Goal: Task Accomplishment & Management: Manage account settings

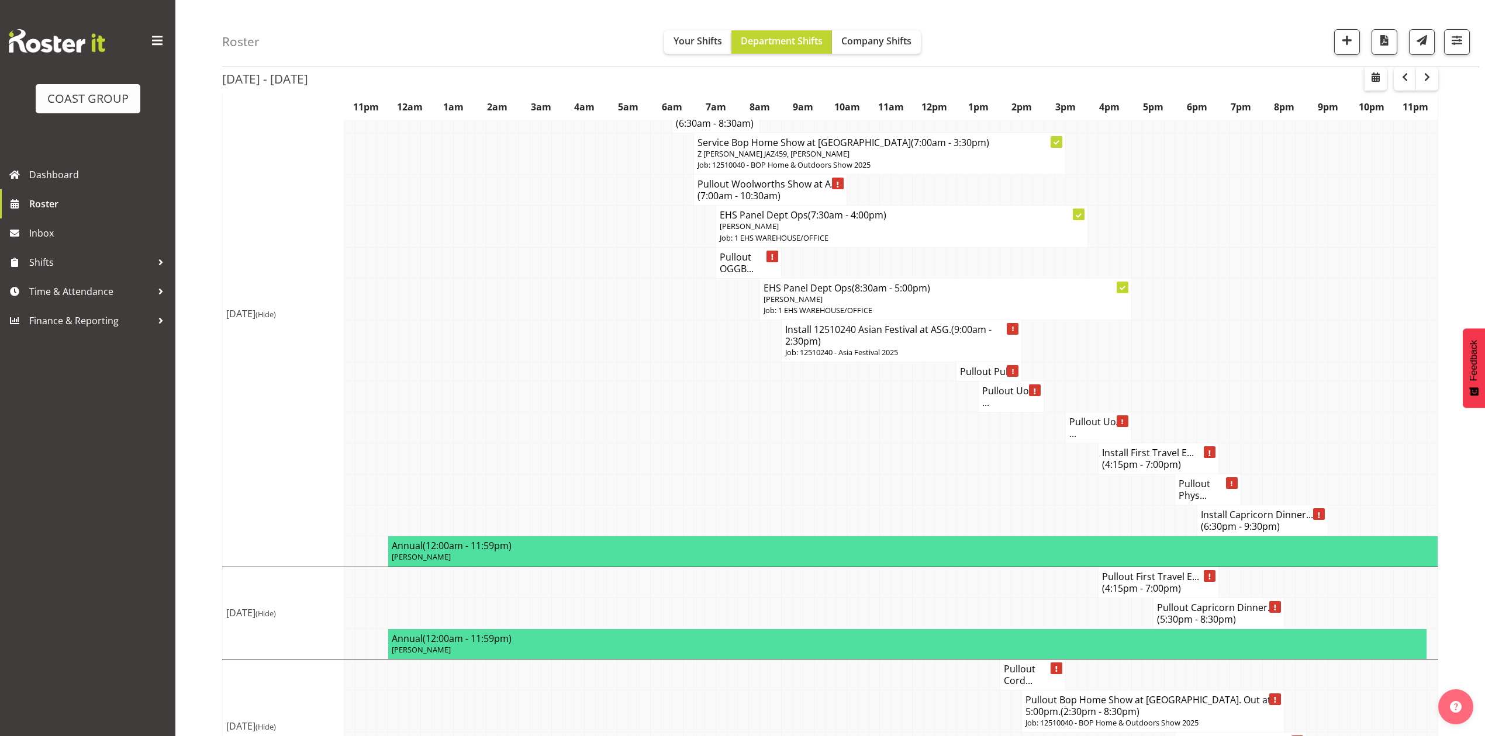
scroll to position [1323, 0]
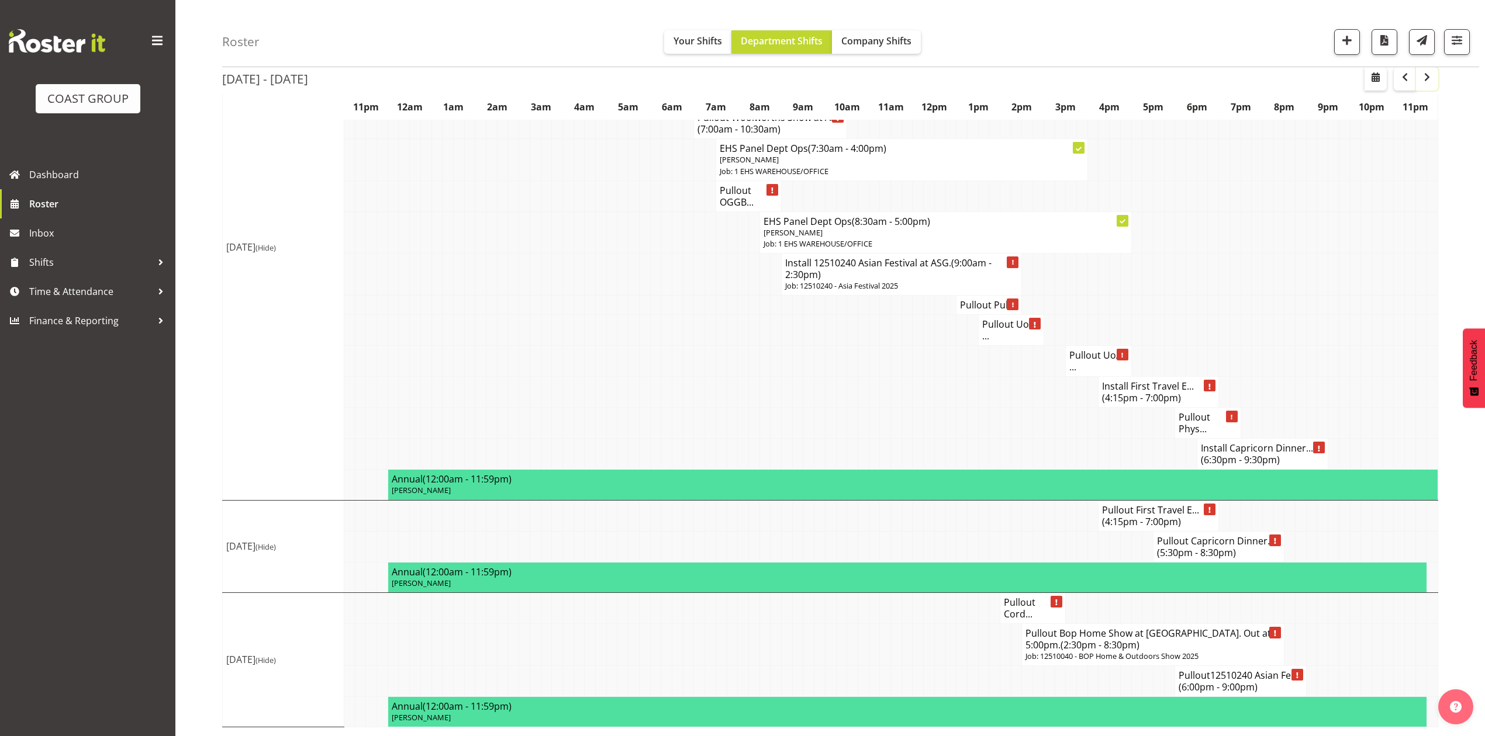
click at [1431, 74] on span "button" at bounding box center [1427, 77] width 14 height 14
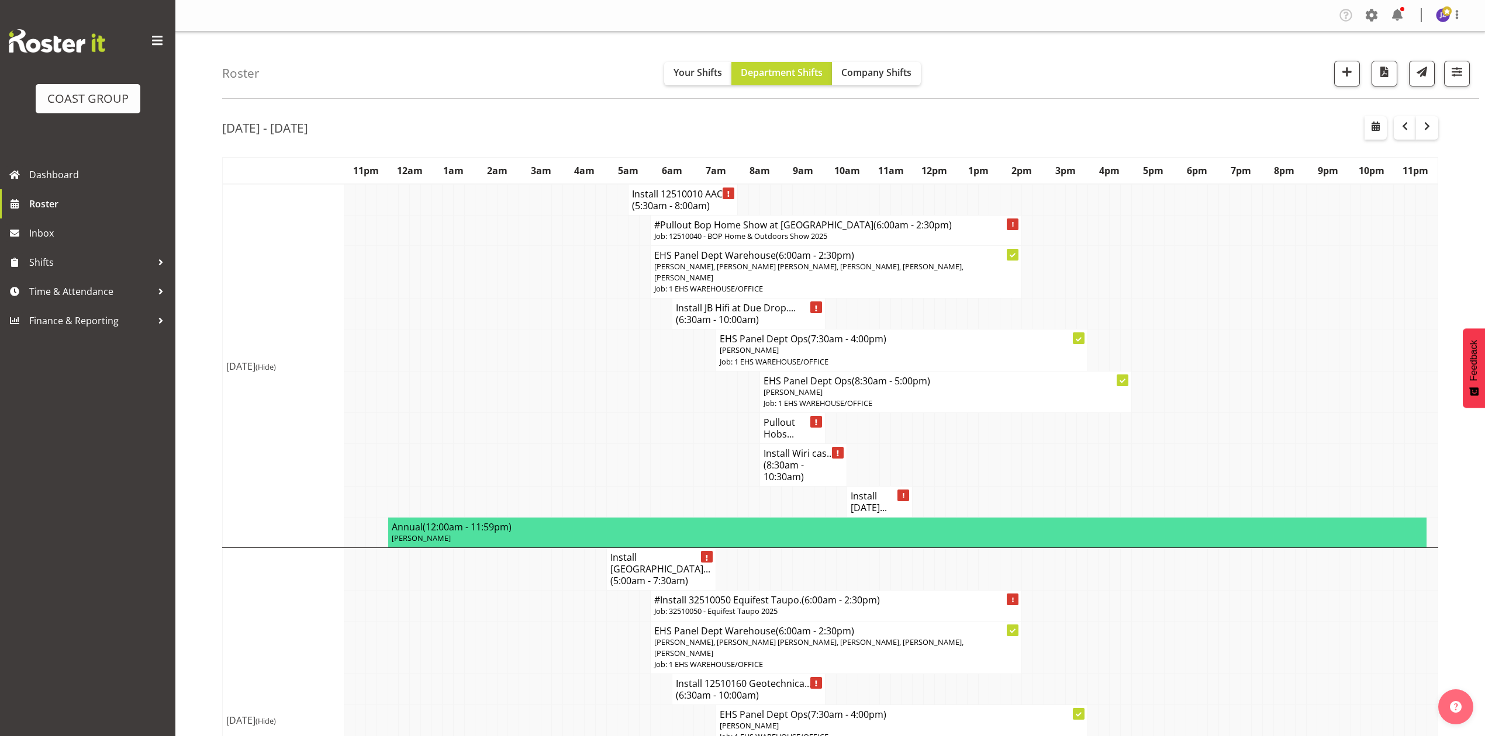
click at [870, 500] on h4 "Install Holi..." at bounding box center [879, 501] width 58 height 23
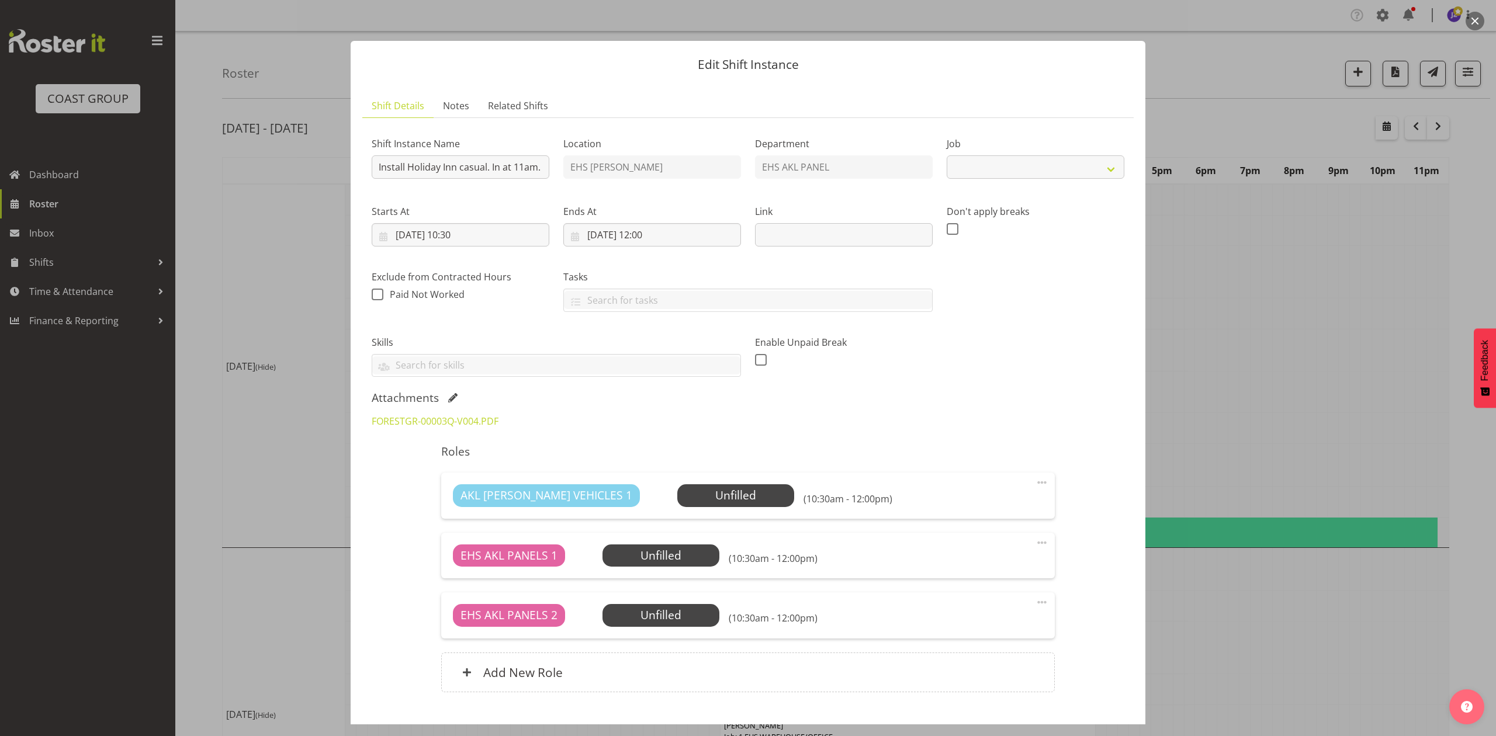
select select "8654"
click at [454, 397] on span at bounding box center [452, 397] width 9 height 9
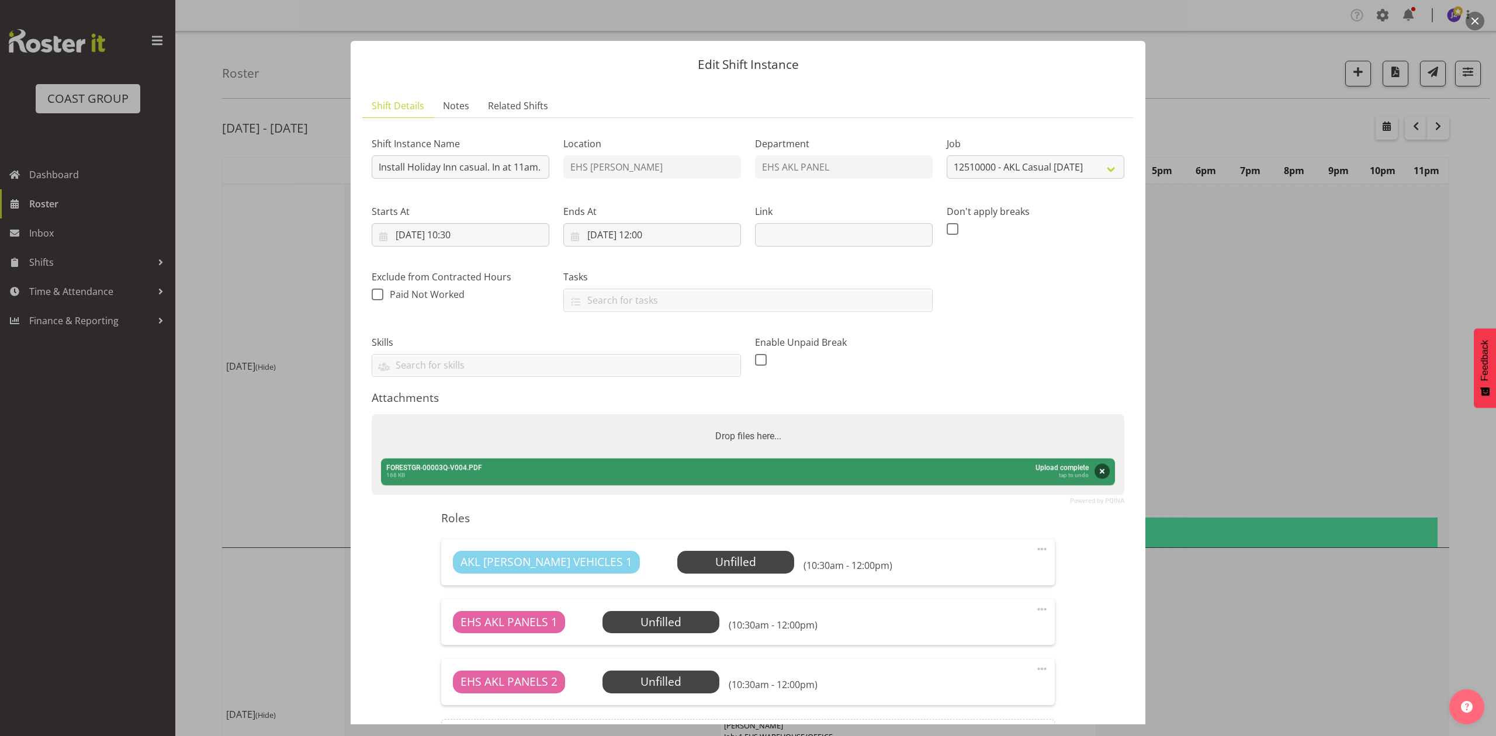
click at [495, 415] on div "Powered by PQINA Drop files here... FORESTGR-00003Q-V004.PDF Abort Retry Remove…" at bounding box center [748, 454] width 753 height 81
click at [496, 440] on div "Drop files here..." at bounding box center [748, 436] width 753 height 44
click at [372, 414] on input "Drop files here..." at bounding box center [748, 416] width 753 height 4
type input "C:\fakepath\FORESTGR-00003Q-V006.PDF"
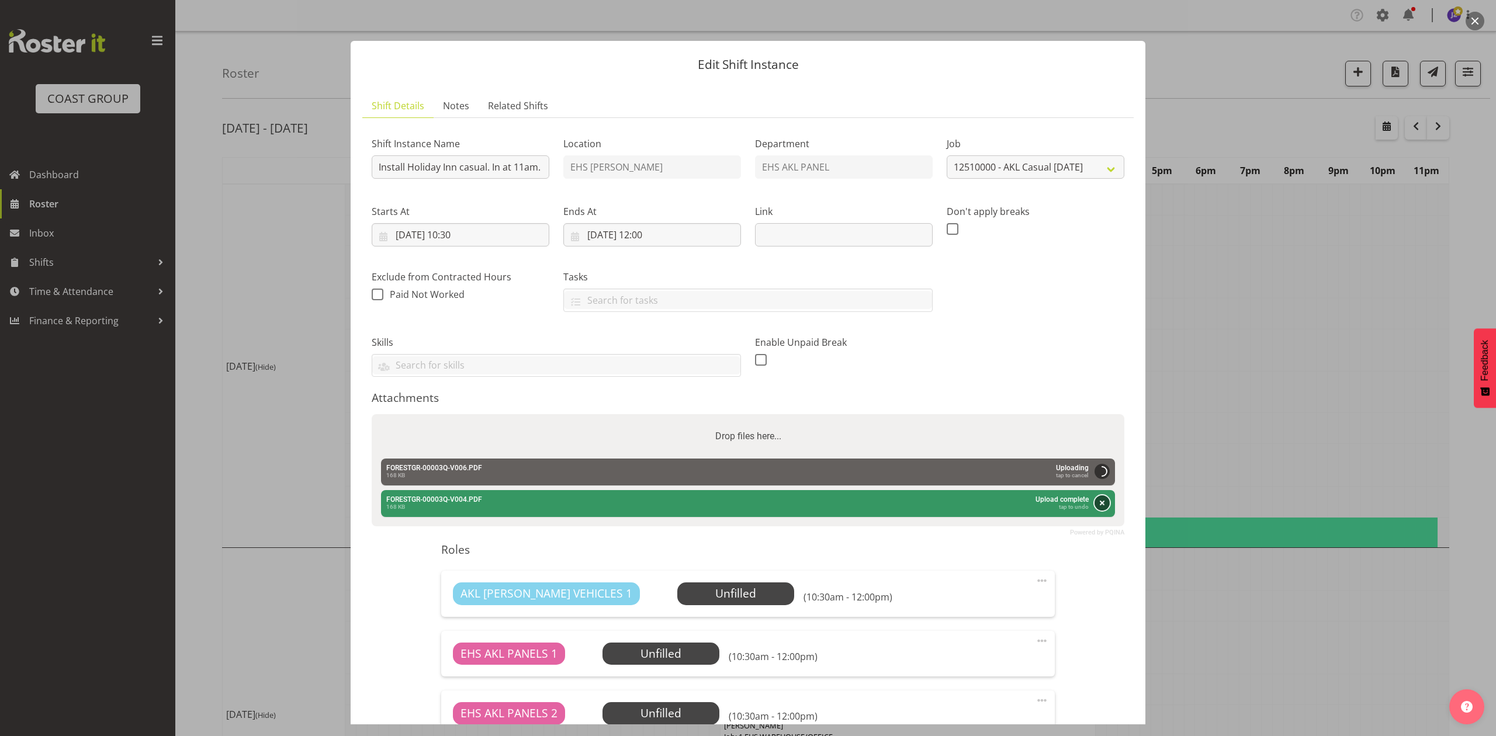
click at [1095, 511] on button "Remove" at bounding box center [1102, 503] width 15 height 15
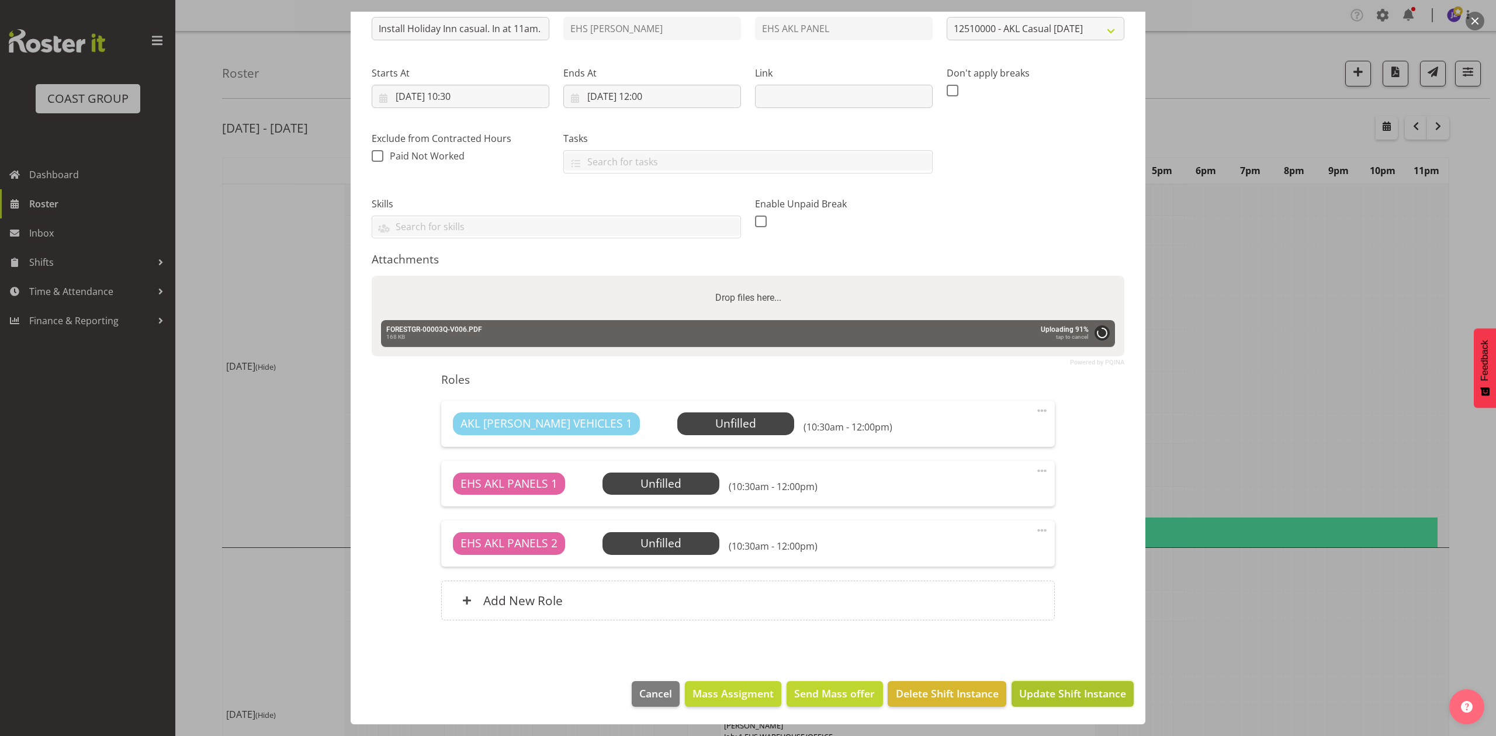
click at [1067, 689] on span "Update Shift Instance" at bounding box center [1072, 693] width 107 height 15
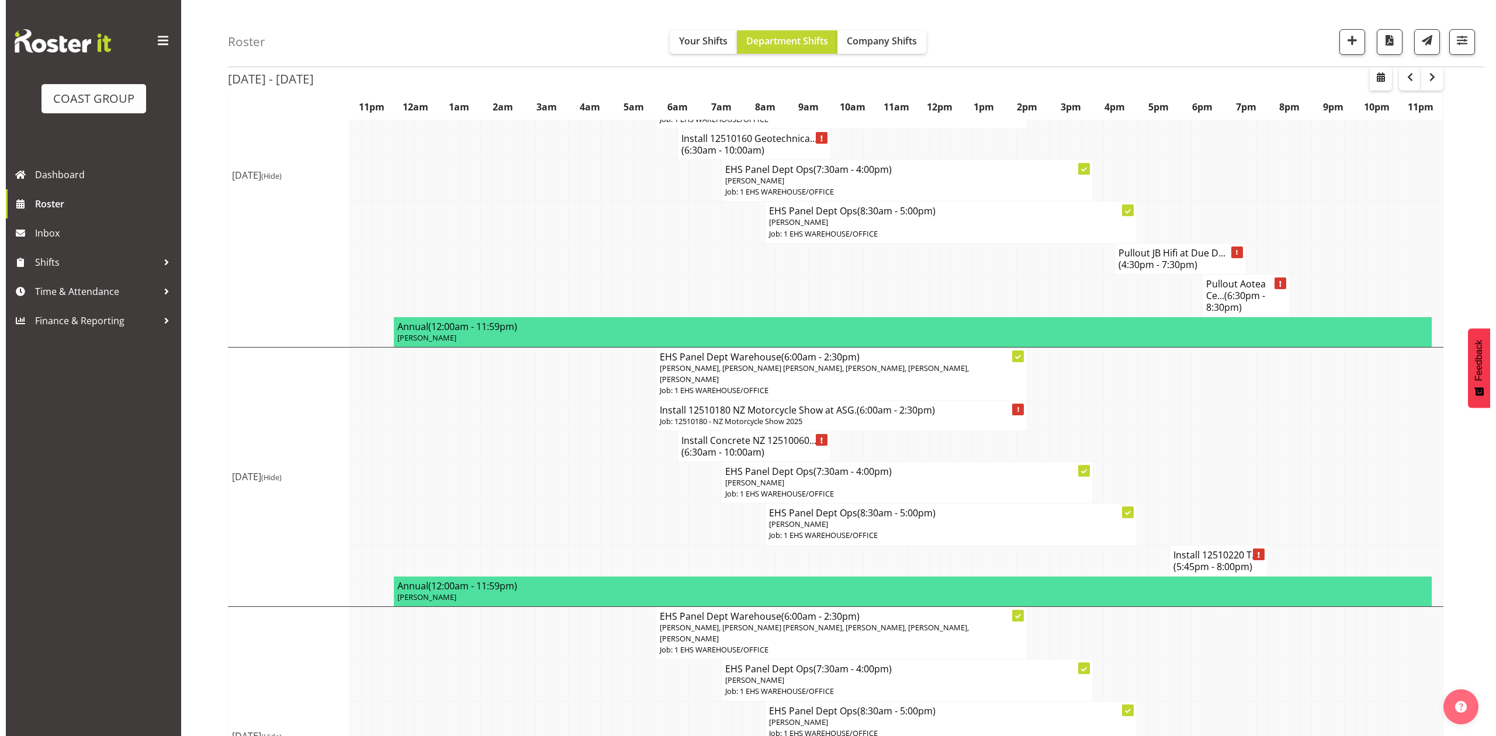
scroll to position [935, 0]
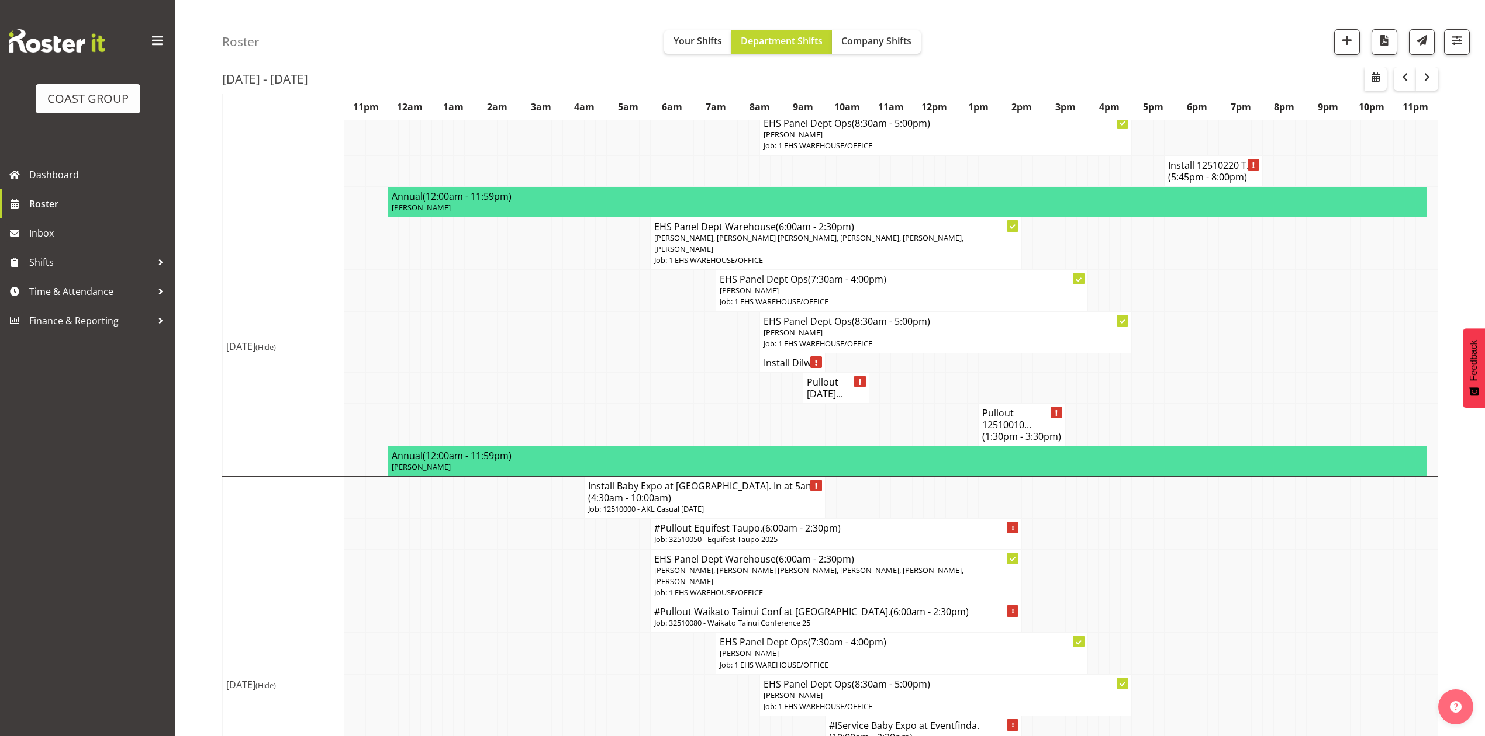
click at [812, 376] on h4 "Pullout Holi..." at bounding box center [836, 387] width 58 height 23
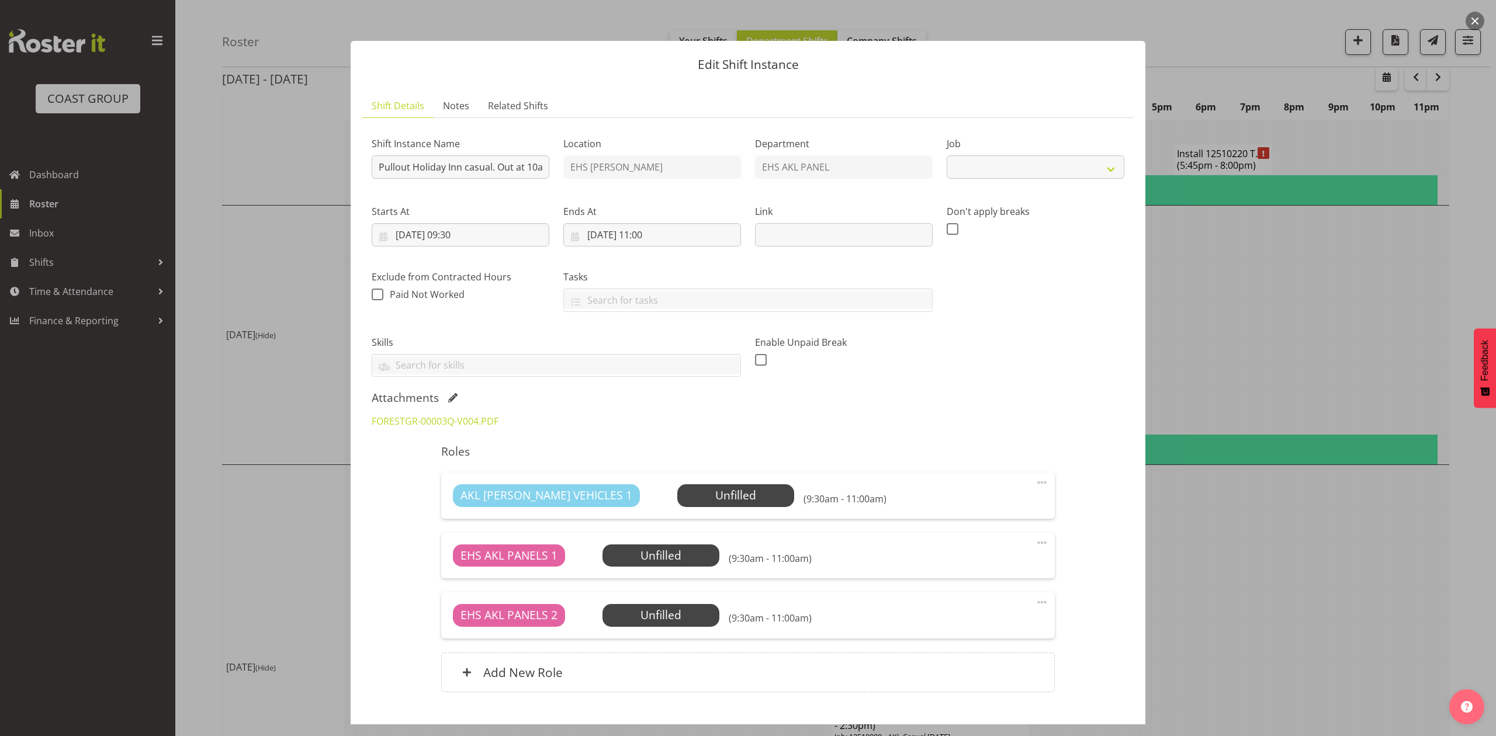
select select "8654"
click at [454, 399] on span at bounding box center [452, 397] width 9 height 9
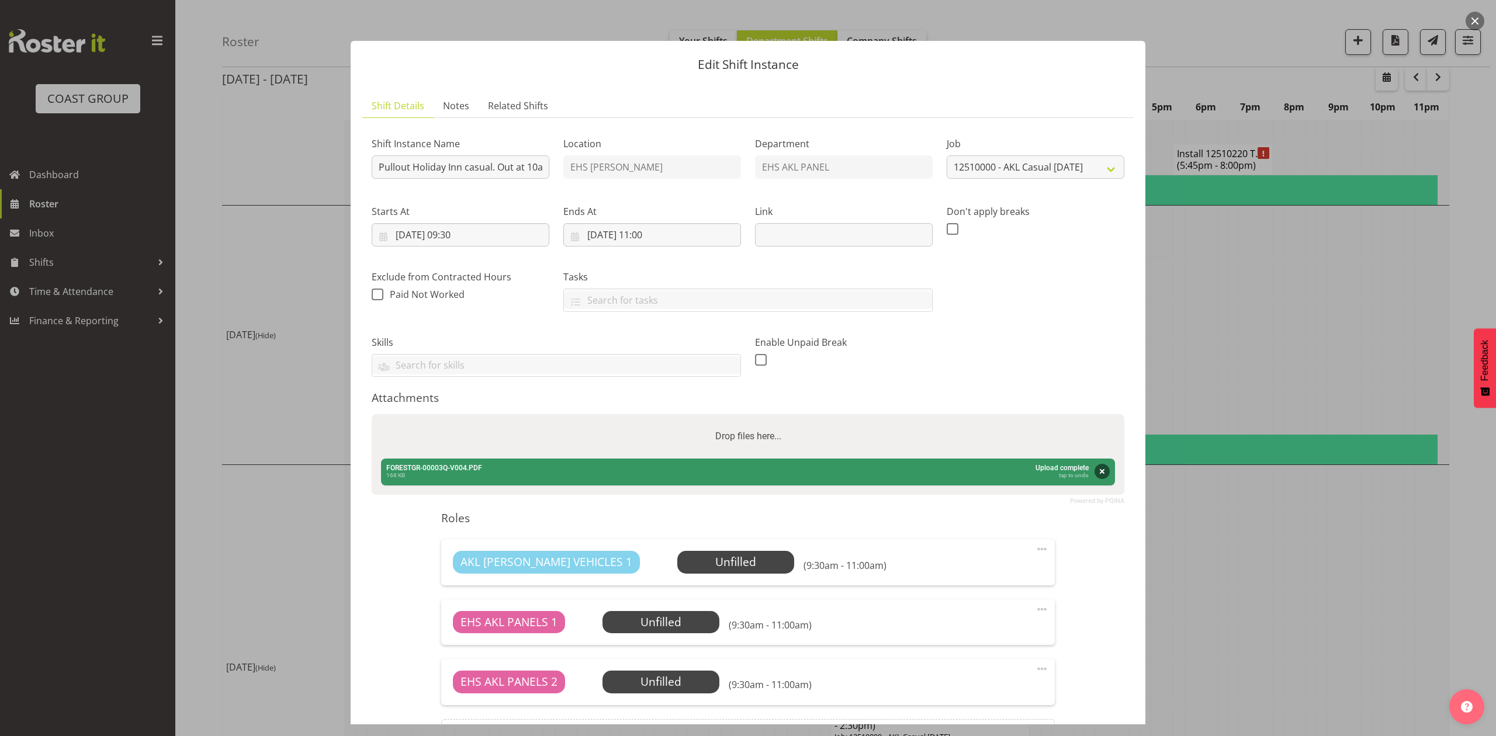
click at [503, 437] on div "Drop files here..." at bounding box center [748, 436] width 753 height 44
click at [372, 414] on input "Drop files here..." at bounding box center [748, 416] width 753 height 4
type input "C:\fakepath\FORESTGR-00003Q-V006.PDF"
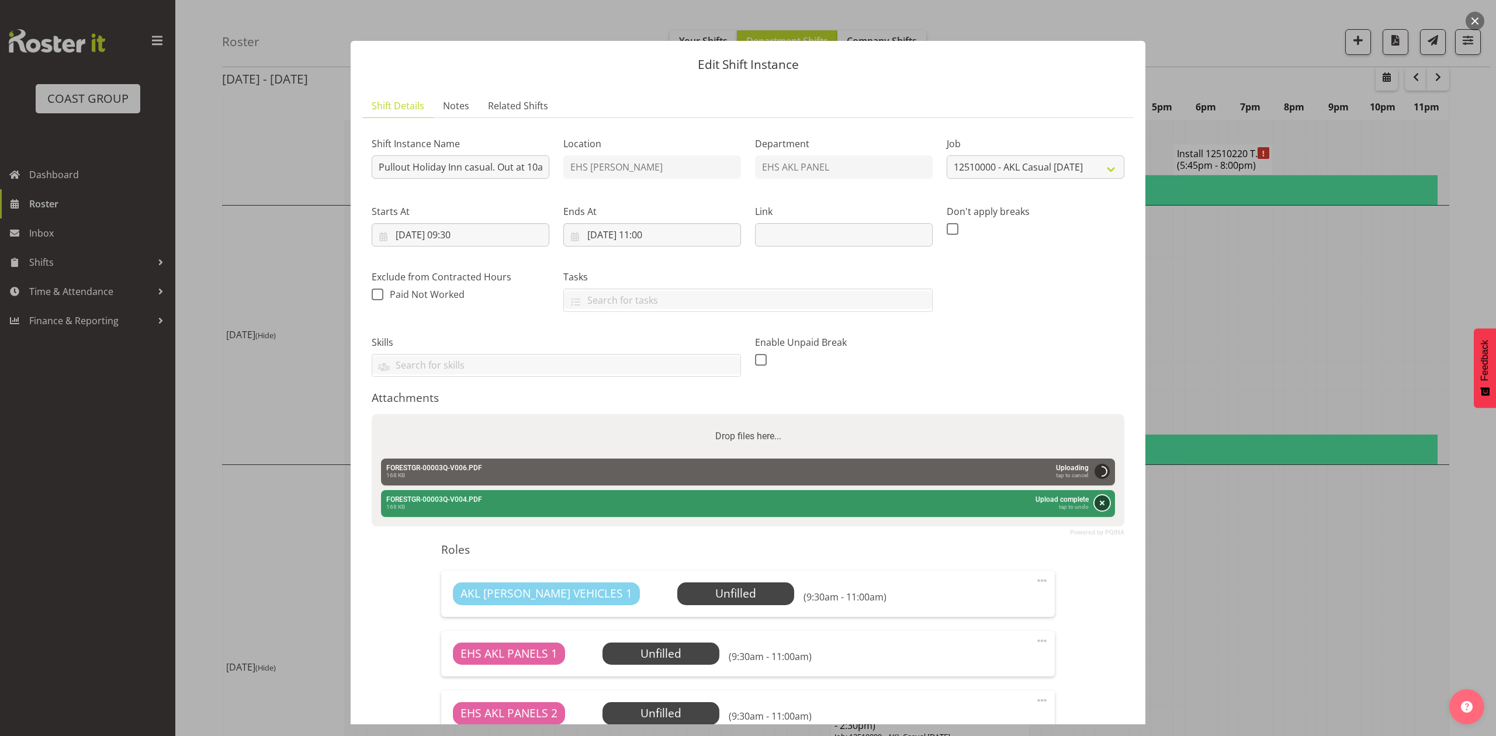
click at [1095, 499] on button "Remove" at bounding box center [1102, 503] width 15 height 15
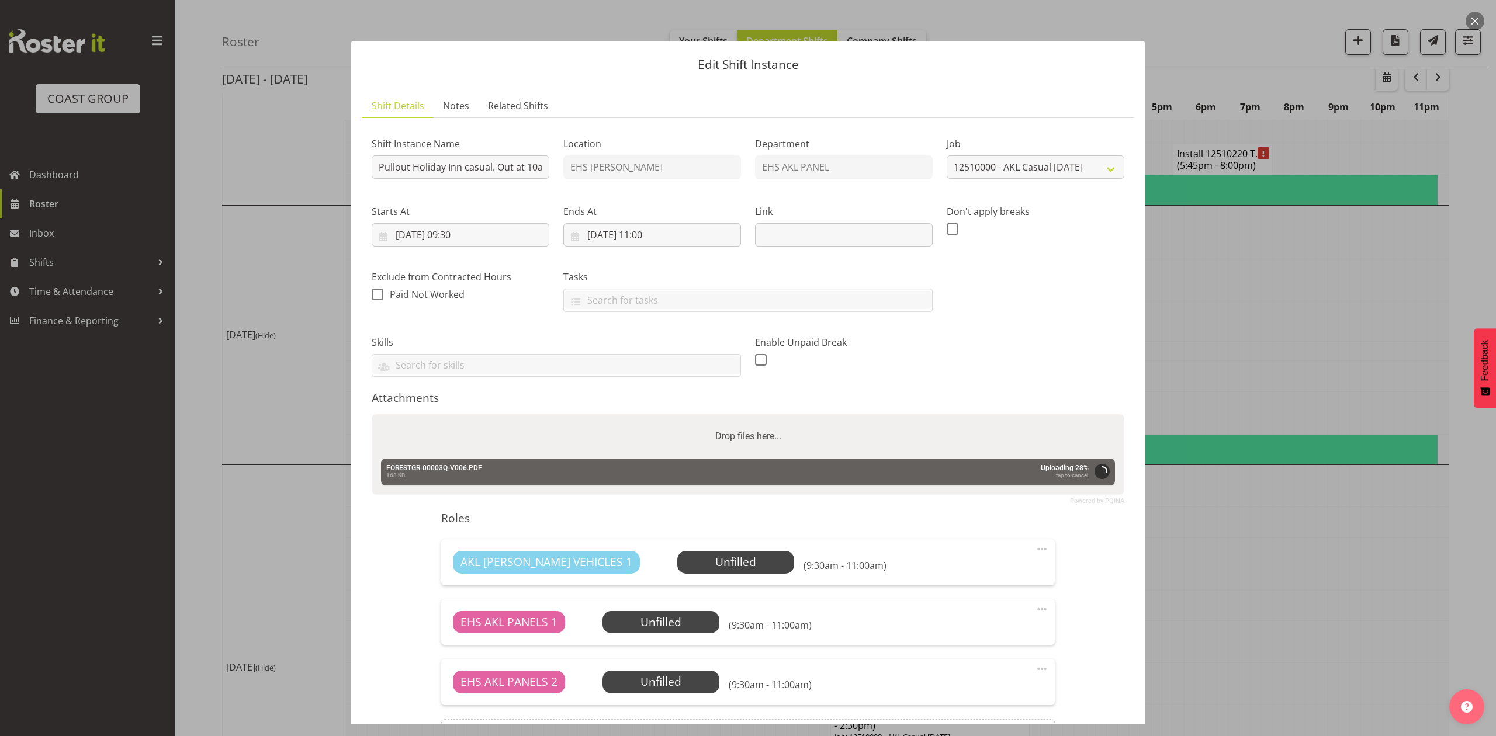
scroll to position [139, 0]
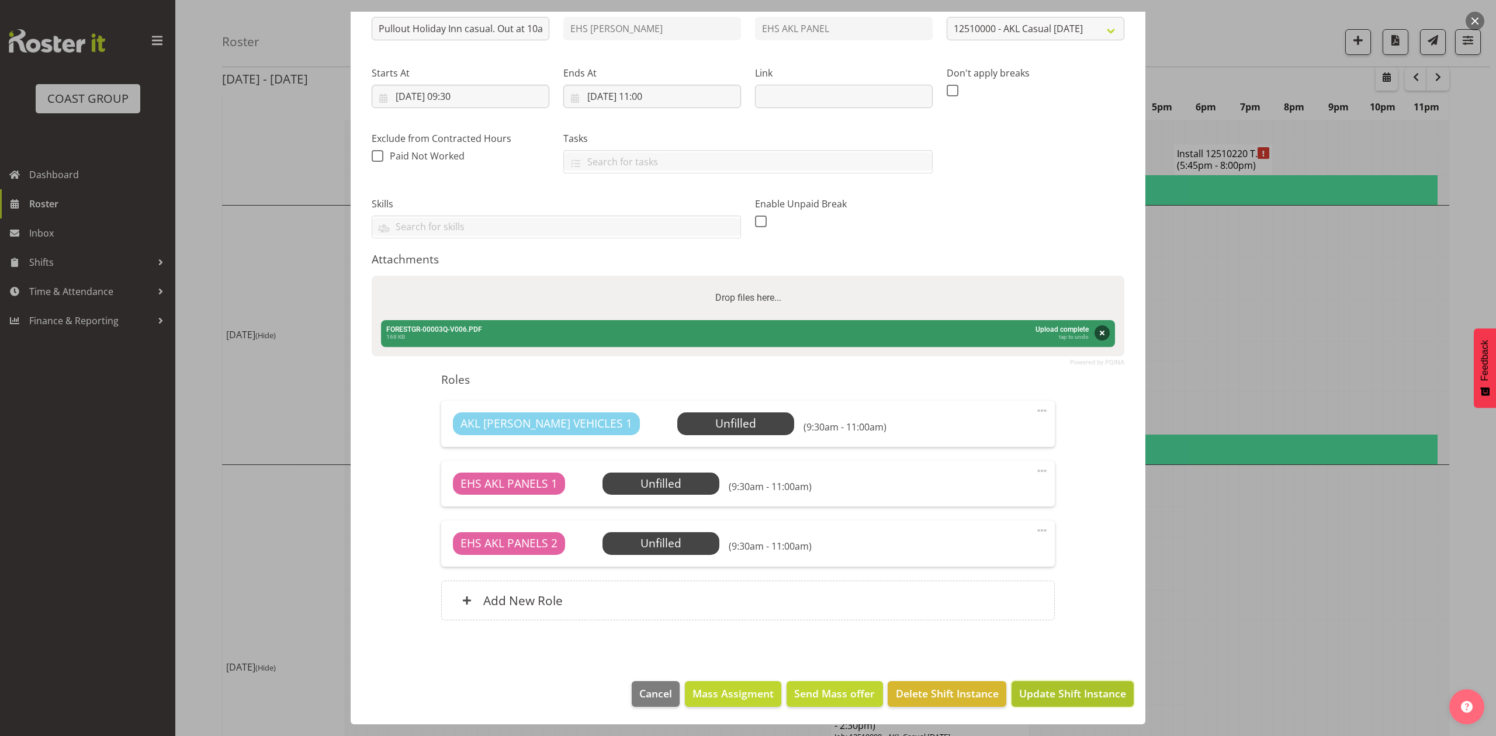
click at [1079, 695] on span "Update Shift Instance" at bounding box center [1072, 693] width 107 height 15
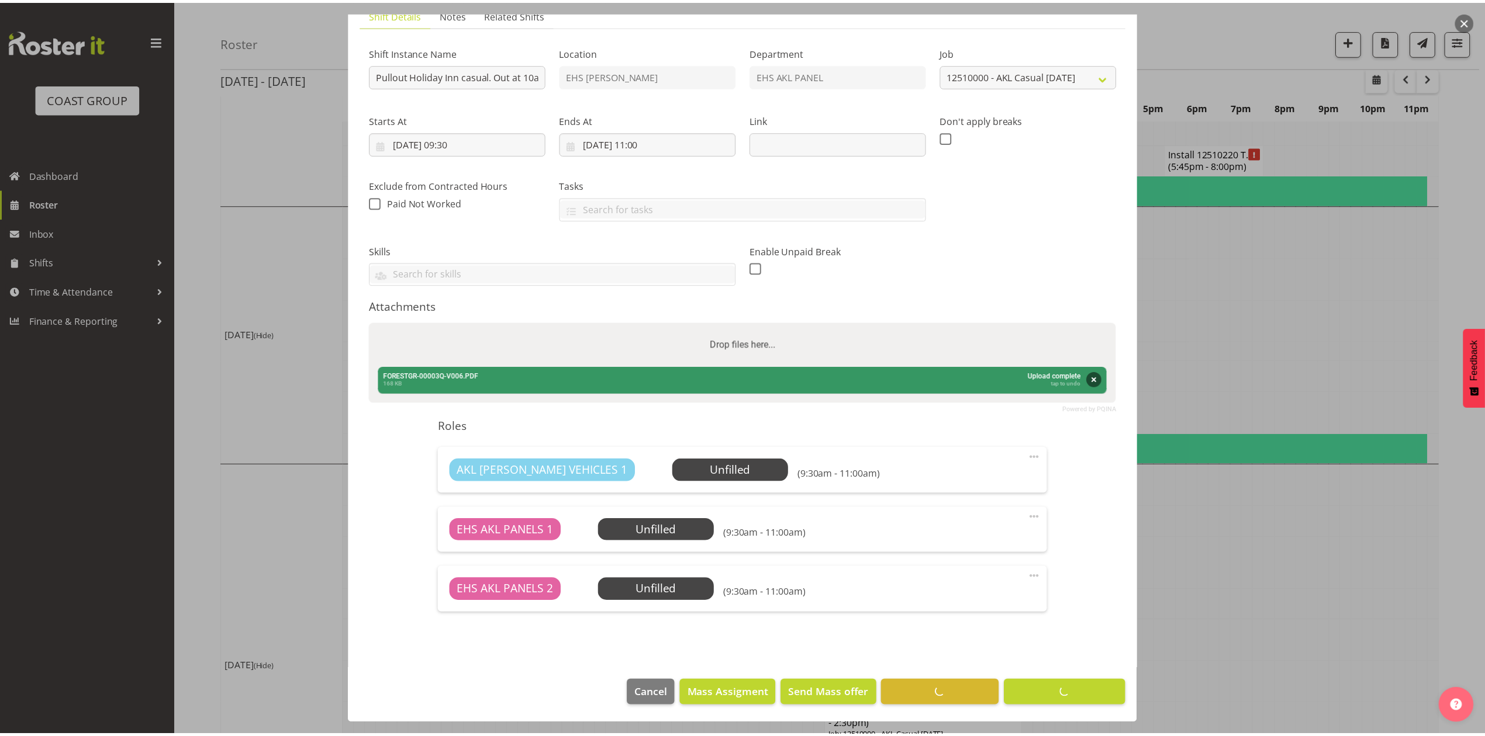
scroll to position [0, 0]
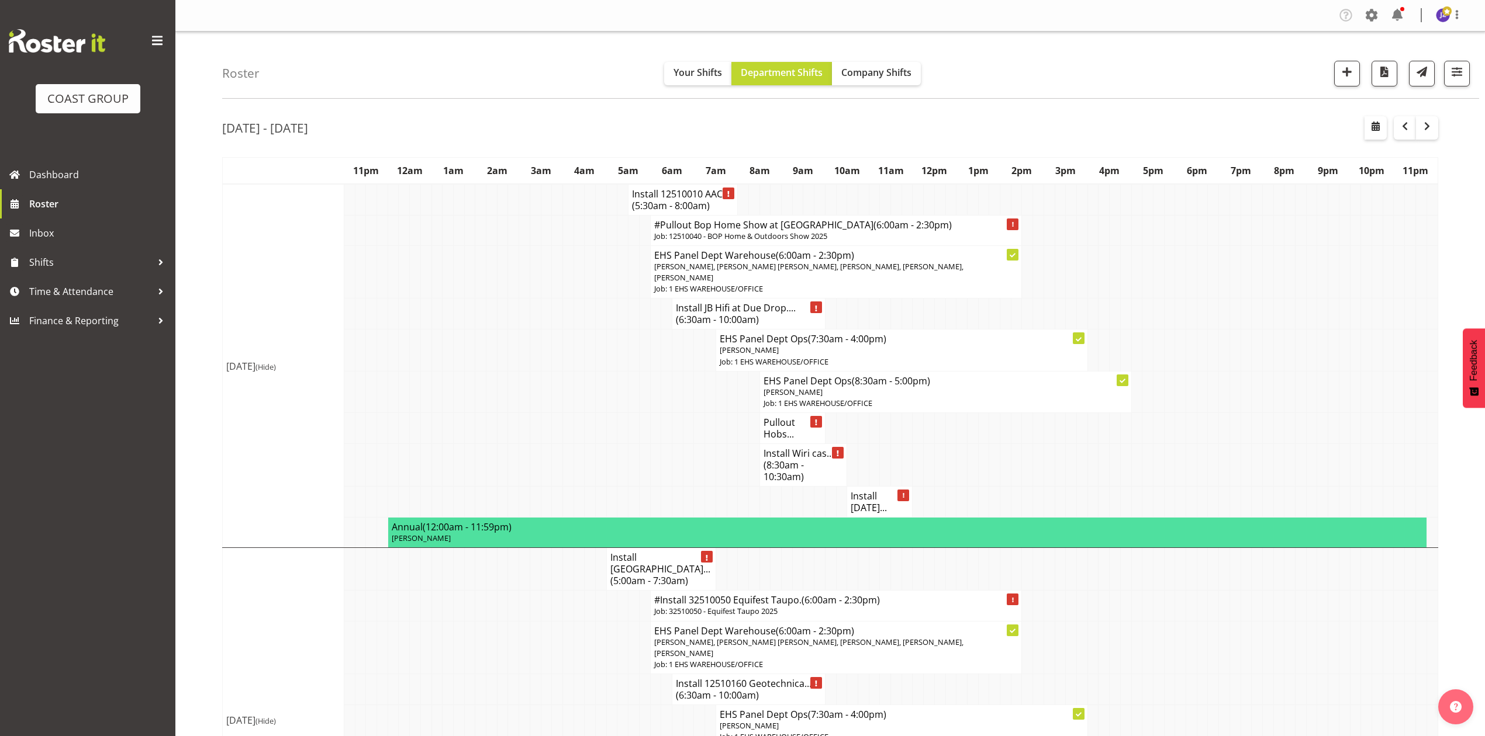
click at [1113, 444] on td at bounding box center [1114, 428] width 11 height 31
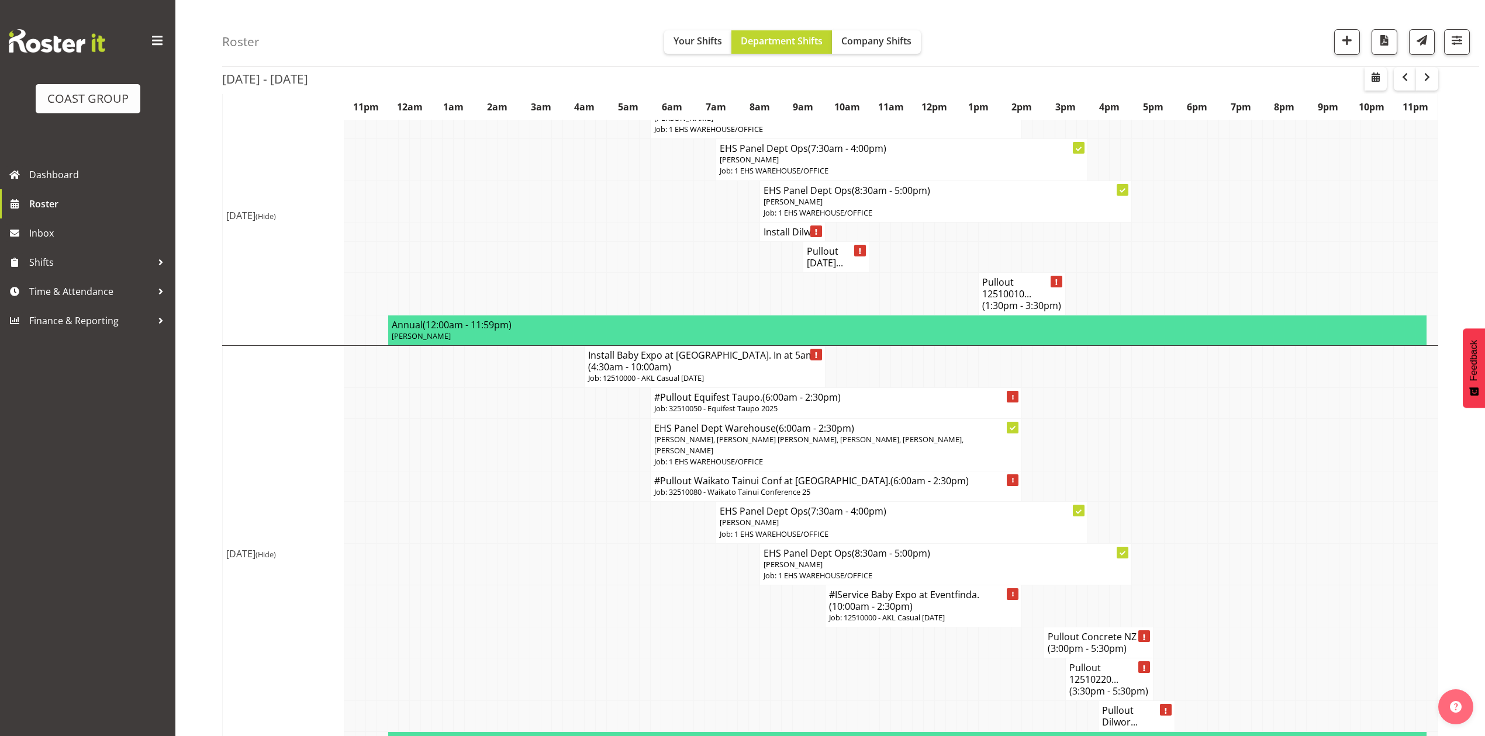
scroll to position [1091, 0]
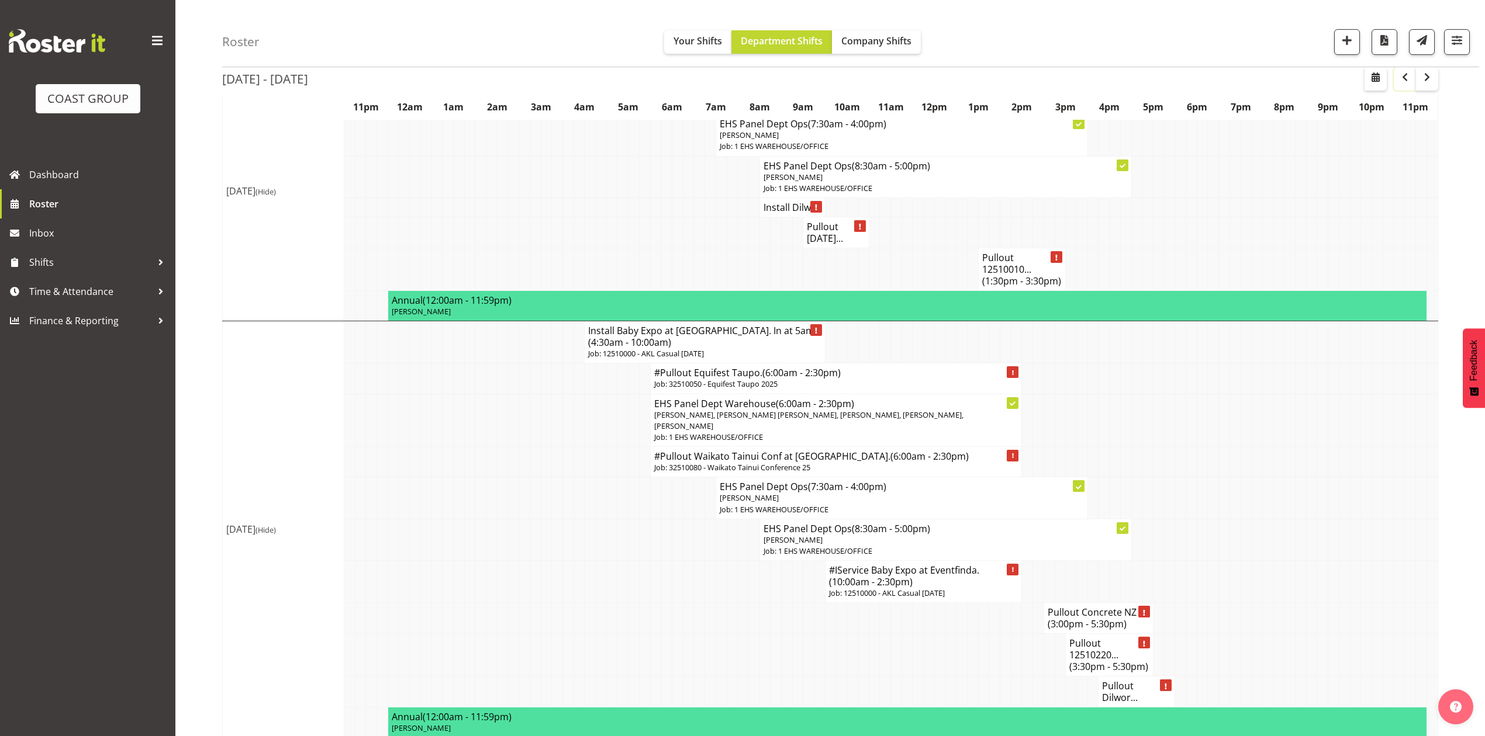
click at [1398, 76] on span "button" at bounding box center [1405, 77] width 14 height 14
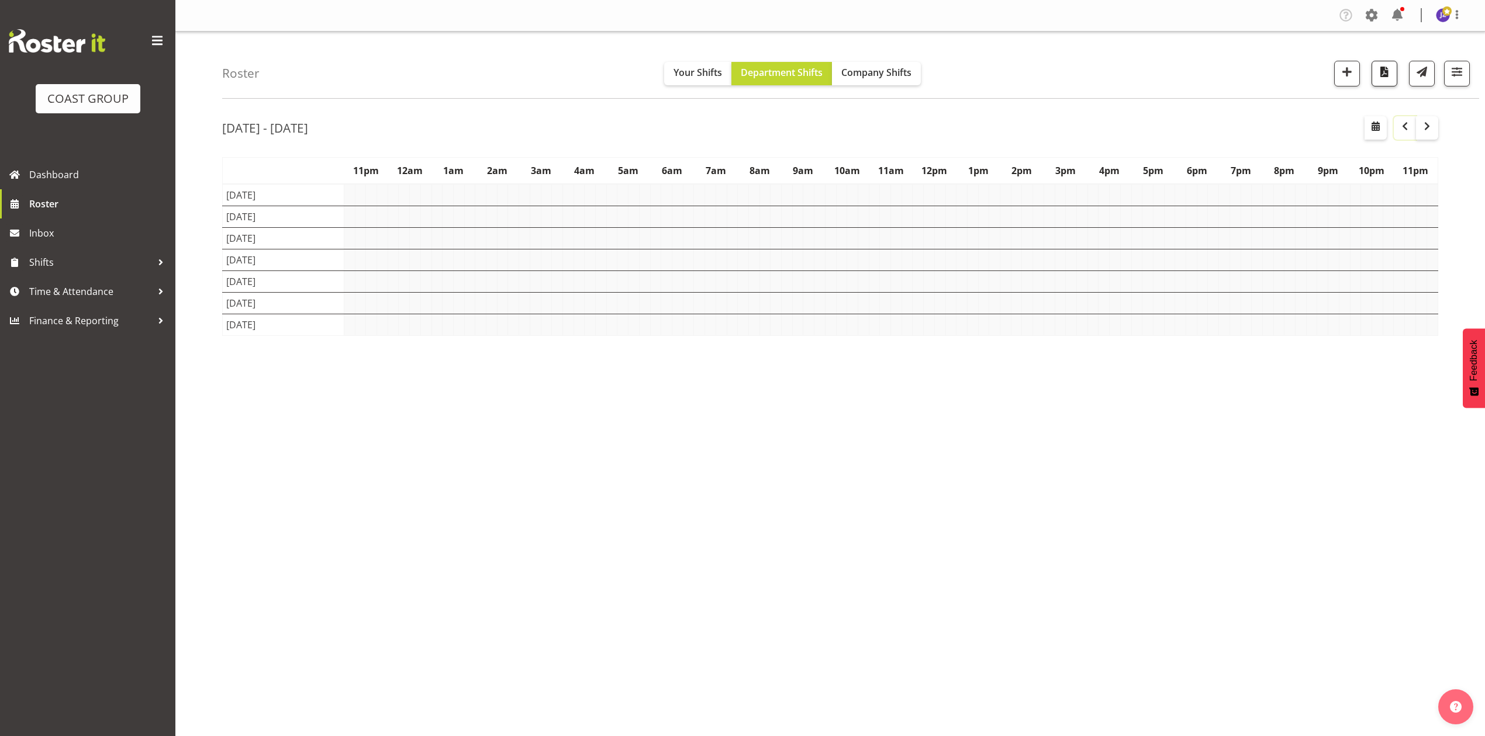
scroll to position [0, 0]
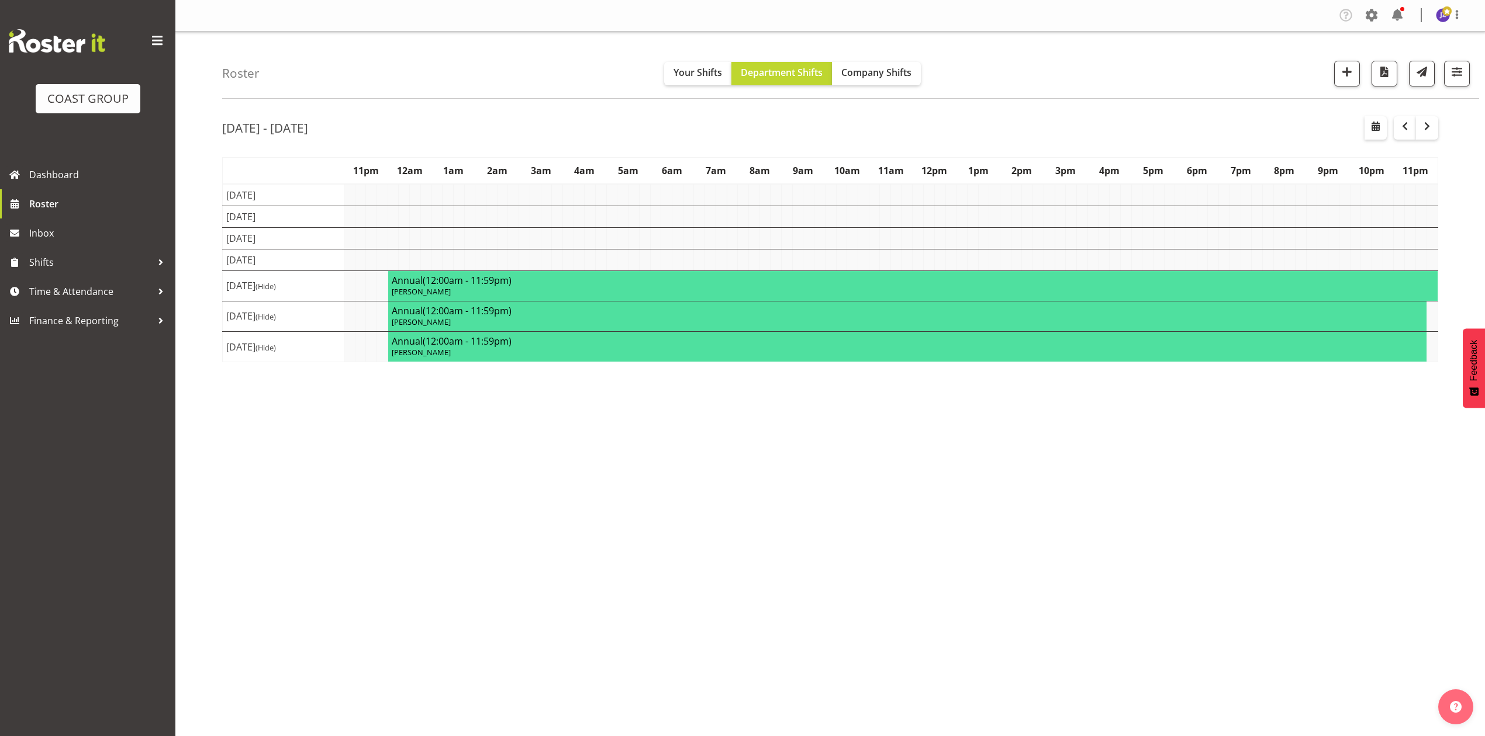
click at [1158, 125] on div "[DATE] - [DATE]" at bounding box center [830, 129] width 1216 height 27
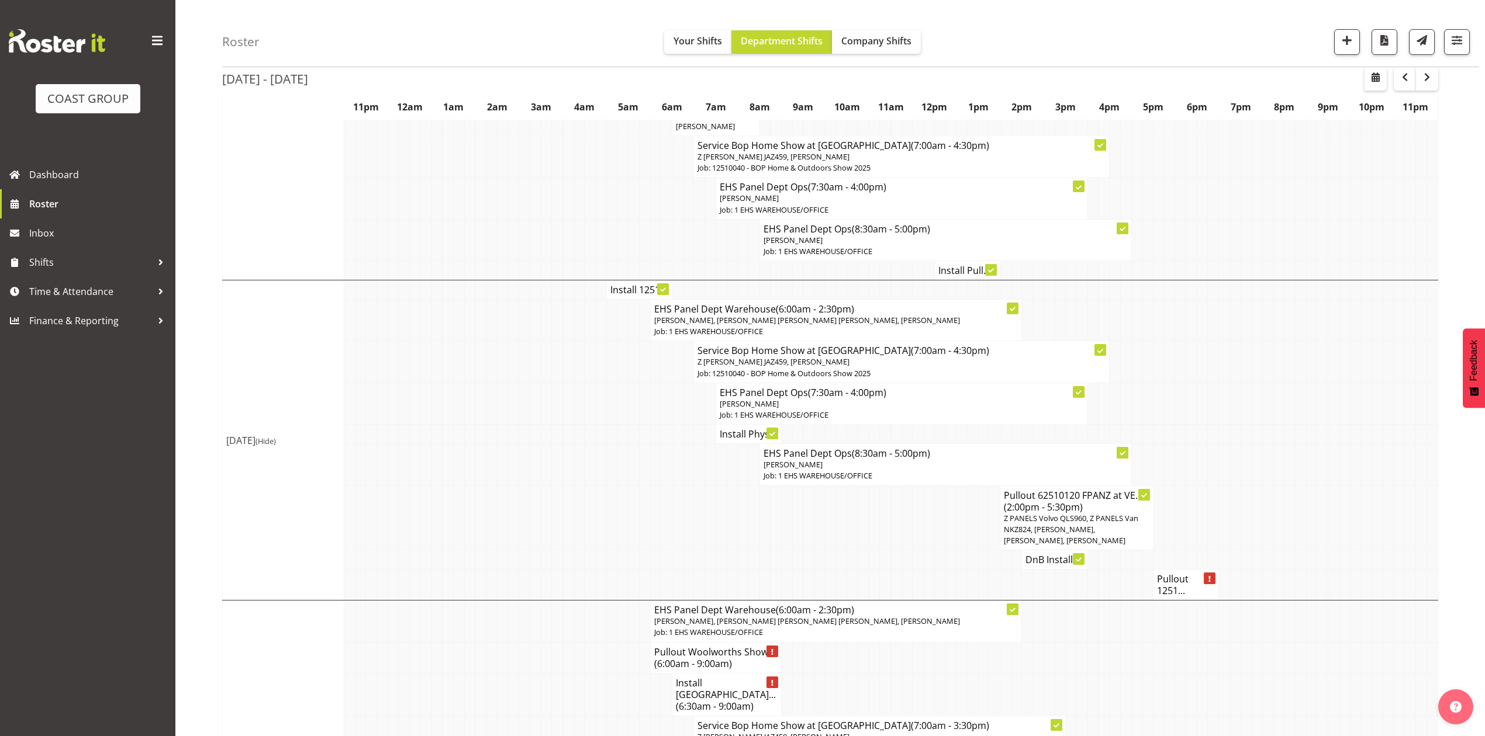
scroll to position [855, 0]
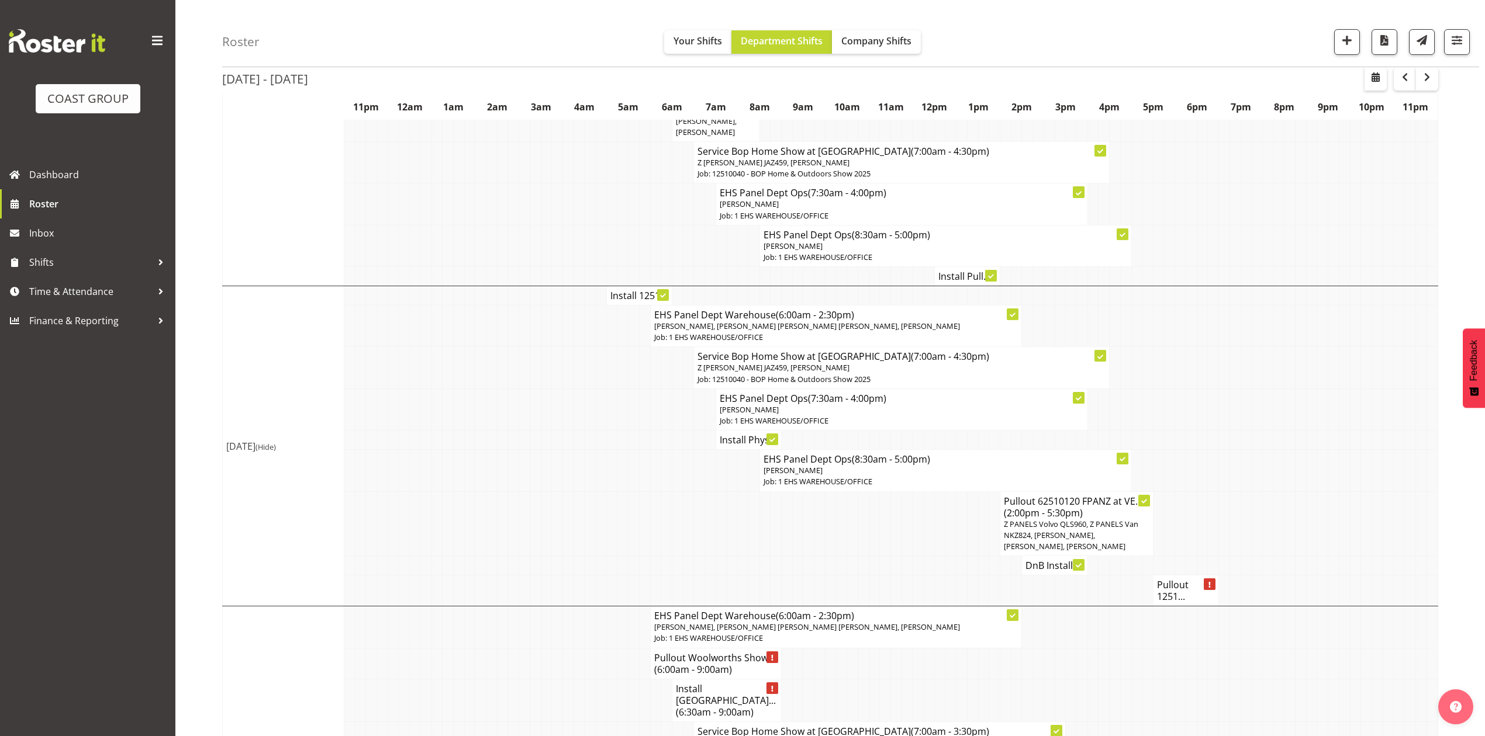
click at [741, 434] on h4 "Install Phys..." at bounding box center [749, 440] width 58 height 12
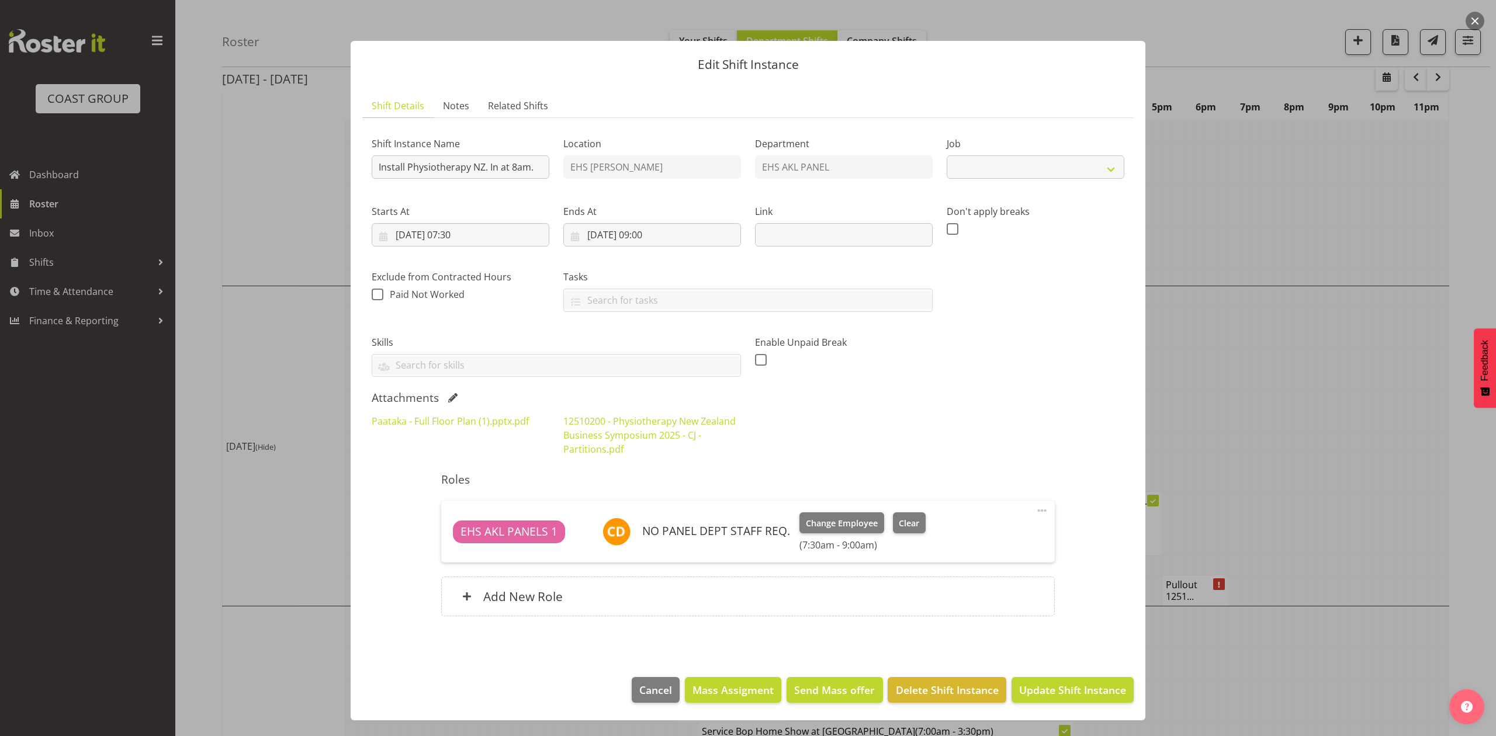
select select "9253"
click at [1224, 386] on div at bounding box center [748, 368] width 1496 height 736
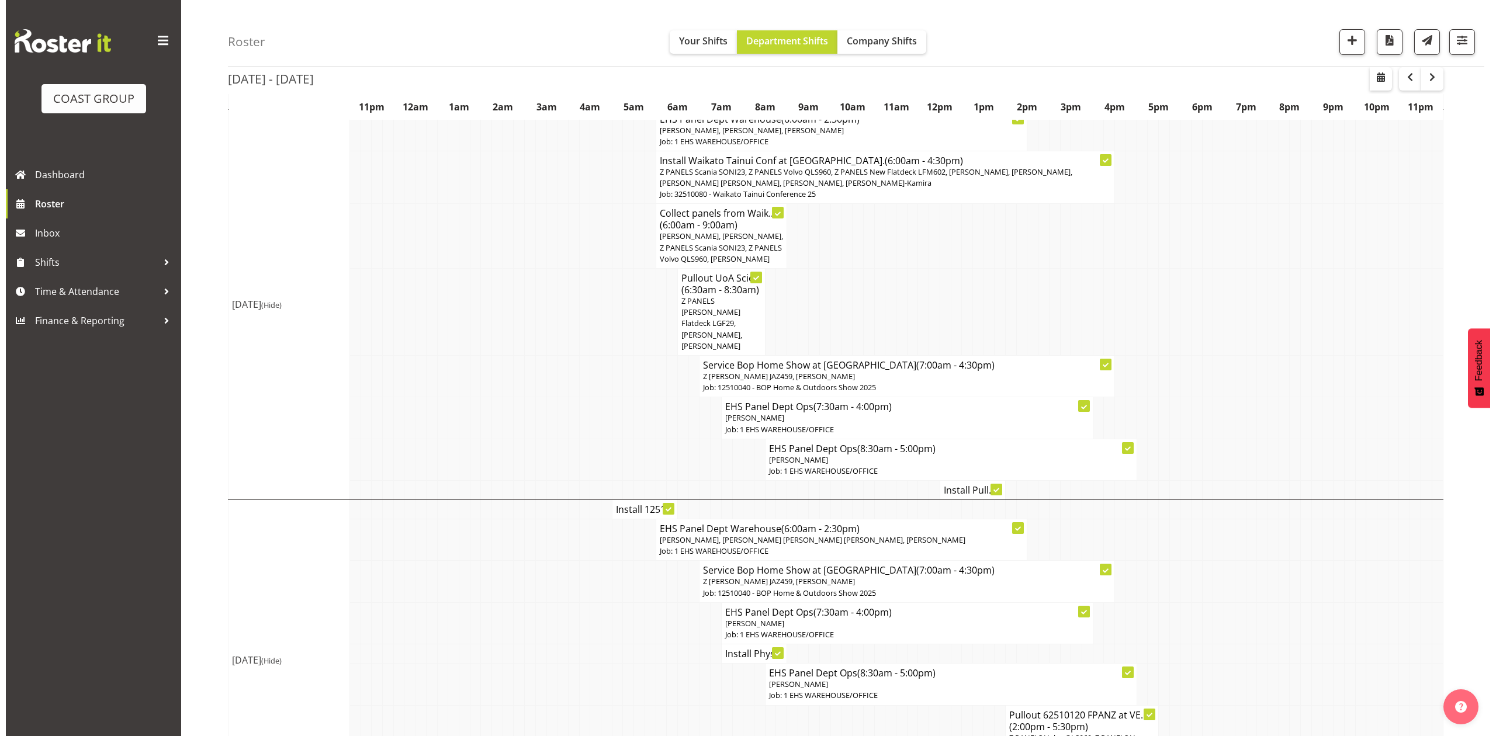
scroll to position [621, 0]
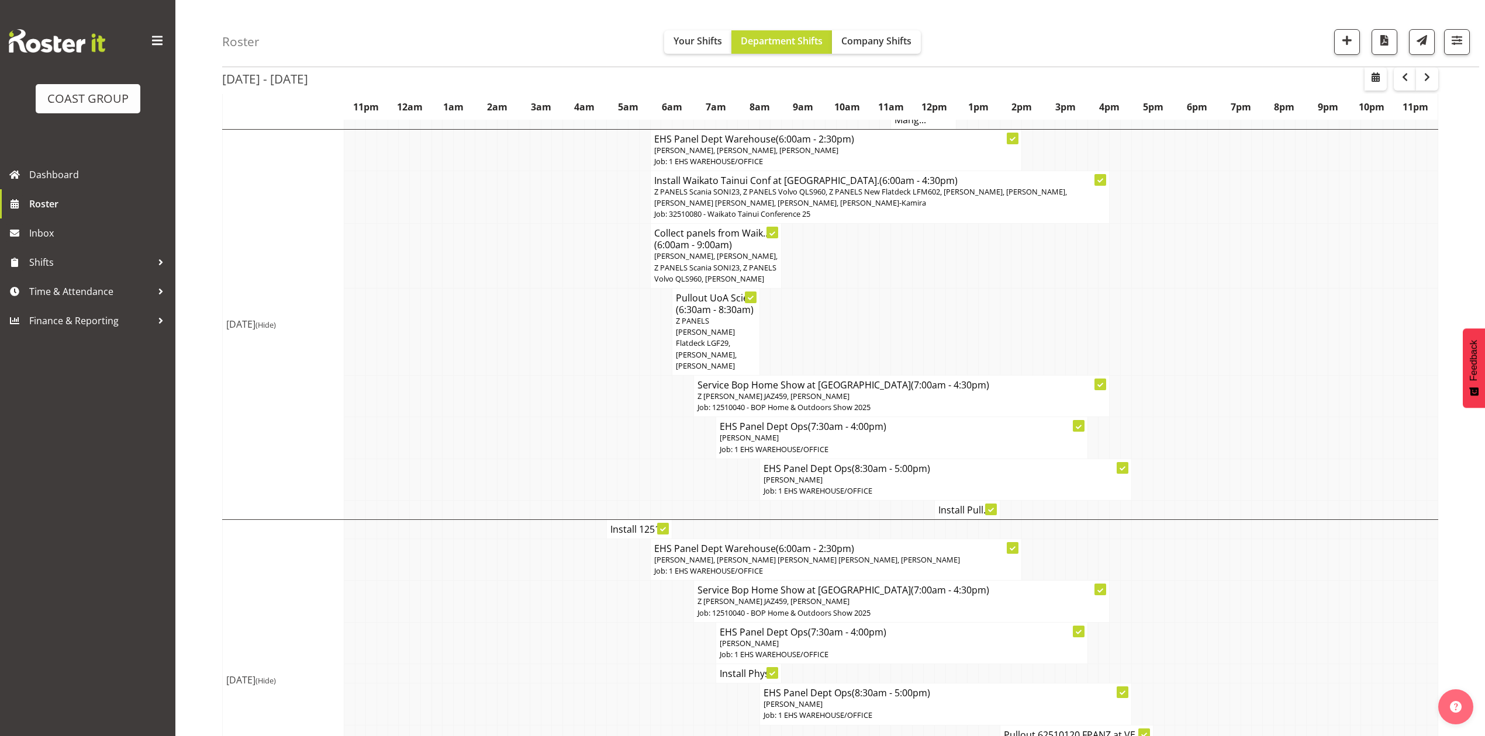
click at [747, 251] on span "[PERSON_NAME], [PERSON_NAME], Z PANELS Scania SONI23, Z PANELS Volvo QLS960, [P…" at bounding box center [715, 267] width 123 height 33
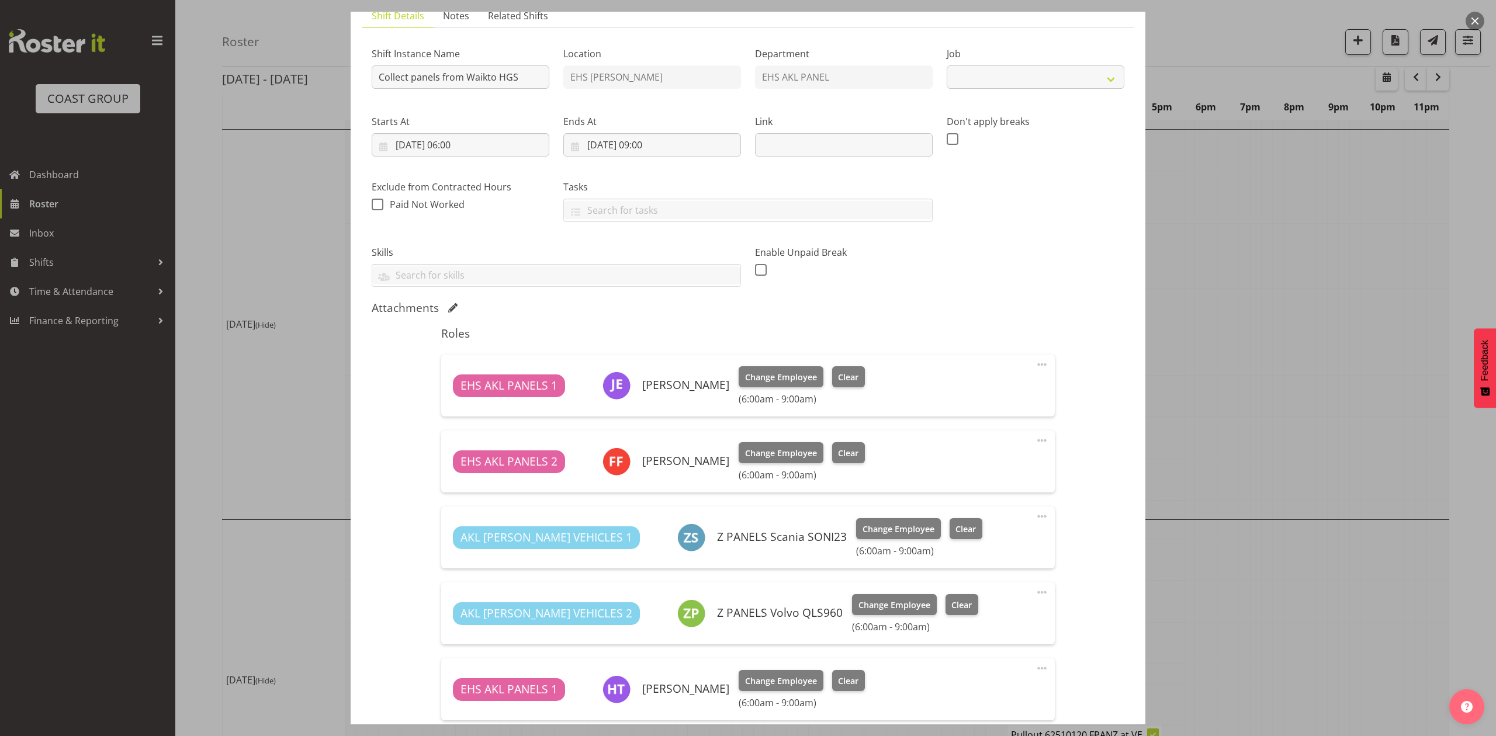
scroll to position [234, 0]
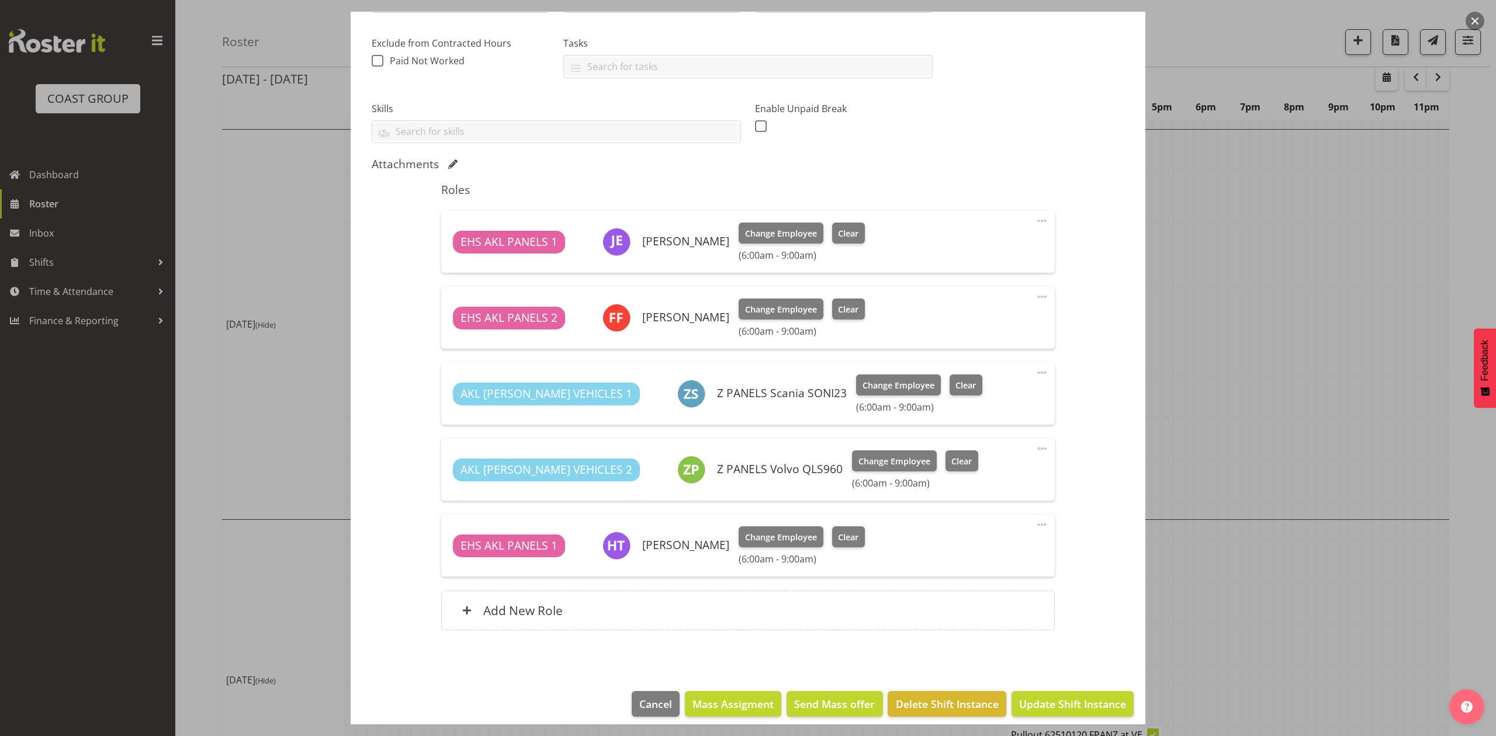
select select "9140"
click at [1286, 267] on div at bounding box center [748, 368] width 1496 height 736
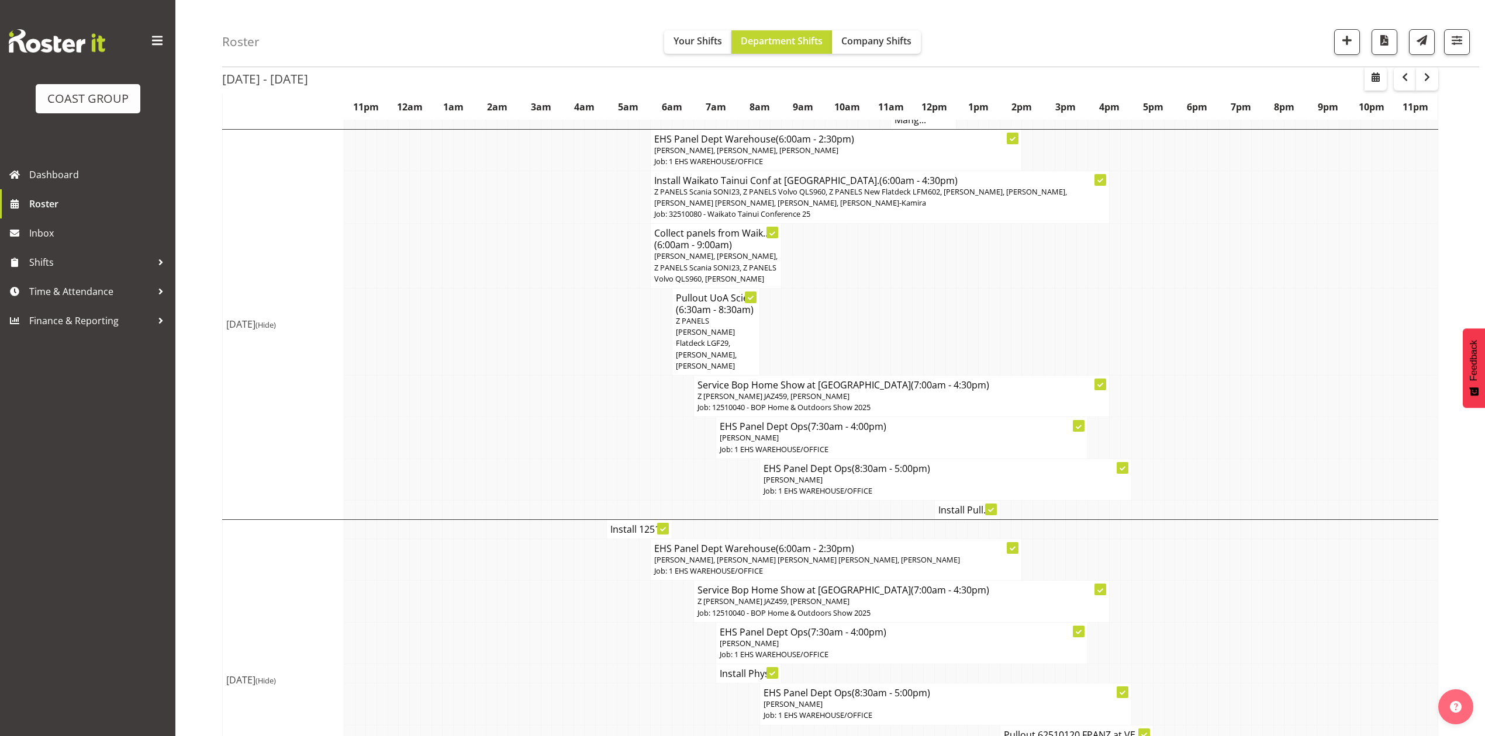
click at [925, 186] on span "Z PANELS Scania SONI23, Z PANELS Volvo QLS960, Z PANELS New Flatdeck LFM602, [P…" at bounding box center [860, 197] width 413 height 22
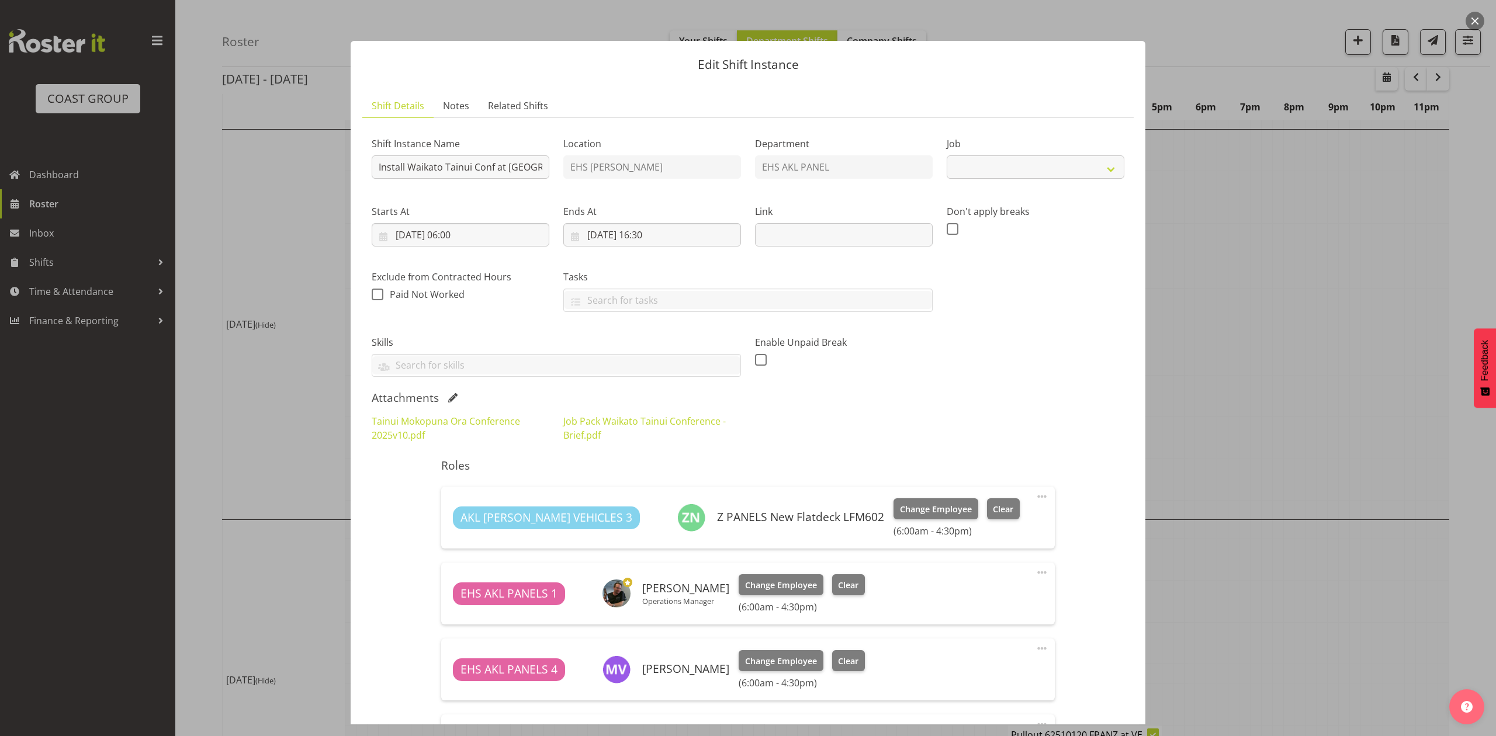
select select "9430"
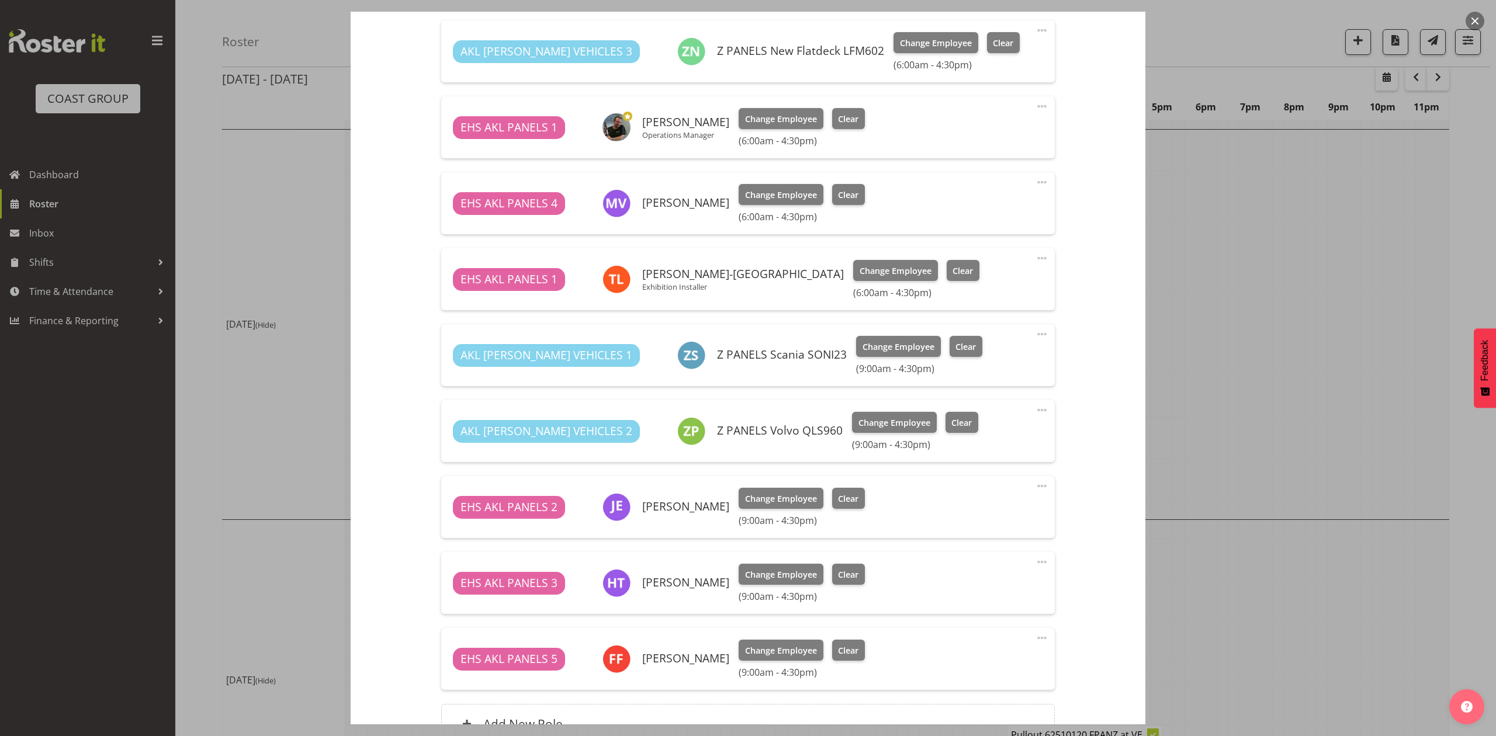
scroll to position [468, 0]
click at [1254, 278] on div at bounding box center [748, 368] width 1496 height 736
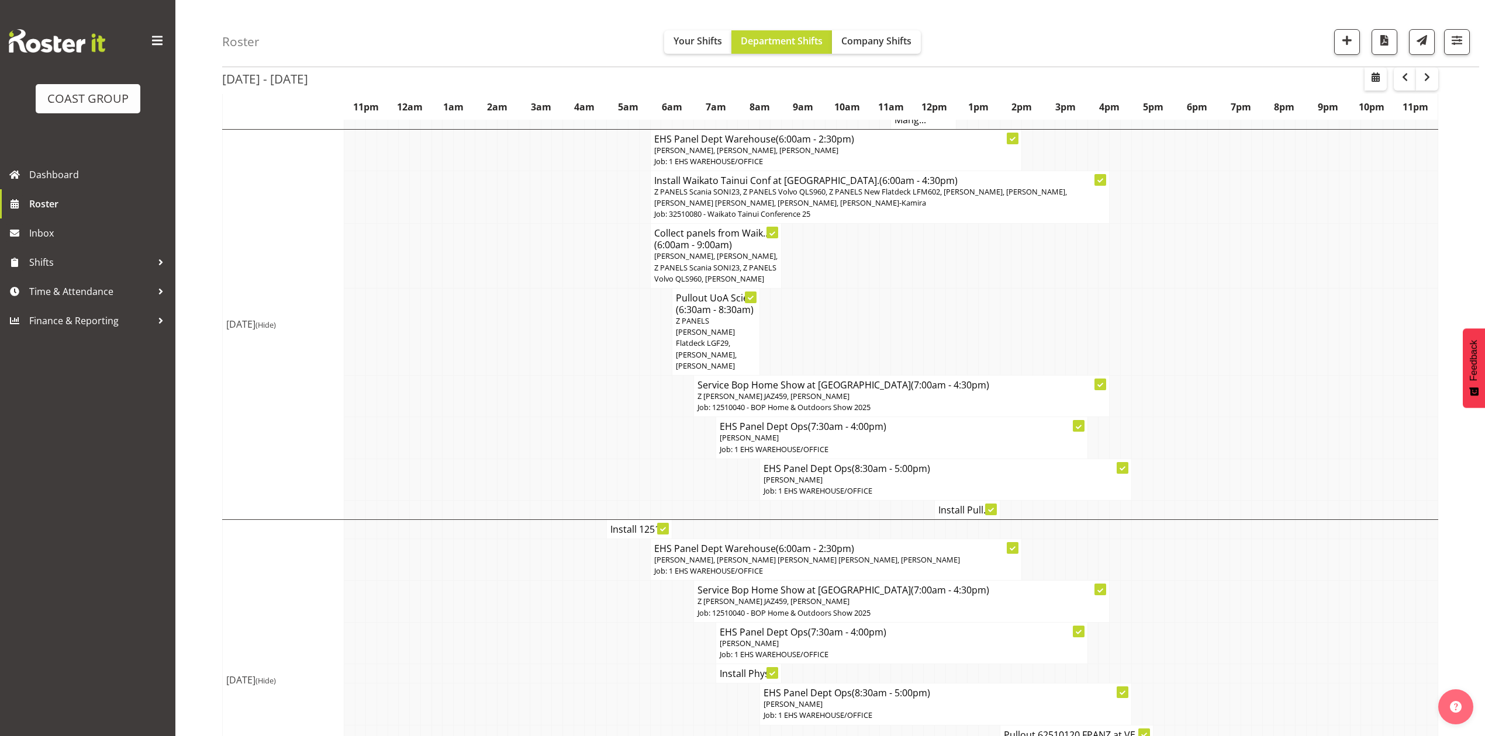
click at [734, 241] on h4 "Collect panels from Waik... (6:00am - 9:00am)" at bounding box center [715, 238] width 123 height 23
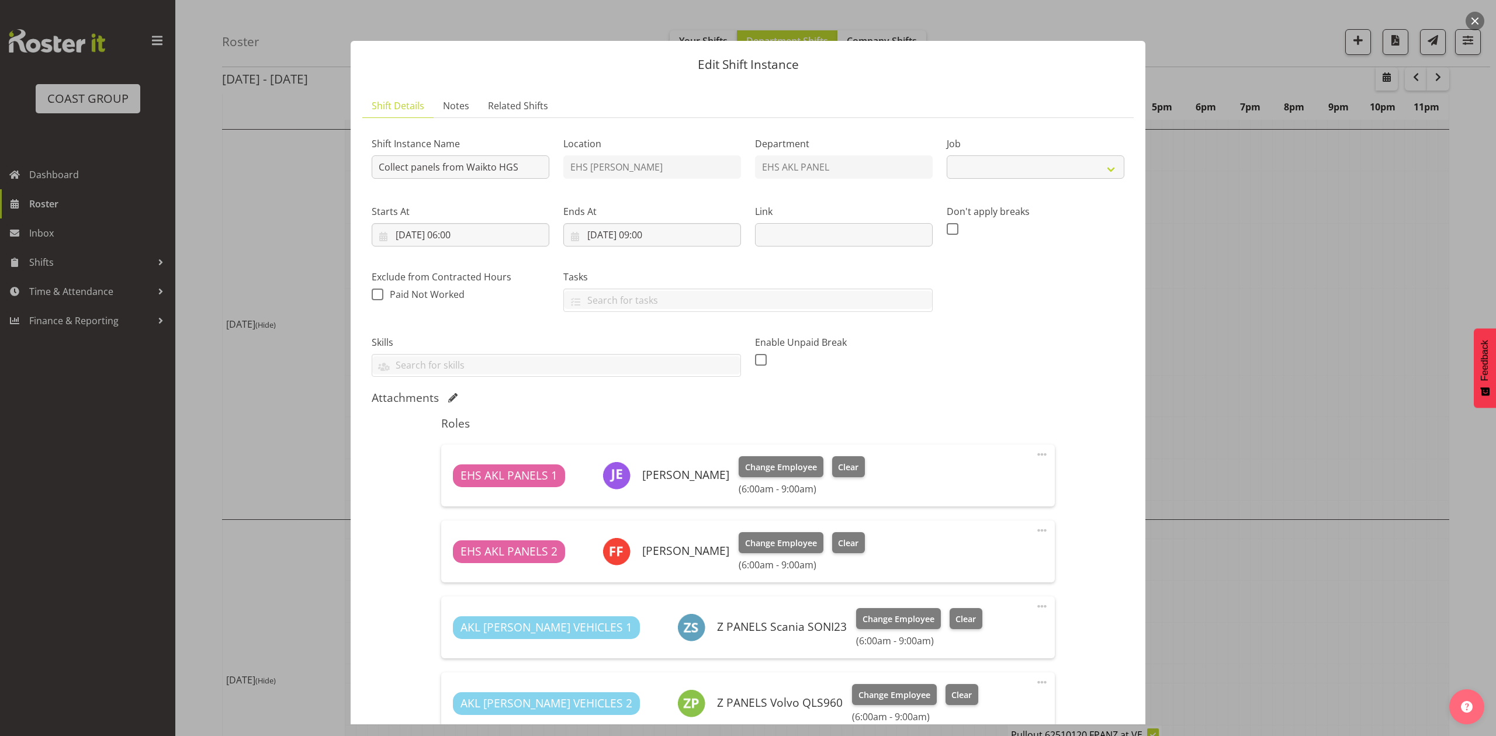
select select "9140"
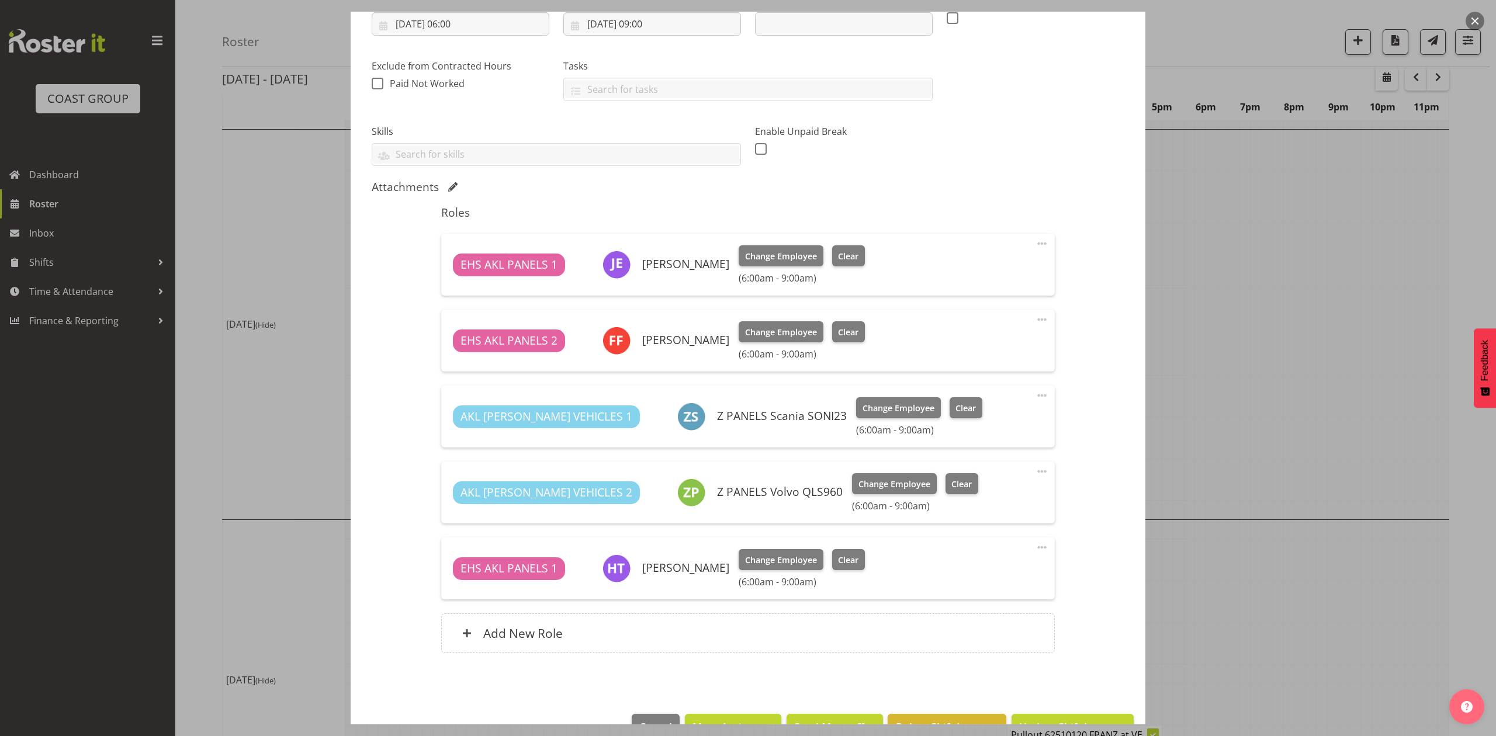
scroll to position [234, 0]
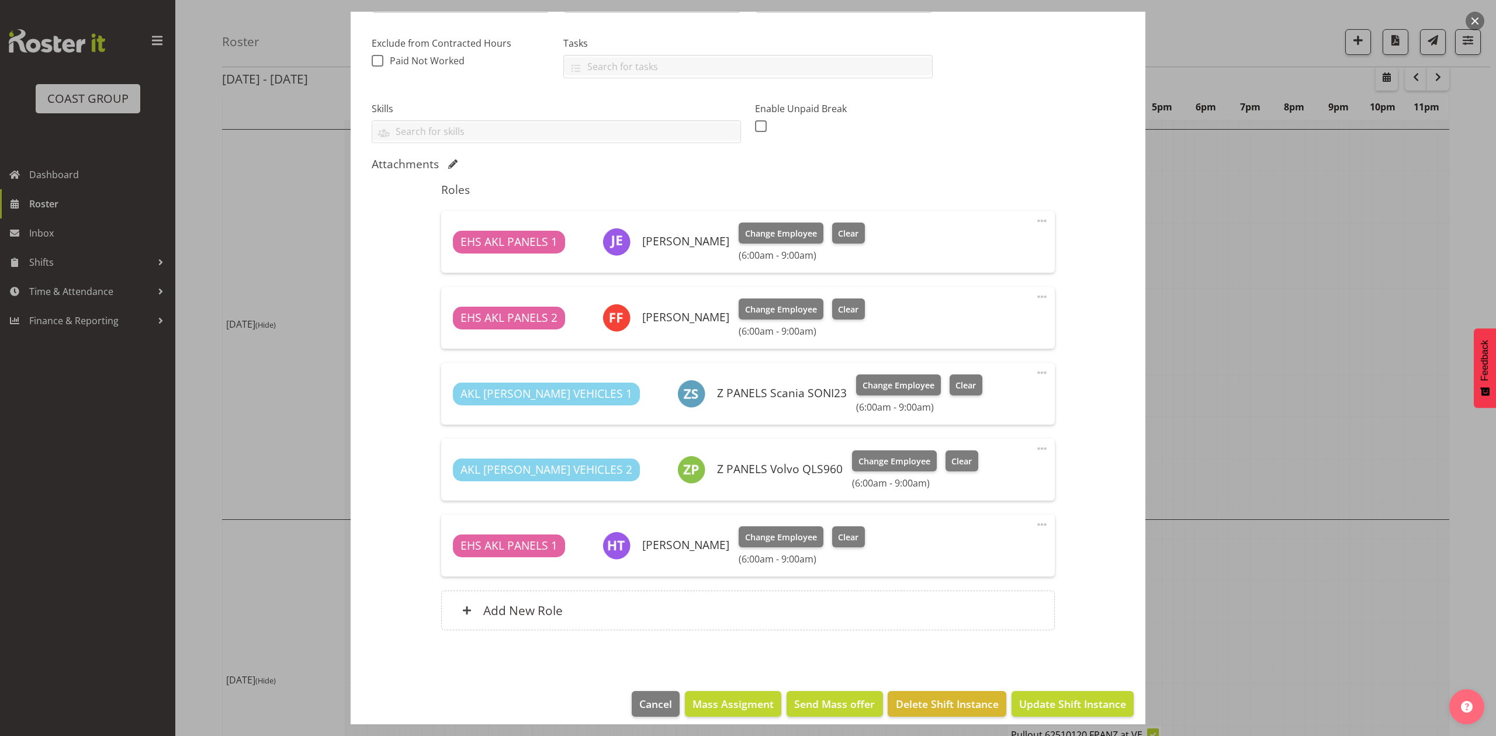
click at [1301, 220] on div at bounding box center [748, 368] width 1496 height 736
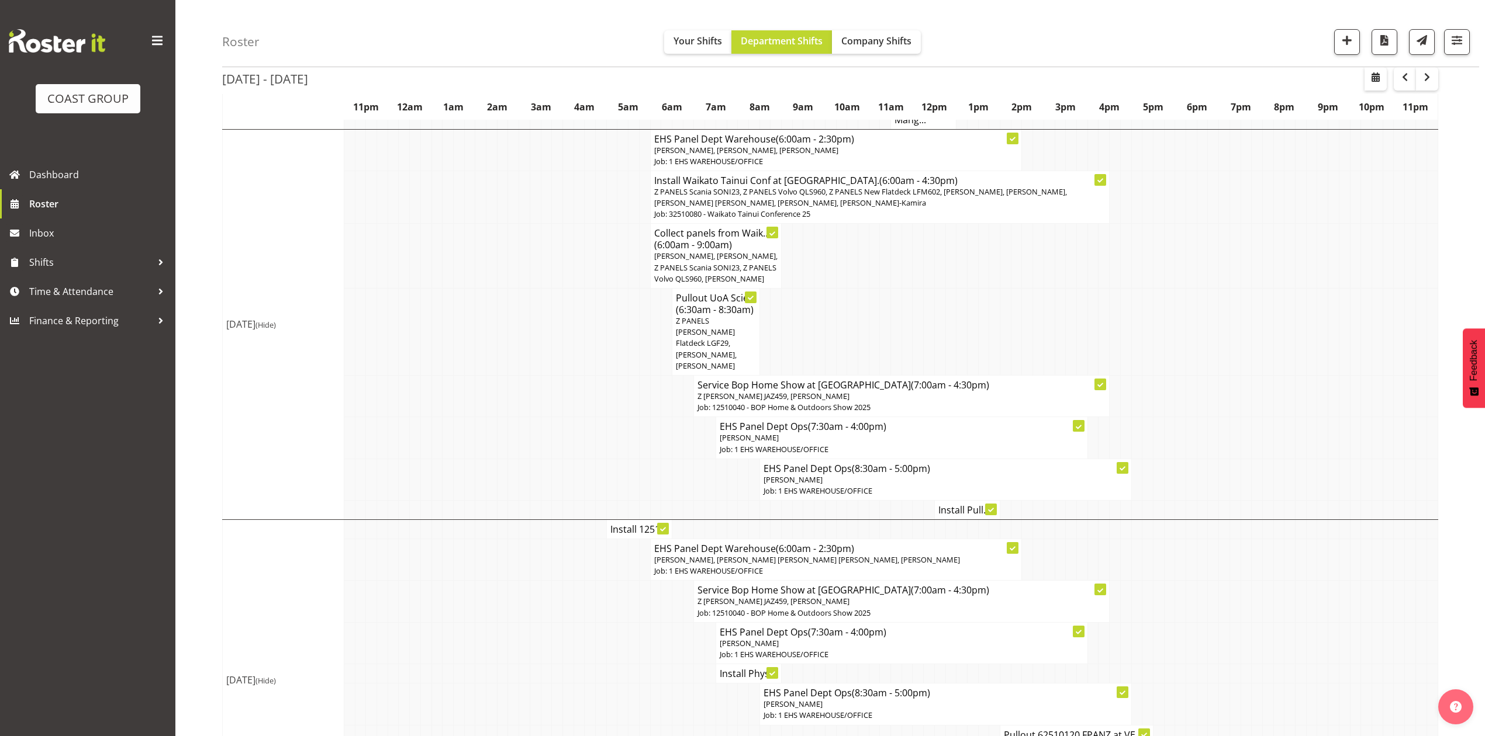
click at [978, 188] on p "Z PANELS Scania SONI23, Z PANELS Volvo QLS960, Z PANELS New Flatdeck LFM602, [P…" at bounding box center [880, 197] width 452 height 22
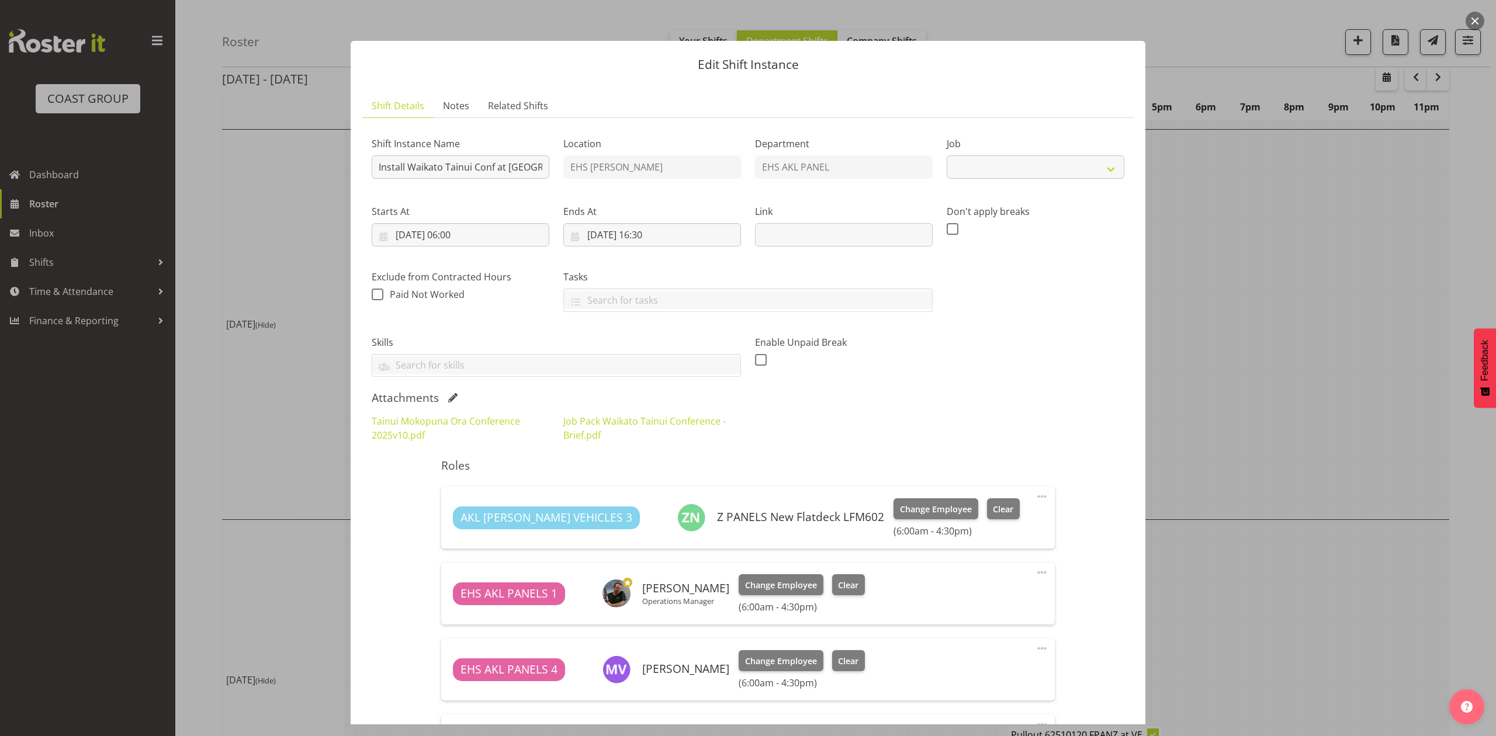
select select "9430"
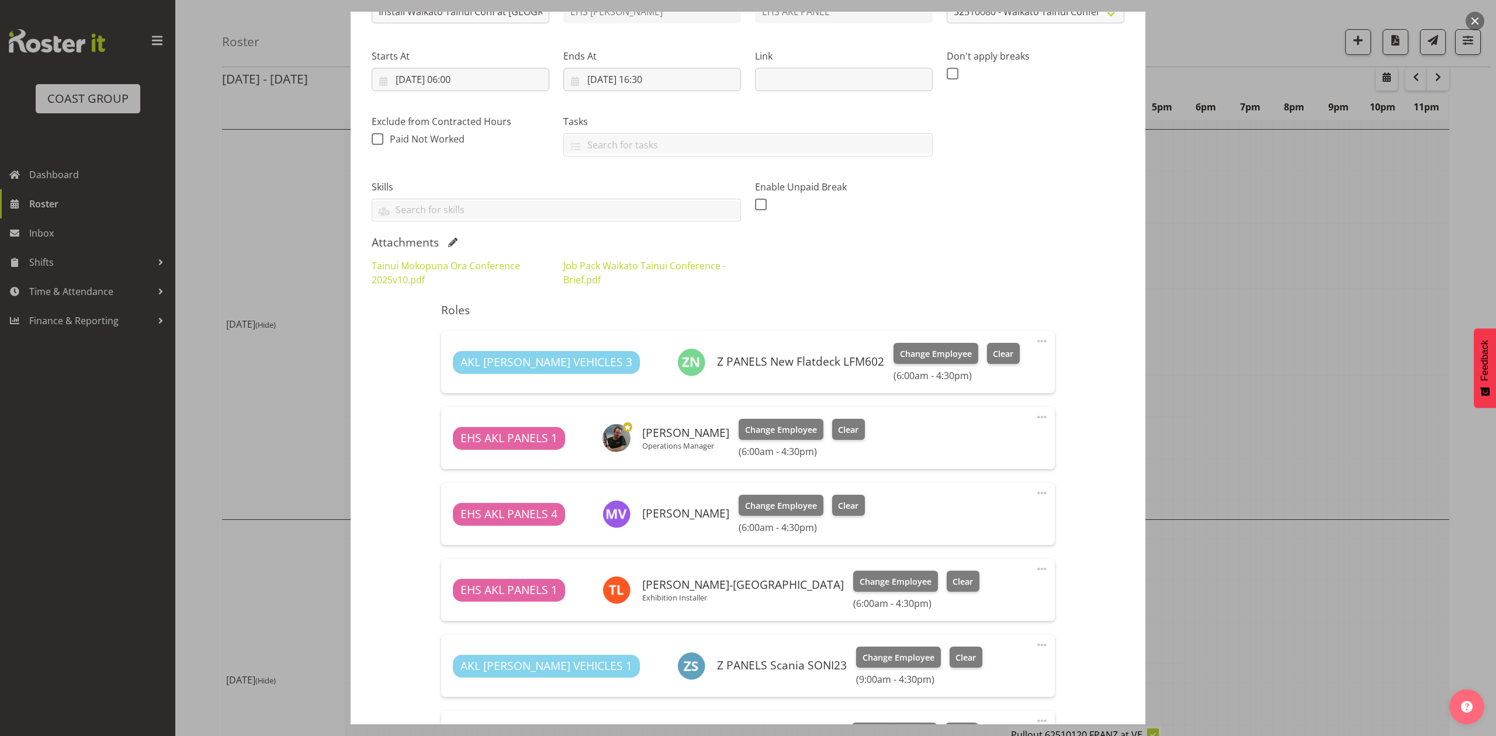
scroll to position [0, 0]
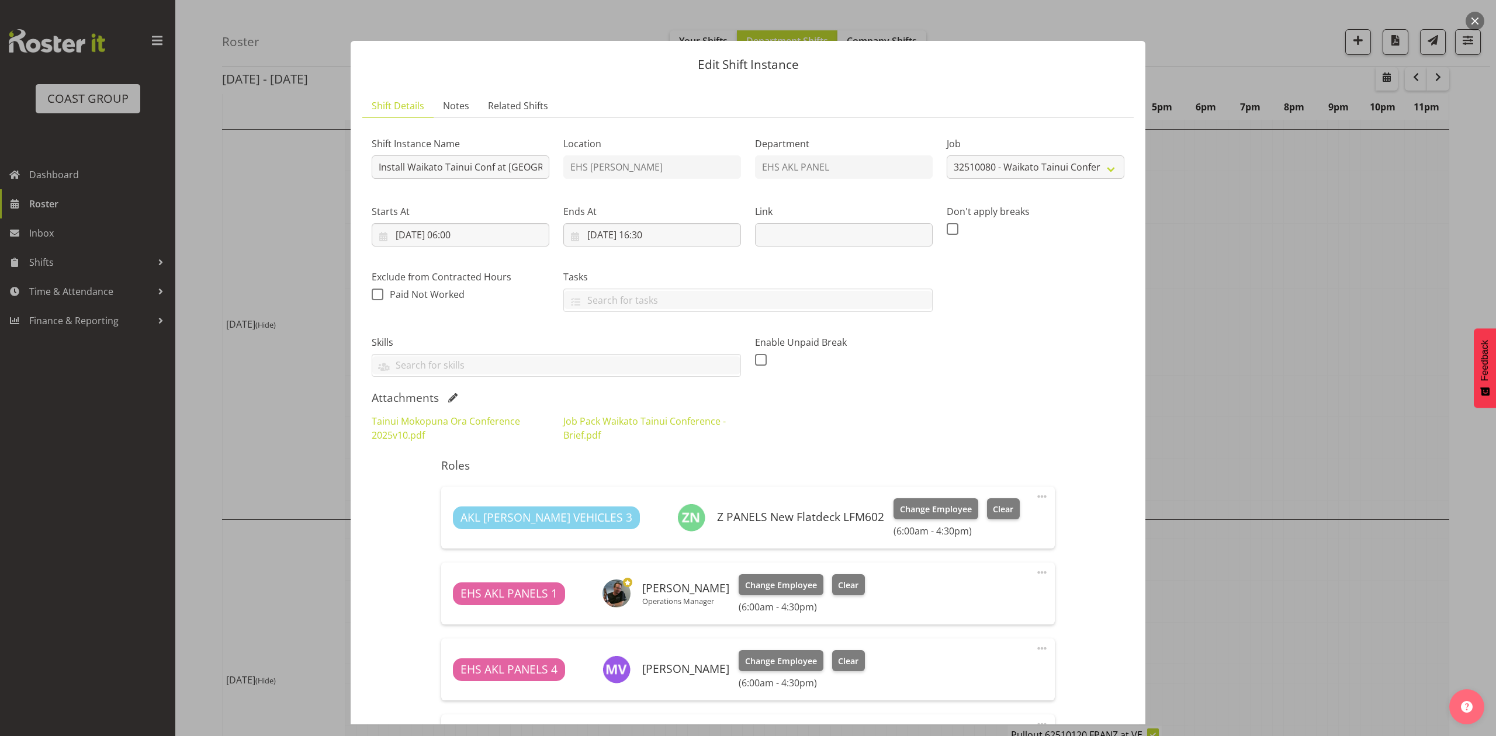
click at [1287, 312] on div at bounding box center [748, 368] width 1496 height 736
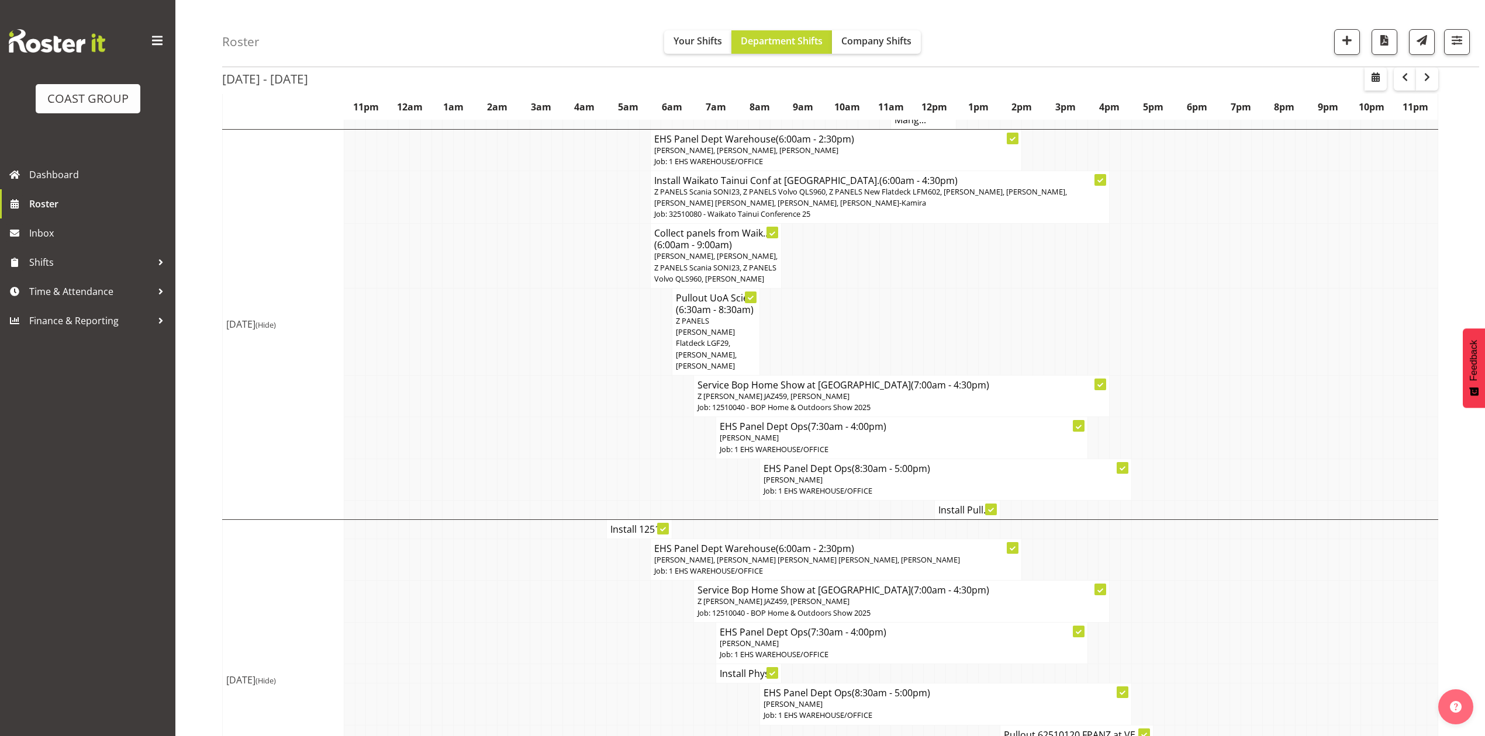
click at [836, 292] on td at bounding box center [841, 332] width 11 height 87
click at [950, 504] on h4 "Install Pull..." at bounding box center [967, 510] width 58 height 12
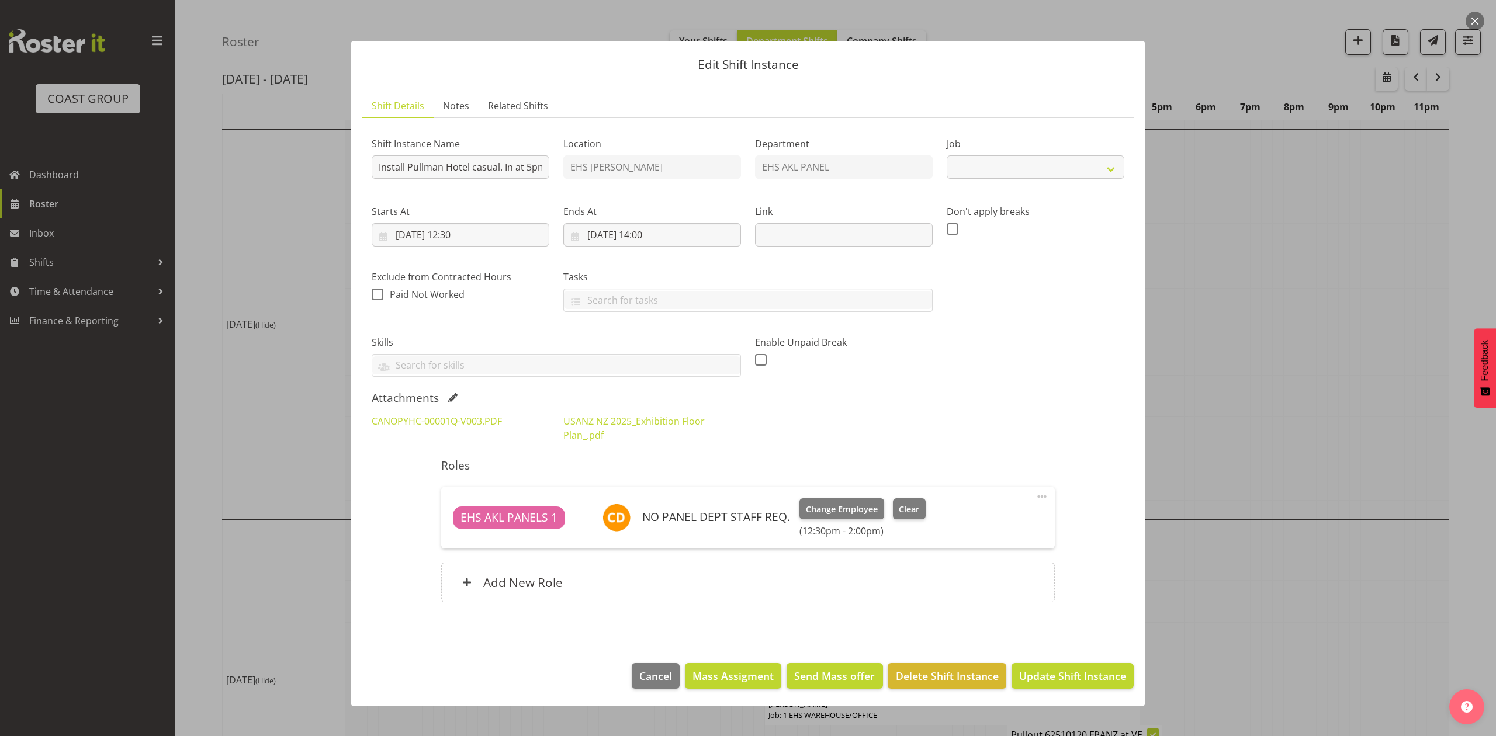
select select "8654"
click at [1265, 319] on div at bounding box center [748, 368] width 1496 height 736
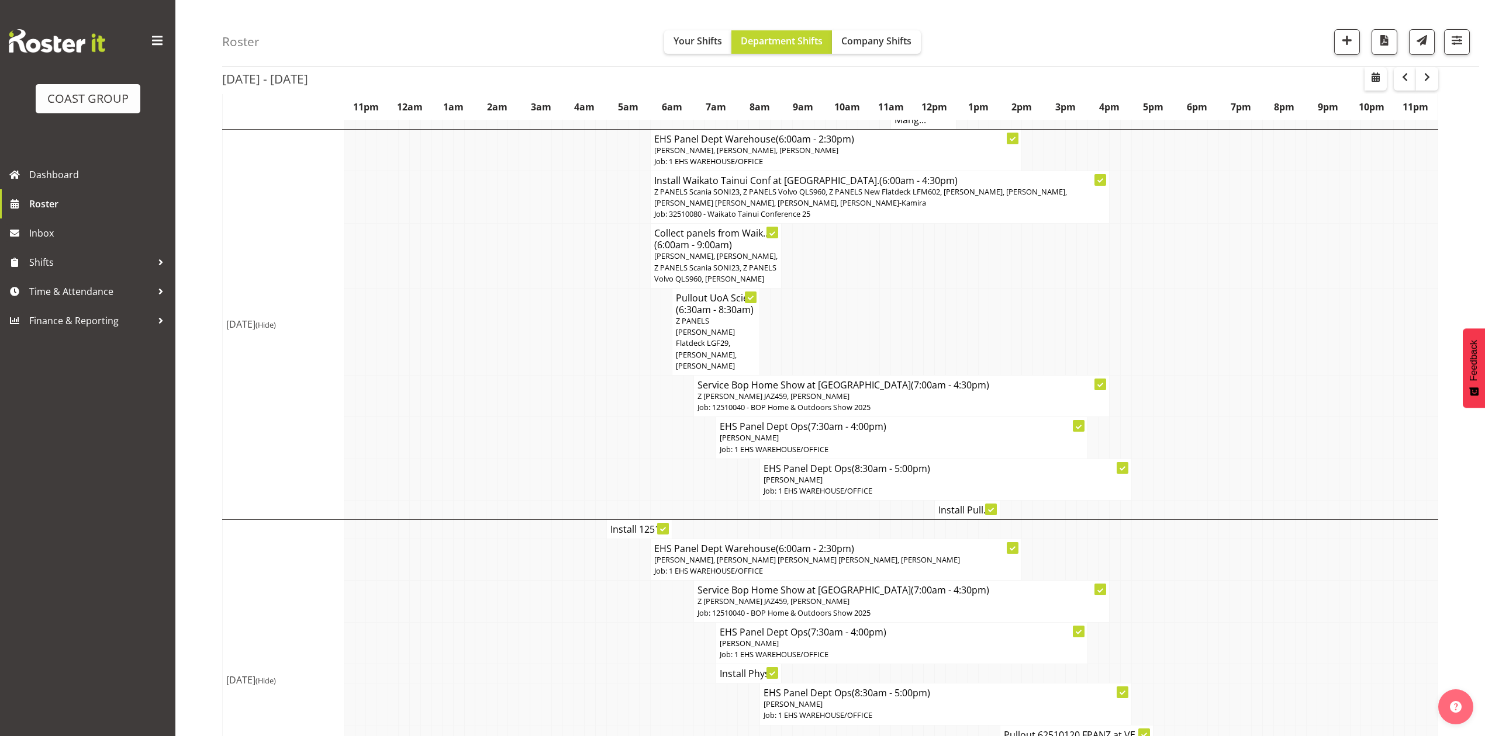
click at [687, 321] on span "Z PANELS [PERSON_NAME] Flatdeck LGF29, [PERSON_NAME], [PERSON_NAME]" at bounding box center [706, 344] width 61 height 56
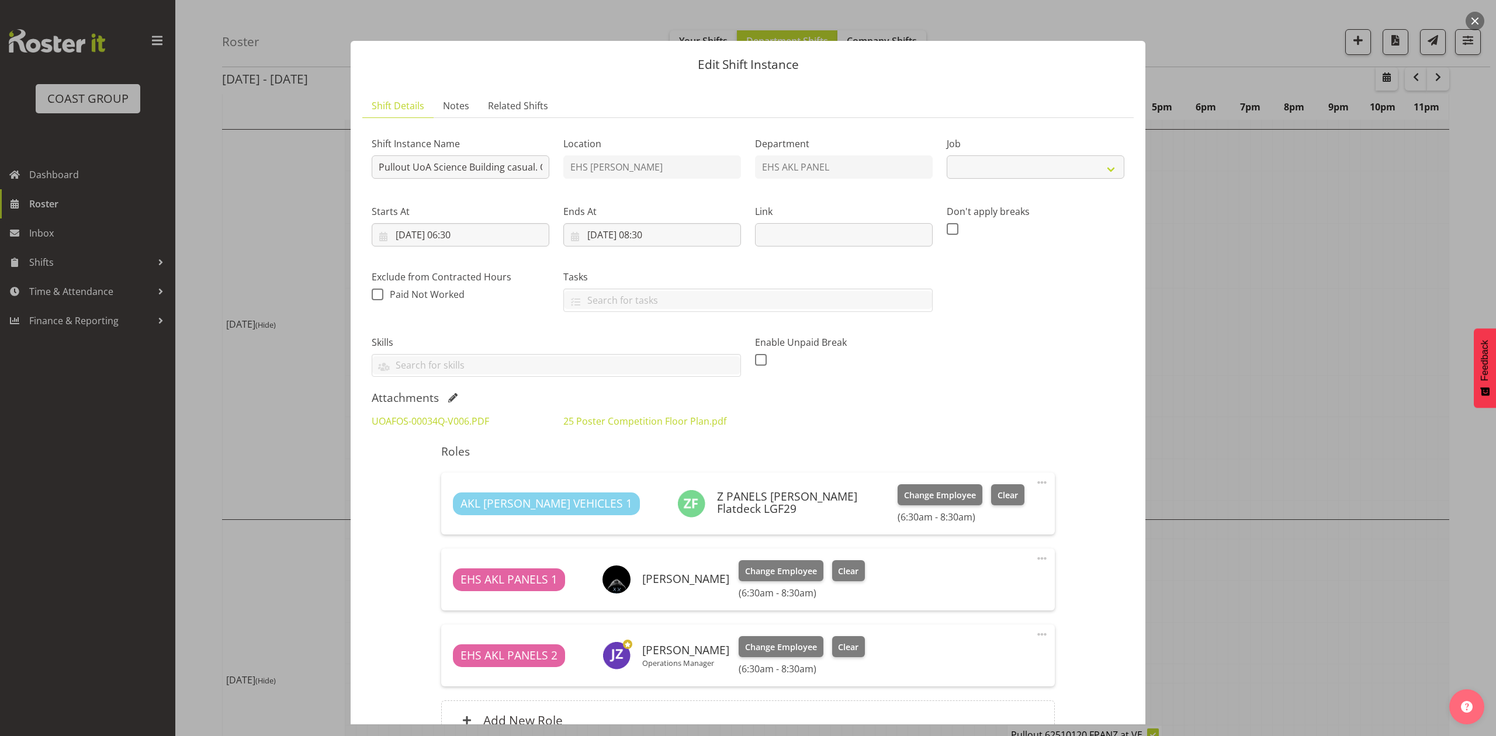
select select "8654"
click at [435, 421] on link "UOAFOS-00034Q-V006.PDF" at bounding box center [430, 421] width 117 height 13
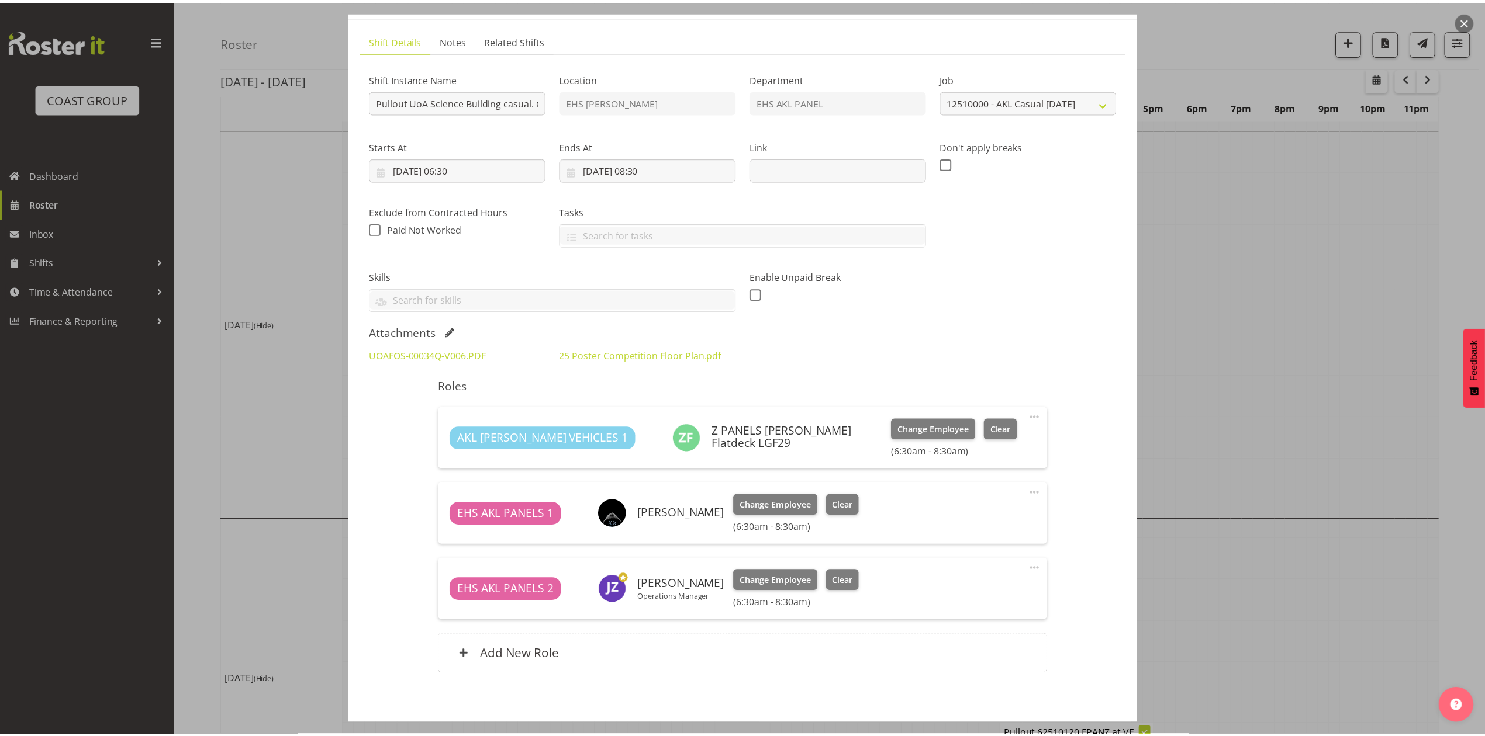
scroll to position [122, 0]
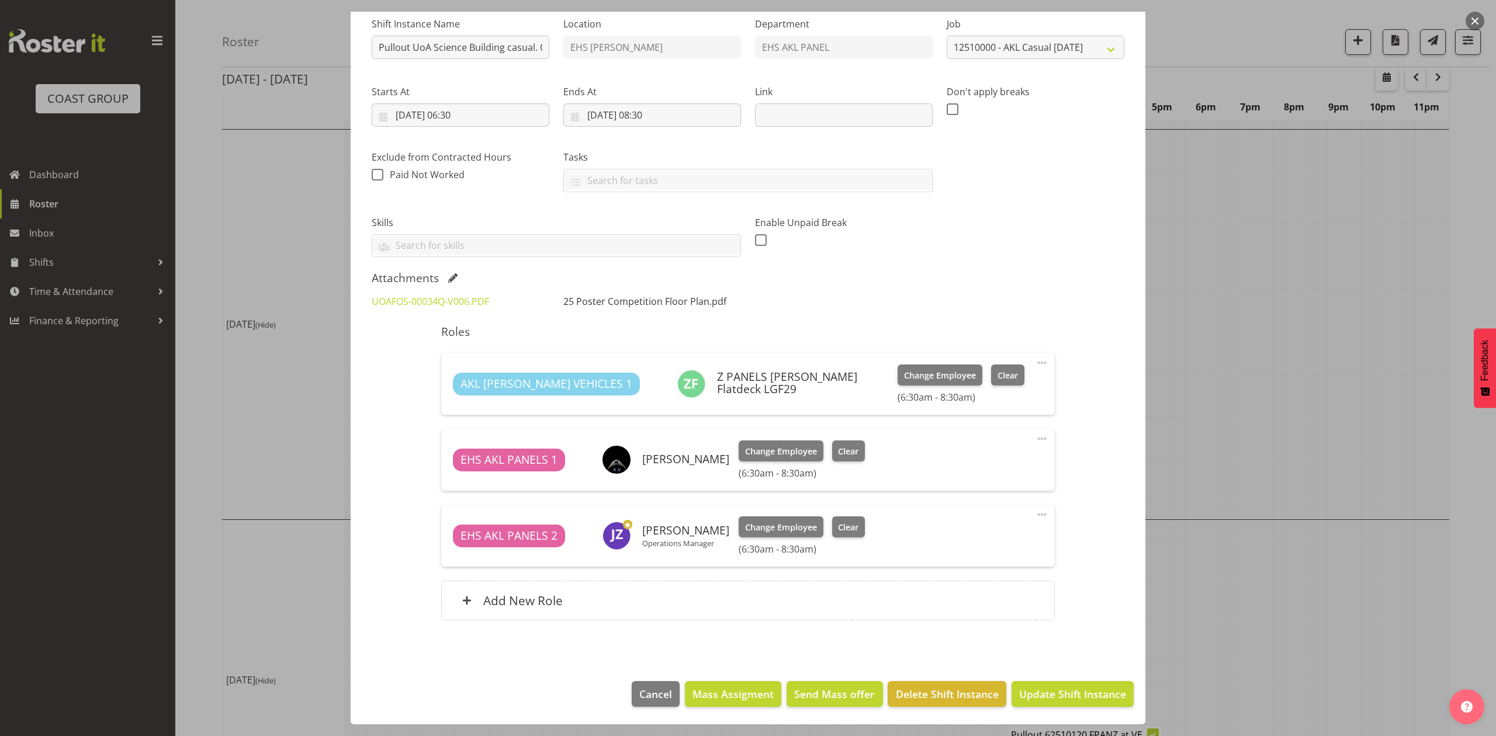
click at [630, 300] on link "25 Poster Competition Floor Plan.pdf" at bounding box center [644, 301] width 163 height 13
click at [455, 296] on link "UOAFOS-00034Q-V006.PDF" at bounding box center [430, 301] width 117 height 13
click at [1291, 355] on div at bounding box center [748, 368] width 1496 height 736
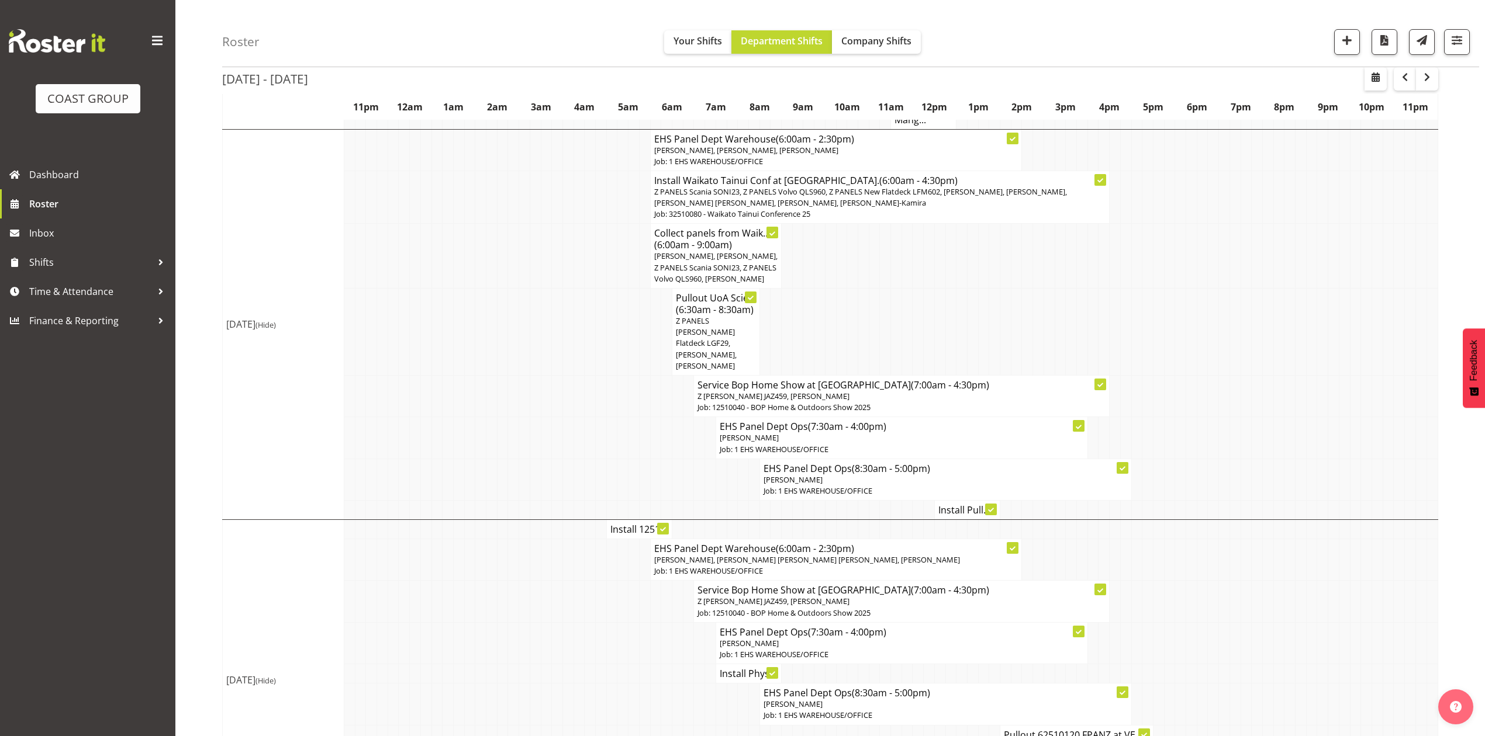
click at [1029, 272] on td at bounding box center [1027, 256] width 11 height 65
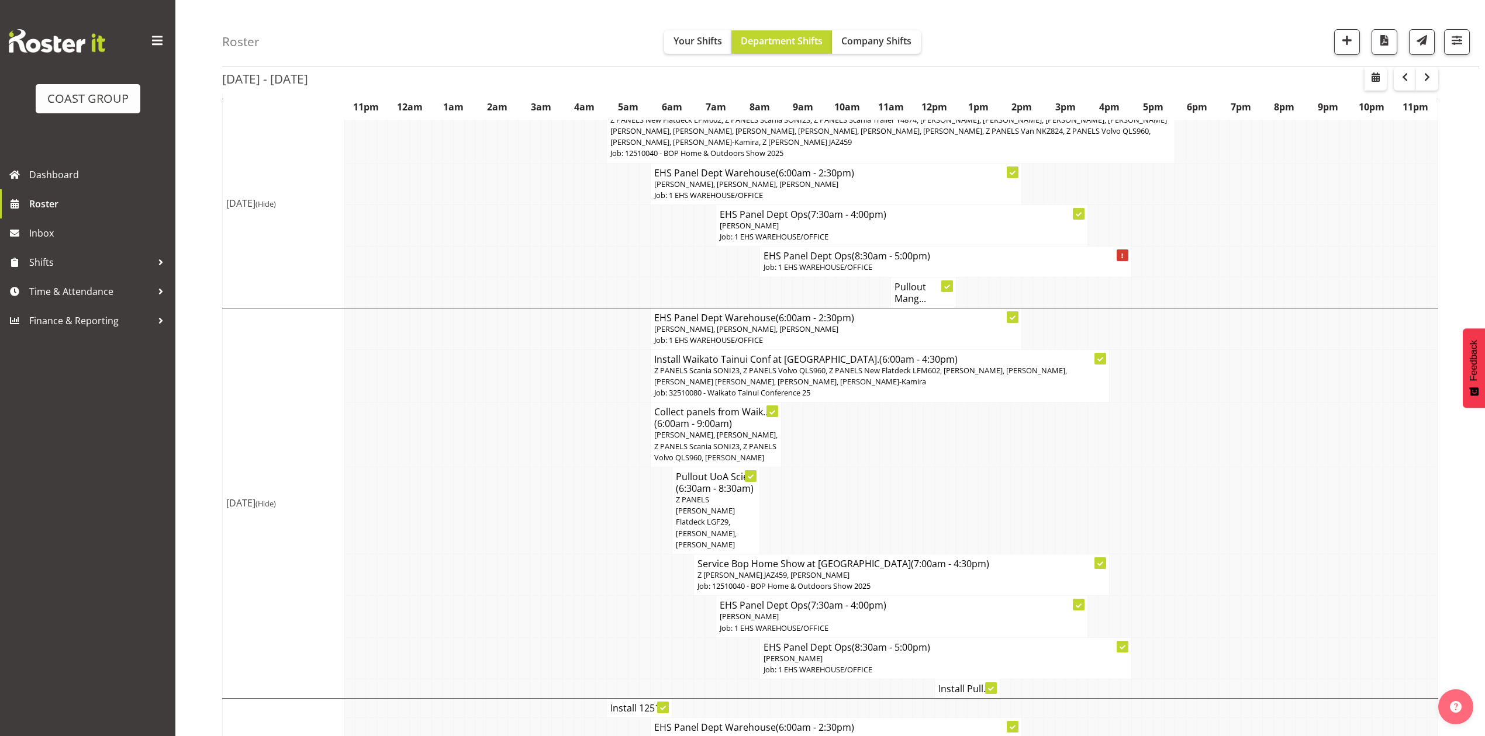
scroll to position [465, 0]
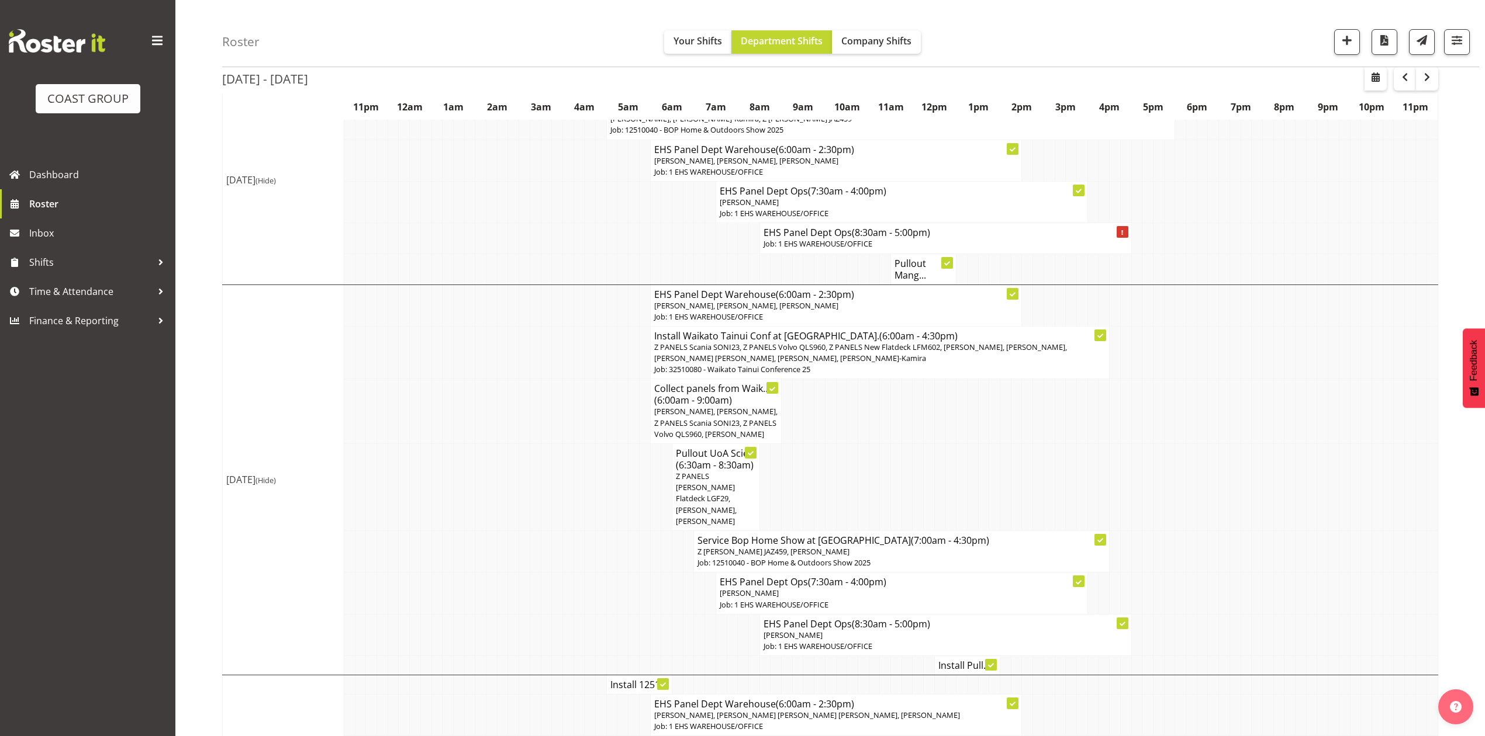
click at [1088, 433] on td at bounding box center [1092, 411] width 11 height 65
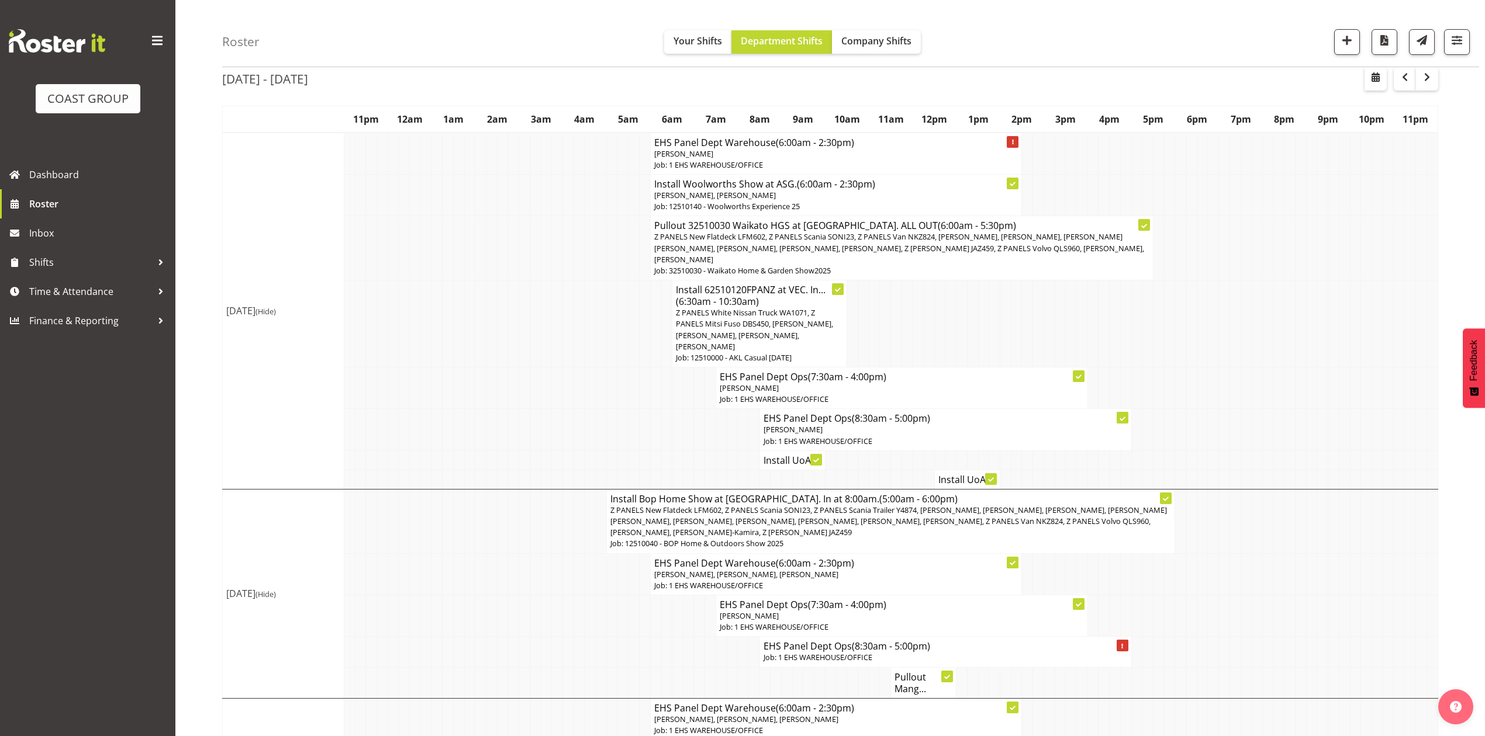
scroll to position [78, 0]
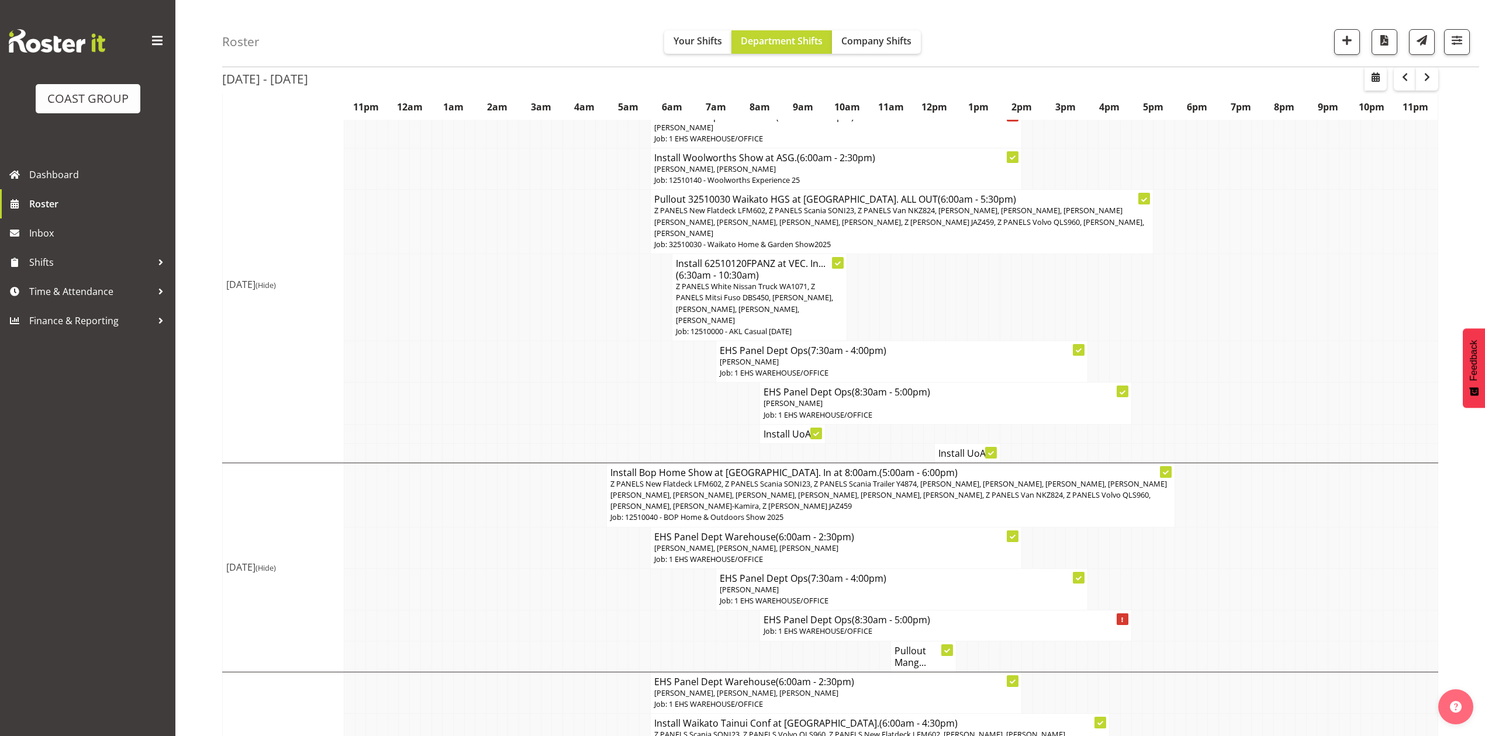
click at [954, 433] on td at bounding box center [950, 433] width 11 height 19
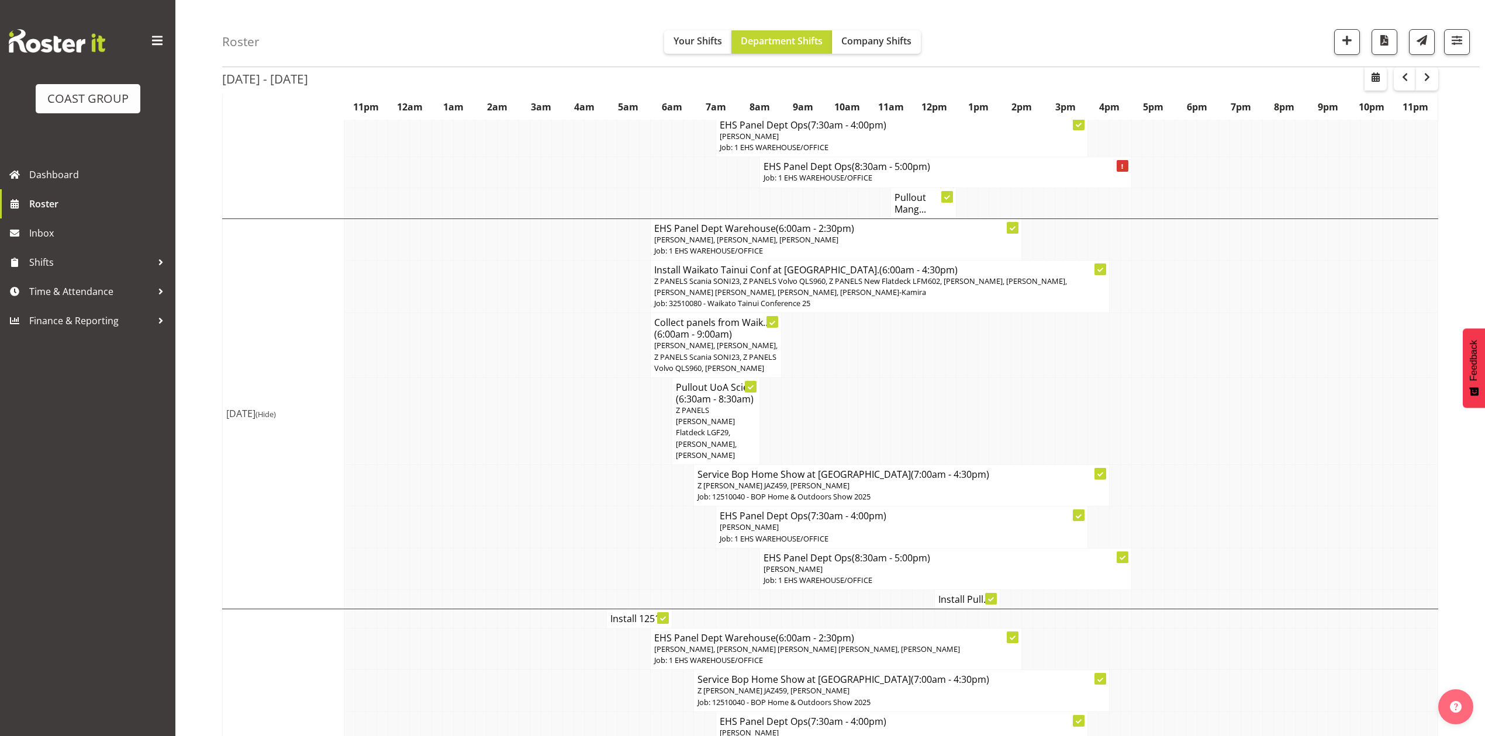
scroll to position [545, 0]
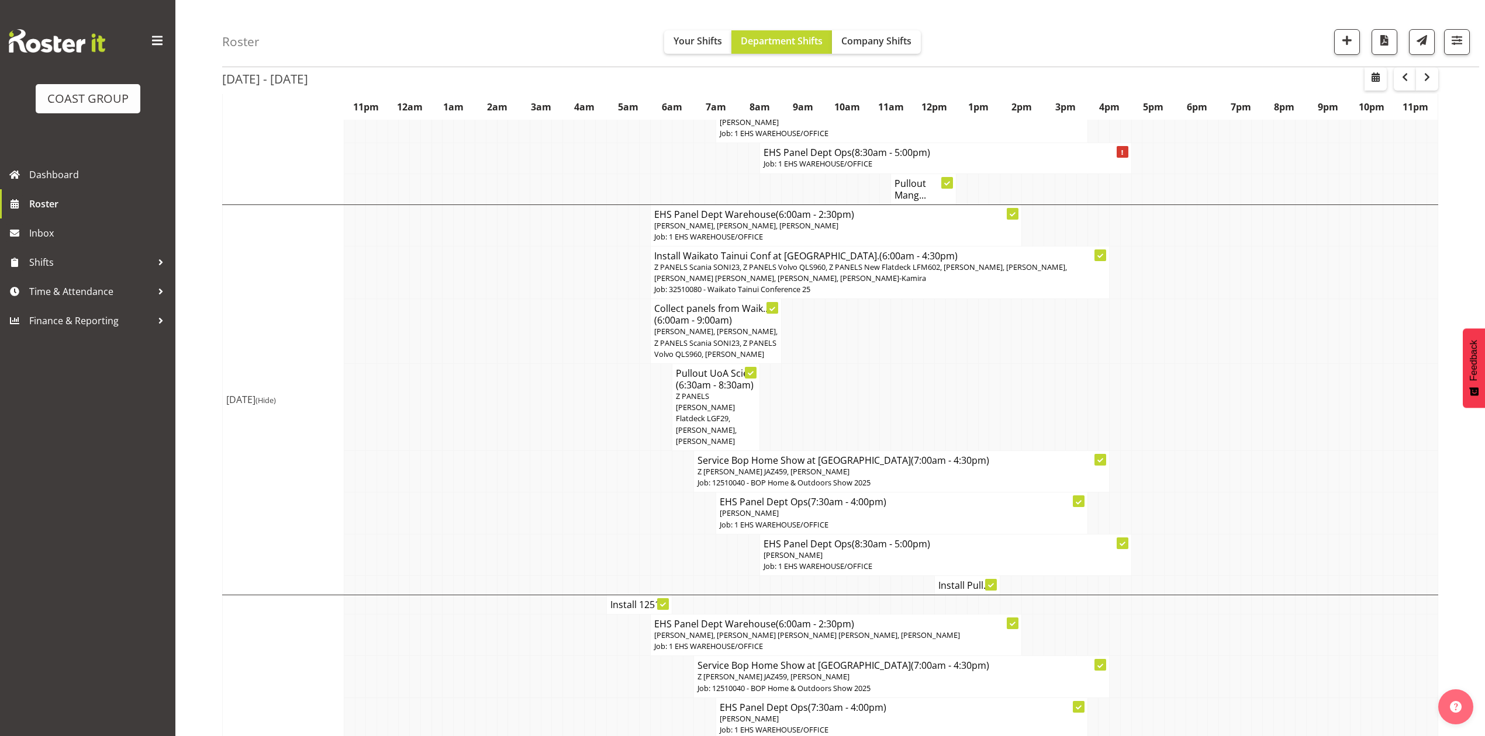
click at [959, 580] on h4 "Install Pull..." at bounding box center [967, 586] width 58 height 12
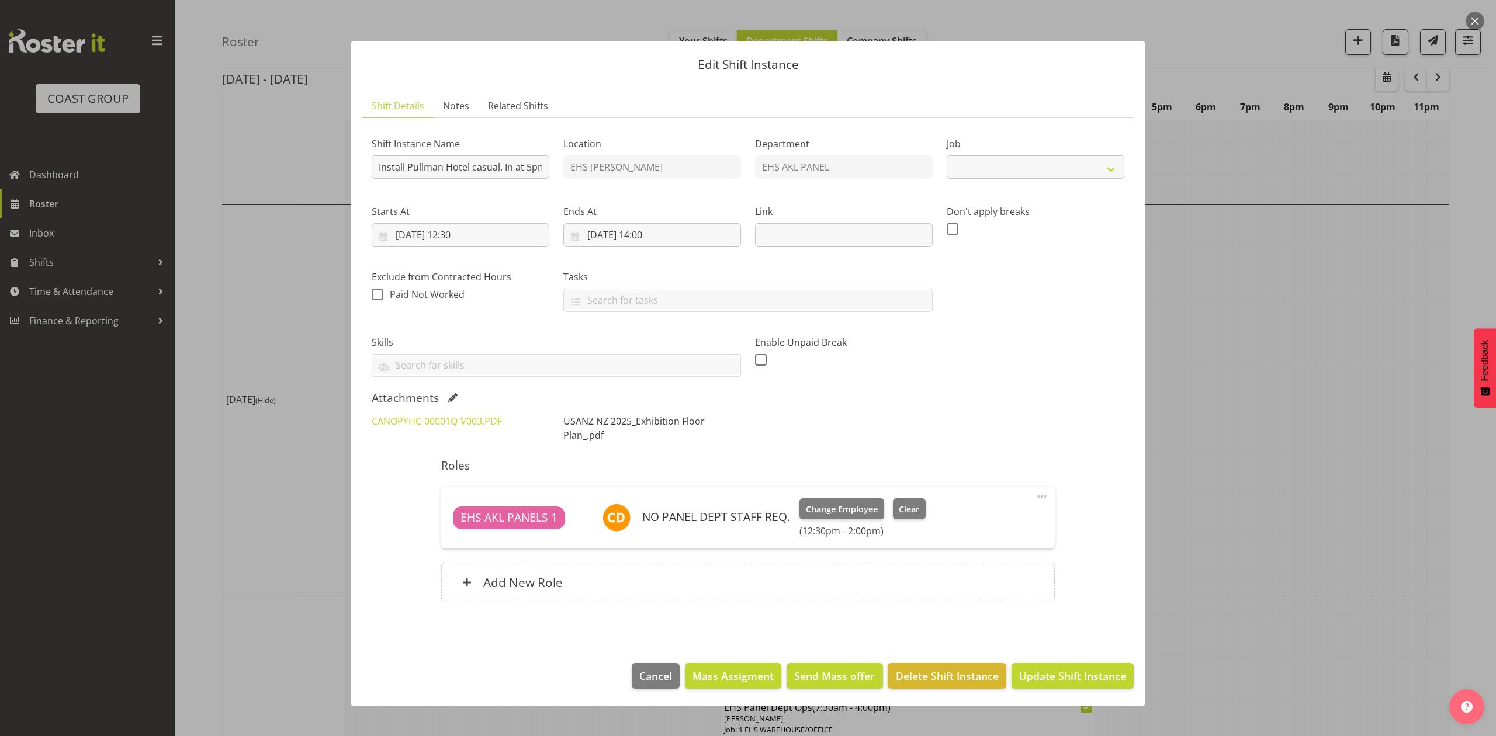
select select "8654"
click at [578, 436] on link "USANZ NZ 2025_Exhibition Floor Plan_.pdf" at bounding box center [633, 428] width 141 height 27
click at [459, 421] on link "CANOPYHC-00001Q-V003.PDF" at bounding box center [437, 421] width 130 height 13
click at [616, 424] on link "USANZ NZ 2025_Exhibition Floor Plan_.pdf" at bounding box center [633, 428] width 141 height 27
click at [447, 431] on div "CANOPYHC-00001Q-V003.PDF" at bounding box center [461, 428] width 192 height 42
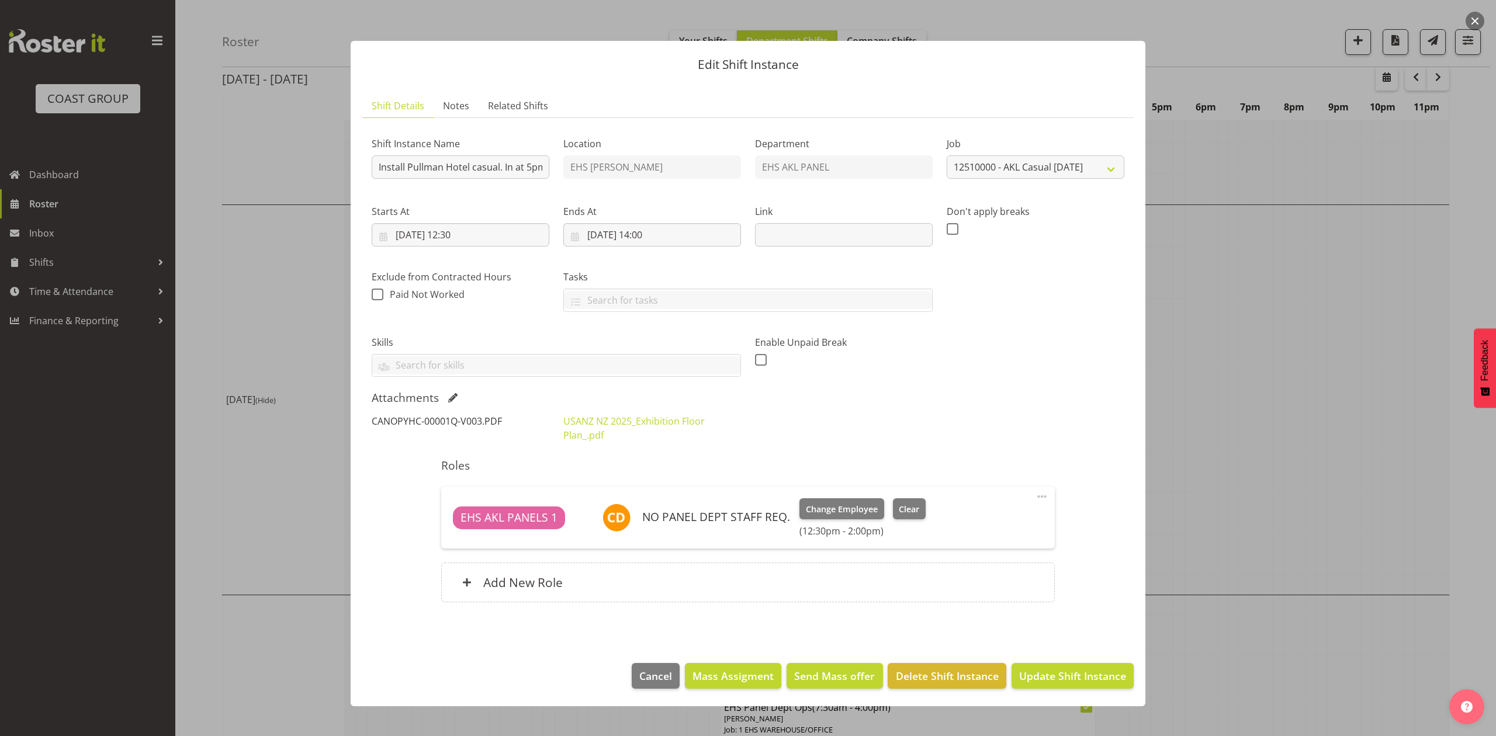
click at [447, 427] on link "CANOPYHC-00001Q-V003.PDF" at bounding box center [437, 421] width 130 height 13
drag, startPoint x: 1250, startPoint y: 323, endPoint x: 1275, endPoint y: 333, distance: 27.0
click at [1265, 333] on div at bounding box center [748, 368] width 1496 height 736
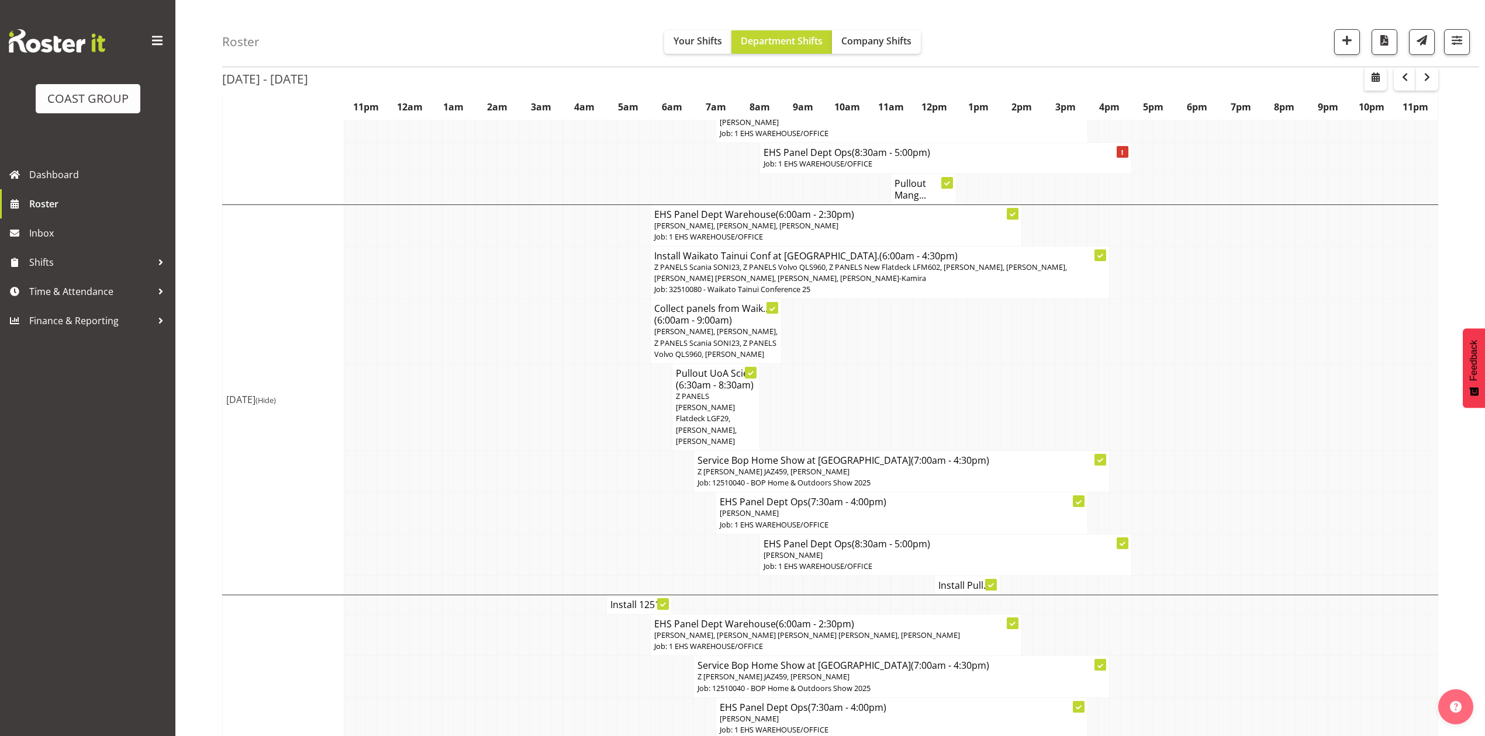
click at [969, 580] on h4 "Install Pull..." at bounding box center [967, 586] width 58 height 12
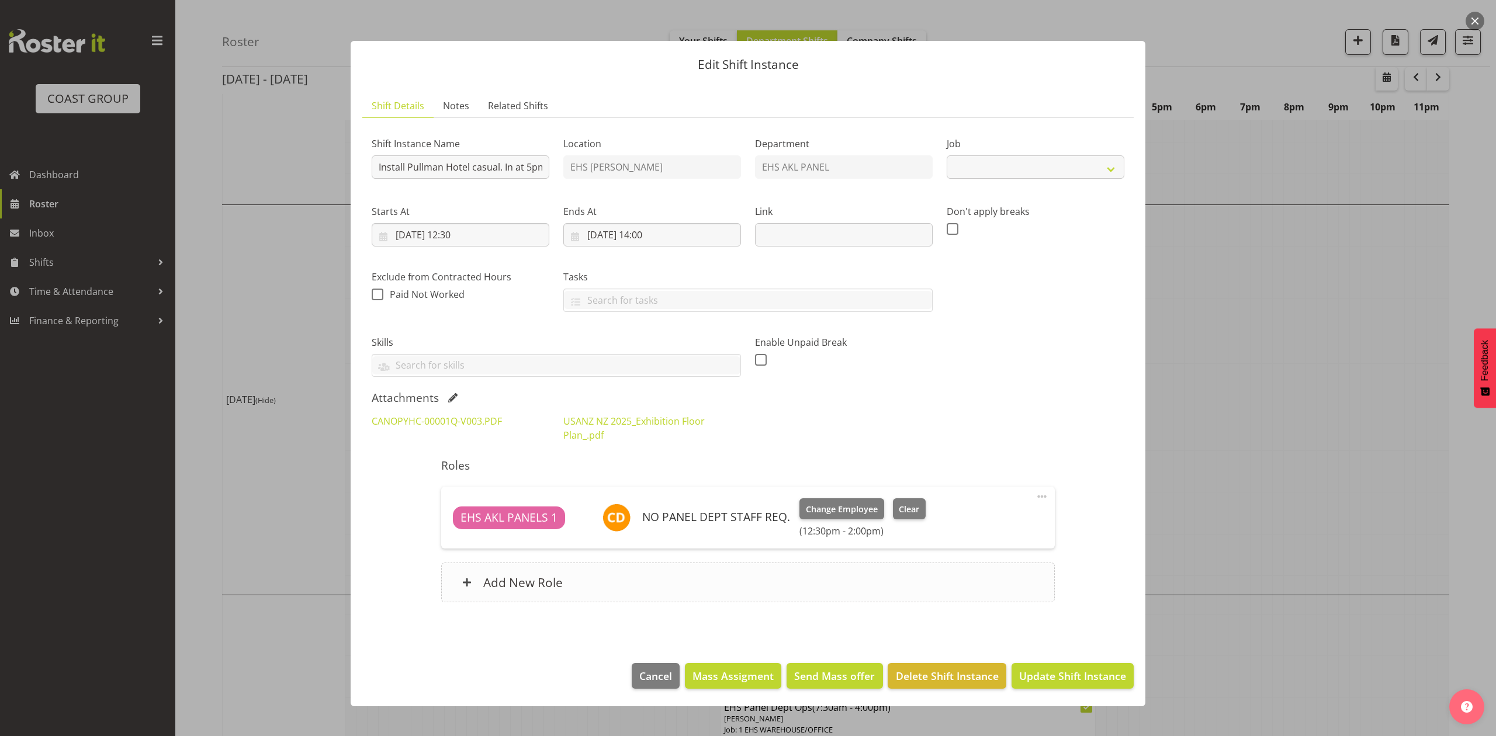
select select "8654"
click at [1361, 383] on div at bounding box center [748, 368] width 1496 height 736
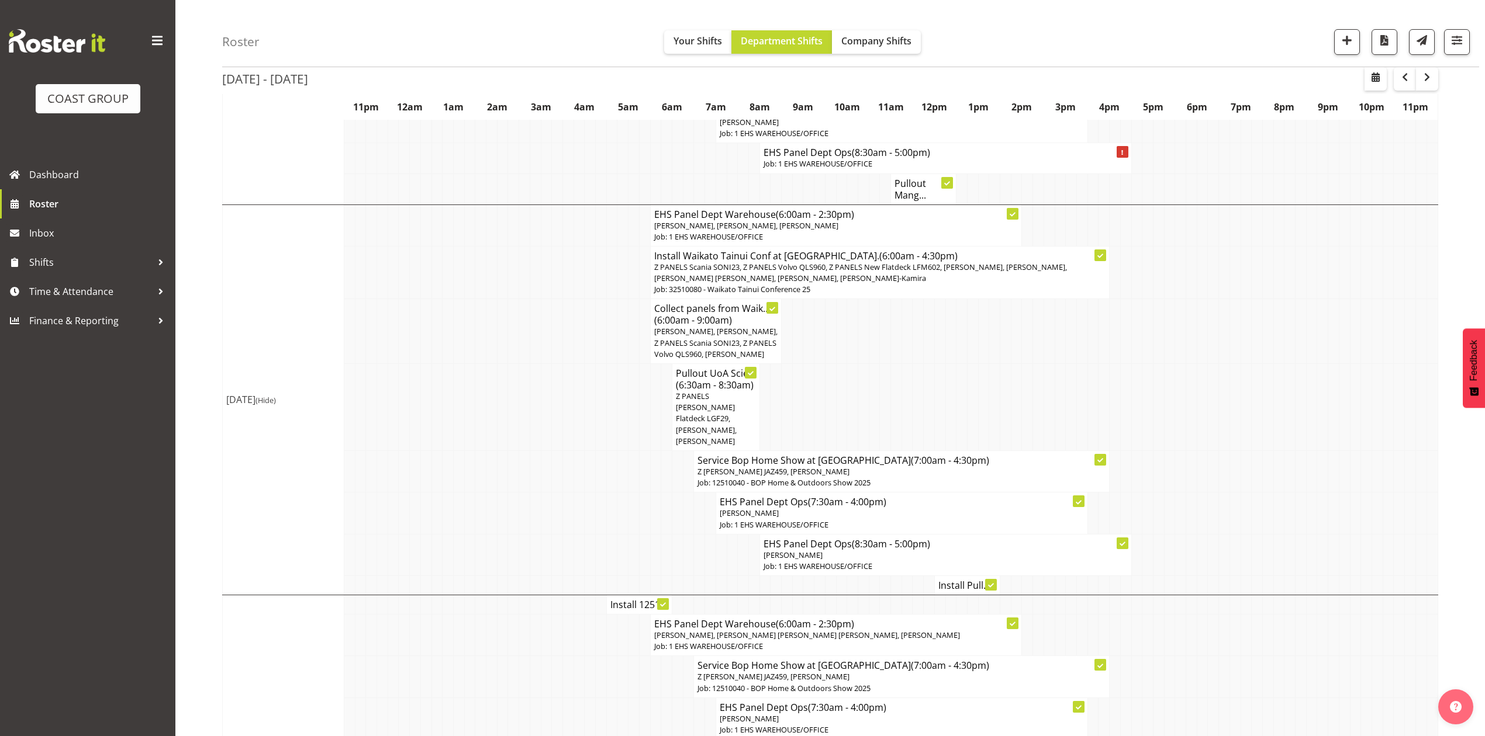
drag, startPoint x: 1195, startPoint y: 312, endPoint x: 675, endPoint y: 4, distance: 604.9
click at [1183, 299] on tr "Collect panels from Waik... (6:00am - 9:00am) Jonathan Elder, Freddieric Fiel, …" at bounding box center [830, 331] width 1215 height 65
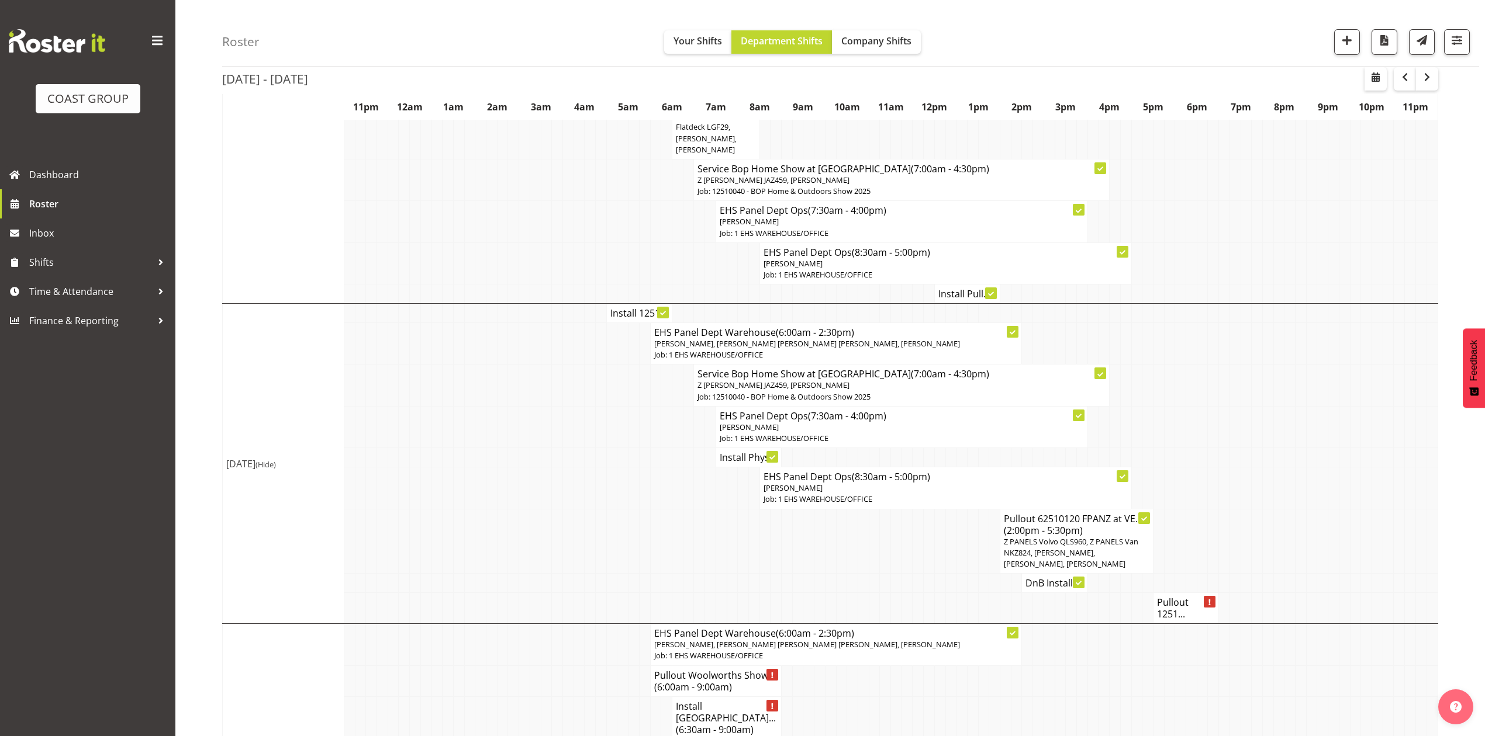
scroll to position [701, 0]
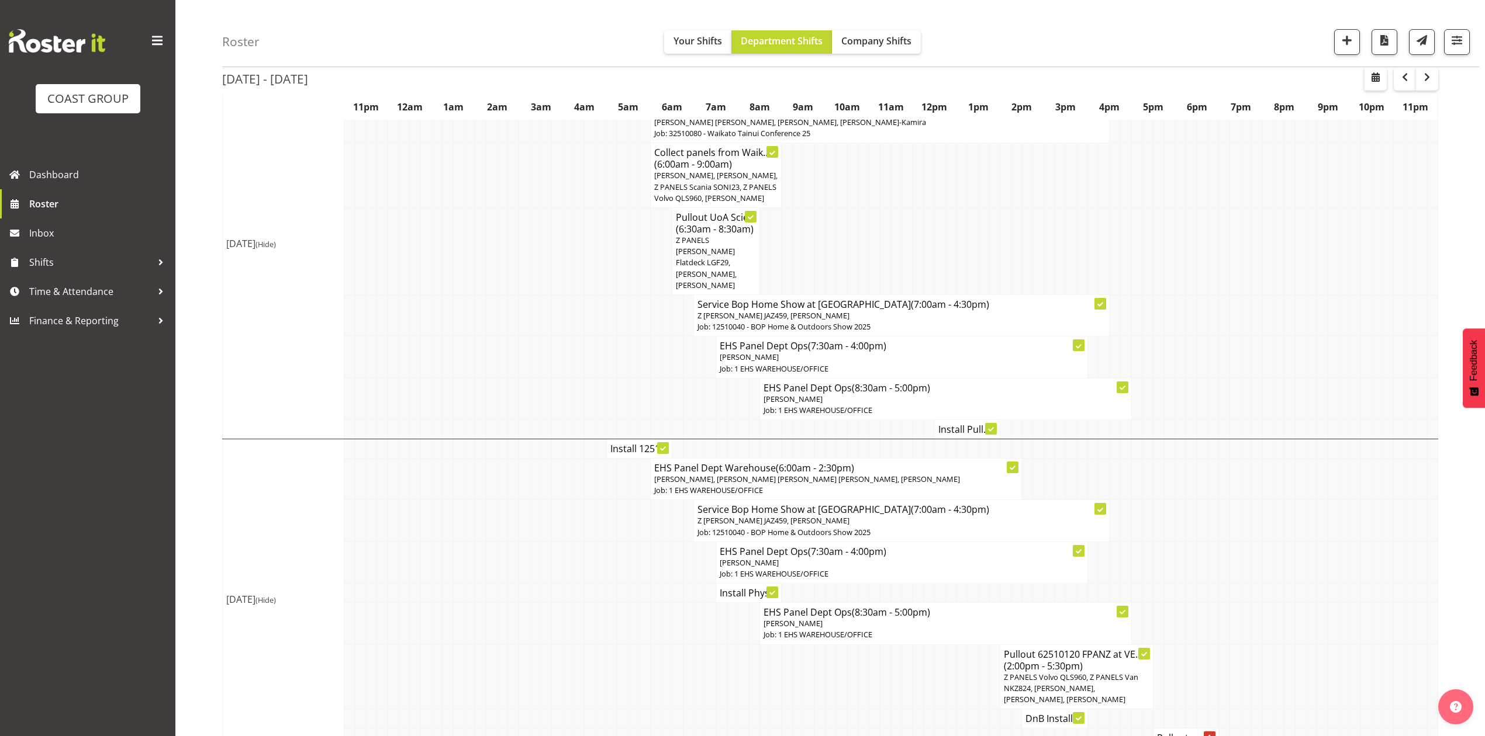
click at [634, 443] on h4 "Install 1251..." at bounding box center [639, 449] width 58 height 12
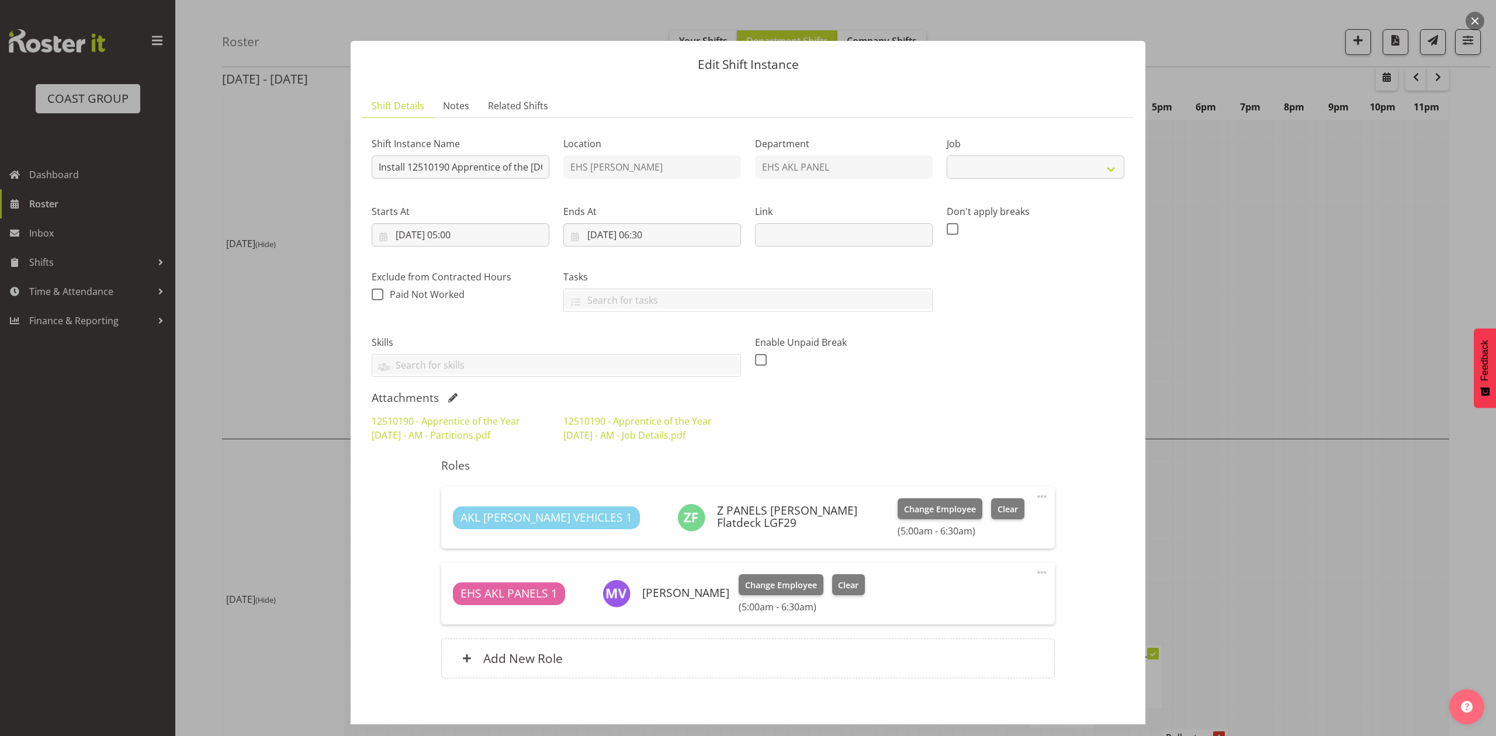
select select "10537"
click at [1247, 314] on div at bounding box center [748, 368] width 1496 height 736
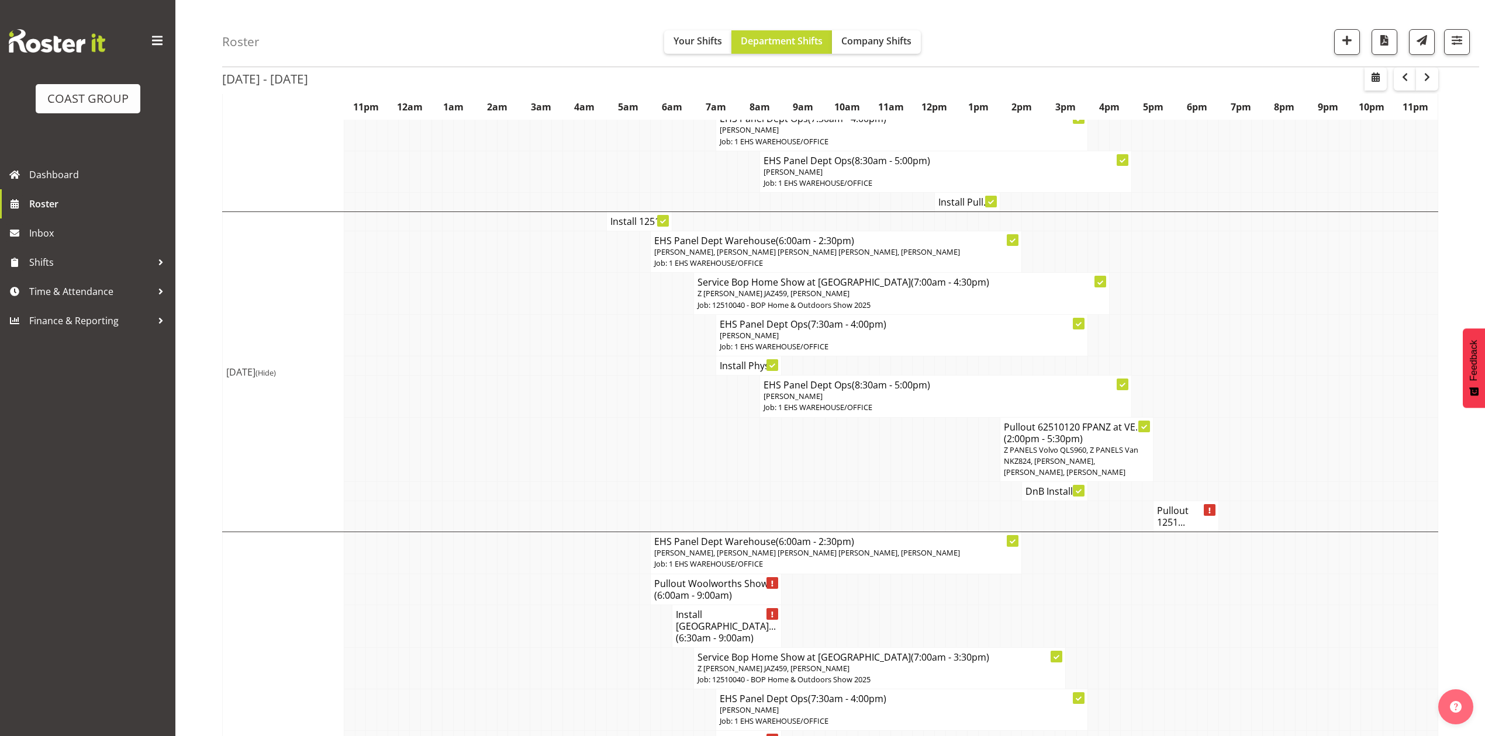
scroll to position [935, 0]
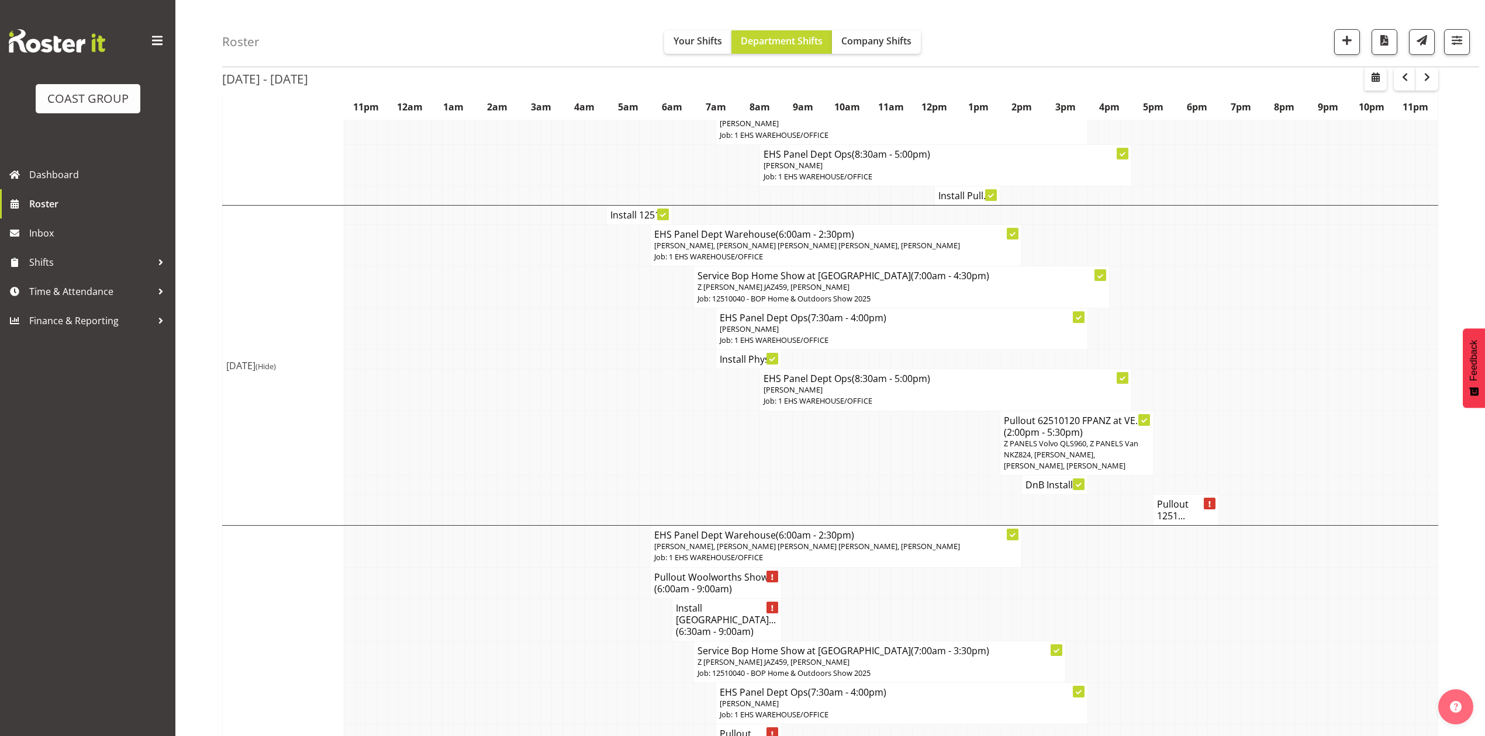
click at [1170, 513] on h4 "Pullout 1251..." at bounding box center [1186, 510] width 58 height 23
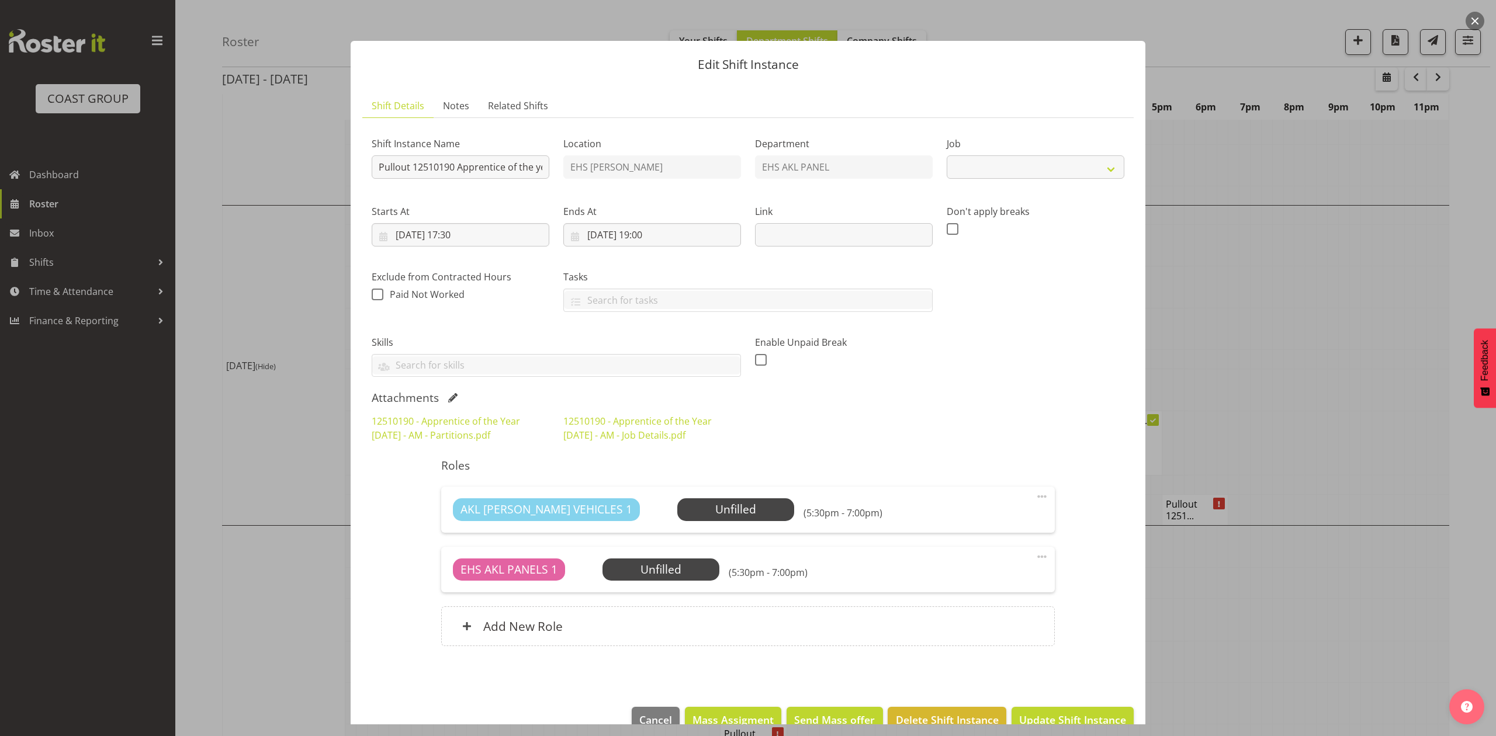
select select "10537"
click at [1263, 403] on div at bounding box center [748, 368] width 1496 height 736
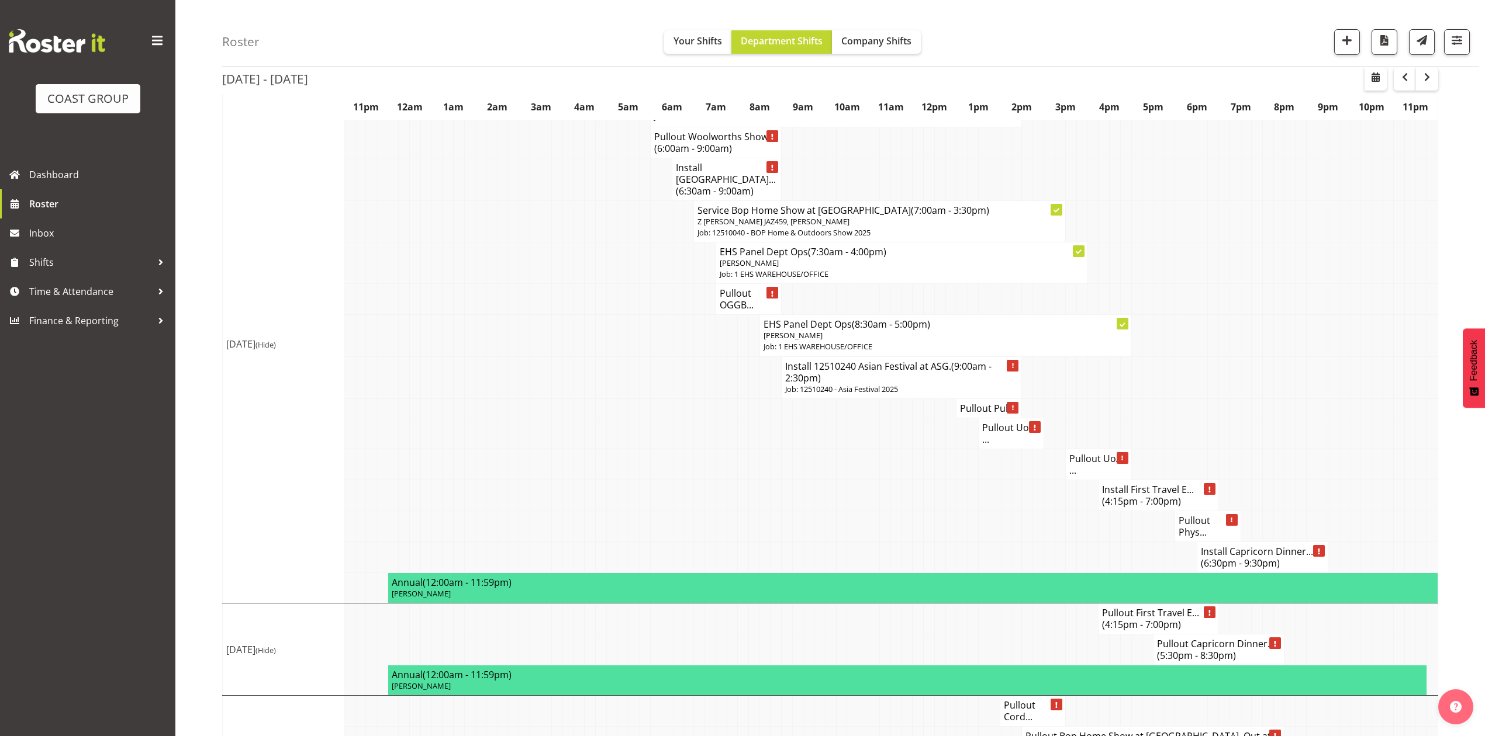
scroll to position [1403, 0]
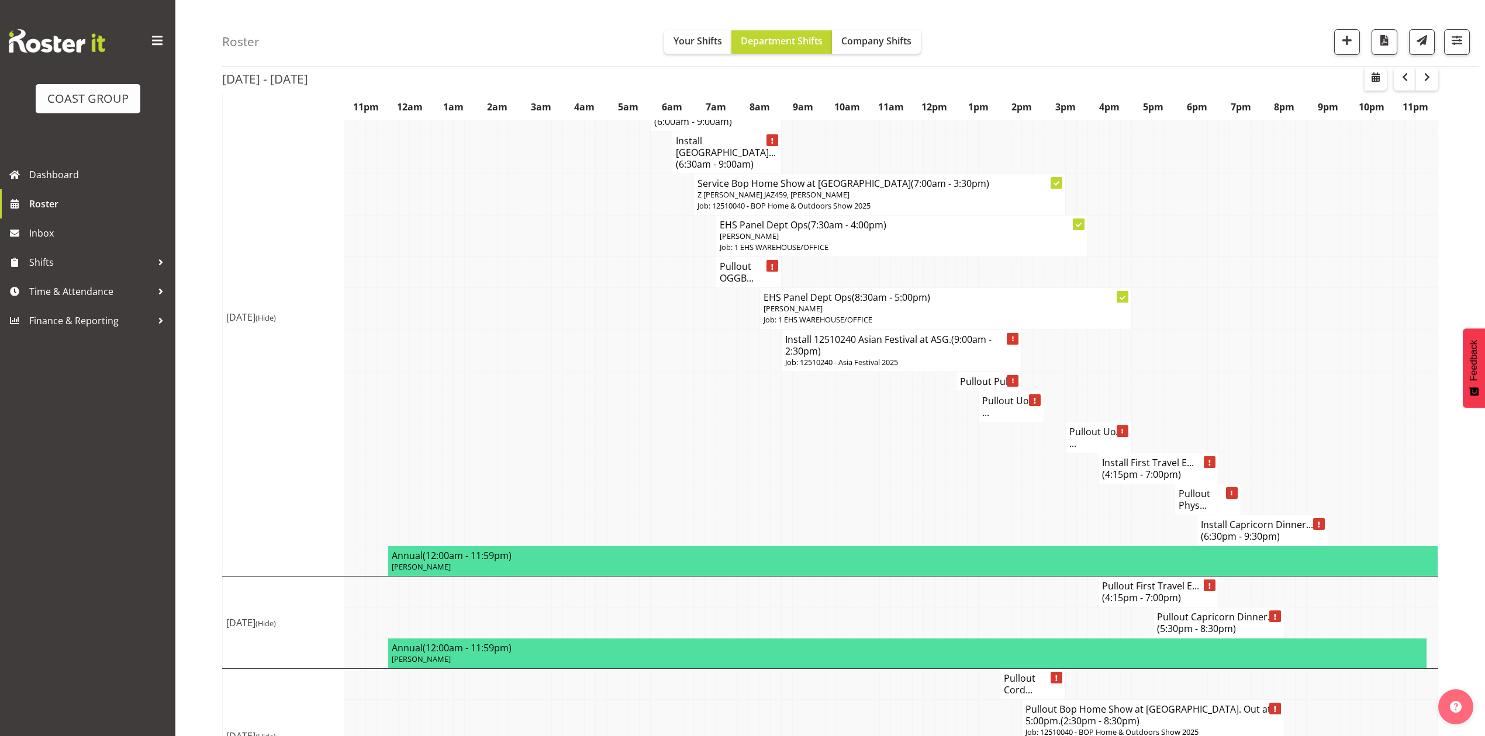
click at [1098, 501] on td at bounding box center [1103, 499] width 11 height 31
click at [1057, 473] on td at bounding box center [1059, 468] width 11 height 31
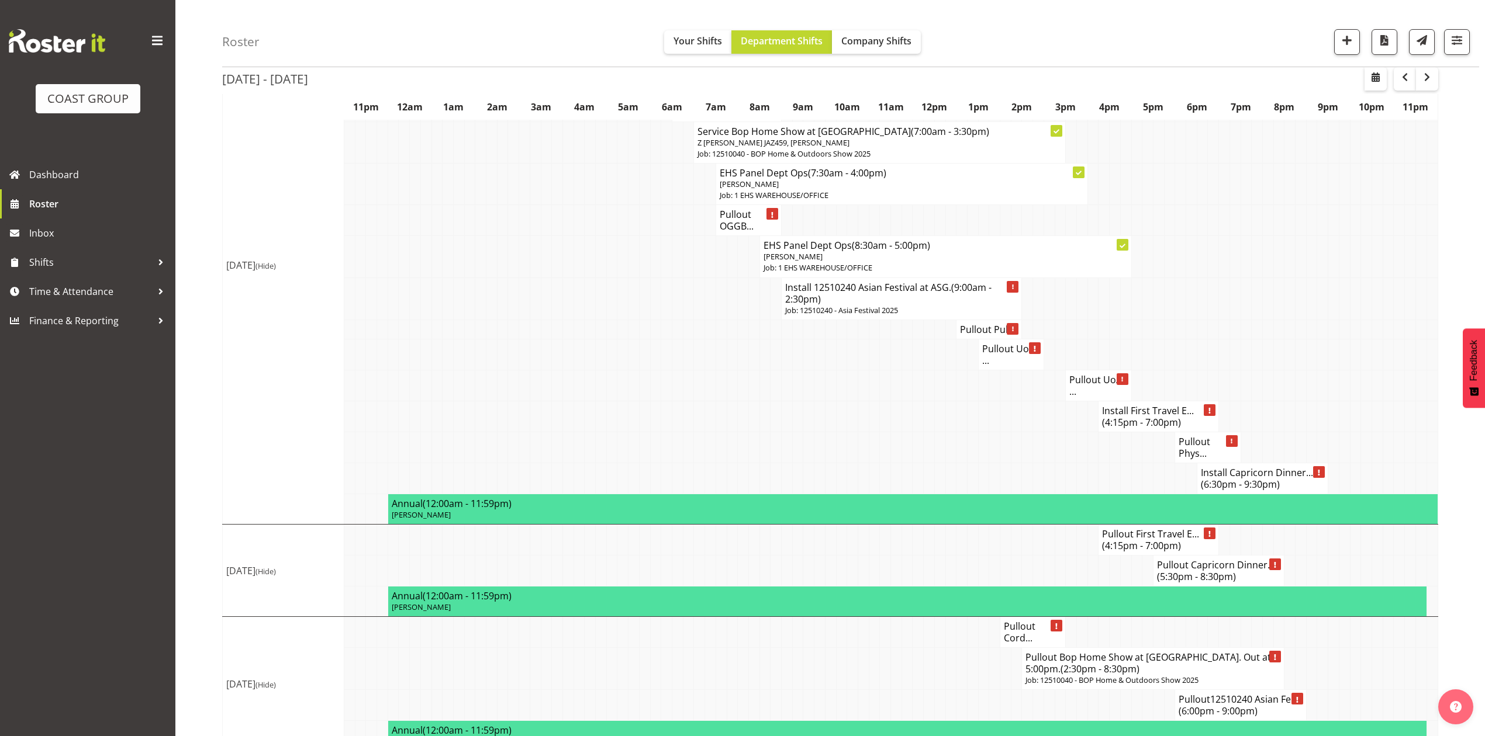
scroll to position [1478, 0]
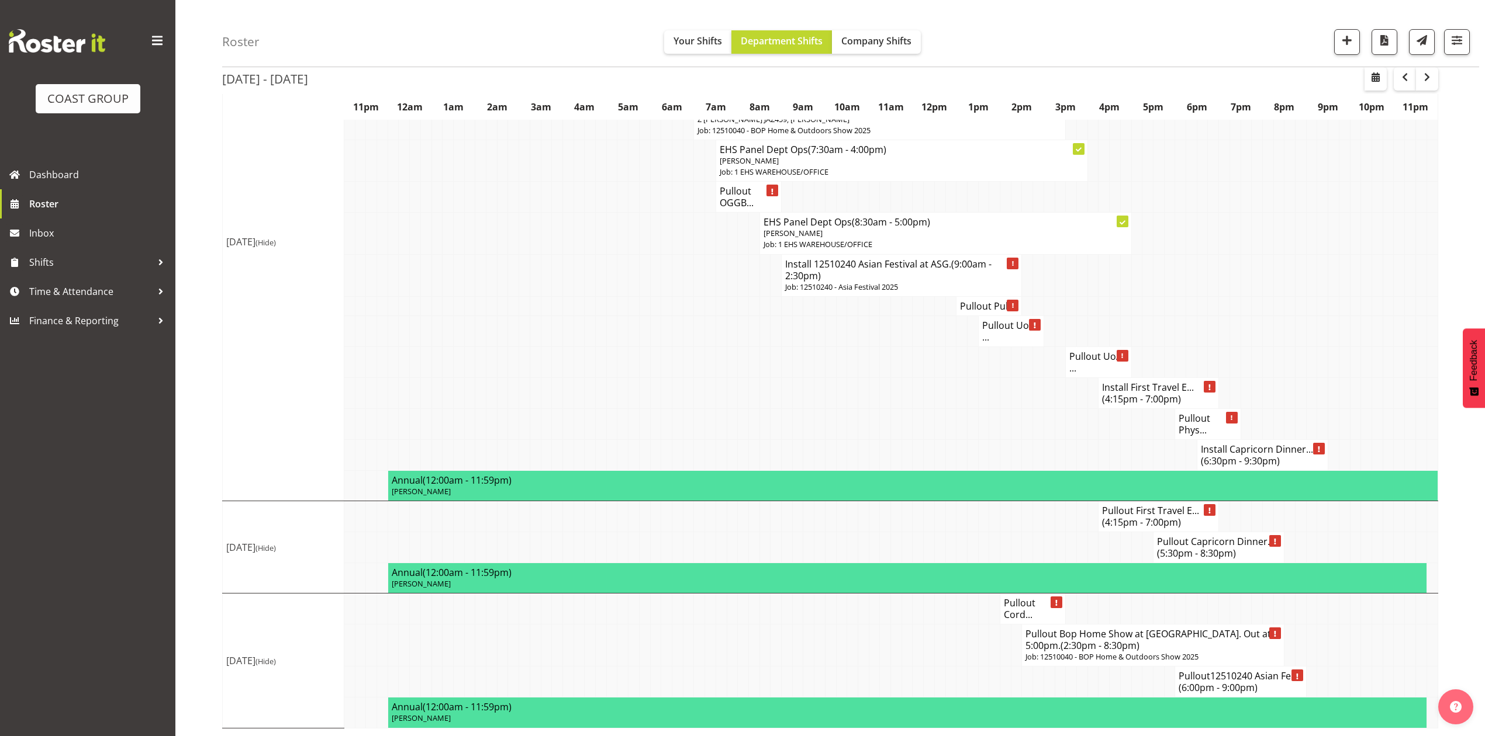
click at [1201, 422] on h4 "Pullout Phys..." at bounding box center [1207, 424] width 58 height 23
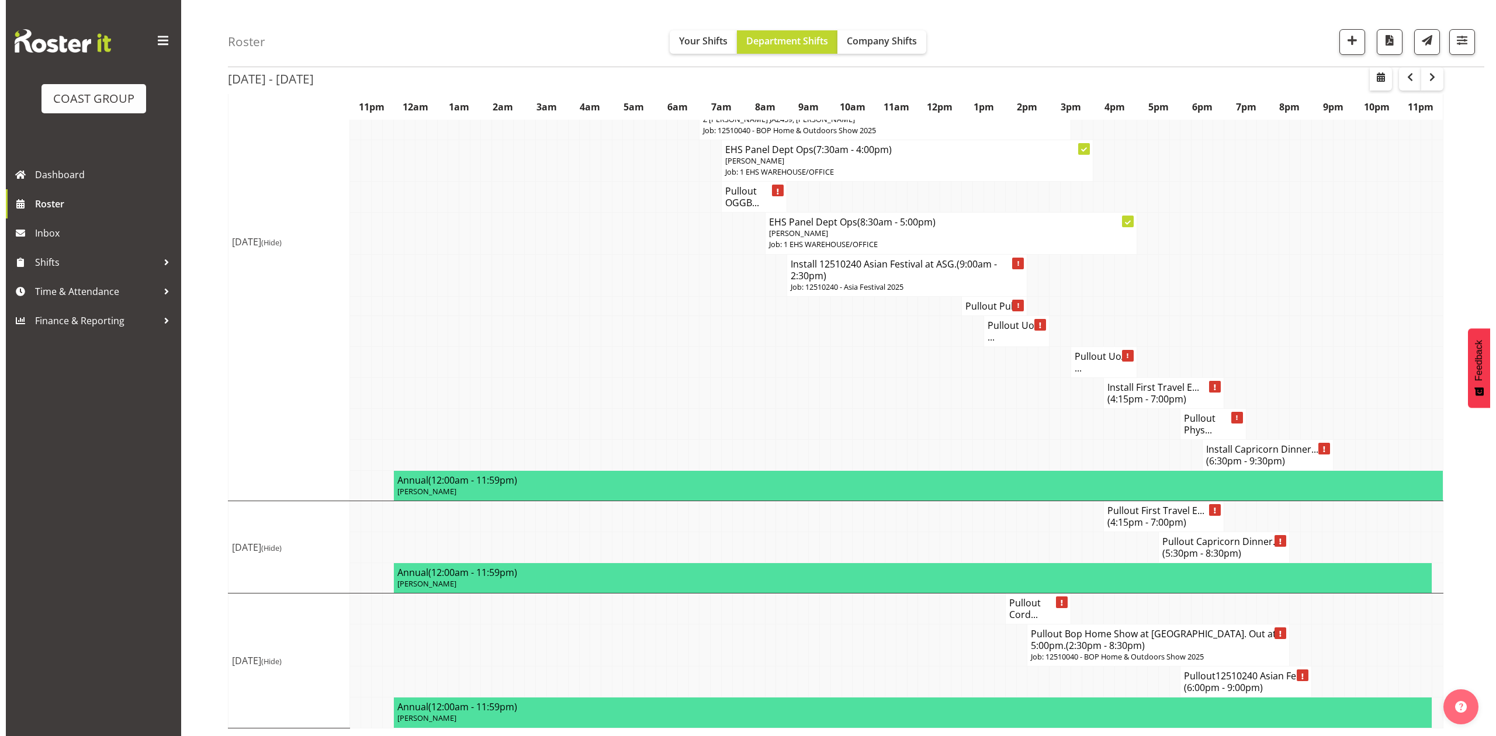
scroll to position [1467, 0]
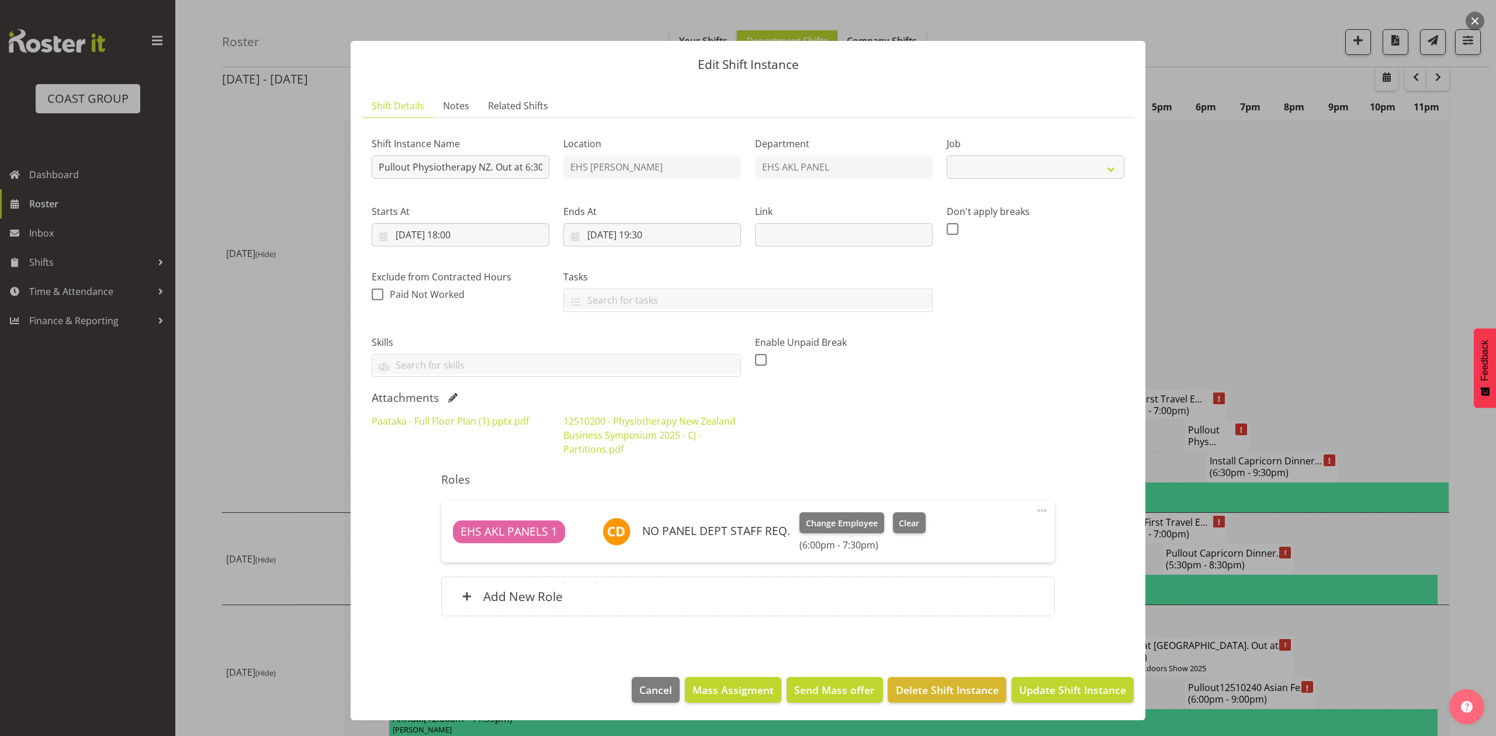
select select "9253"
drag, startPoint x: 1282, startPoint y: 300, endPoint x: 1287, endPoint y: 393, distance: 93.1
click at [1289, 300] on div at bounding box center [748, 368] width 1496 height 736
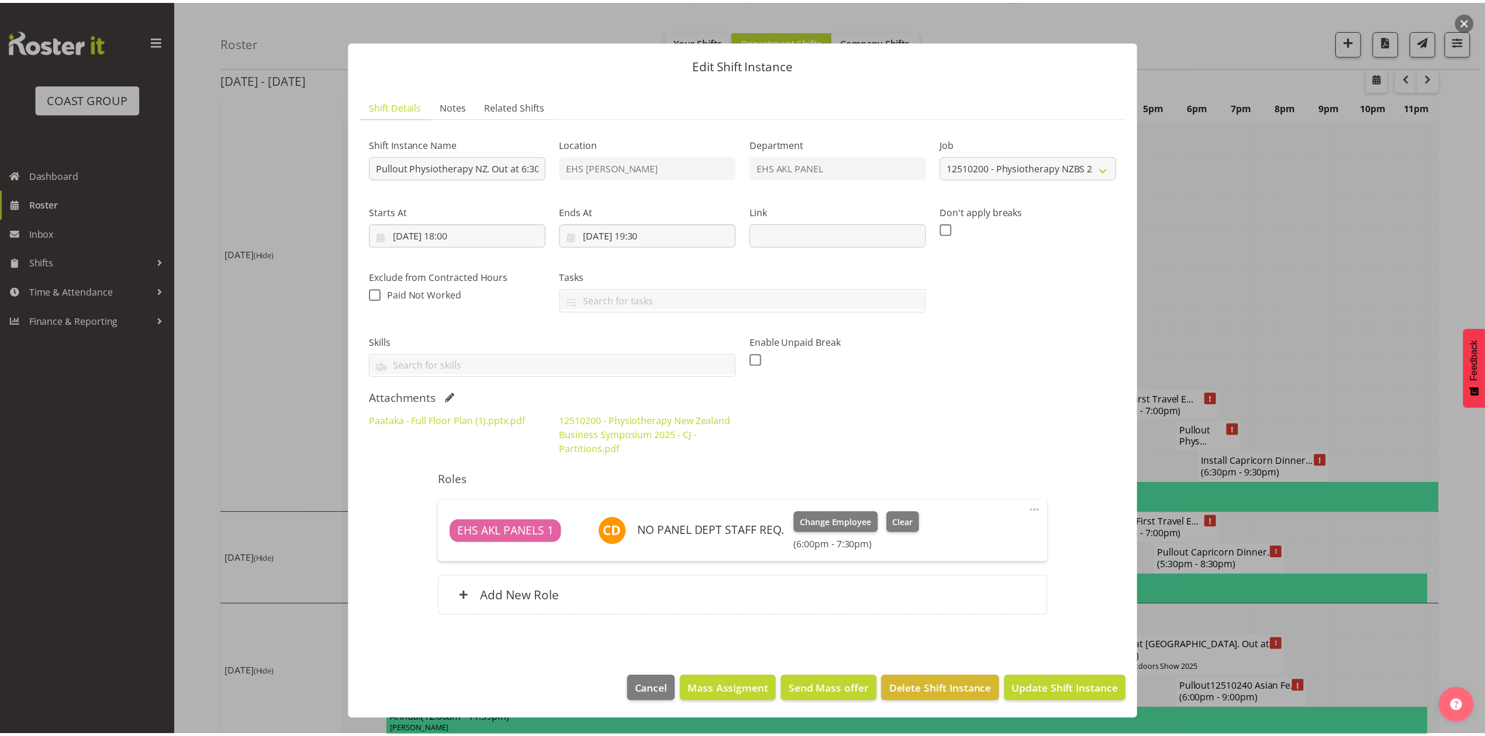
scroll to position [1478, 0]
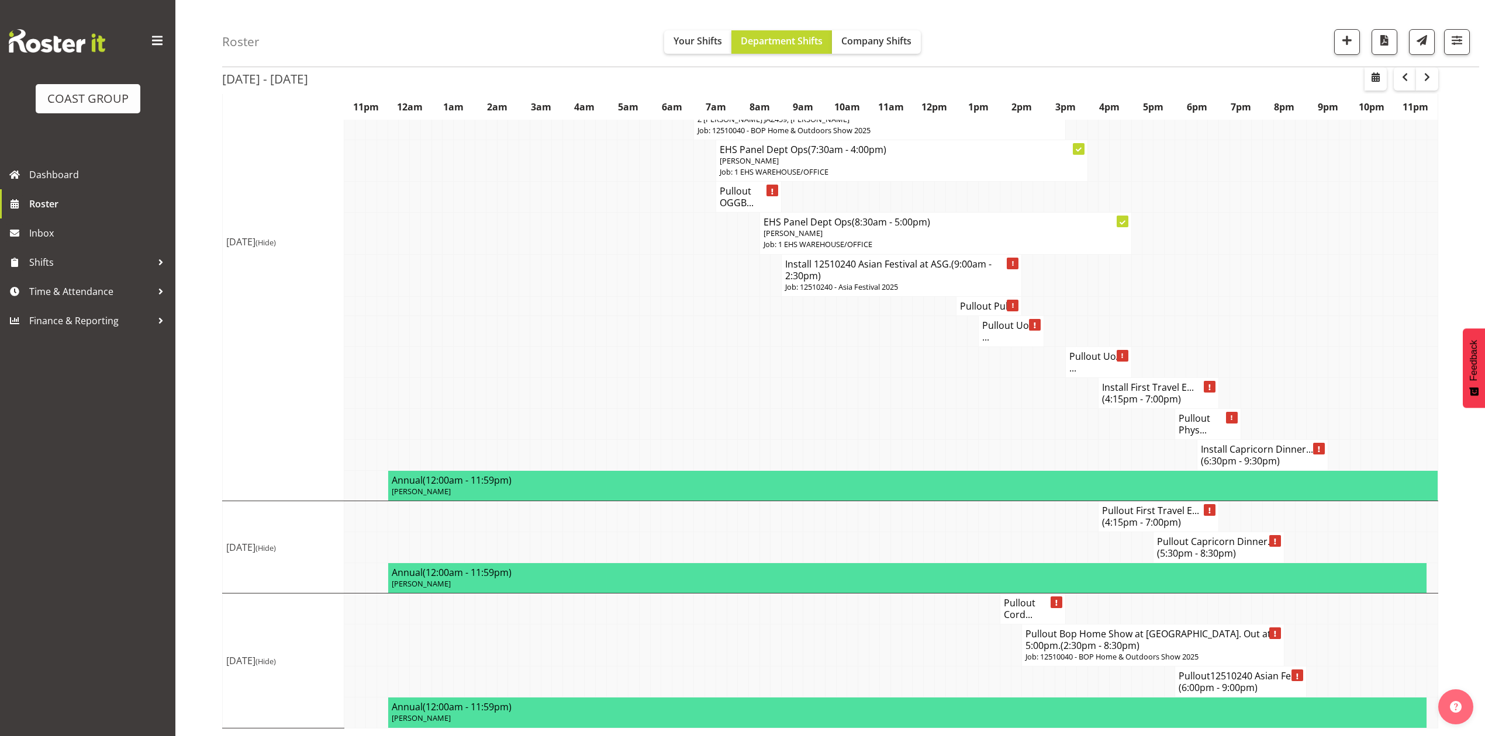
click at [1284, 445] on h4 "Install Capricorn Dinner... (6:30pm - 9:30pm)" at bounding box center [1262, 455] width 123 height 23
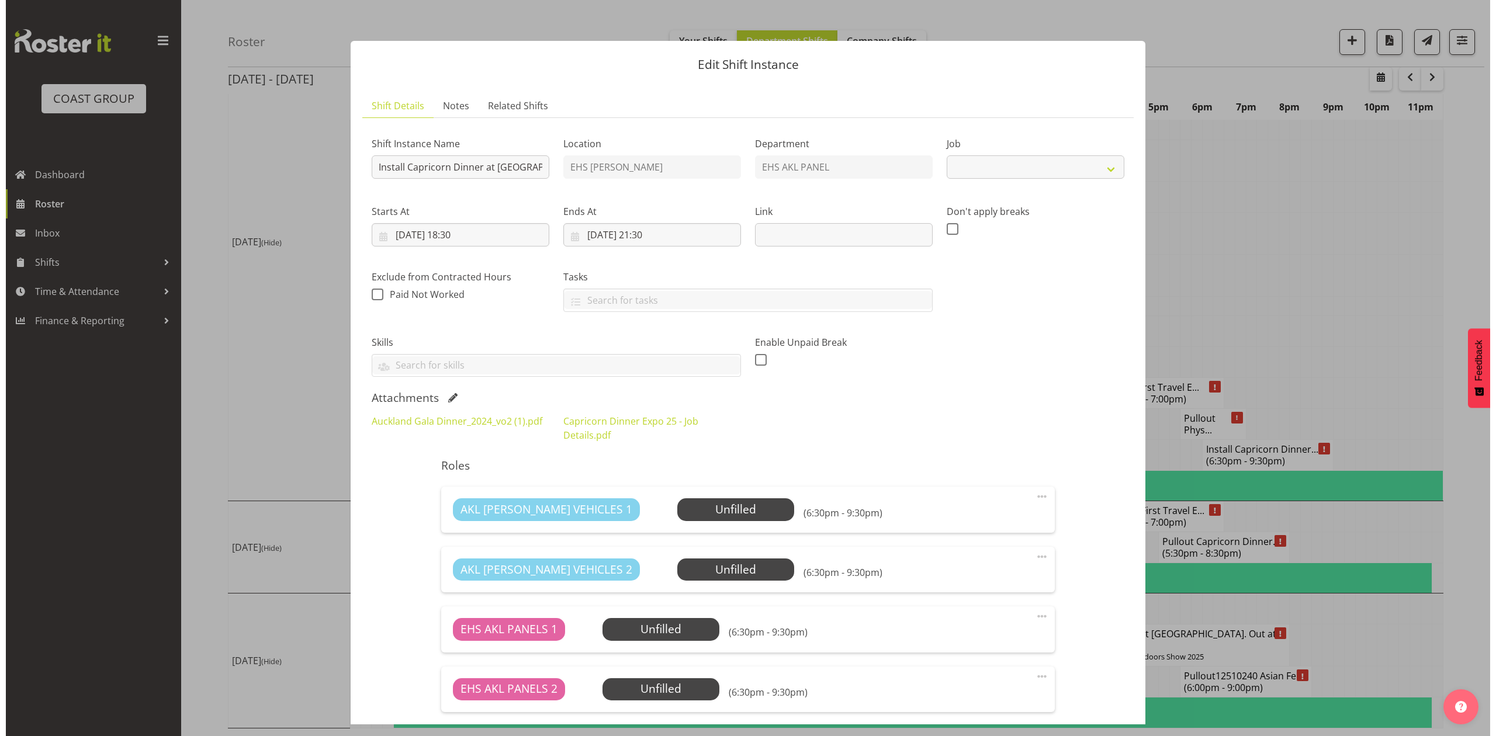
scroll to position [1467, 0]
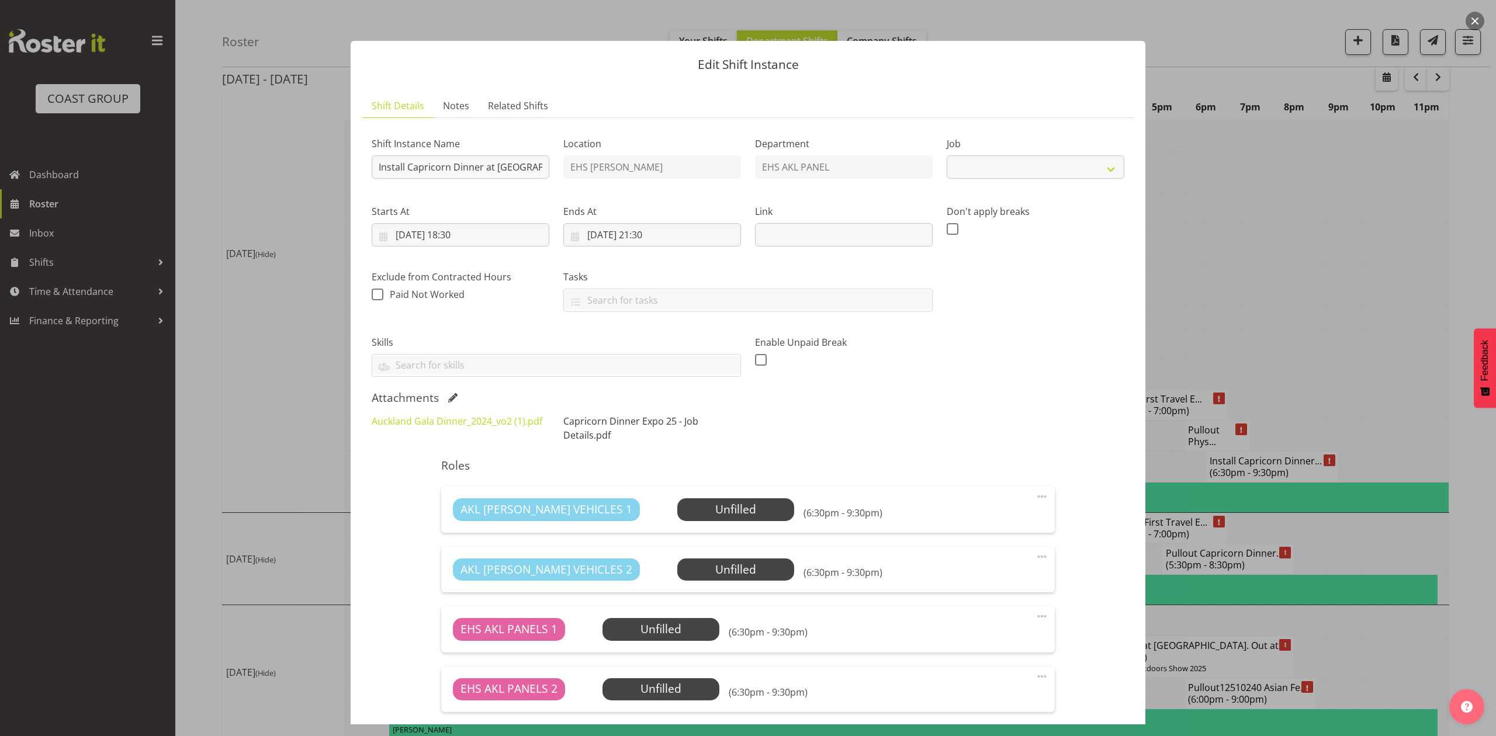
select select "9881"
click at [492, 419] on link "Auckland Gala Dinner_2024_vo2 (1).pdf" at bounding box center [457, 421] width 171 height 13
click at [1282, 216] on div at bounding box center [748, 368] width 1496 height 736
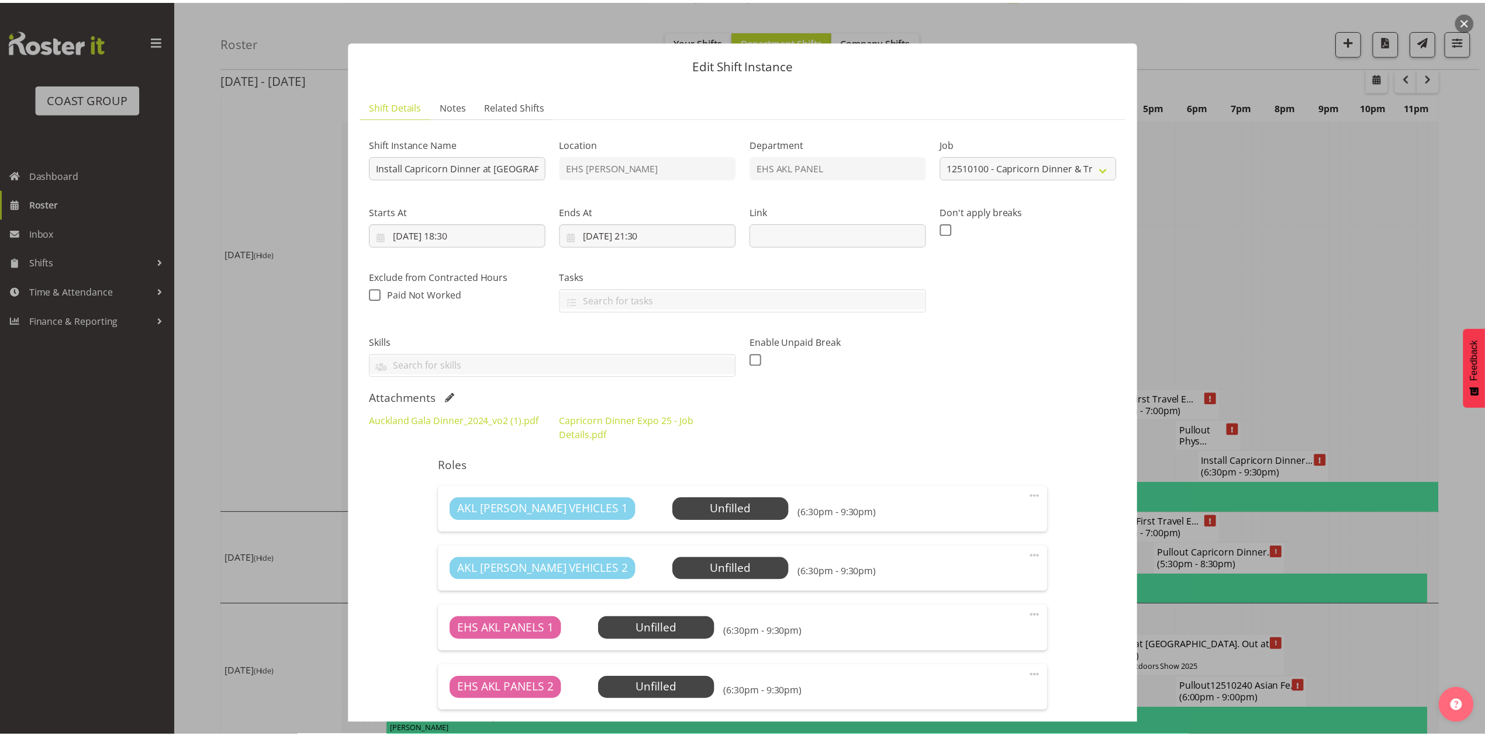
scroll to position [1478, 0]
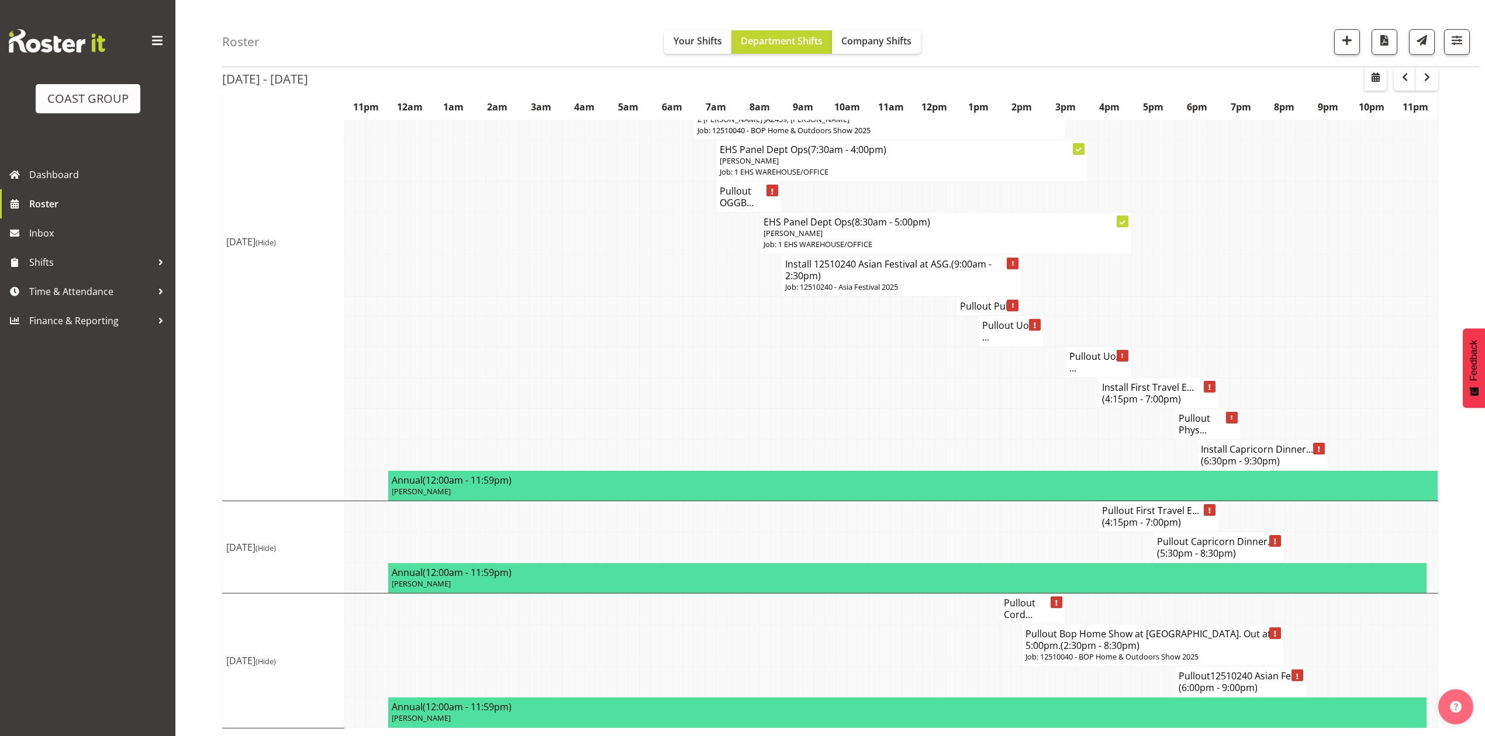
drag, startPoint x: 1196, startPoint y: 304, endPoint x: 1204, endPoint y: 298, distance: 10.4
click at [1197, 304] on td at bounding box center [1202, 305] width 11 height 19
click at [1106, 454] on td at bounding box center [1103, 455] width 11 height 31
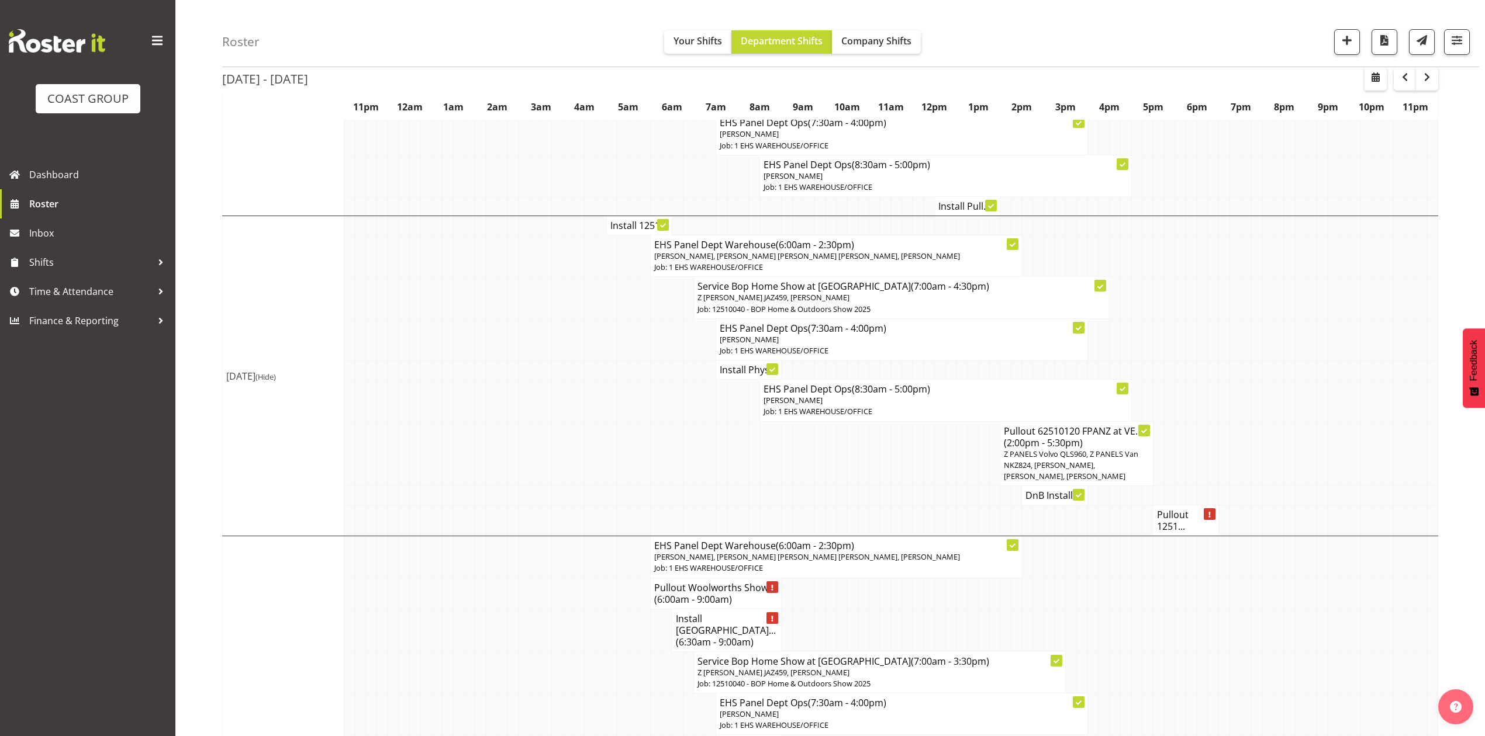
scroll to position [1088, 0]
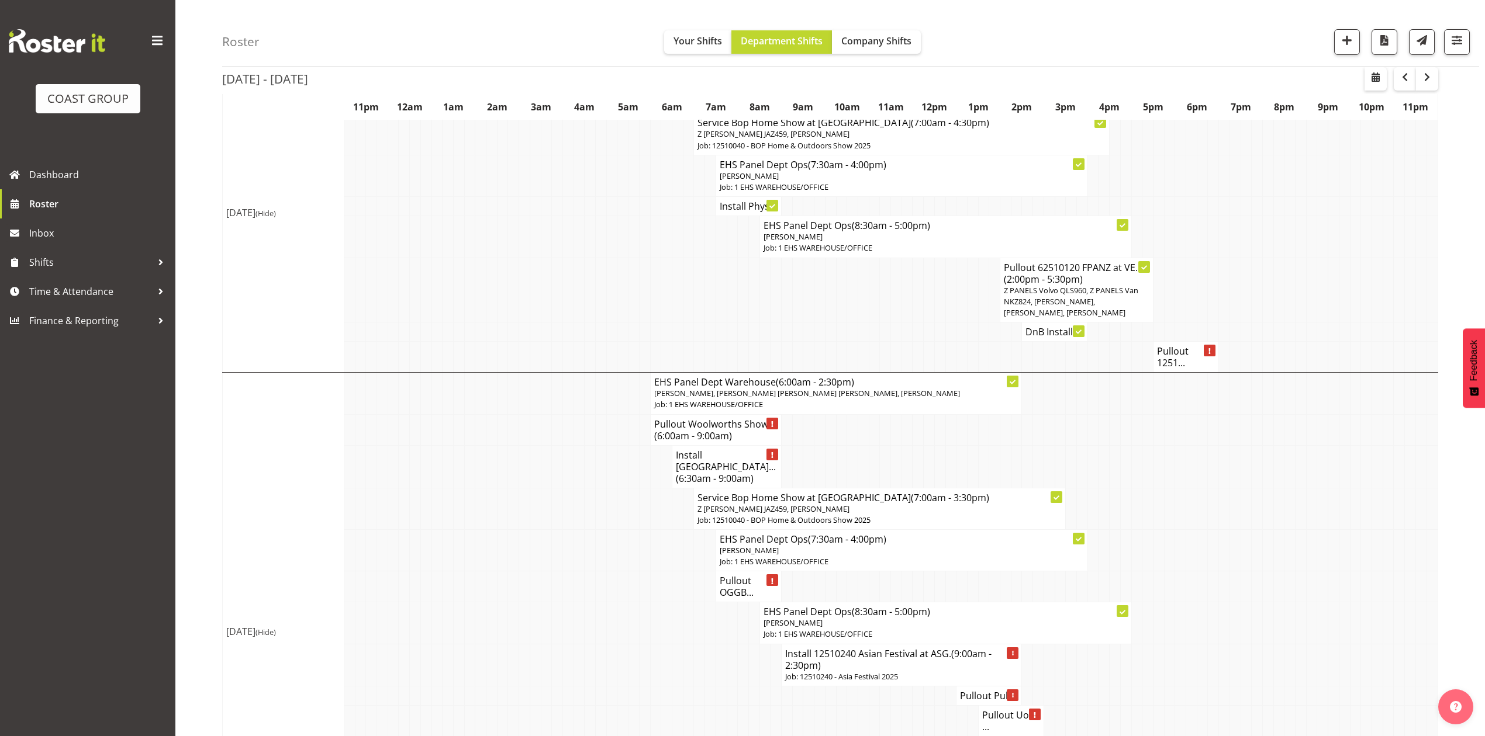
click at [632, 479] on td at bounding box center [633, 466] width 11 height 43
drag, startPoint x: 1251, startPoint y: 483, endPoint x: 1100, endPoint y: 333, distance: 212.9
click at [1244, 475] on tbody "Show Mon 6th Oct 2025 Mon 6th Oct 2025 (Hide) EHS Panel Dept Warehouse (6:00am …" at bounding box center [830, 107] width 1215 height 2022
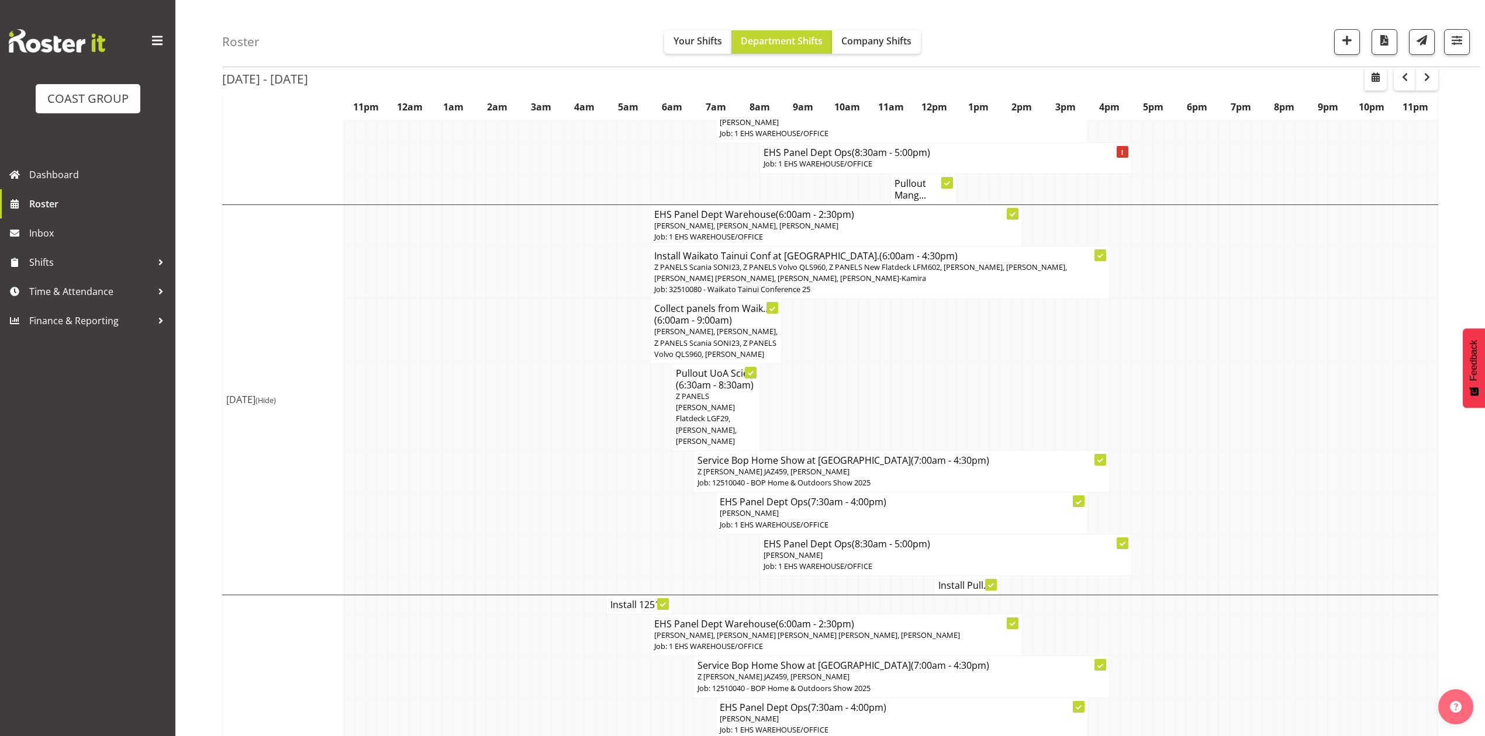
scroll to position [623, 0]
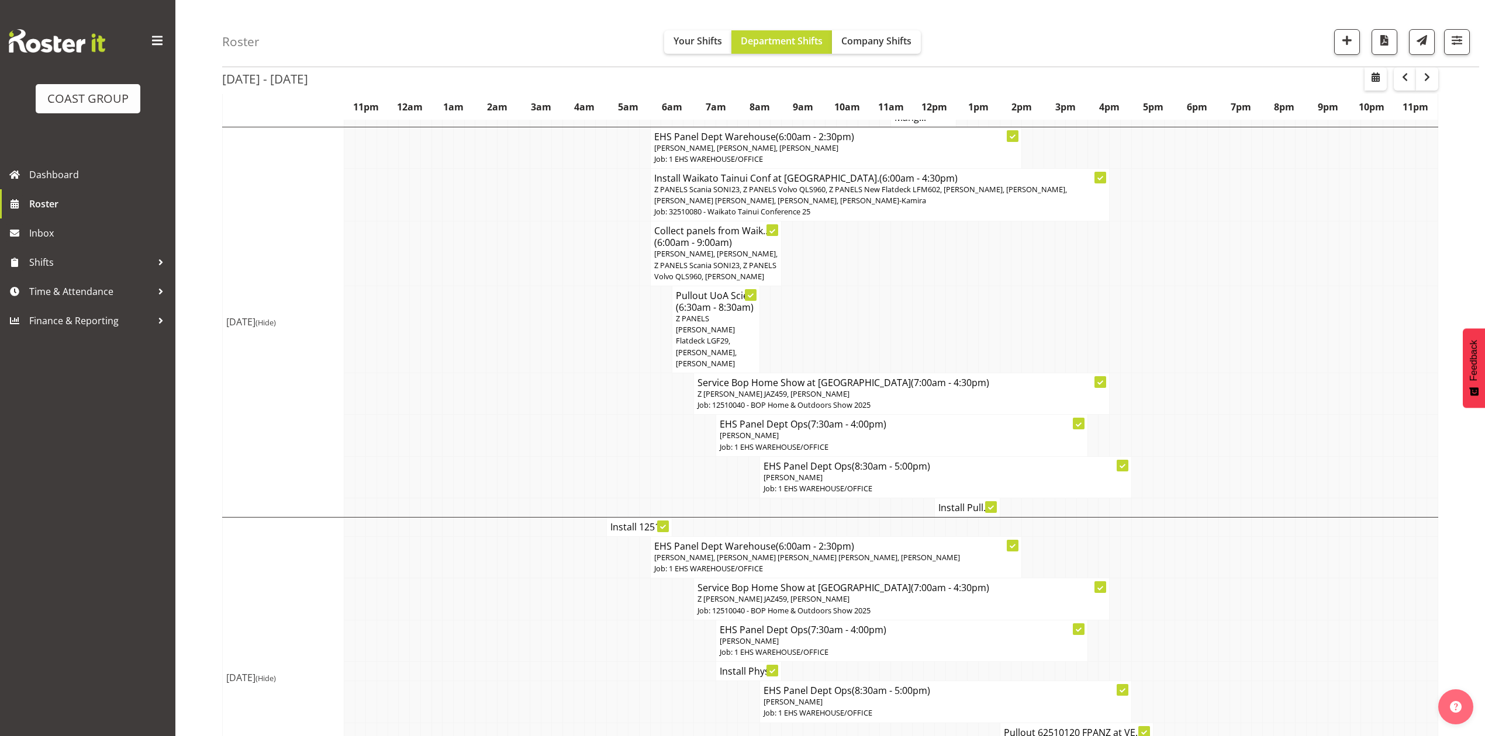
click at [901, 309] on td at bounding box center [906, 329] width 11 height 87
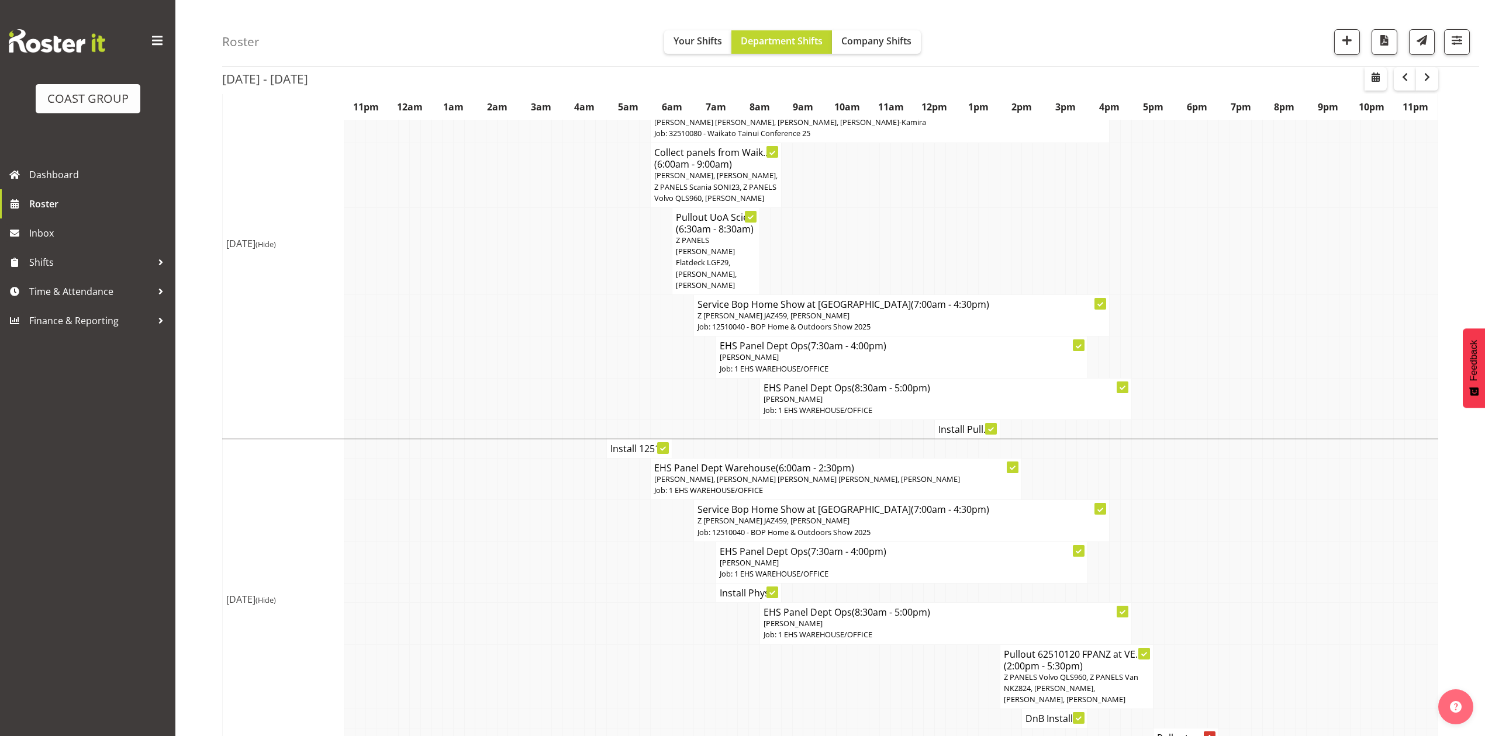
click at [948, 420] on td "Install Pull..." at bounding box center [966, 429] width 65 height 19
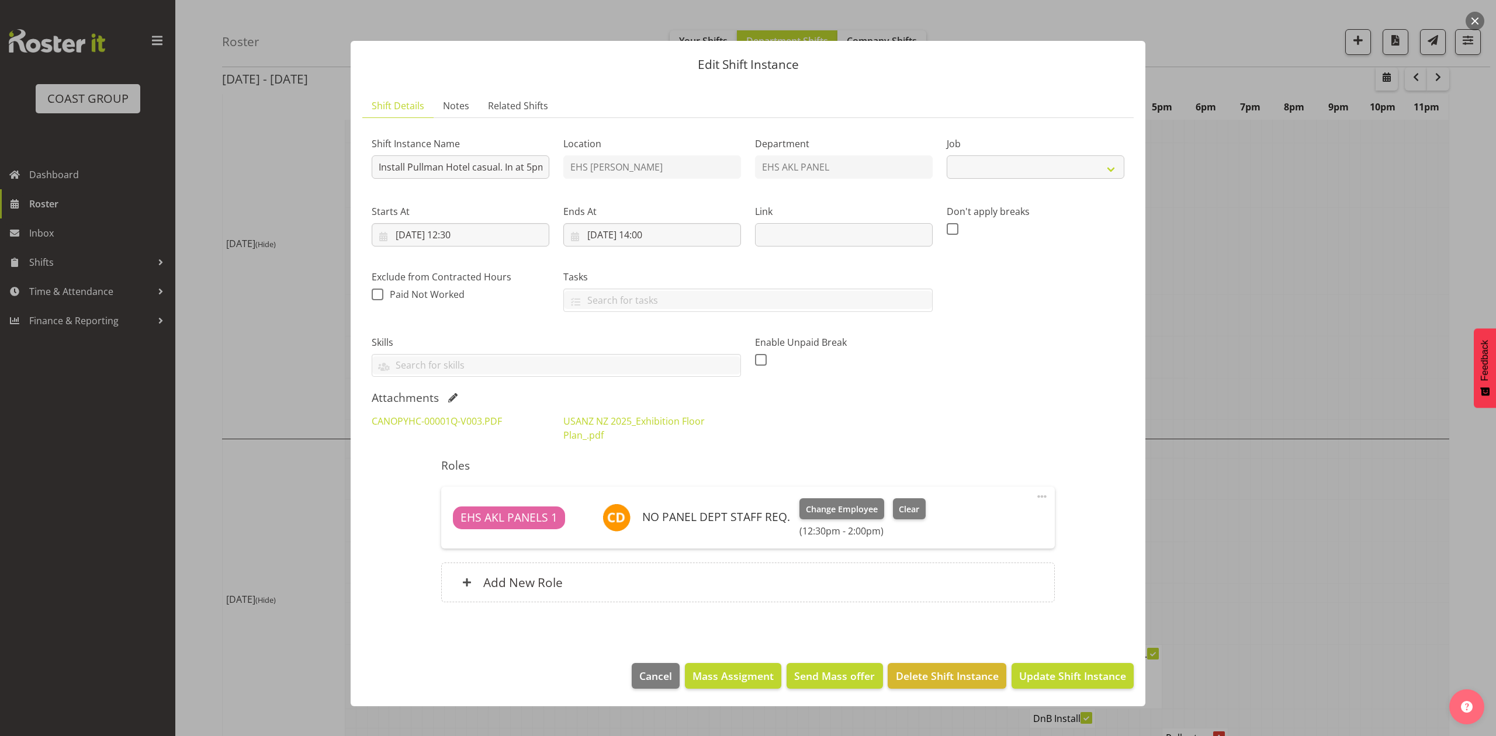
select select "8654"
click at [1227, 320] on div at bounding box center [748, 368] width 1496 height 736
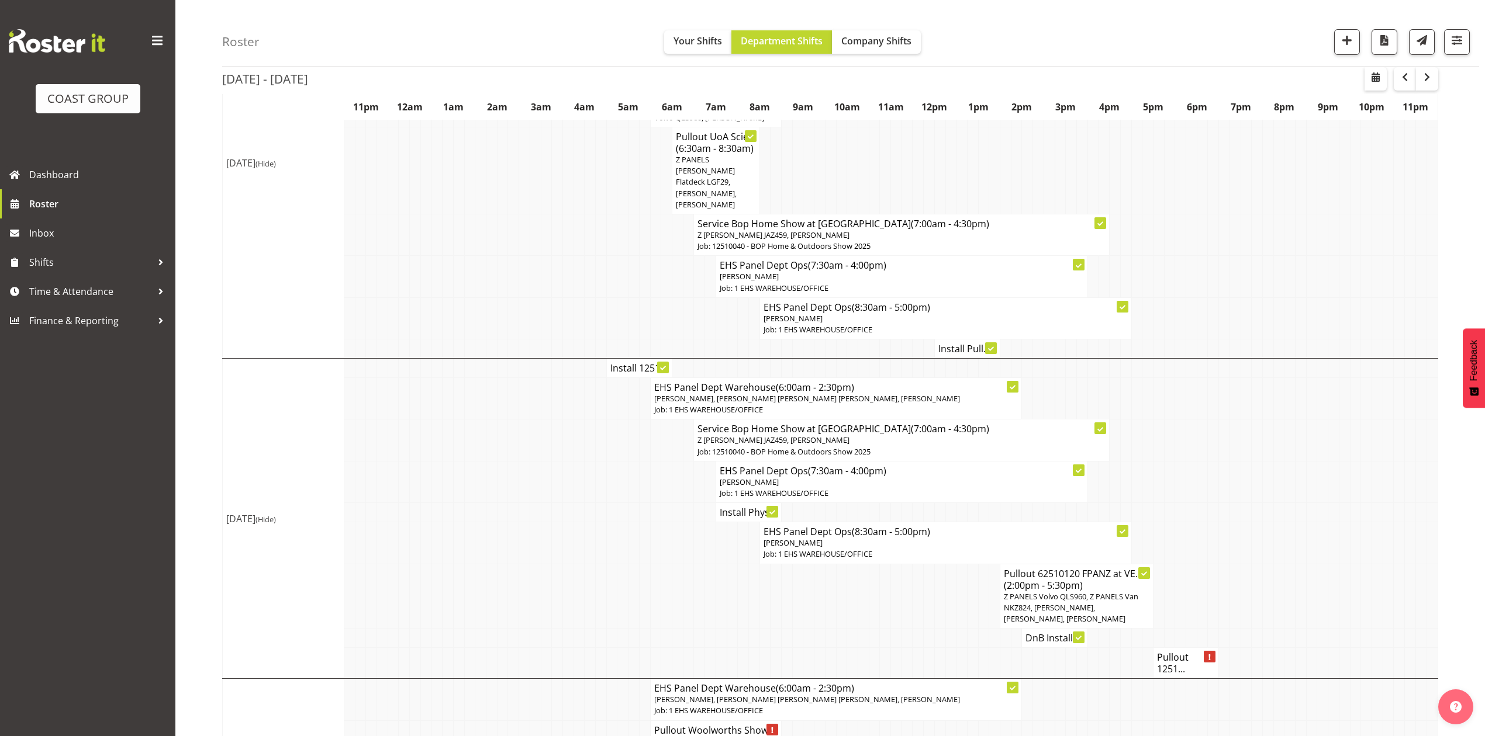
scroll to position [857, 0]
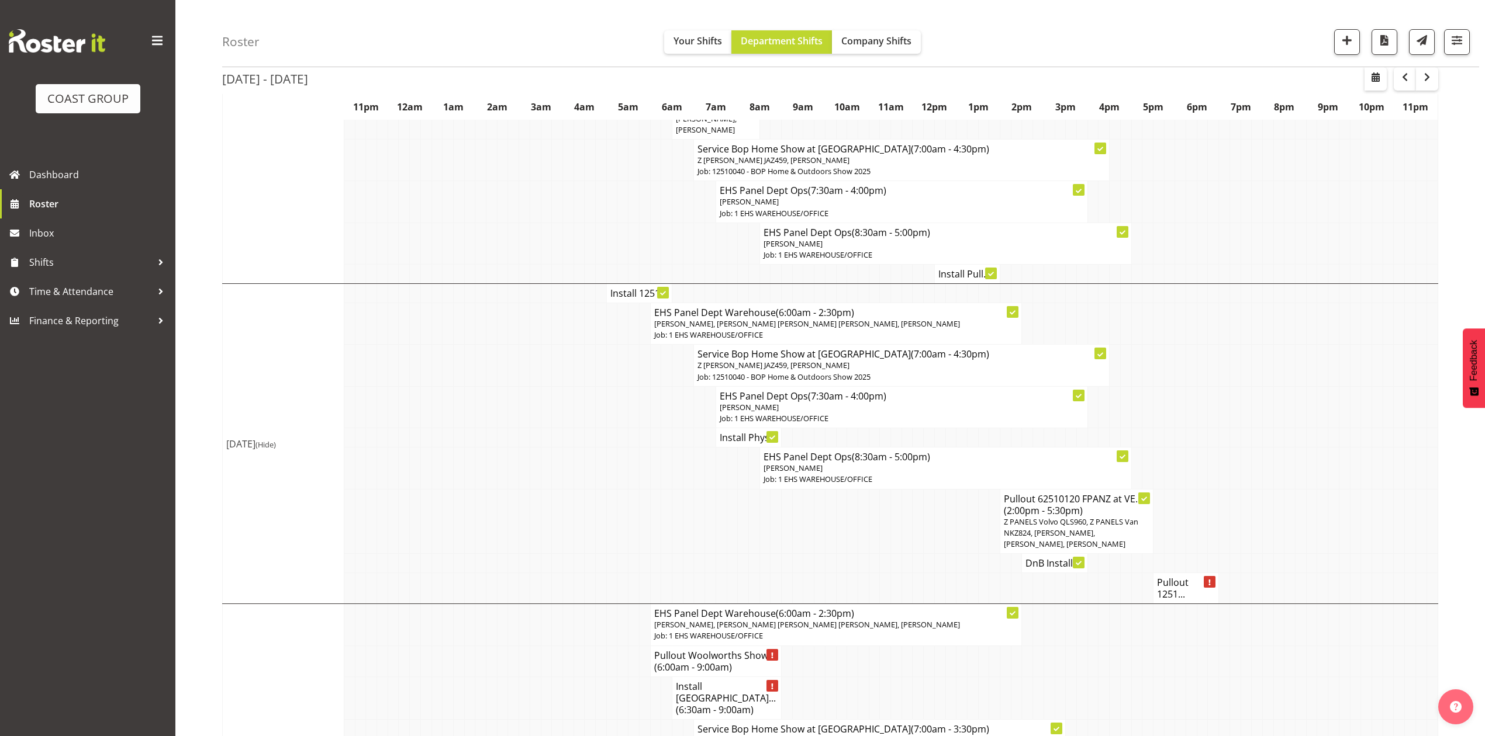
click at [625, 288] on h4 "Install 1251..." at bounding box center [639, 294] width 58 height 12
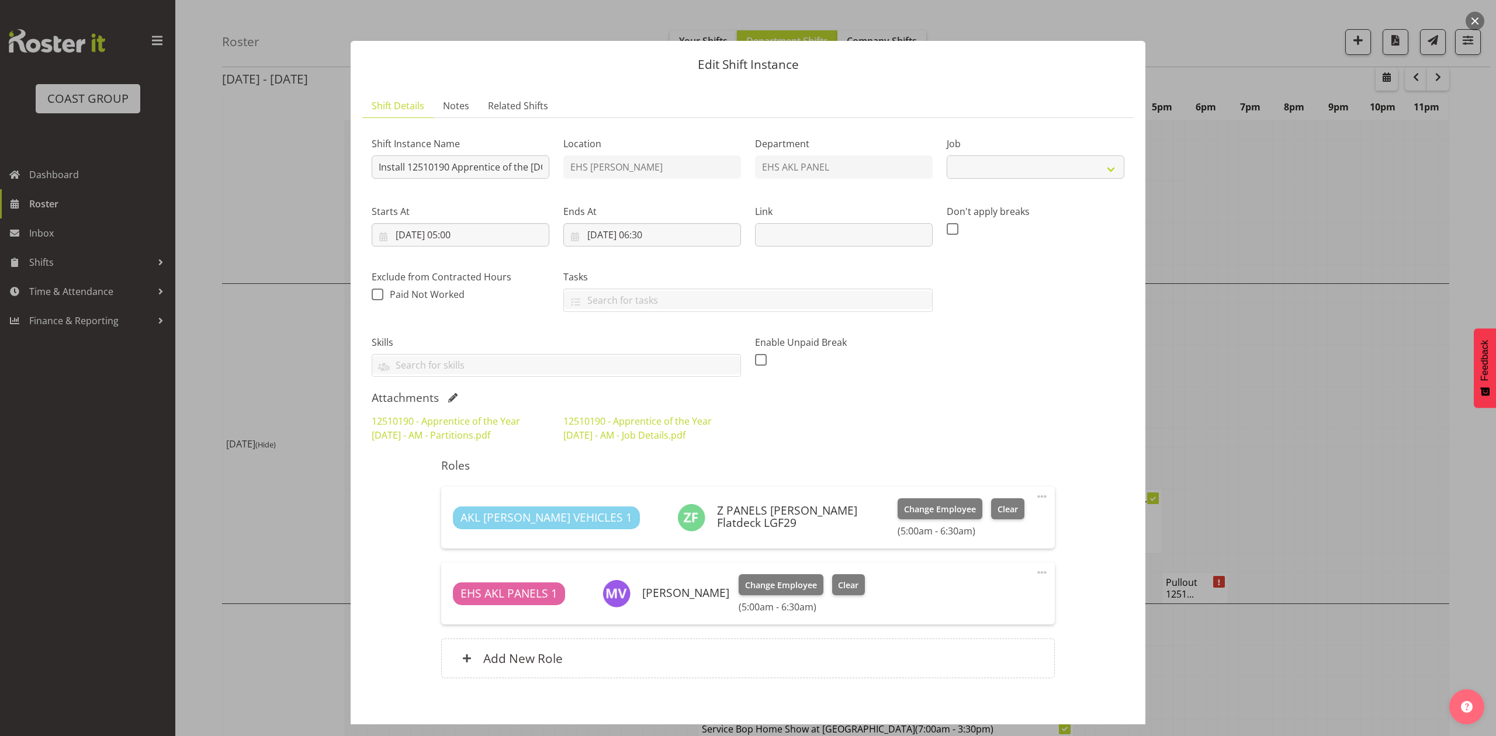
select select "10537"
click at [1340, 350] on div at bounding box center [748, 368] width 1496 height 736
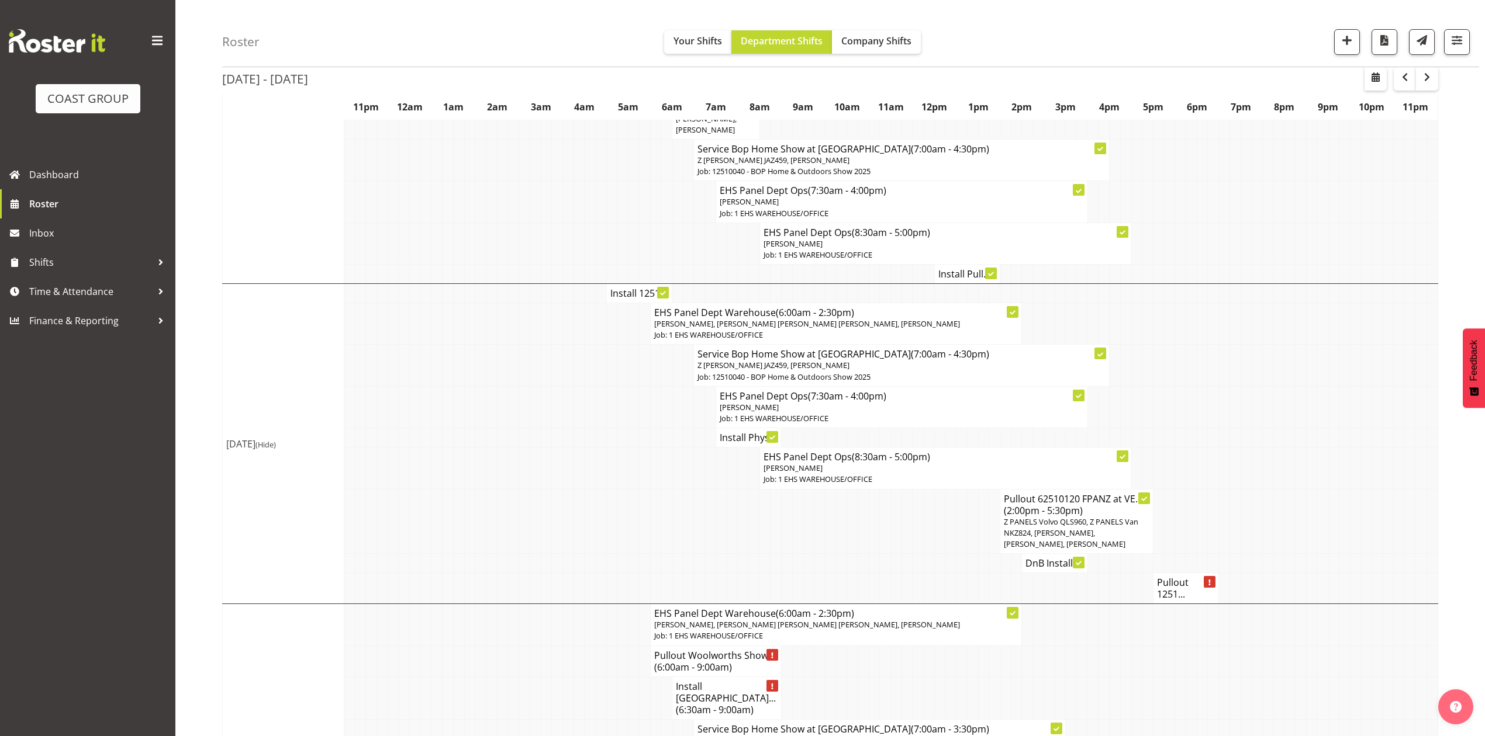
click at [1247, 402] on td at bounding box center [1245, 407] width 11 height 42
click at [1243, 428] on td at bounding box center [1245, 437] width 11 height 19
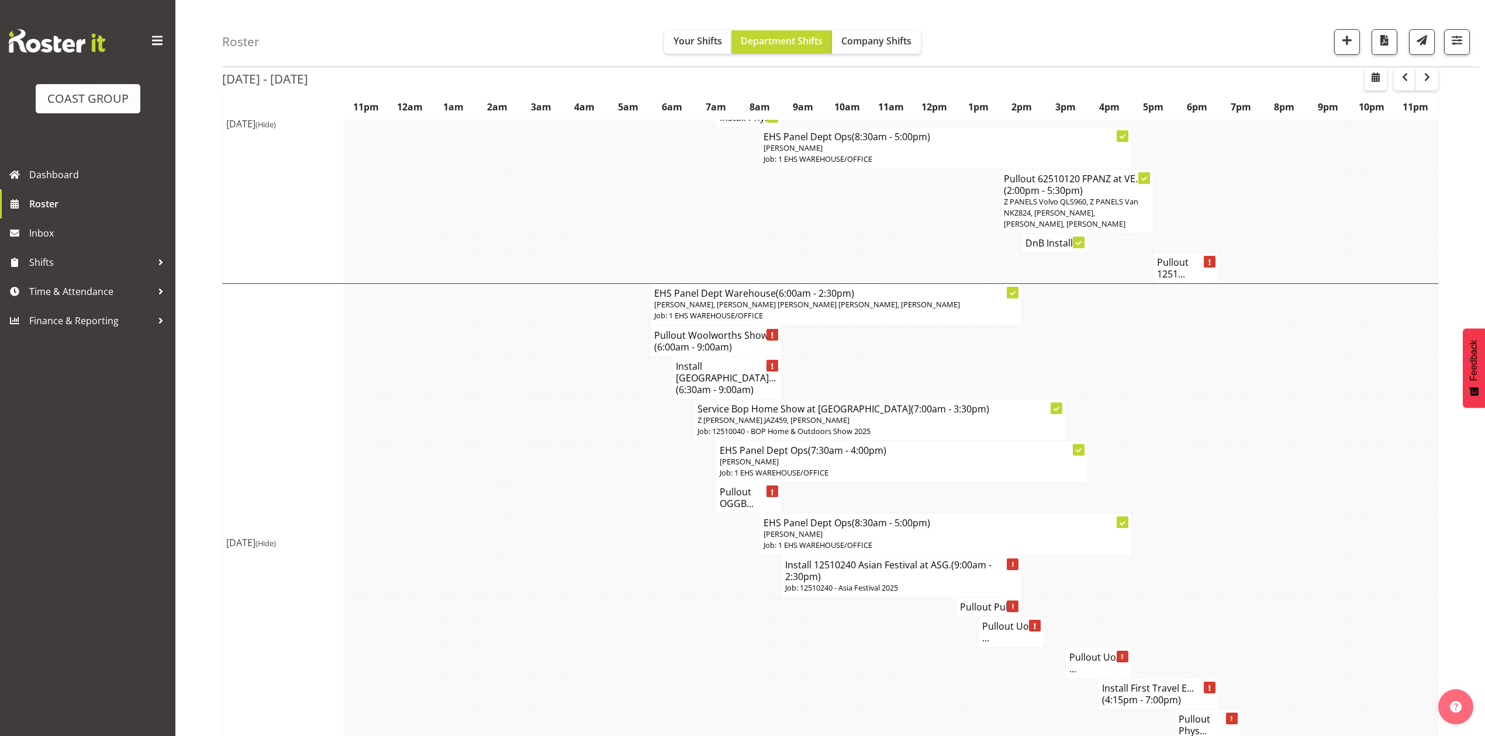
scroll to position [1091, 0]
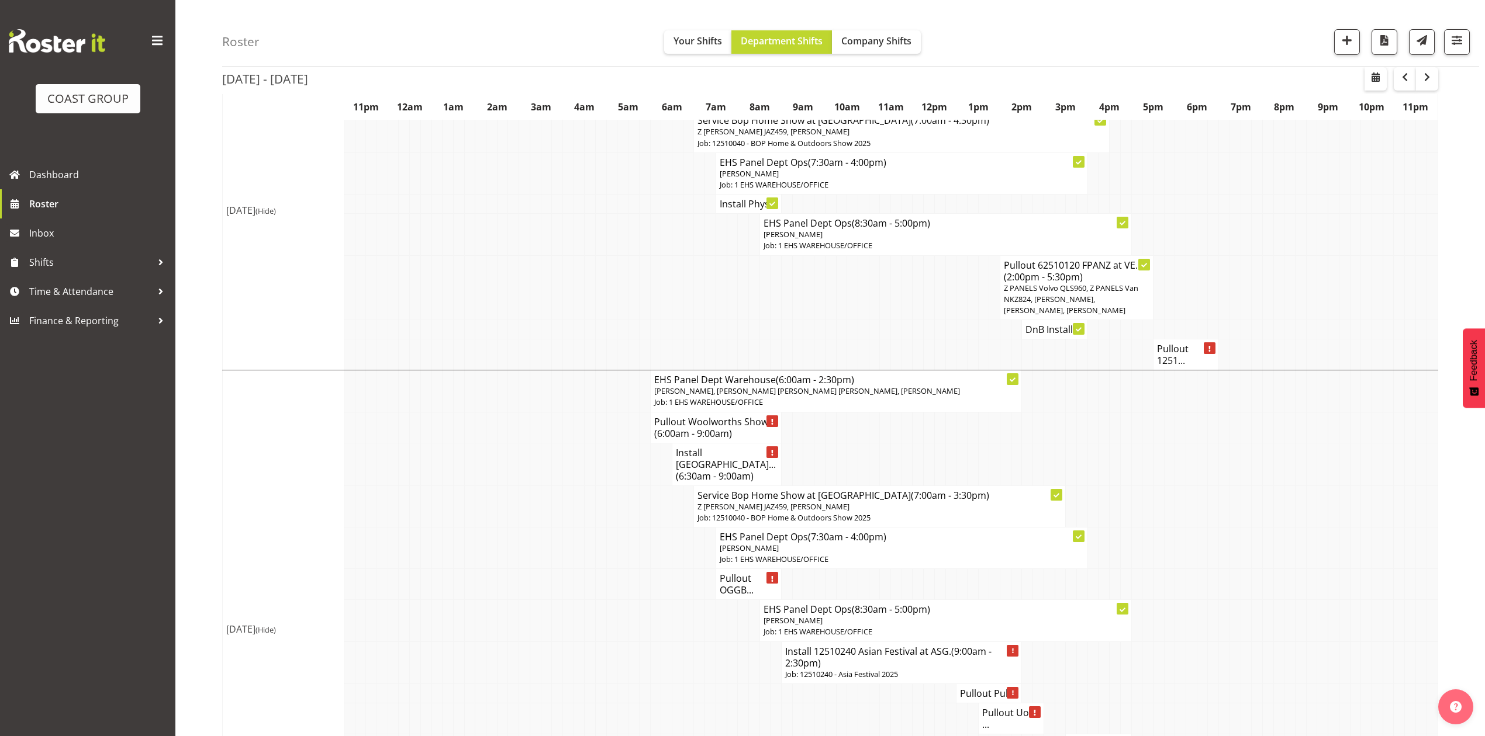
click at [1273, 472] on td at bounding box center [1278, 464] width 11 height 43
click at [554, 214] on td at bounding box center [557, 235] width 11 height 42
drag, startPoint x: 608, startPoint y: 553, endPoint x: 624, endPoint y: 575, distance: 27.2
click at [611, 573] on tbody "Show Mon 6th Oct 2025 Mon 6th Oct 2025 (Hide) EHS Panel Dept Warehouse (6:00am …" at bounding box center [830, 104] width 1215 height 2022
click at [1202, 532] on td at bounding box center [1202, 548] width 11 height 42
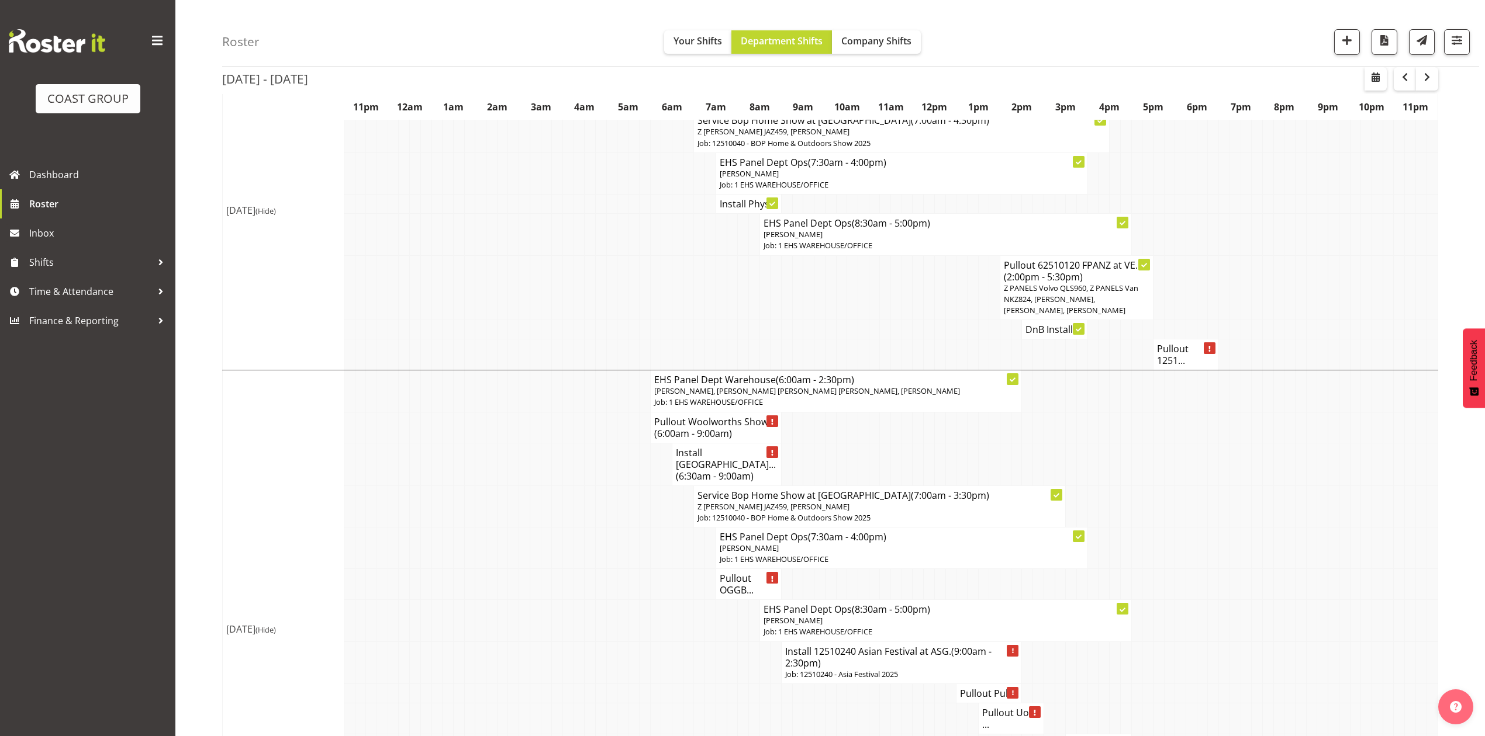
drag, startPoint x: 1206, startPoint y: 494, endPoint x: 1200, endPoint y: 494, distance: 6.4
click at [1200, 494] on tr "Service Bop Home Show at Baypark (7:00am - 3:30pm) Z Martys Ute JAZ459, Martin …" at bounding box center [830, 507] width 1215 height 42
drag, startPoint x: 560, startPoint y: 475, endPoint x: 1471, endPoint y: 84, distance: 991.6
click at [561, 475] on td at bounding box center [557, 464] width 11 height 43
click at [1278, 412] on td at bounding box center [1278, 392] width 11 height 42
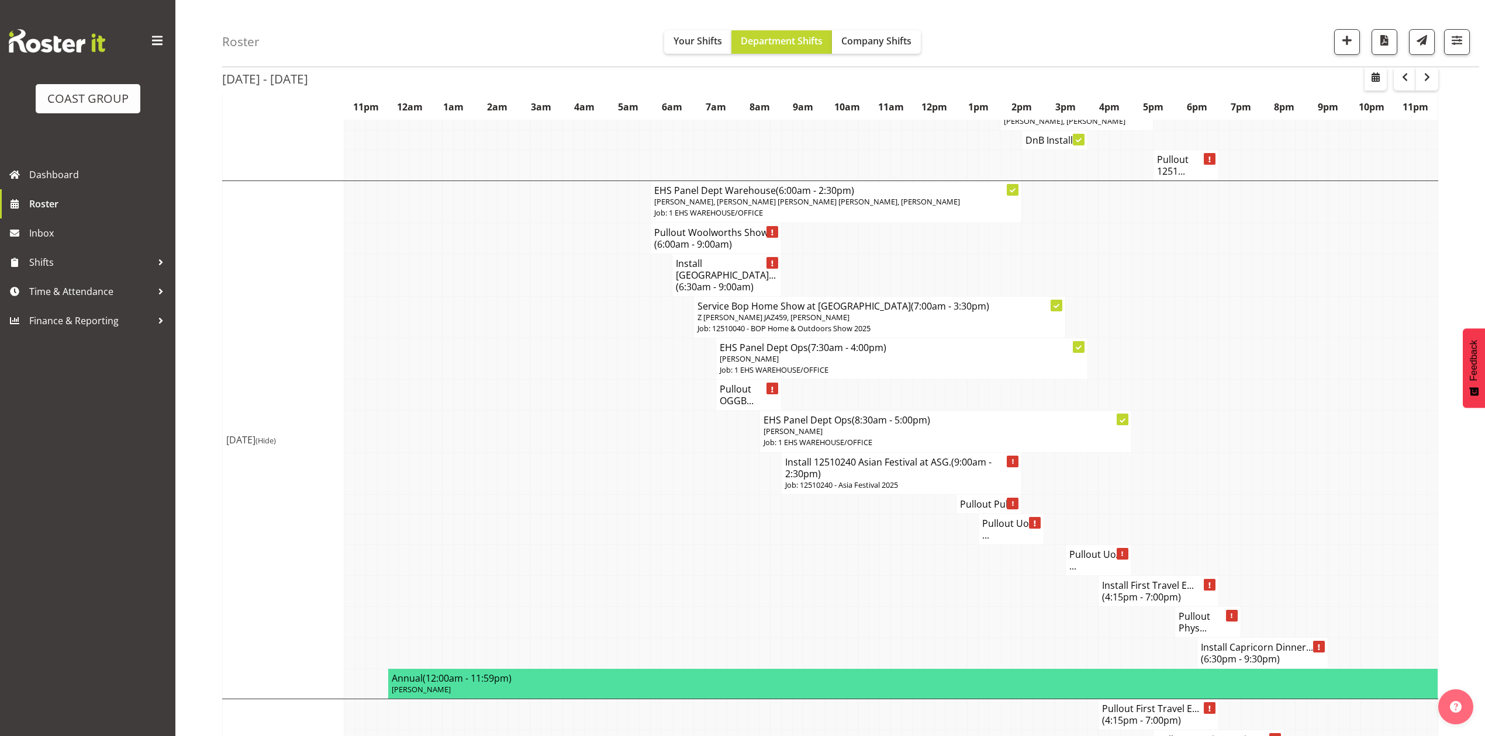
scroll to position [1247, 0]
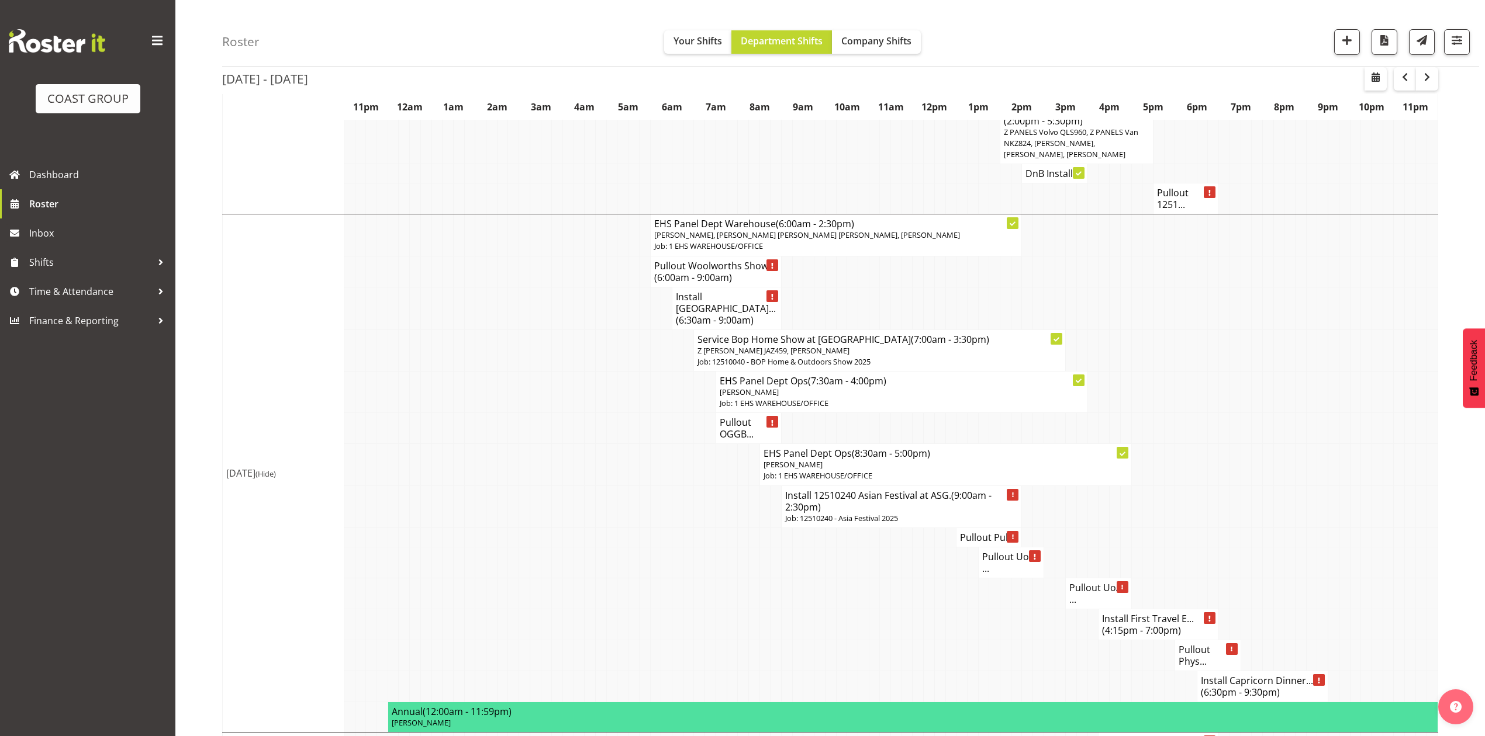
click at [1292, 376] on td at bounding box center [1289, 392] width 11 height 42
drag, startPoint x: 1279, startPoint y: 413, endPoint x: 1284, endPoint y: 421, distance: 10.2
click at [1284, 421] on tr "Pullout OGGB..." at bounding box center [830, 428] width 1215 height 31
drag, startPoint x: 1385, startPoint y: 291, endPoint x: 1357, endPoint y: 295, distance: 28.3
click at [1385, 287] on td at bounding box center [1387, 271] width 11 height 31
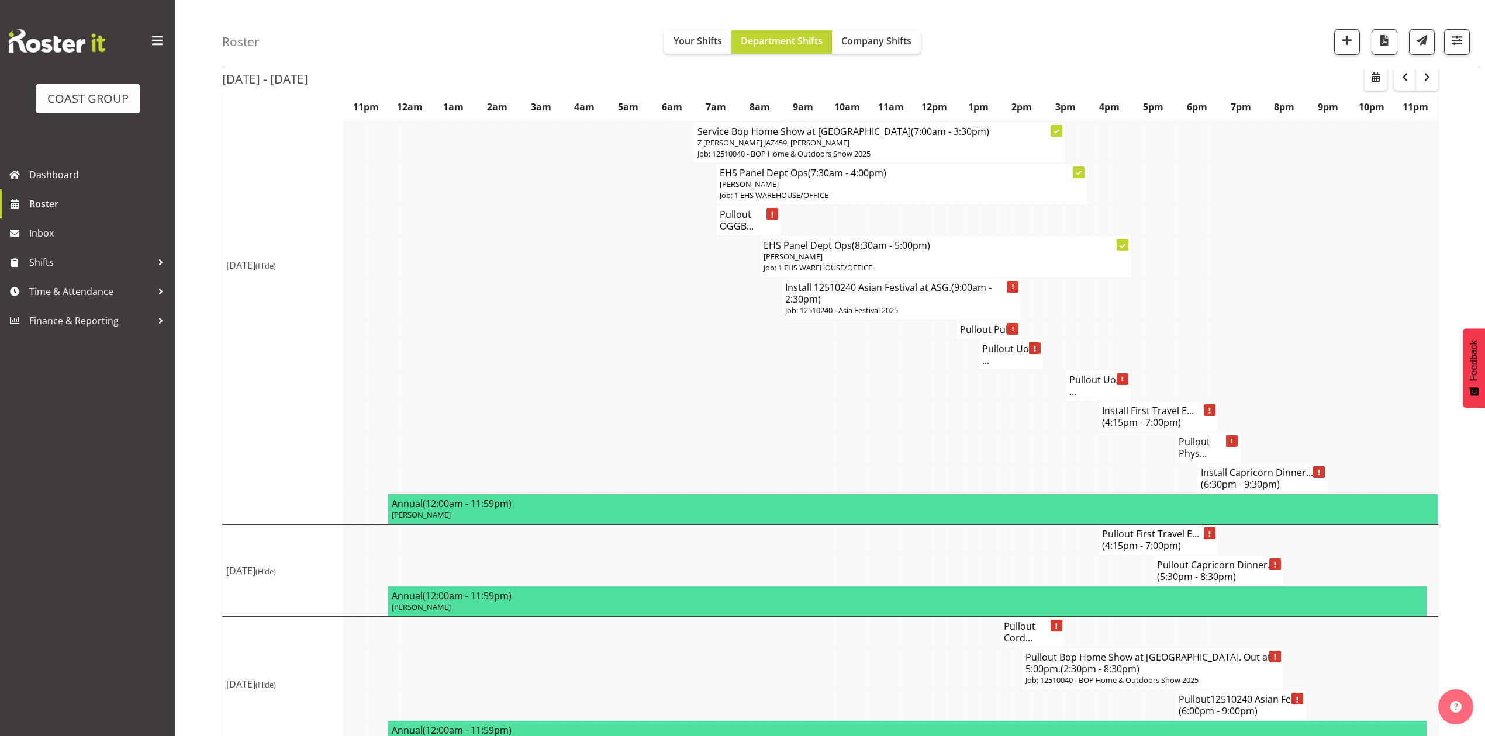
scroll to position [1167, 0]
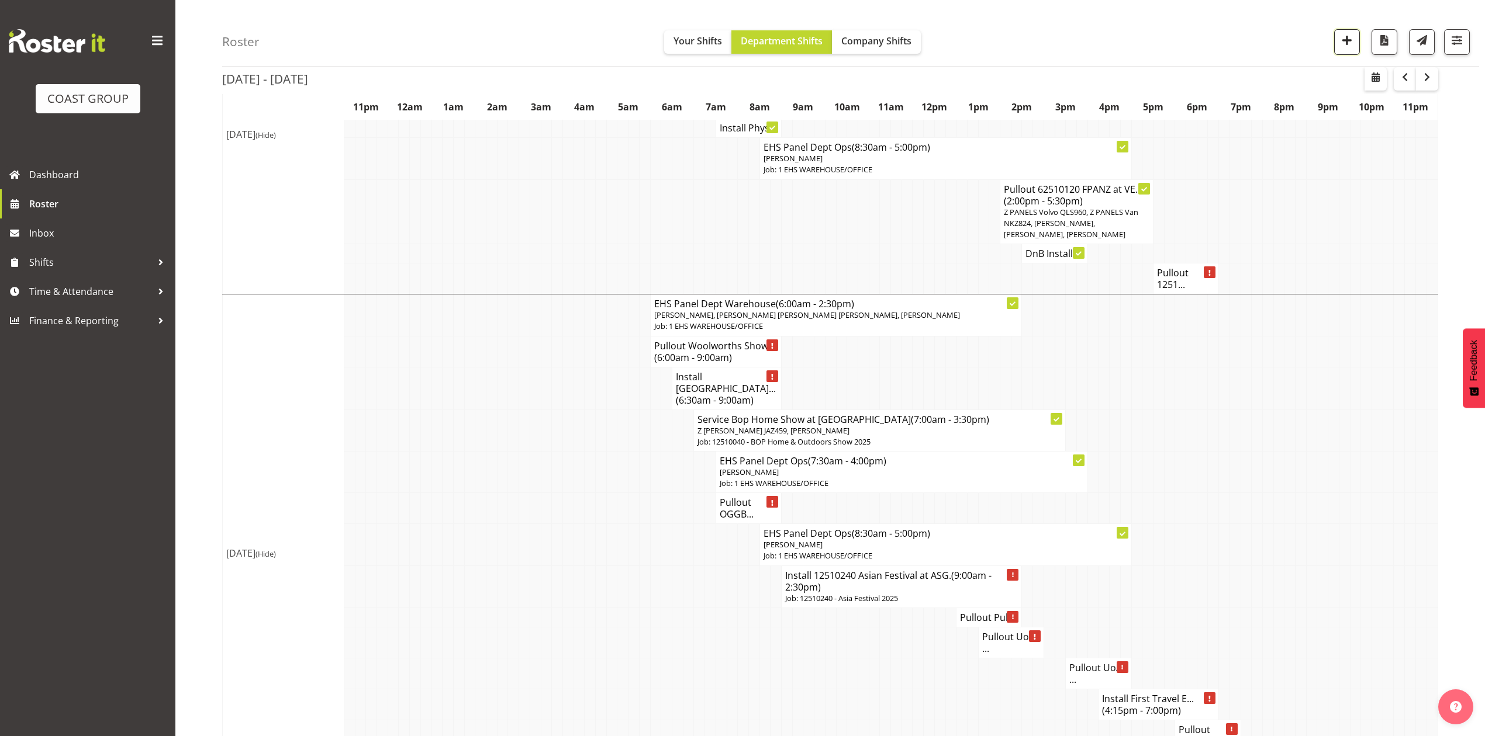
click at [1339, 38] on span "button" at bounding box center [1346, 40] width 15 height 15
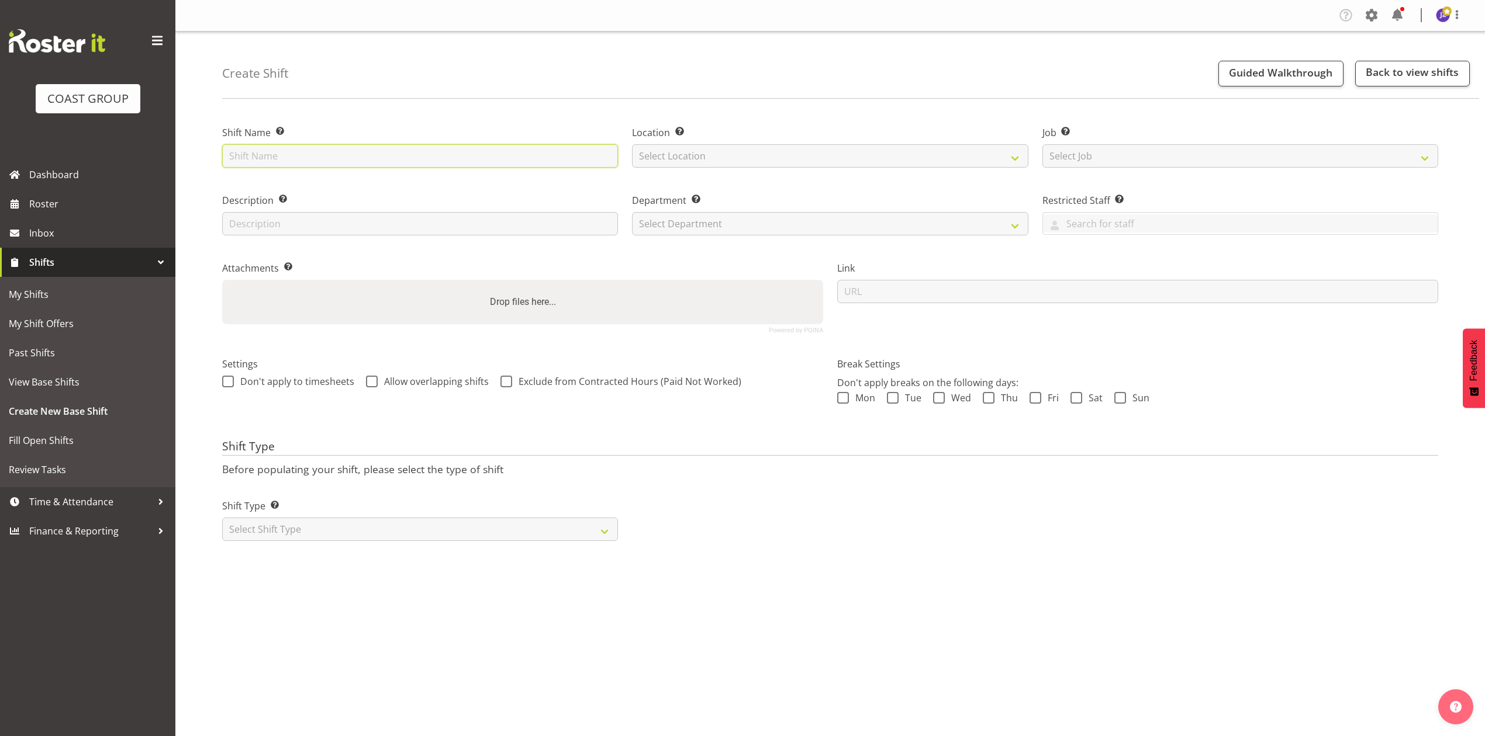
click at [466, 153] on input "text" at bounding box center [420, 155] width 396 height 23
type input "I"
type input "12510240 [GEOGRAPHIC_DATA] Festival."
drag, startPoint x: 752, startPoint y: 145, endPoint x: 739, endPoint y: 164, distance: 22.9
click at [751, 146] on select "Select Location EHS RYMER" at bounding box center [830, 155] width 396 height 23
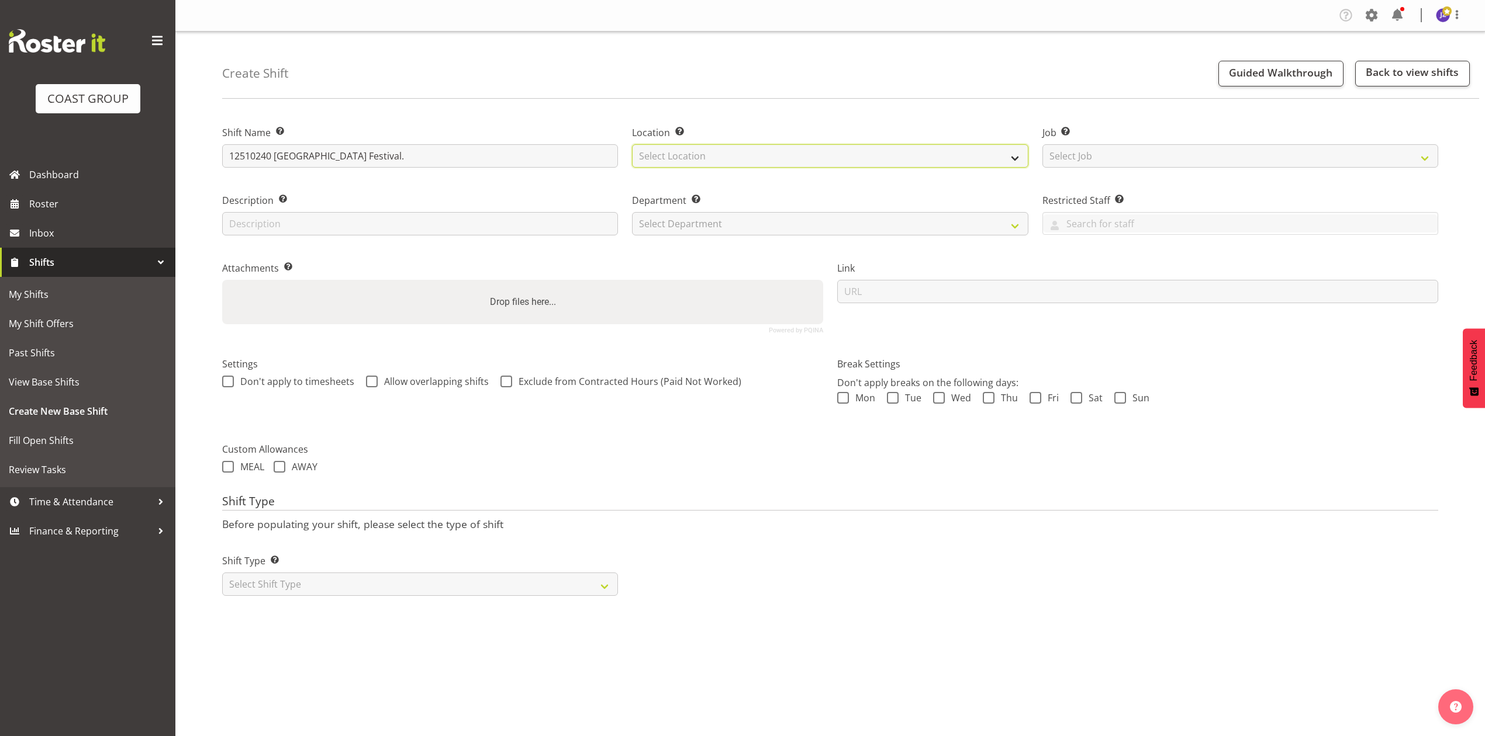
select select "35"
click at [632, 144] on select "Select Location EHS RYMER" at bounding box center [830, 155] width 396 height 23
click at [723, 222] on select "Select Department EHS AKL PANEL EHS AKL PANEL" at bounding box center [830, 223] width 396 height 23
select select "39"
click at [632, 212] on select "Select Department EHS AKL PANEL EHS AKL PANEL" at bounding box center [830, 223] width 396 height 23
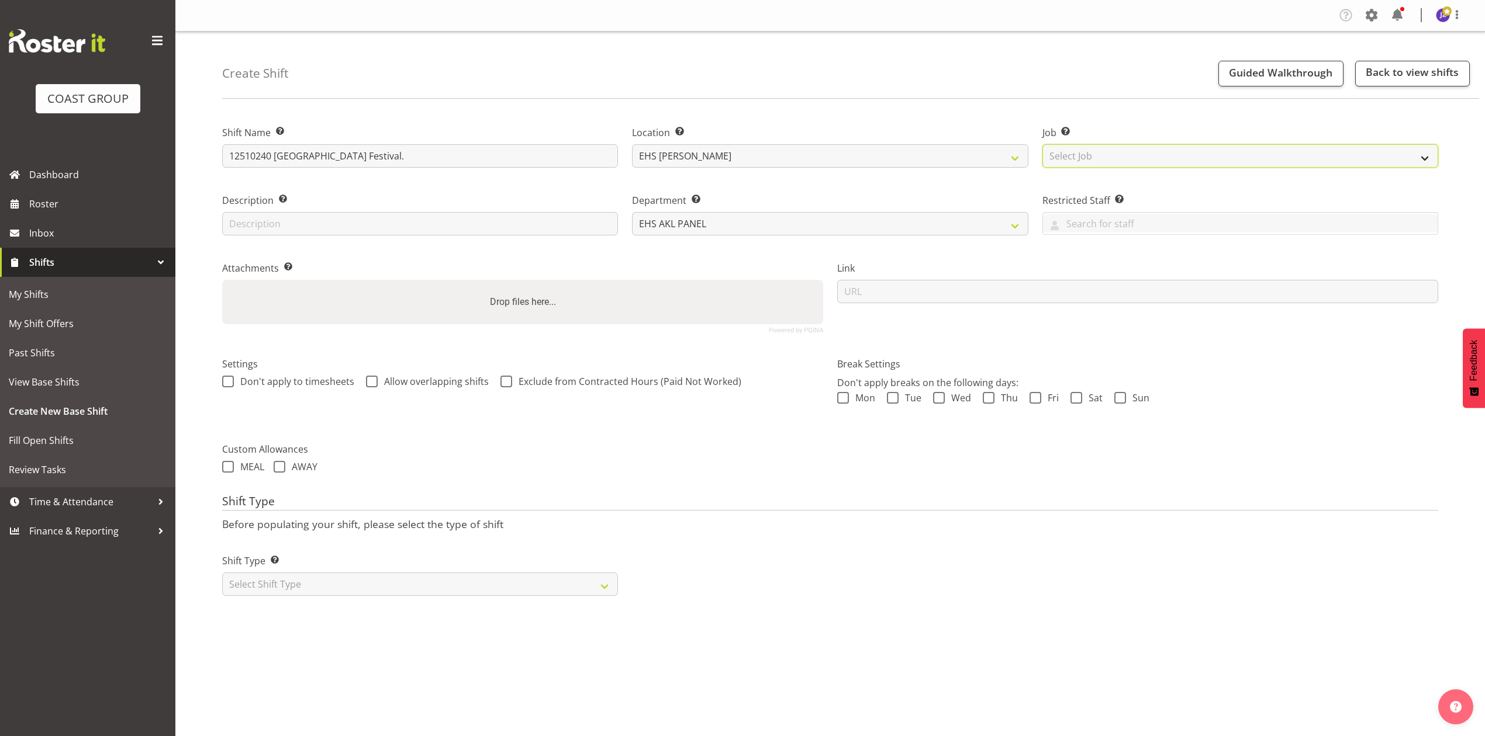
click at [1081, 160] on select "Select Job Create new job 1 Carlton Events 1 Carlton Hamilton 1 Carlton Welling…" at bounding box center [1240, 155] width 396 height 23
select select "10720"
click at [1042, 144] on select "Select Job Create new job 1 Carlton Events 1 Carlton Hamilton 1 Carlton Welling…" at bounding box center [1240, 155] width 396 height 23
click at [679, 223] on select "EHS AKL PANEL EHS AKL PANEL" at bounding box center [830, 223] width 396 height 23
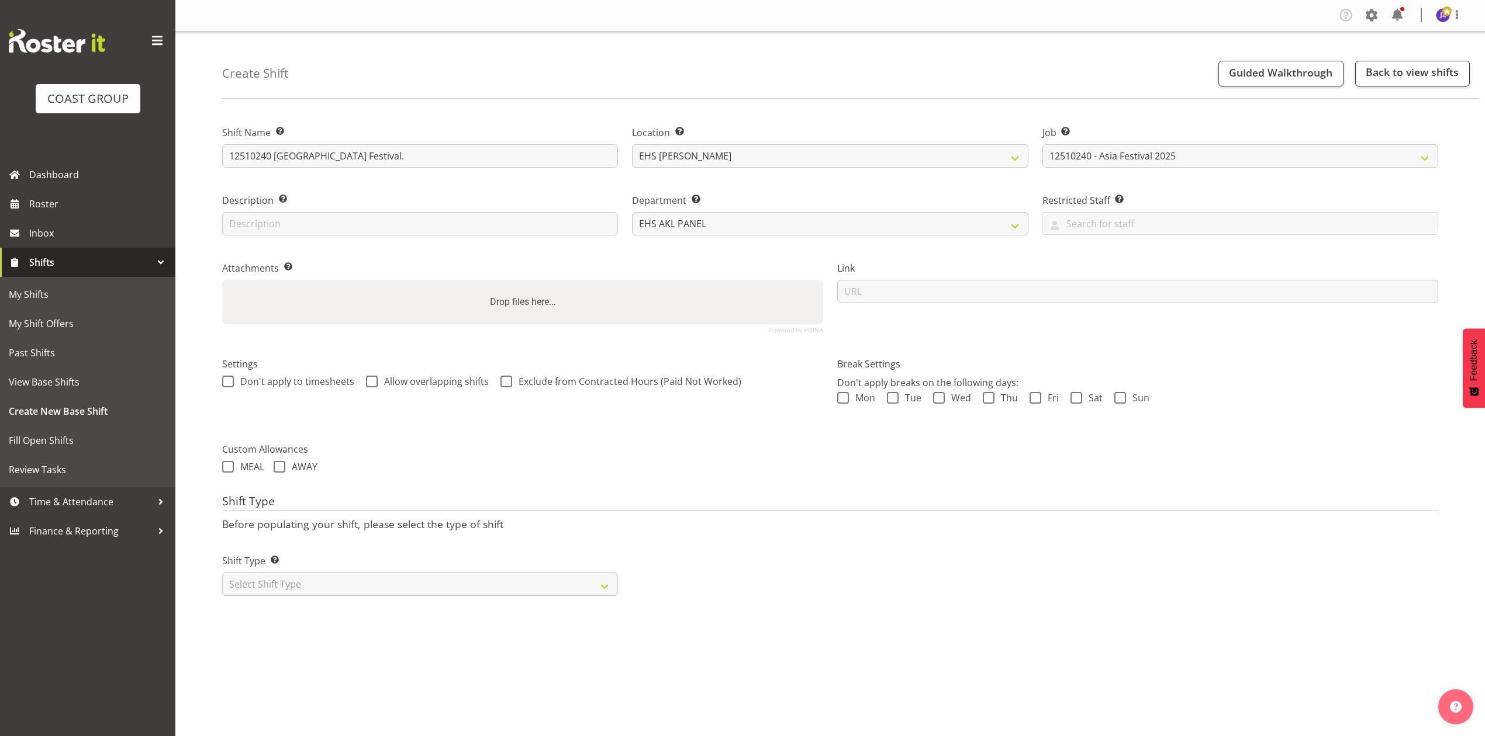
click at [624, 299] on div "Drop files here..." at bounding box center [522, 302] width 601 height 44
click at [222, 280] on input "Drop files here..." at bounding box center [522, 282] width 601 height 4
type input "C:\fakepath\ASIA MAP HALL 2.pdf"
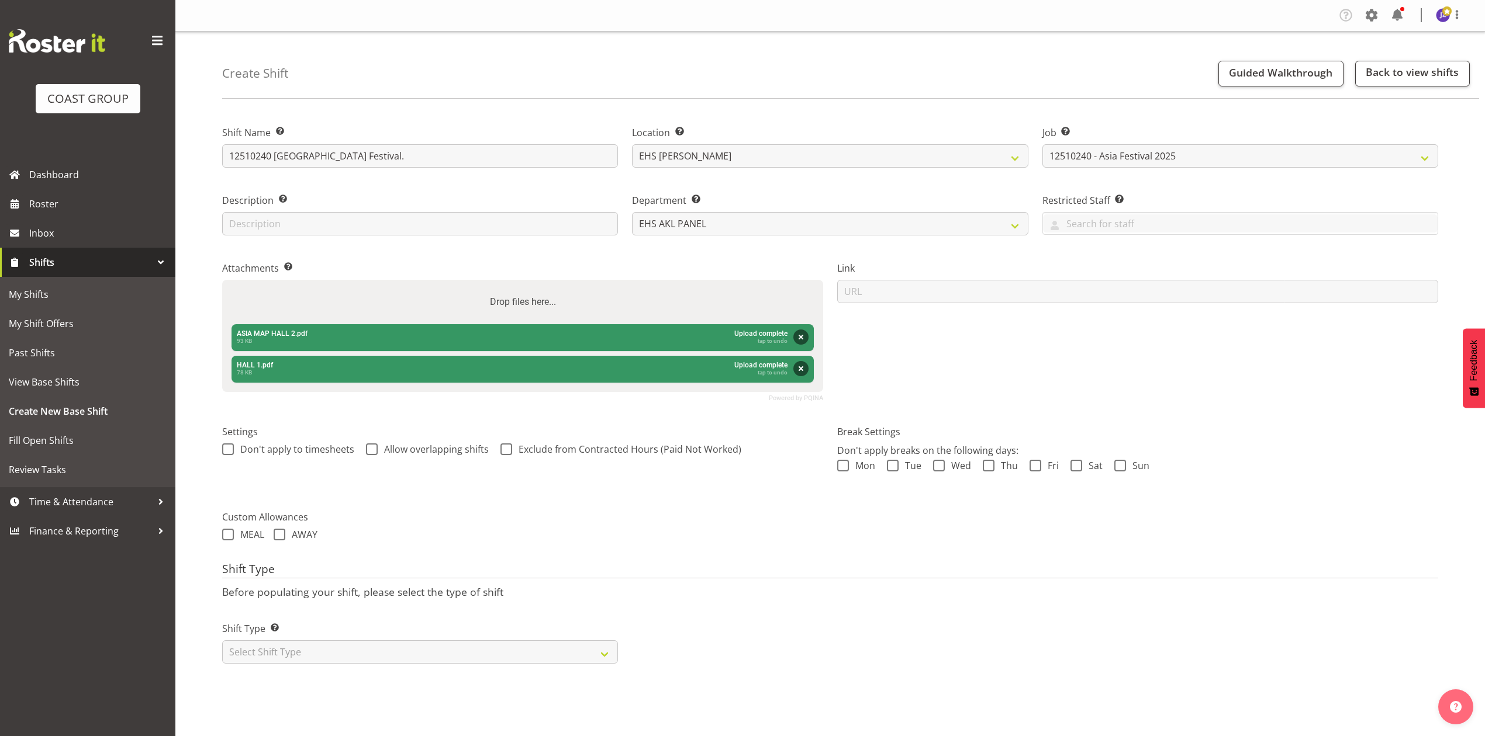
click at [574, 293] on div "Drop files here..." at bounding box center [522, 302] width 601 height 44
click at [222, 280] on input "Drop files here..." at bounding box center [522, 282] width 601 height 4
type input "C:\fakepath\12510240 - Asia Festival - 2025 - HE - Job Details.pdf"
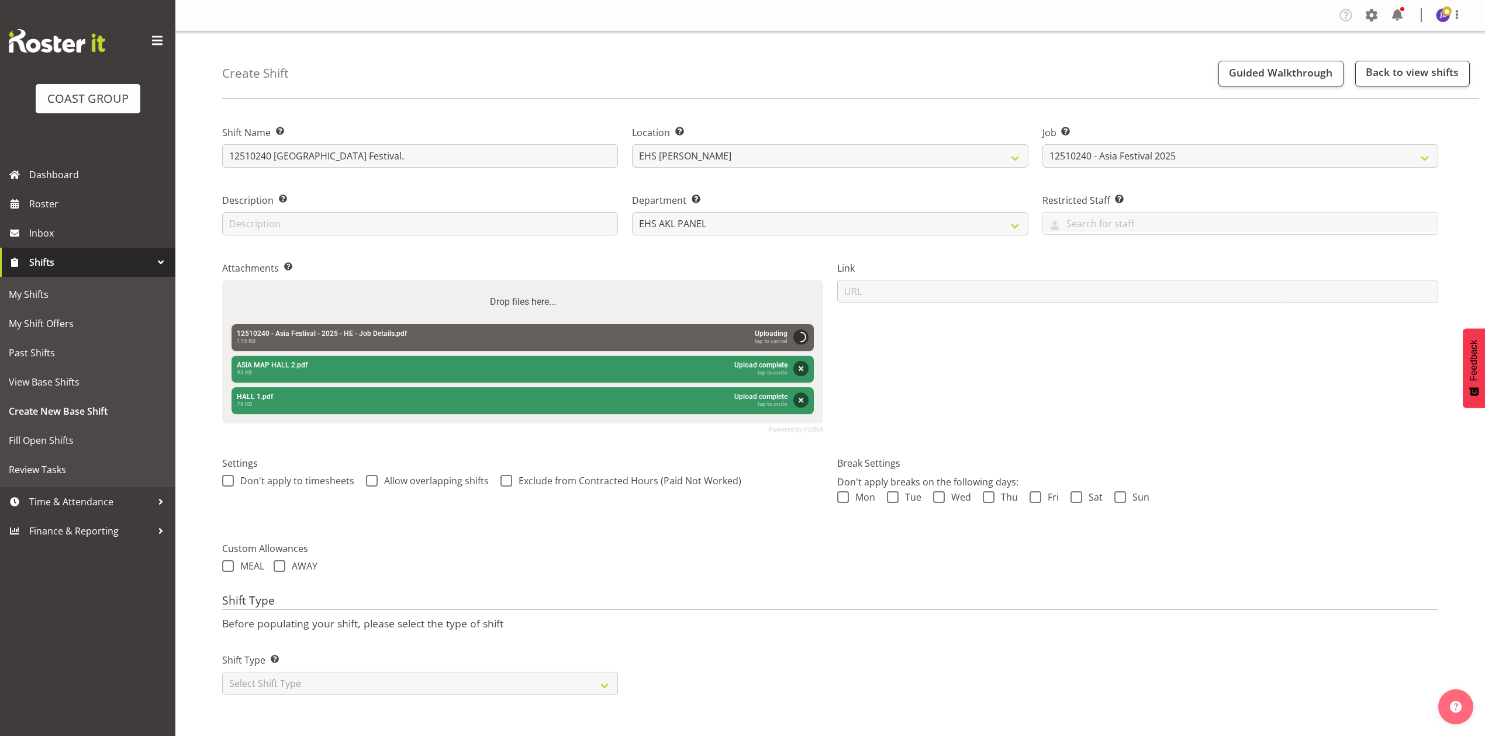
click at [648, 581] on form "Shift Name Enter a name for the shift (e.g. Day Shift). 12510240 South East Asi…" at bounding box center [830, 406] width 1216 height 594
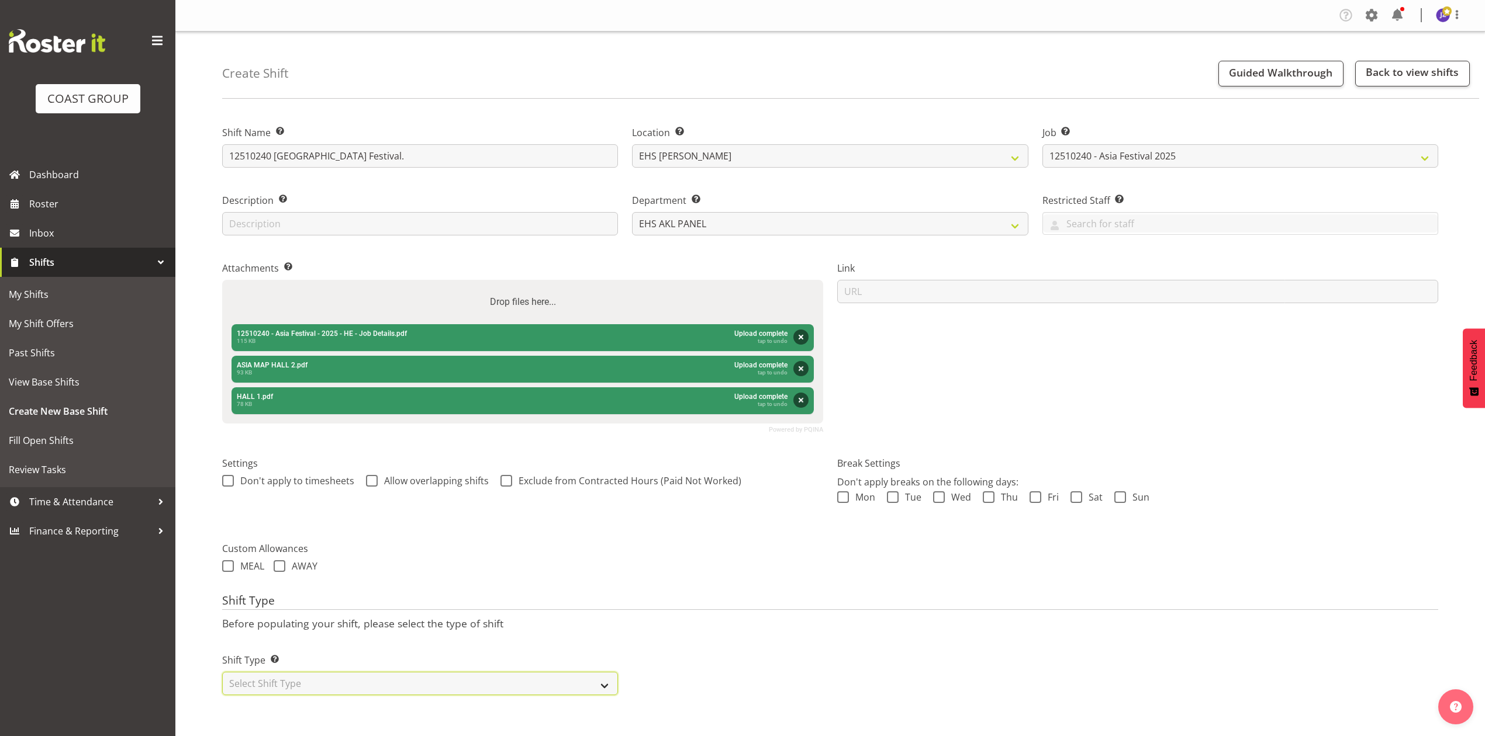
click at [510, 690] on select "Select Shift Type One Off Shift Recurring Shift Rotating Shift" at bounding box center [420, 683] width 396 height 23
select select "recurring"
click at [222, 674] on select "Select Shift Type One Off Shift Recurring Shift Rotating Shift" at bounding box center [420, 683] width 396 height 23
select select "9"
select select "2025"
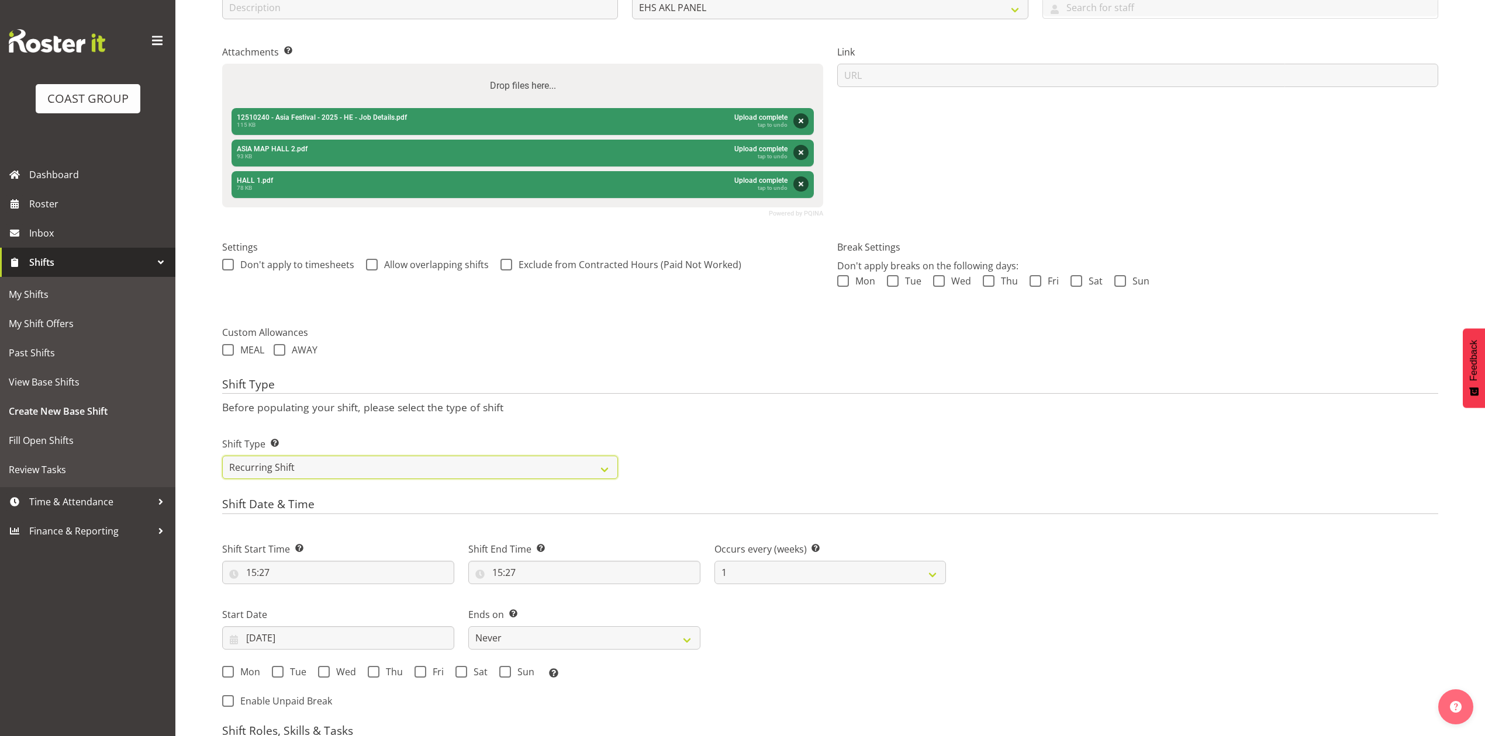
scroll to position [468, 0]
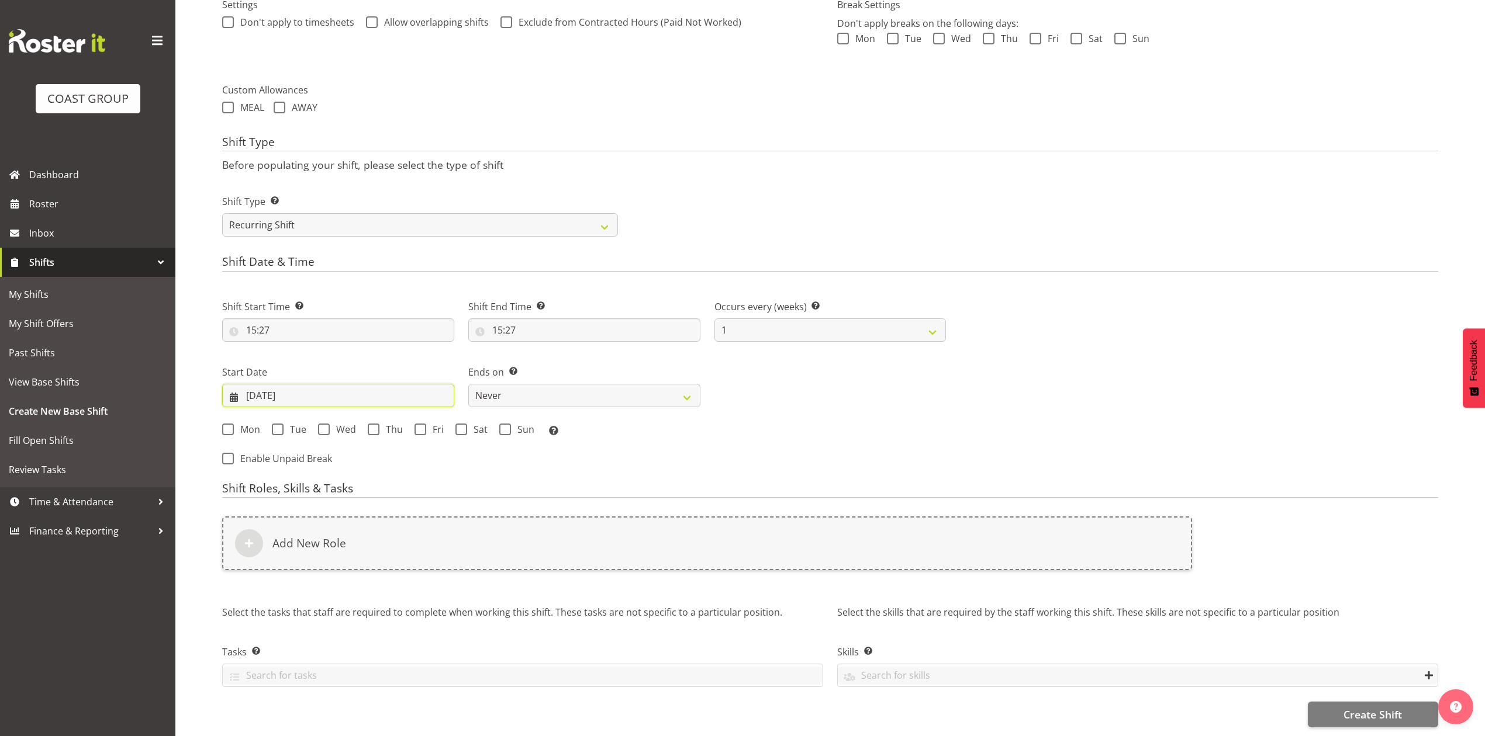
click at [296, 386] on input "03/10/2025" at bounding box center [338, 395] width 232 height 23
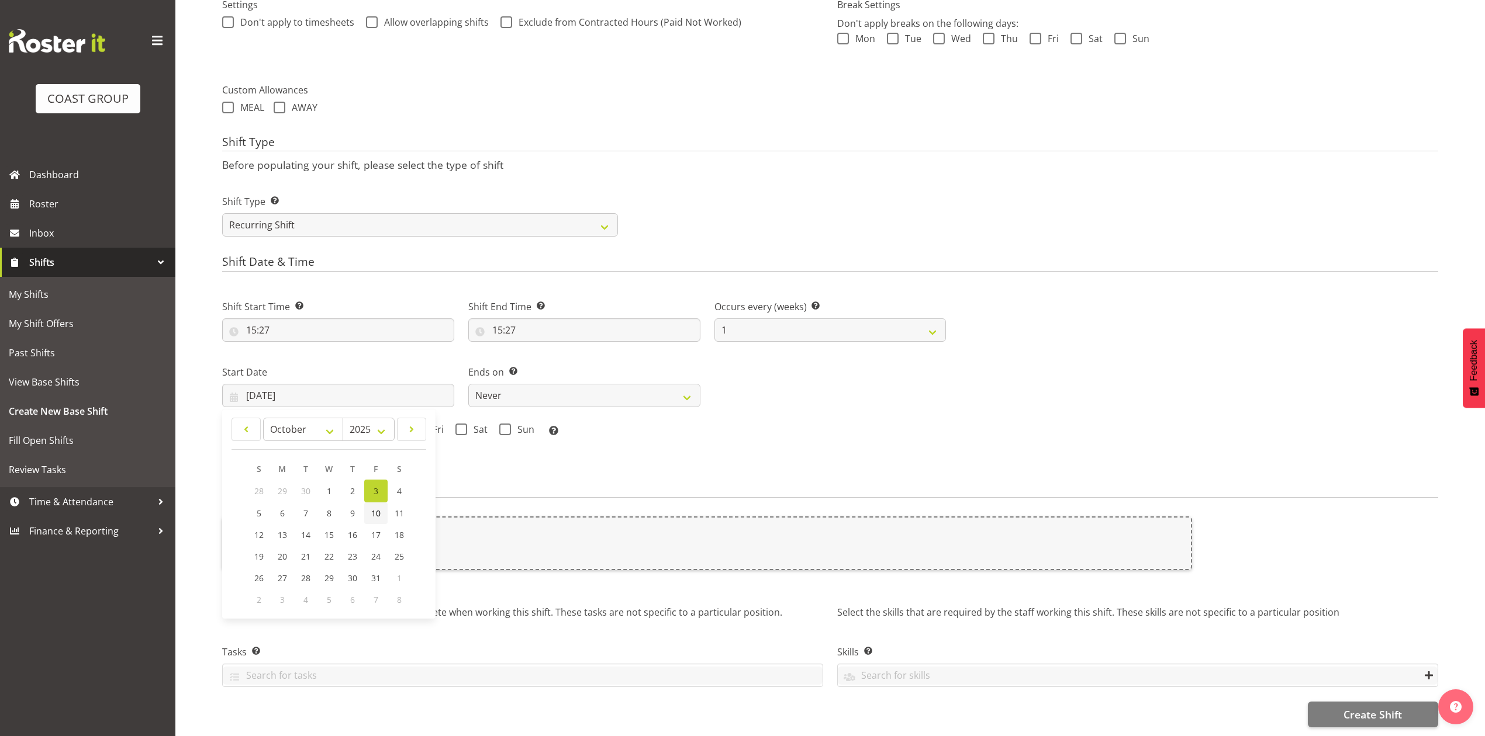
click at [378, 510] on span "10" at bounding box center [375, 513] width 9 height 11
type input "10/10/2025"
drag, startPoint x: 417, startPoint y: 426, endPoint x: 491, endPoint y: 415, distance: 74.4
click at [417, 426] on span at bounding box center [420, 430] width 12 height 12
click at [417, 426] on input "Fri" at bounding box center [418, 430] width 8 height 8
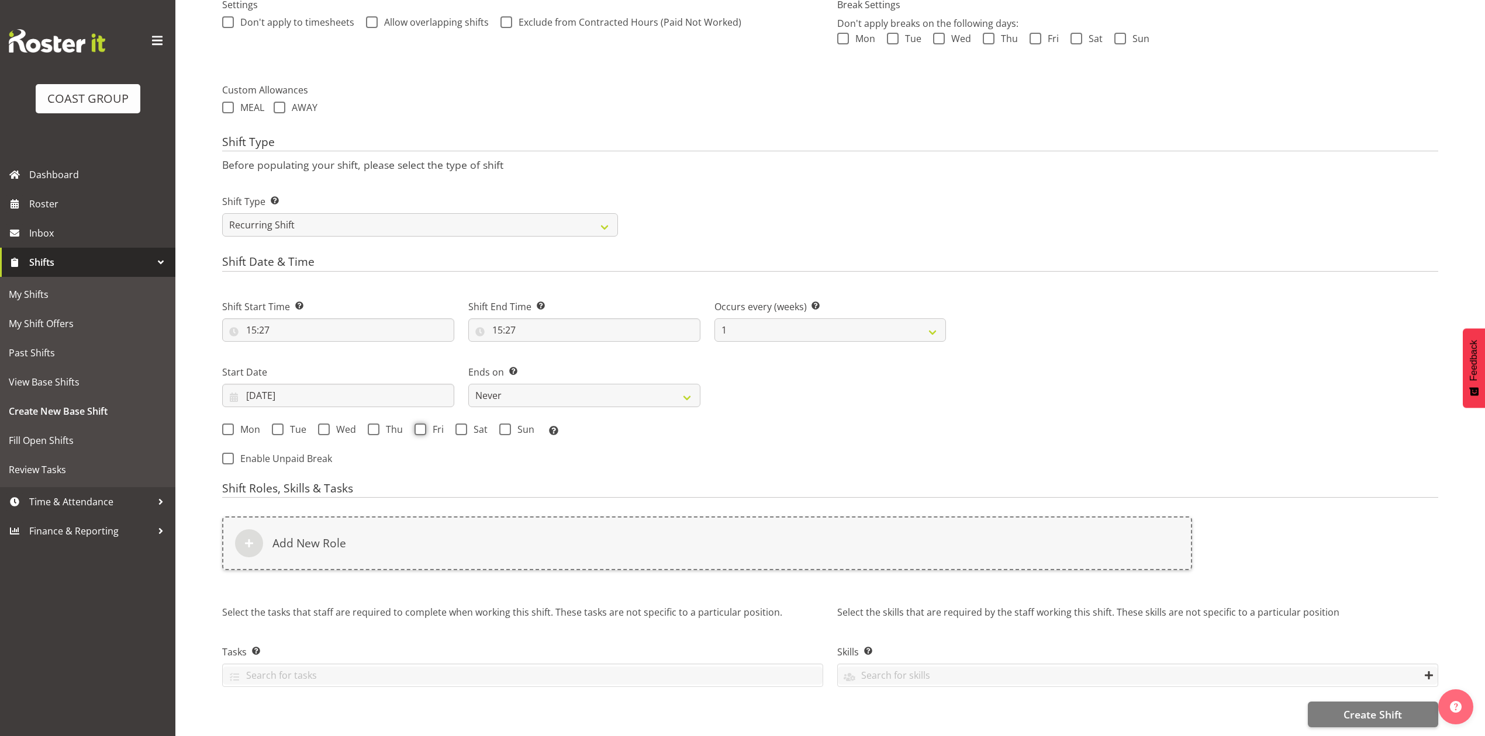
checkbox input "true"
click at [563, 394] on select "Never On Date" at bounding box center [584, 395] width 232 height 23
select select "date"
click at [468, 384] on select "Never On Date" at bounding box center [584, 395] width 232 height 23
click at [772, 388] on input "03/10/2025" at bounding box center [830, 395] width 232 height 23
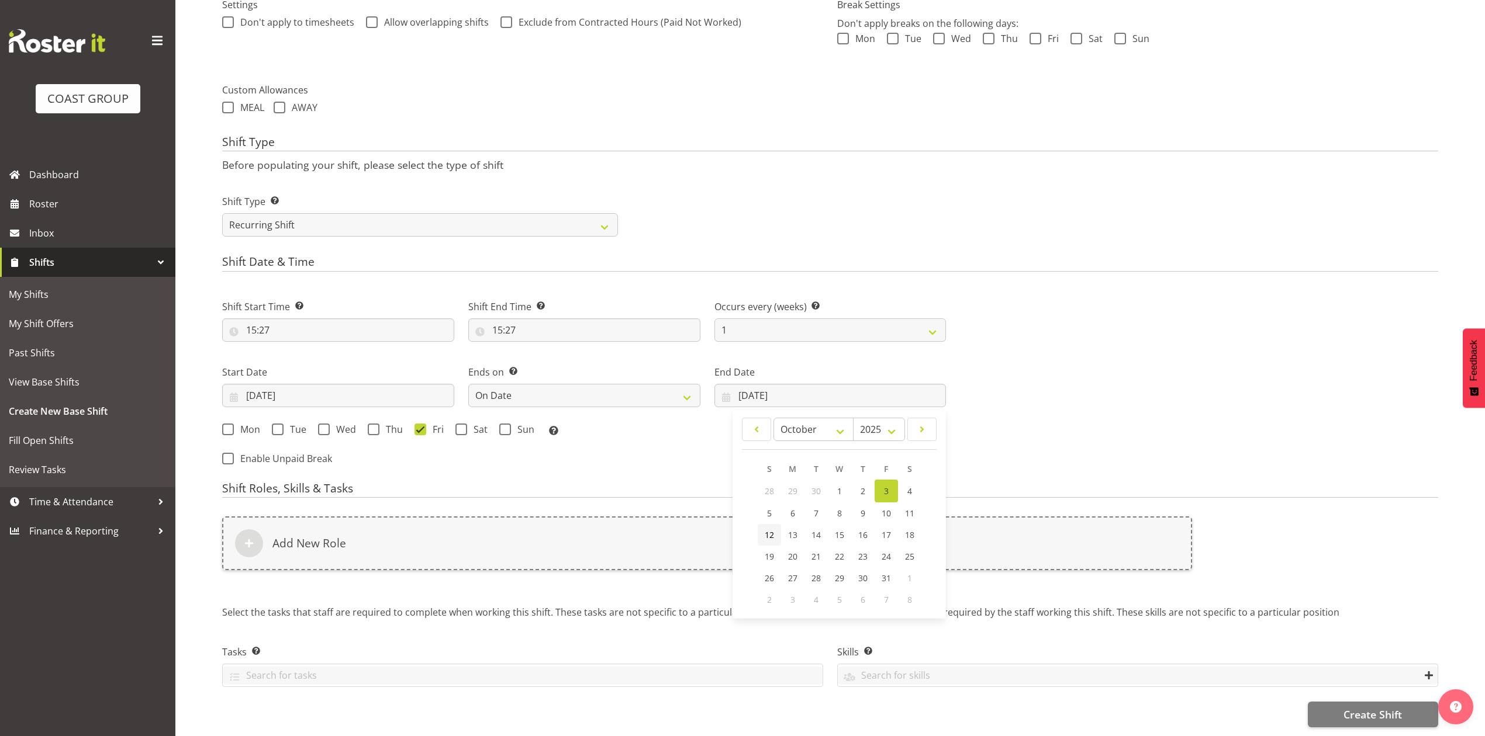
click at [768, 530] on span "12" at bounding box center [769, 535] width 9 height 11
type input "12/10/2025"
click at [516, 424] on span "Sun" at bounding box center [522, 430] width 23 height 12
click at [507, 426] on input "Sun" at bounding box center [503, 430] width 8 height 8
checkbox input "true"
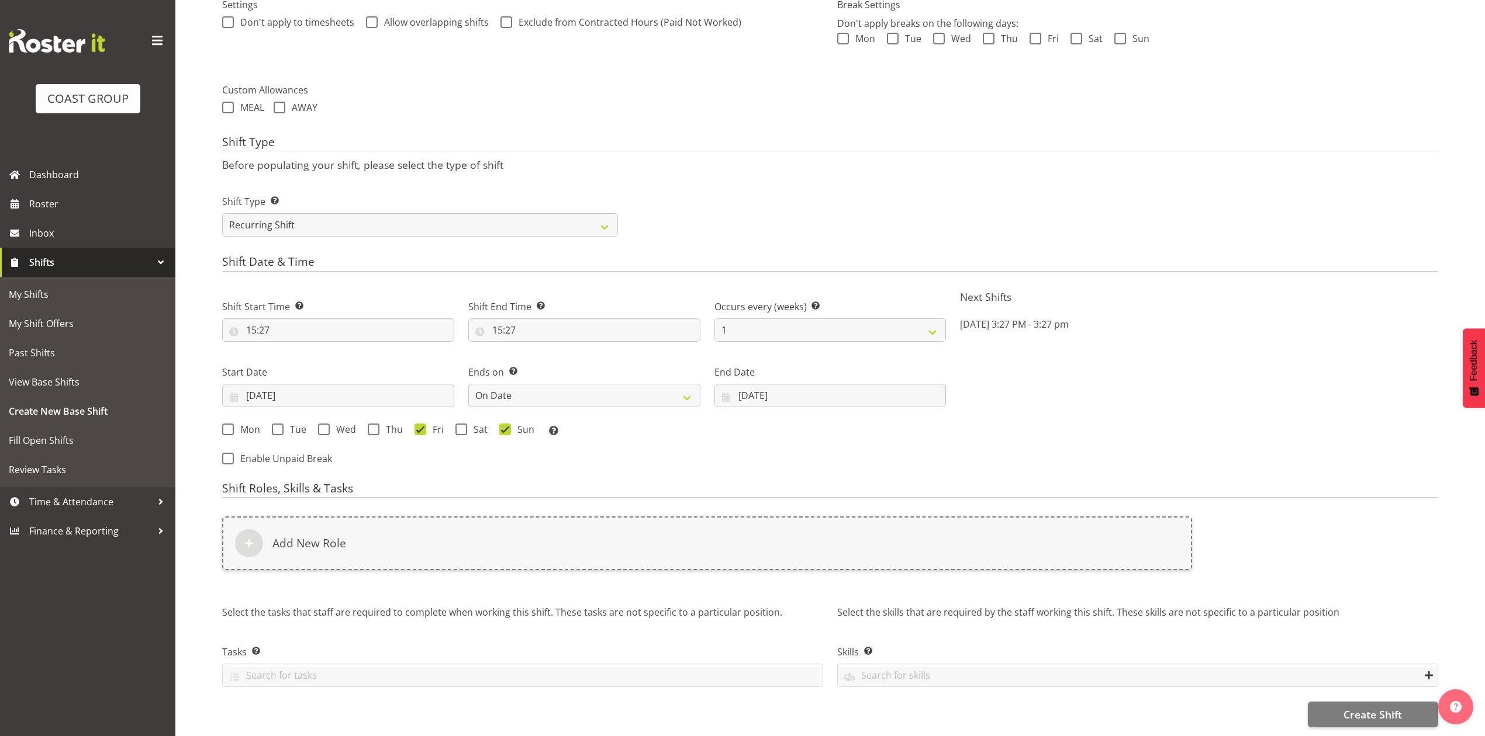
drag, startPoint x: 527, startPoint y: 507, endPoint x: 527, endPoint y: 523, distance: 15.2
click at [527, 510] on div "Add New Role" at bounding box center [707, 551] width 984 height 82
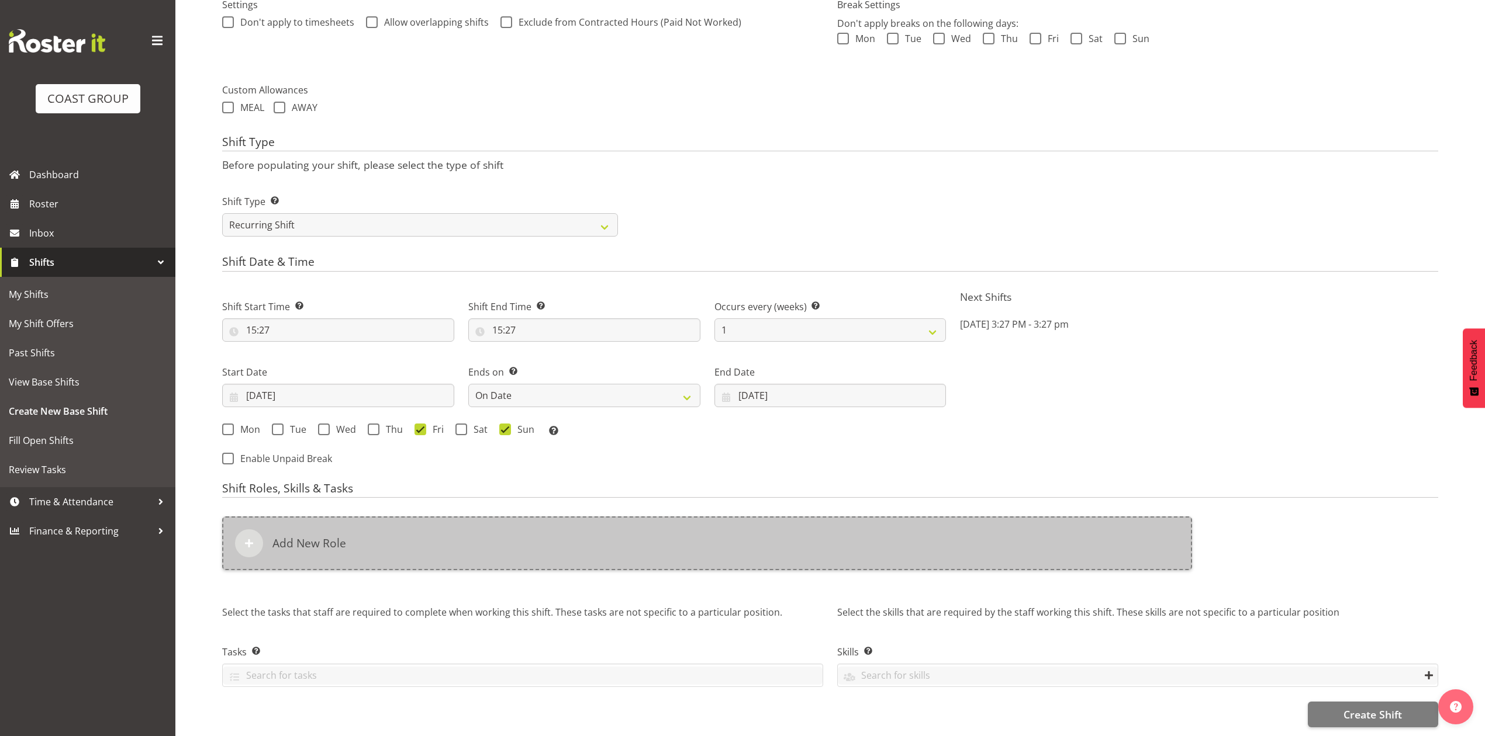
click at [527, 523] on div "Add New Role" at bounding box center [707, 544] width 970 height 54
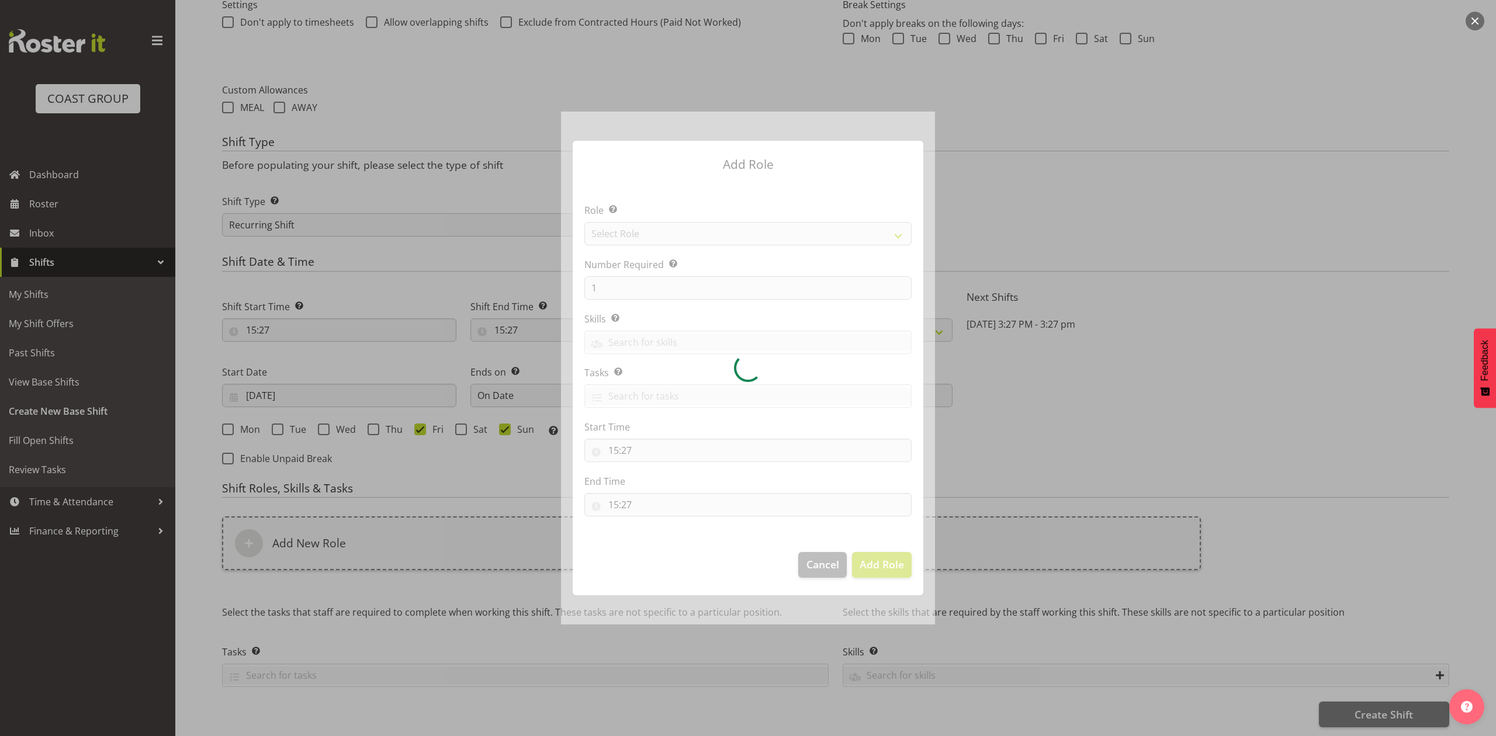
click at [651, 235] on div at bounding box center [748, 368] width 374 height 513
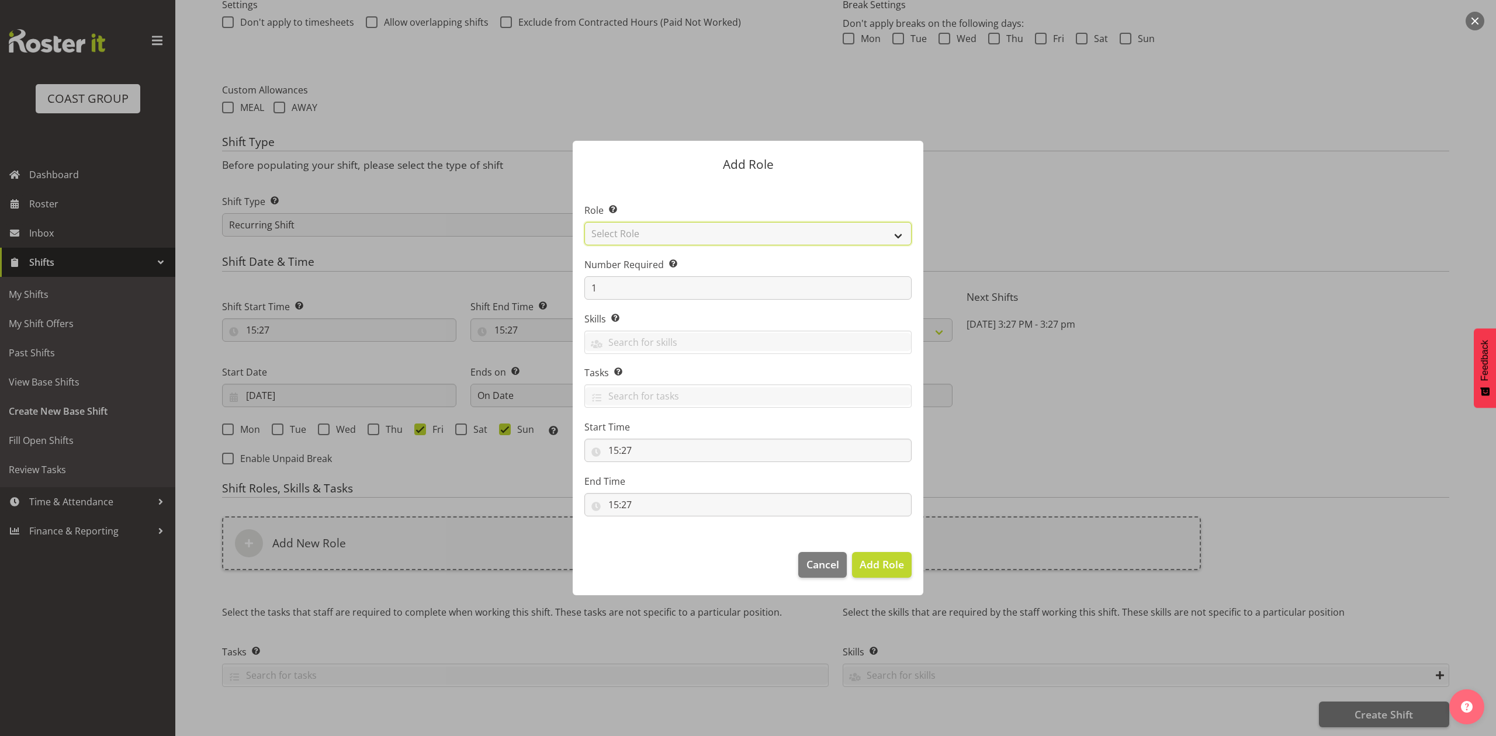
click at [651, 235] on select "Select Role ACCOUNT MANAGER ACCOUNT MANAGER DW ACCOUNTS AKL DIANNA VEHICLES AKL…" at bounding box center [748, 233] width 327 height 23
click at [585, 222] on select "Select Role ACCOUNT MANAGER ACCOUNT MANAGER DW ACCOUNTS AKL DIANNA VEHICLES AKL…" at bounding box center [748, 233] width 327 height 23
click at [791, 241] on select "ACCOUNT MANAGER ACCOUNT MANAGER DW ACCOUNTS AKL DIANNA VEHICLES AKL RYMER VEHIC…" at bounding box center [748, 233] width 327 height 23
select select "188"
click at [585, 222] on select "ACCOUNT MANAGER ACCOUNT MANAGER DW ACCOUNTS AKL DIANNA VEHICLES AKL RYMER VEHIC…" at bounding box center [748, 233] width 327 height 23
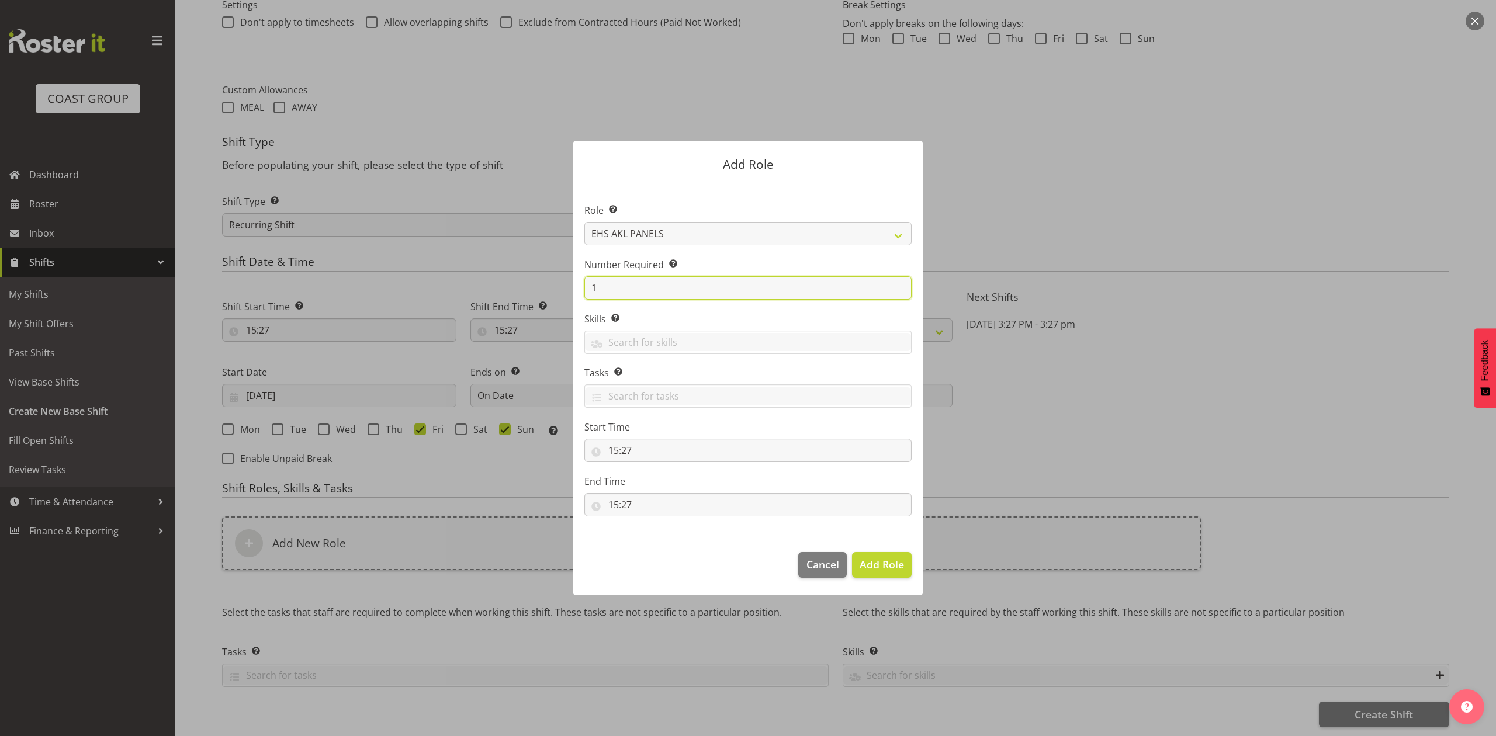
click at [634, 291] on input "1" at bounding box center [748, 287] width 327 height 23
type input "2"
click at [838, 552] on button "Add 2 Roles" at bounding box center [875, 565] width 74 height 26
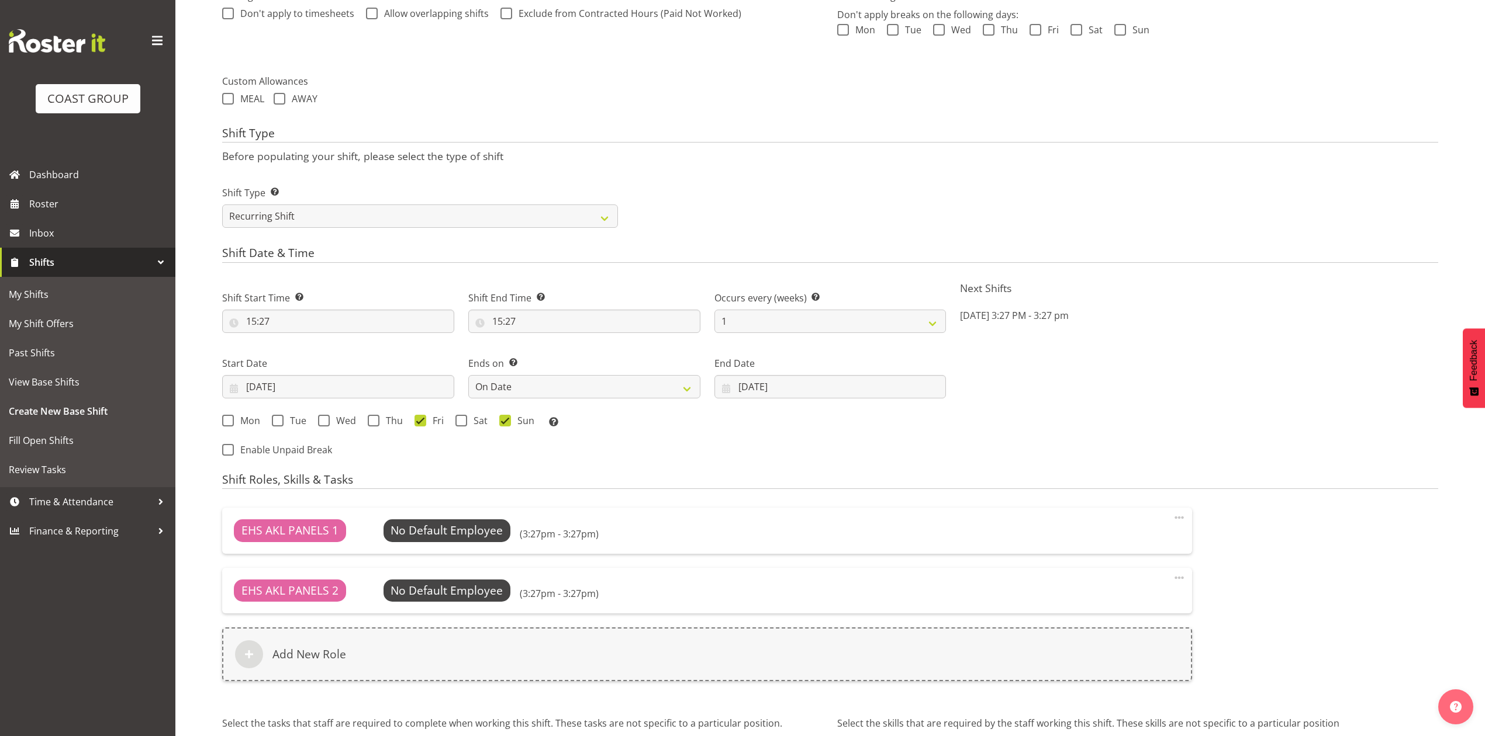
scroll to position [593, 0]
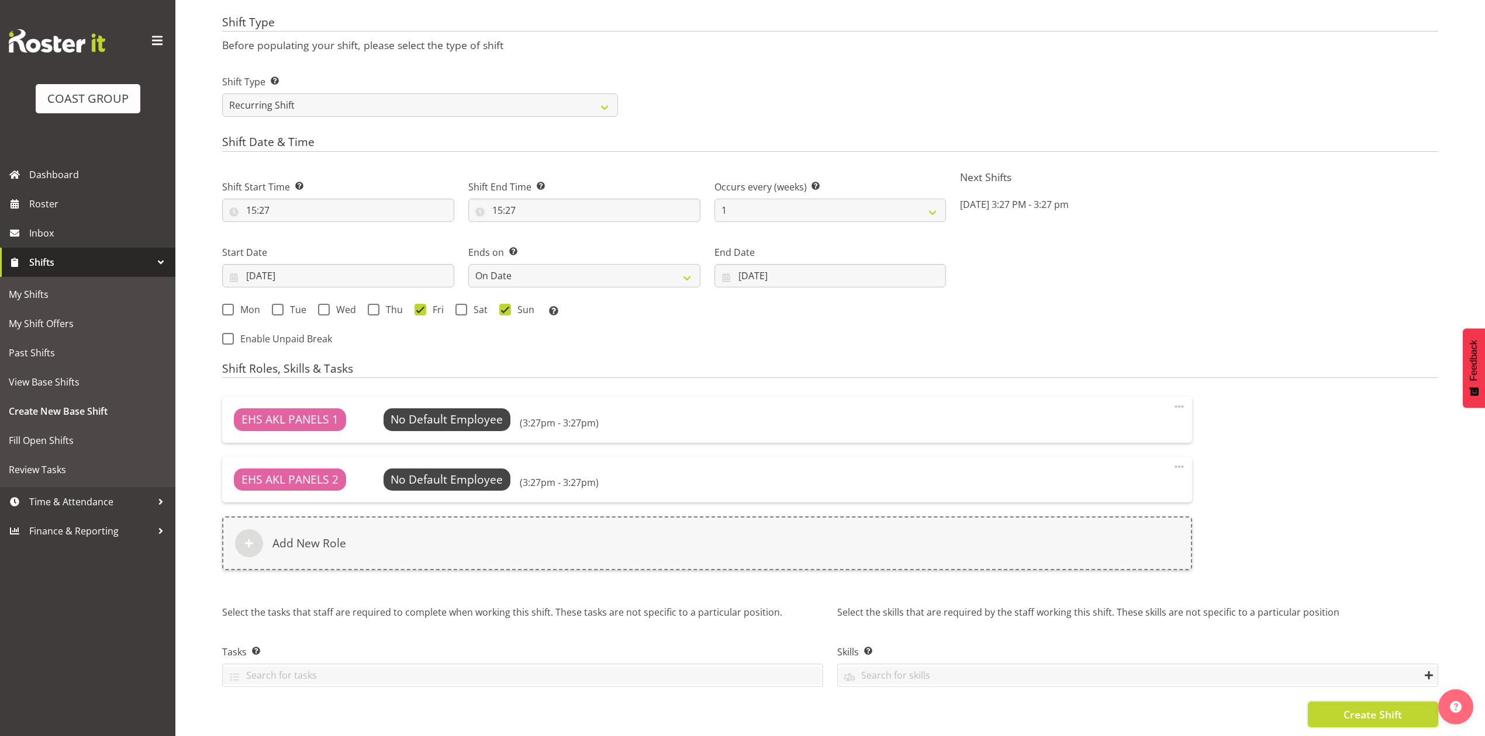
click at [1347, 707] on span "Create Shift" at bounding box center [1372, 714] width 58 height 15
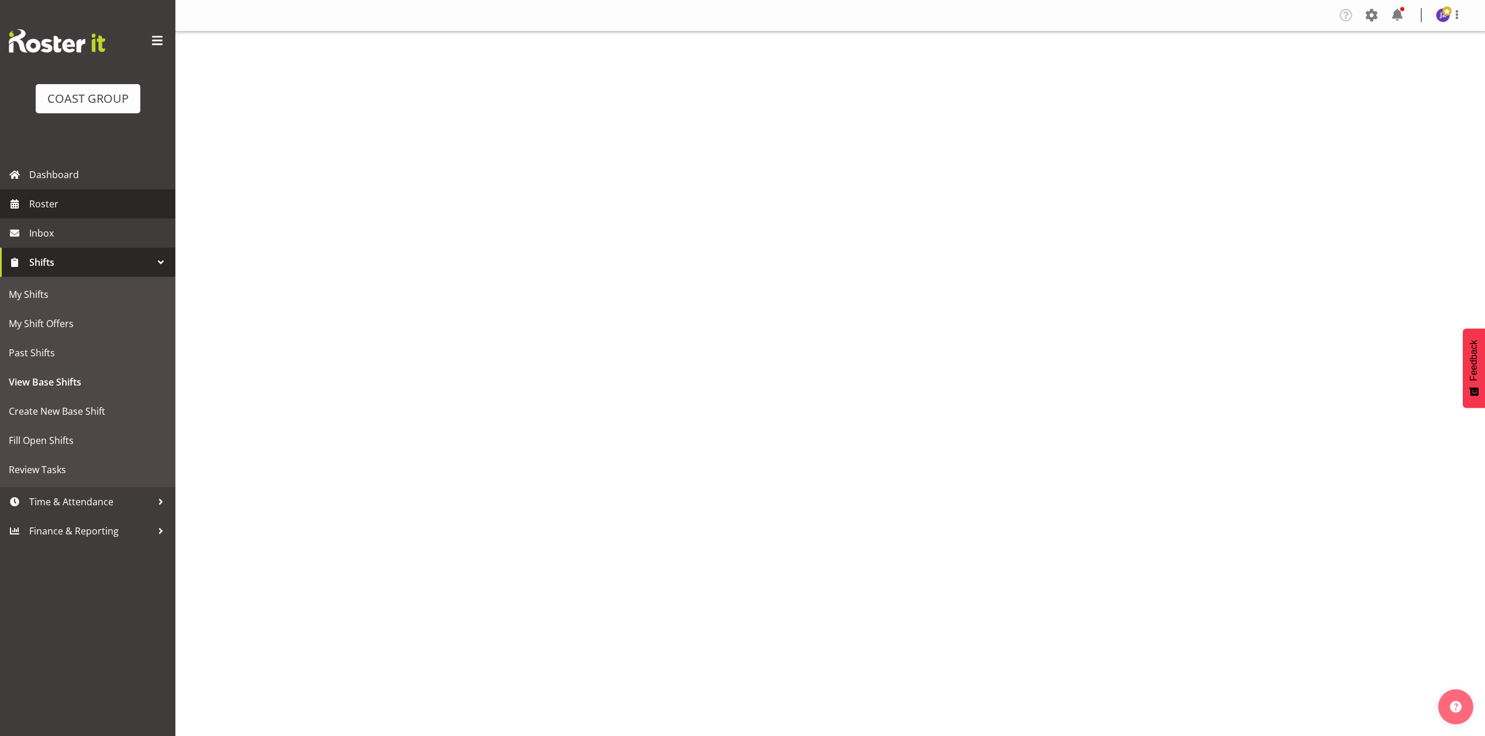
drag, startPoint x: 0, startPoint y: 0, endPoint x: 47, endPoint y: 207, distance: 212.3
click at [47, 207] on span "Roster" at bounding box center [99, 204] width 140 height 18
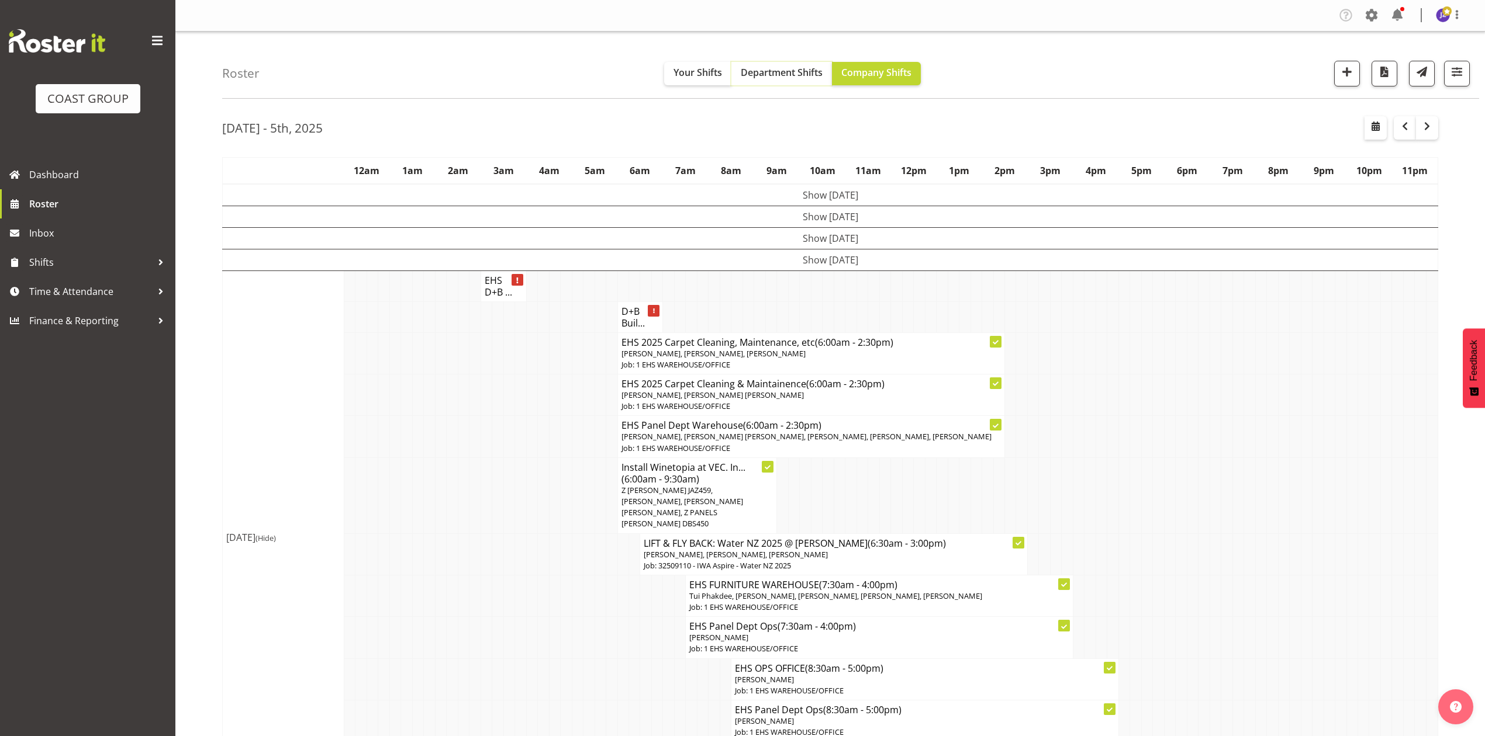
click at [789, 79] on button "Department Shifts" at bounding box center [781, 73] width 101 height 23
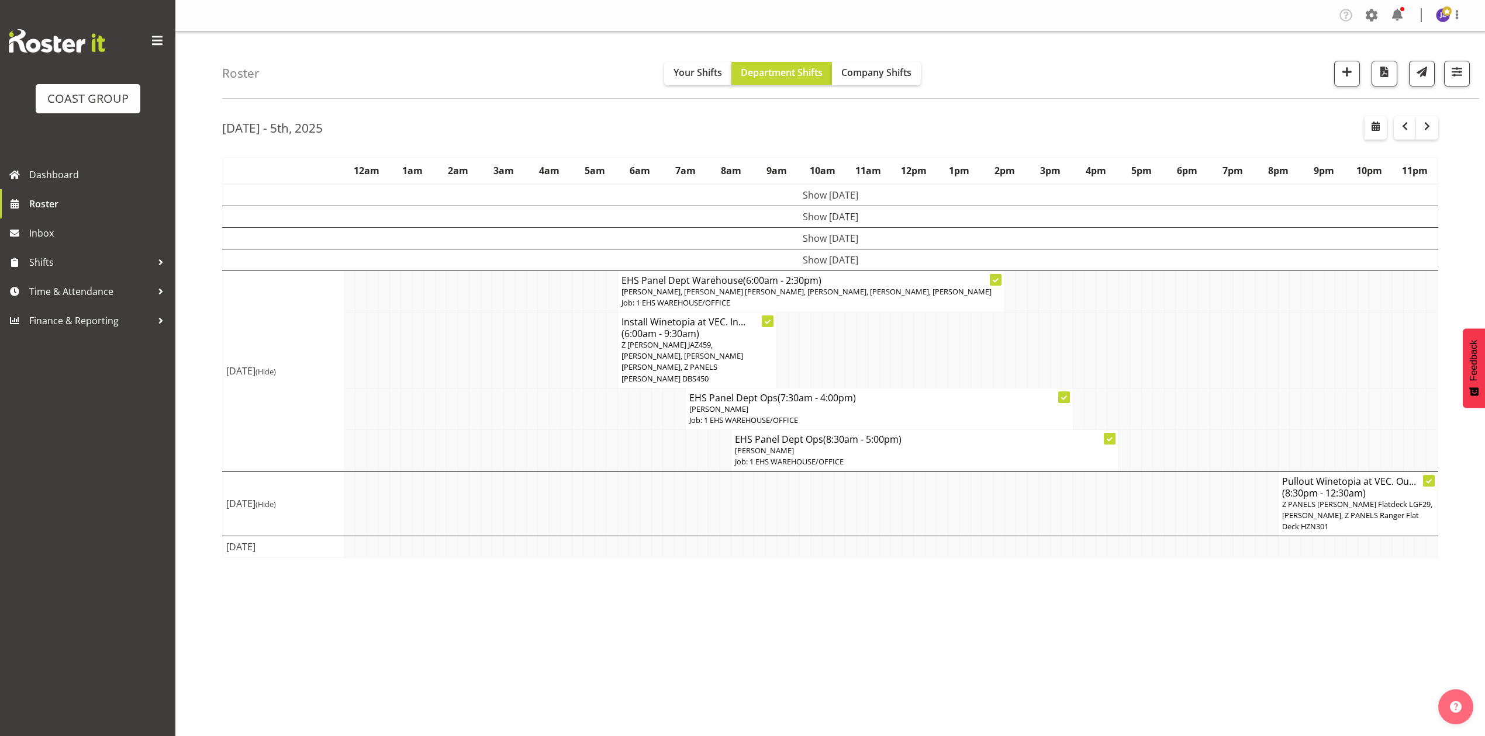
click at [1149, 351] on td at bounding box center [1146, 351] width 11 height 76
click at [1422, 120] on span "button" at bounding box center [1427, 126] width 14 height 14
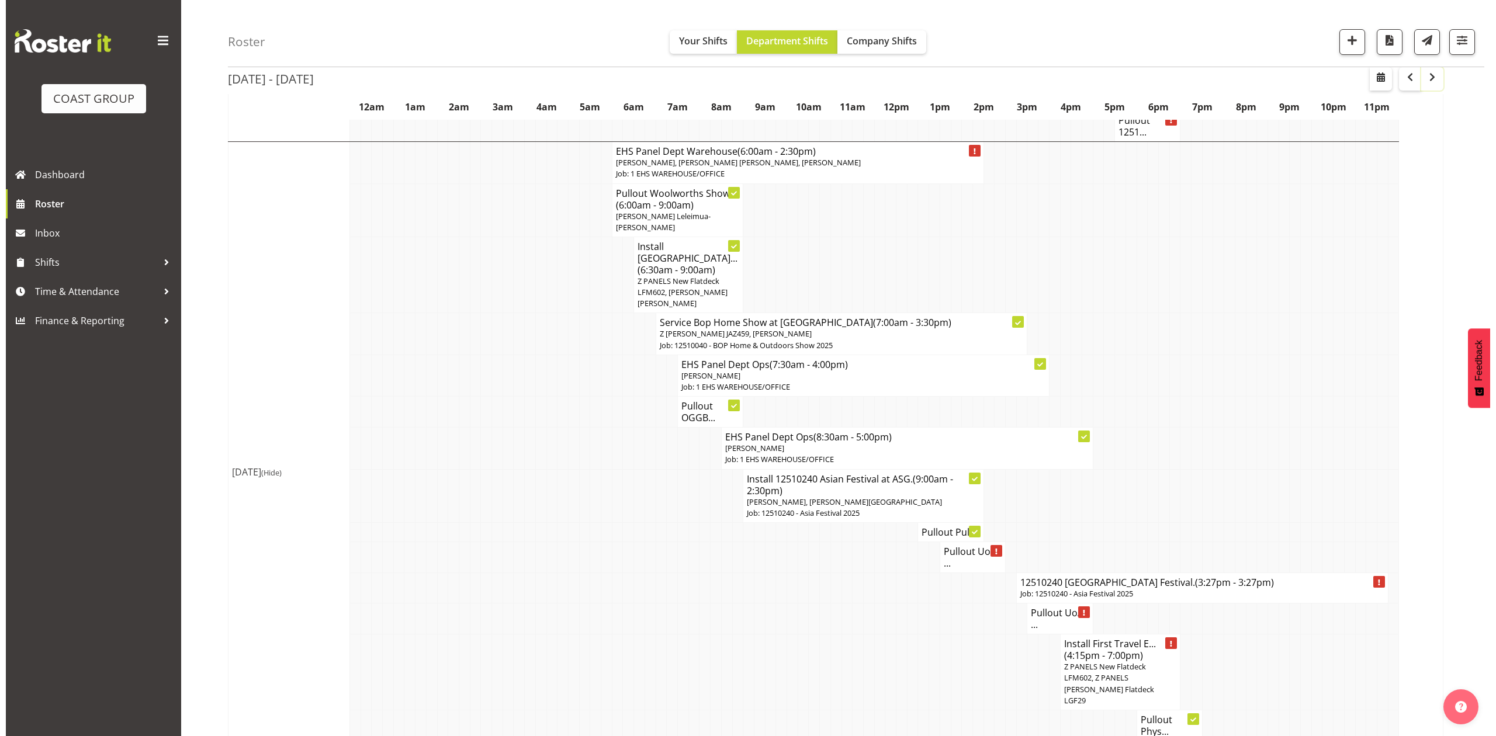
scroll to position [1325, 0]
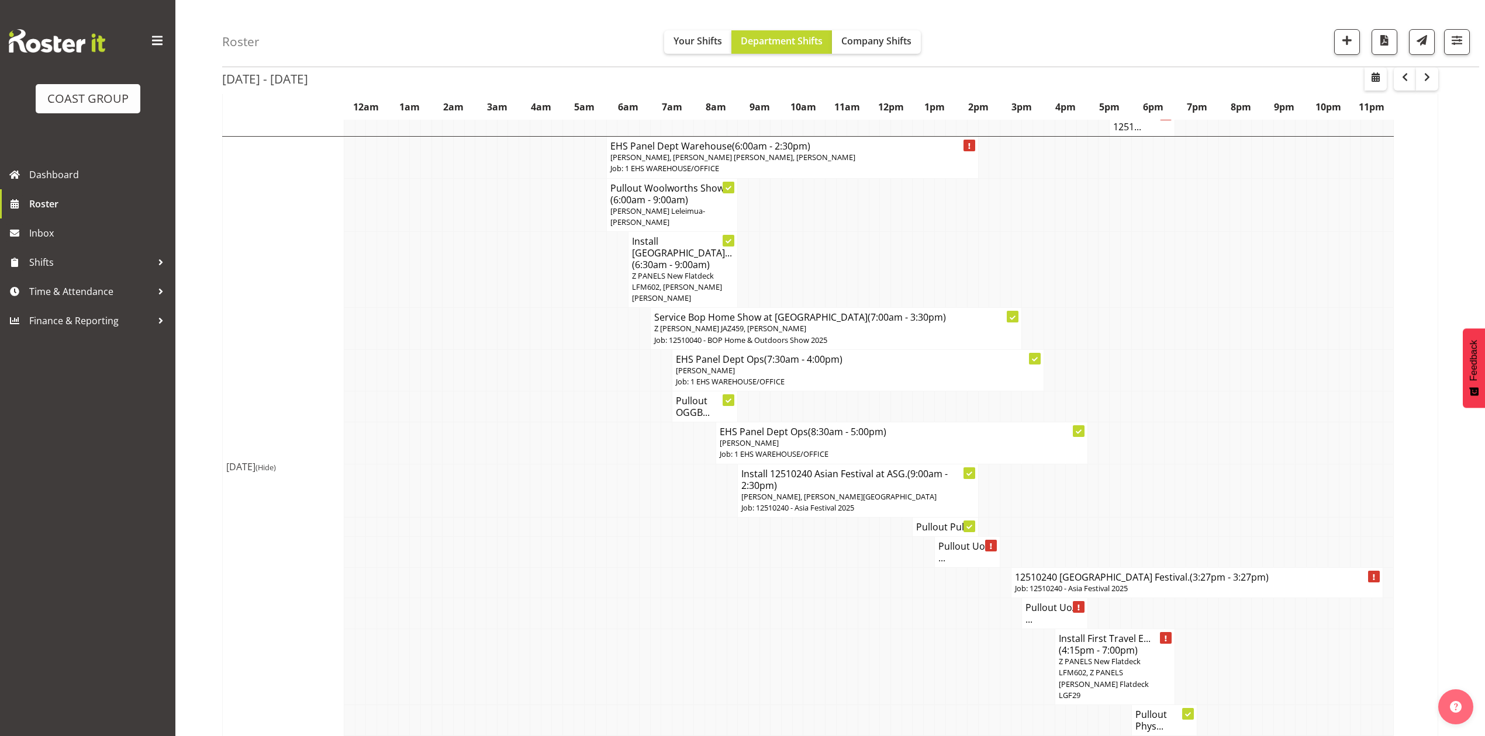
click at [1076, 572] on h4 "12510240 [GEOGRAPHIC_DATA] Festival. (3:27pm - 3:27pm)" at bounding box center [1197, 578] width 364 height 12
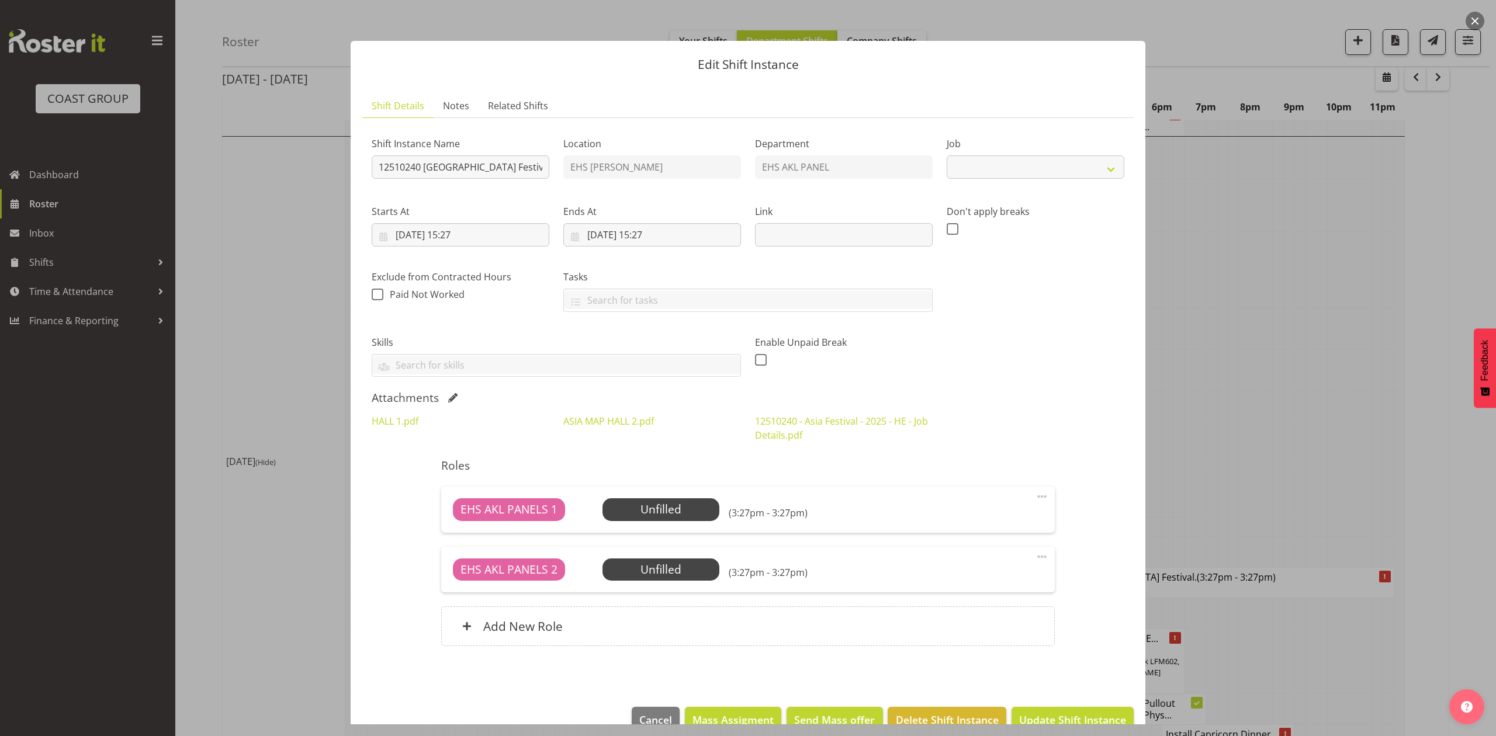
select select "10720"
click at [379, 164] on input "12510240 [GEOGRAPHIC_DATA] Festival." at bounding box center [461, 166] width 178 height 23
type input "Install 12510240 [GEOGRAPHIC_DATA] Festival."
click at [452, 228] on input "[DATE] 15:27" at bounding box center [461, 234] width 178 height 23
click at [454, 479] on select "00 01 02 03 04 05 06 07 08 09 10 11 12 13 14 15 16 17 18 19 20 21 22 23" at bounding box center [461, 483] width 26 height 23
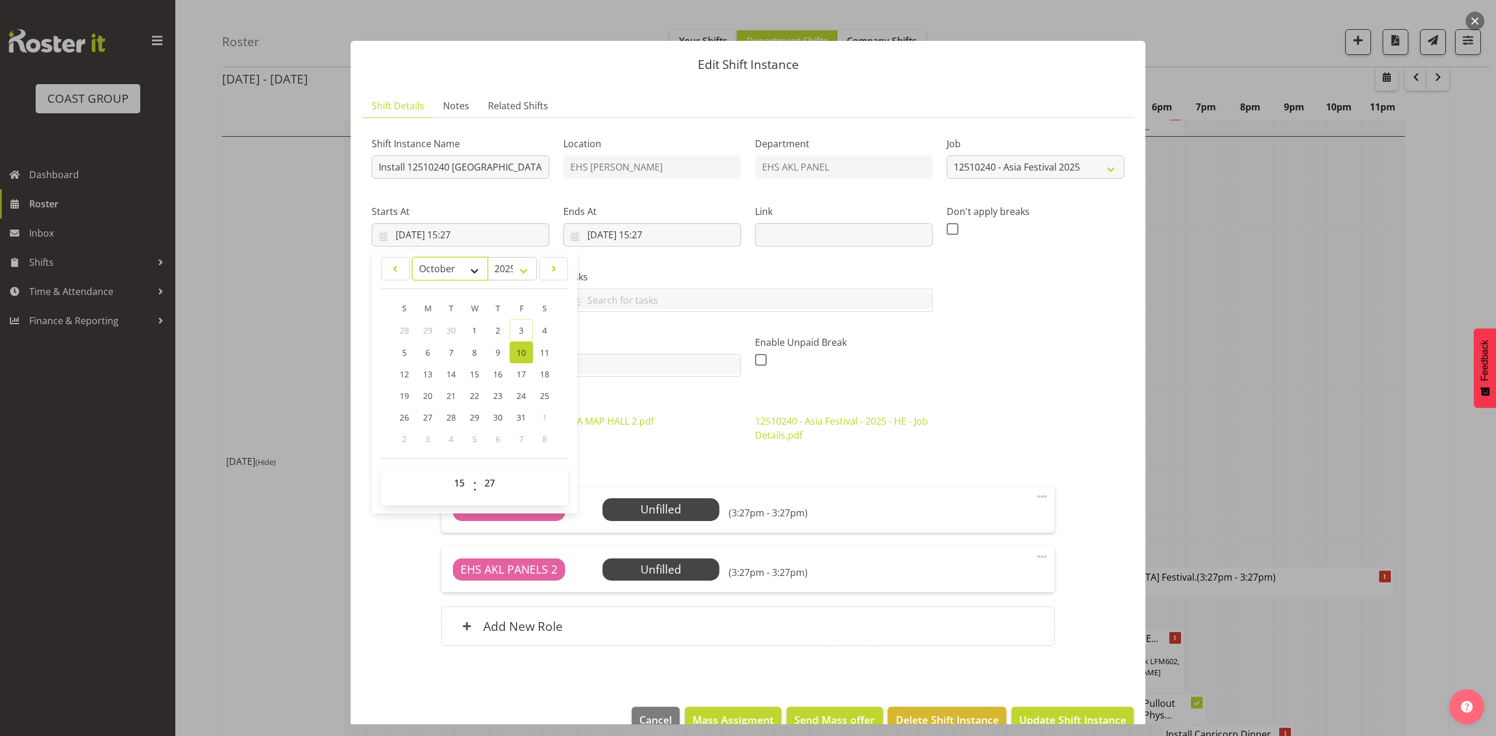
drag, startPoint x: 445, startPoint y: 264, endPoint x: 447, endPoint y: 277, distance: 13.0
click at [451, 267] on select "January February March April May June July August September October November De…" at bounding box center [450, 268] width 77 height 23
click at [620, 463] on h5 "Roles" at bounding box center [747, 466] width 613 height 14
click at [463, 229] on input "[DATE] 15:27" at bounding box center [461, 234] width 178 height 23
drag, startPoint x: 461, startPoint y: 477, endPoint x: 471, endPoint y: 487, distance: 14.5
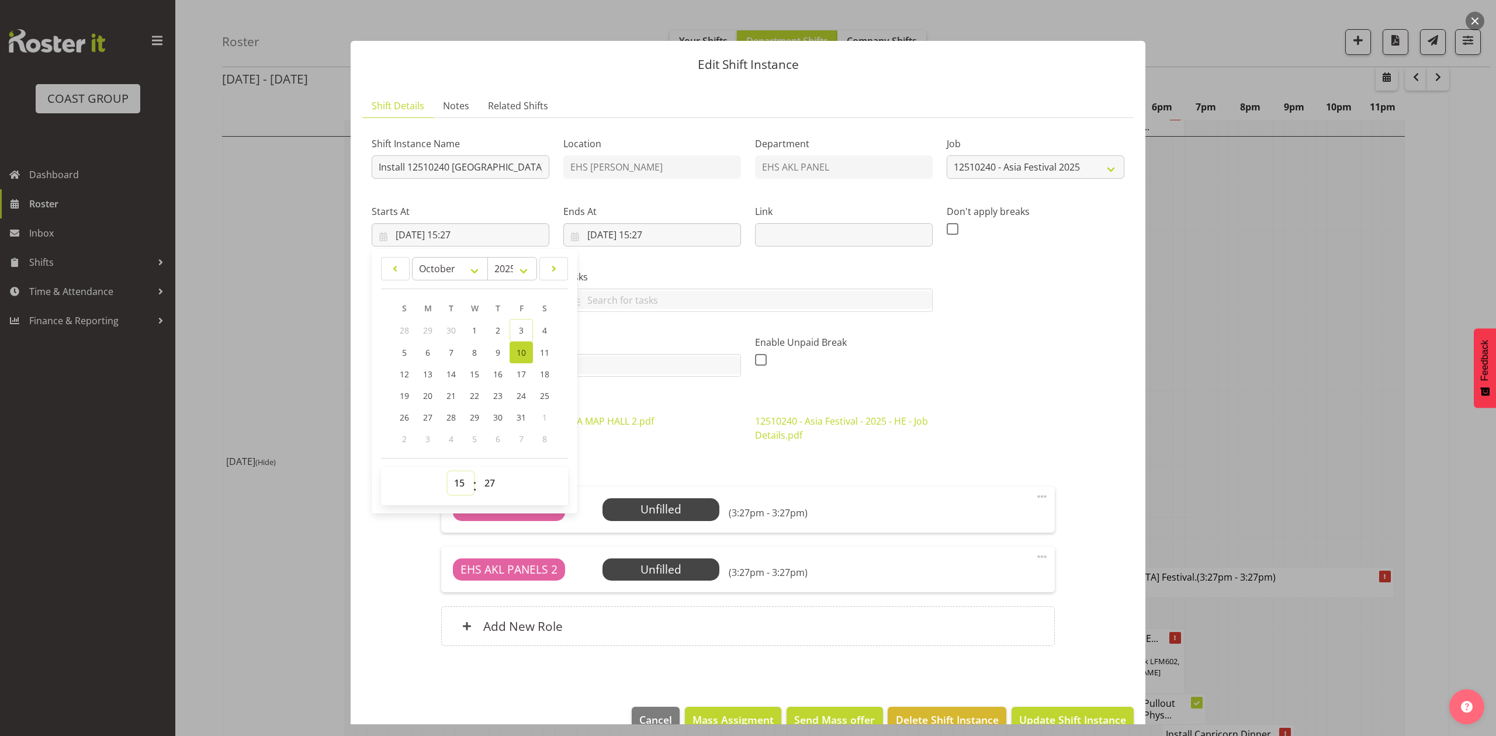
click at [461, 477] on select "00 01 02 03 04 05 06 07 08 09 10 11 12 13 14 15 16 17 18 19 20 21 22 23" at bounding box center [461, 483] width 26 height 23
select select "9"
click at [448, 472] on select "00 01 02 03 04 05 06 07 08 09 10 11 12 13 14 15 16 17 18 19 20 21 22 23" at bounding box center [461, 483] width 26 height 23
type input "[DATE] 09:27"
click at [483, 480] on select "00 01 02 03 04 05 06 07 08 09 10 11 12 13 14 15 16 17 18 19 20 21 22 23 24 25 2…" at bounding box center [491, 483] width 26 height 23
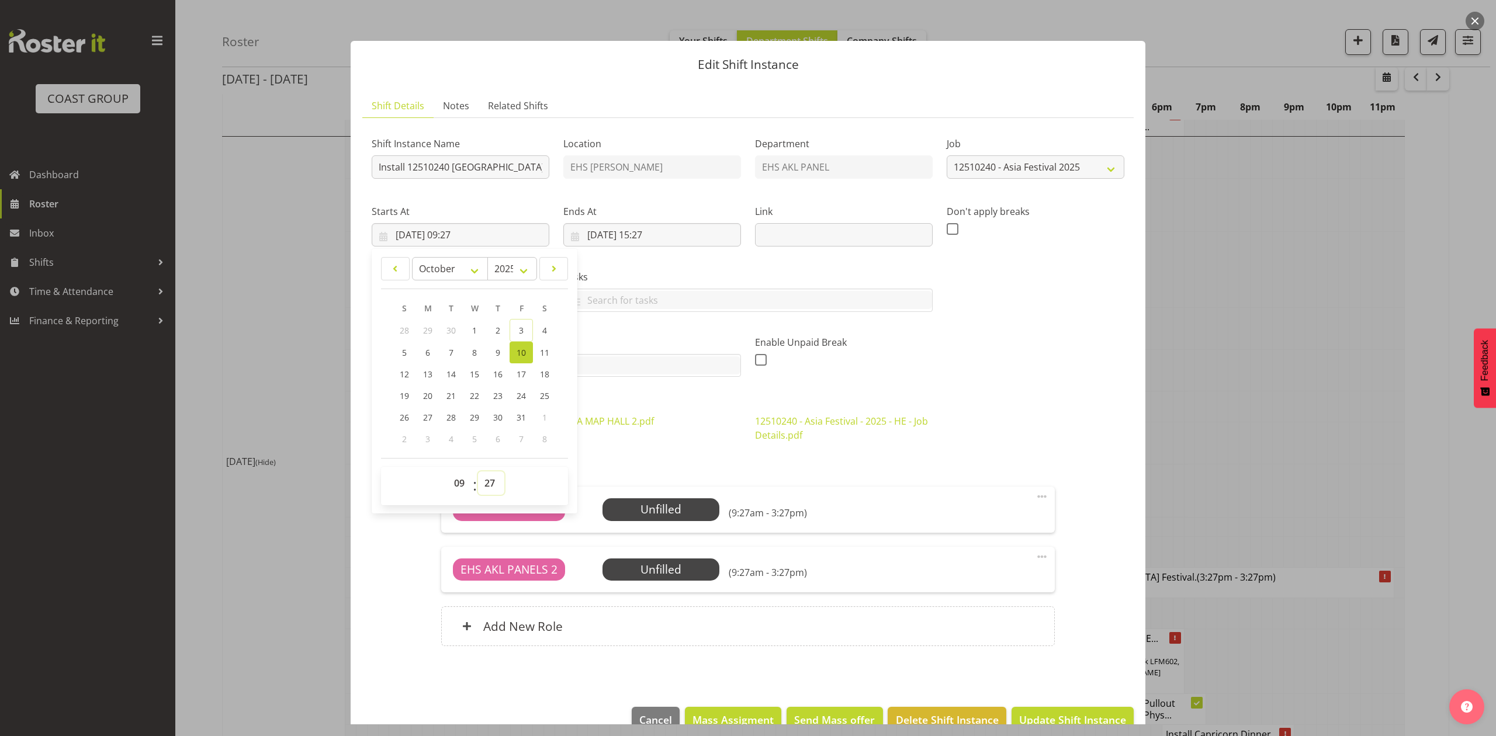
select select "0"
click at [478, 472] on select "00 01 02 03 04 05 06 07 08 09 10 11 12 13 14 15 16 17 18 19 20 21 22 23 24 25 2…" at bounding box center [491, 483] width 26 height 23
type input "[DATE] 09:00"
click at [601, 331] on div "Skills SLP ELECTRICIAN CLASS 2 DRIVER CLASS 4 DRIVER EWP LICENSE (EXP 08/23) FO…" at bounding box center [556, 351] width 383 height 65
click at [621, 241] on input "[DATE] 15:27" at bounding box center [652, 234] width 178 height 23
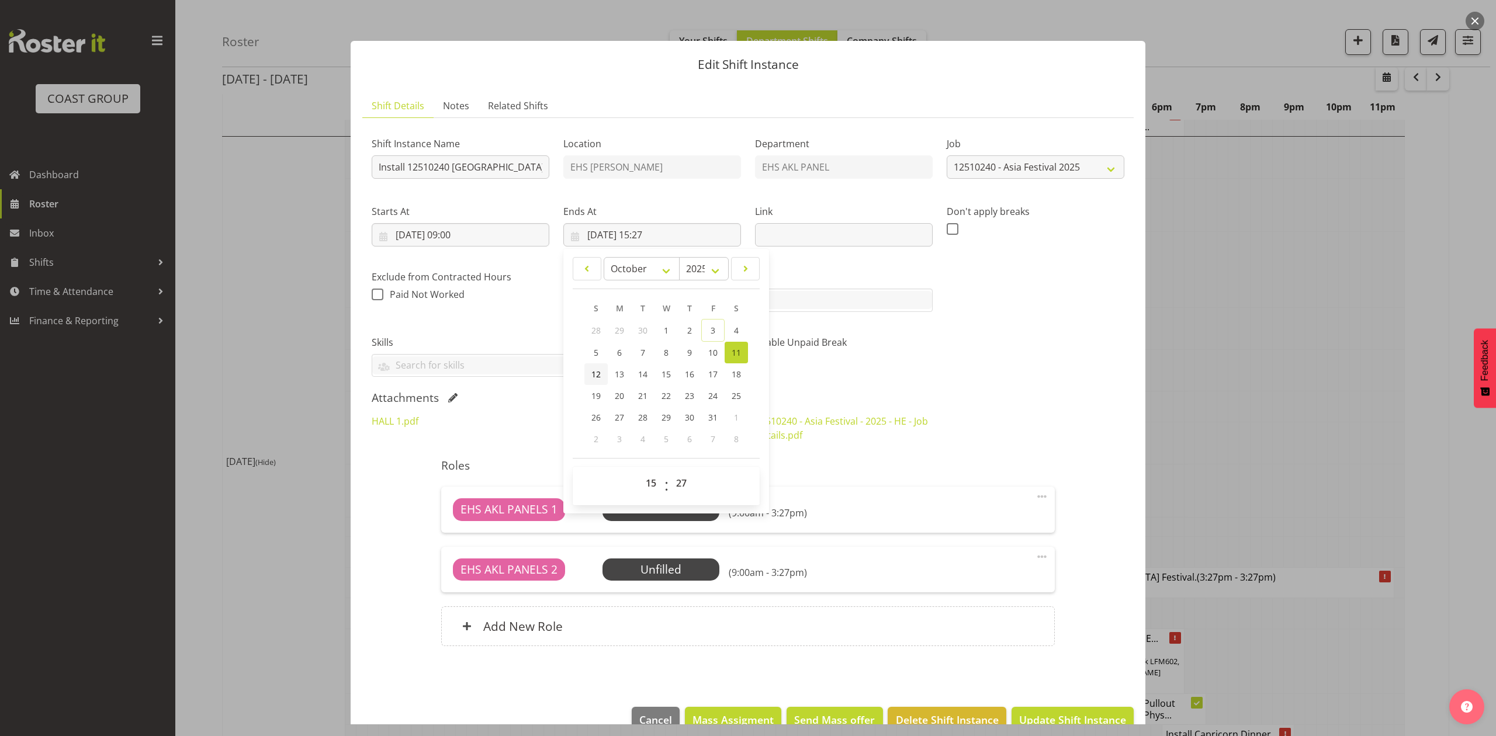
click at [601, 373] on link "12" at bounding box center [596, 375] width 23 height 22
click at [817, 262] on div "Tasks Do toolbox talk Give mark a cuddle See client before you leave Unload tru…" at bounding box center [747, 286] width 383 height 65
click at [592, 230] on input "[DATE] 15:27" at bounding box center [652, 234] width 178 height 23
click at [708, 350] on span "10" at bounding box center [712, 352] width 9 height 11
type input "[DATE] 15:27"
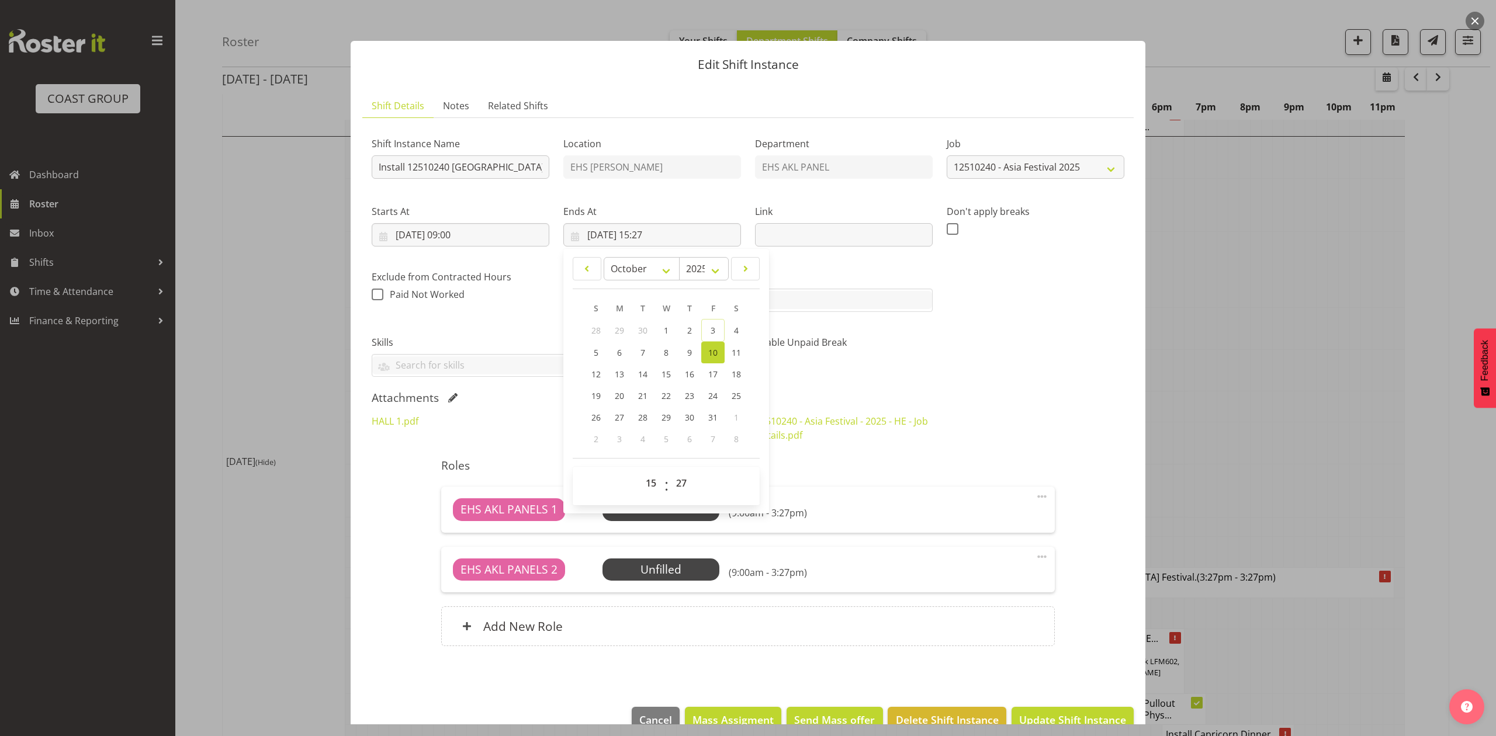
drag, startPoint x: 883, startPoint y: 355, endPoint x: 888, endPoint y: 356, distance: 5.9
click at [883, 356] on div "Enable Unpaid Break" at bounding box center [844, 353] width 178 height 34
click at [648, 234] on input "[DATE] 15:27" at bounding box center [652, 234] width 178 height 23
click at [648, 494] on select "00 01 02 03 04 05 06 07 08 09 10 11 12 13 14 15 16 17 18 19 20 21 22 23" at bounding box center [652, 483] width 26 height 23
select select "12"
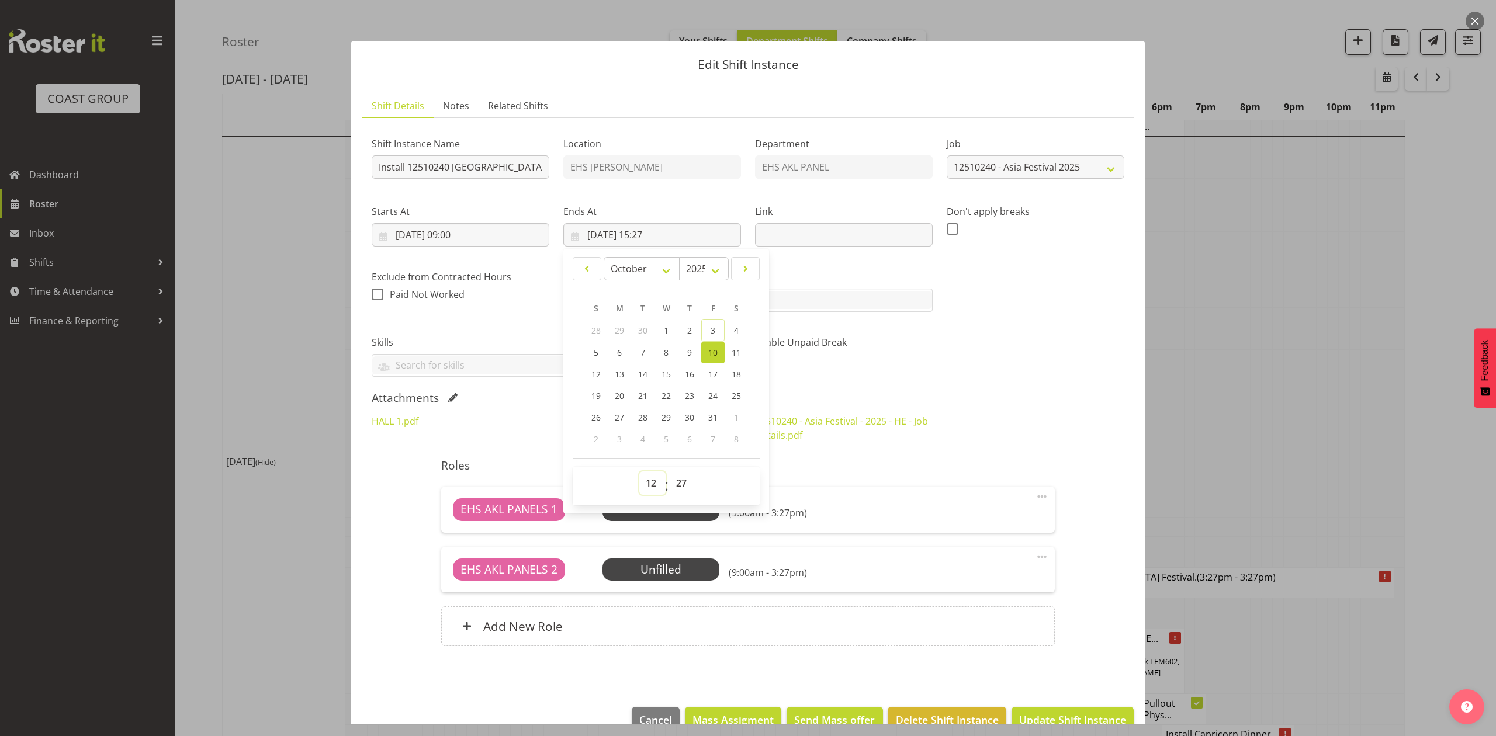
click at [639, 472] on select "00 01 02 03 04 05 06 07 08 09 10 11 12 13 14 15 16 17 18 19 20 21 22 23" at bounding box center [652, 483] width 26 height 23
type input "[DATE] 12:27"
click at [676, 491] on select "00 01 02 03 04 05 06 07 08 09 10 11 12 13 14 15 16 17 18 19 20 21 22 23 24 25 2…" at bounding box center [683, 483] width 26 height 23
select select "0"
click at [670, 472] on select "00 01 02 03 04 05 06 07 08 09 10 11 12 13 14 15 16 17 18 19 20 21 22 23 24 25 2…" at bounding box center [683, 483] width 26 height 23
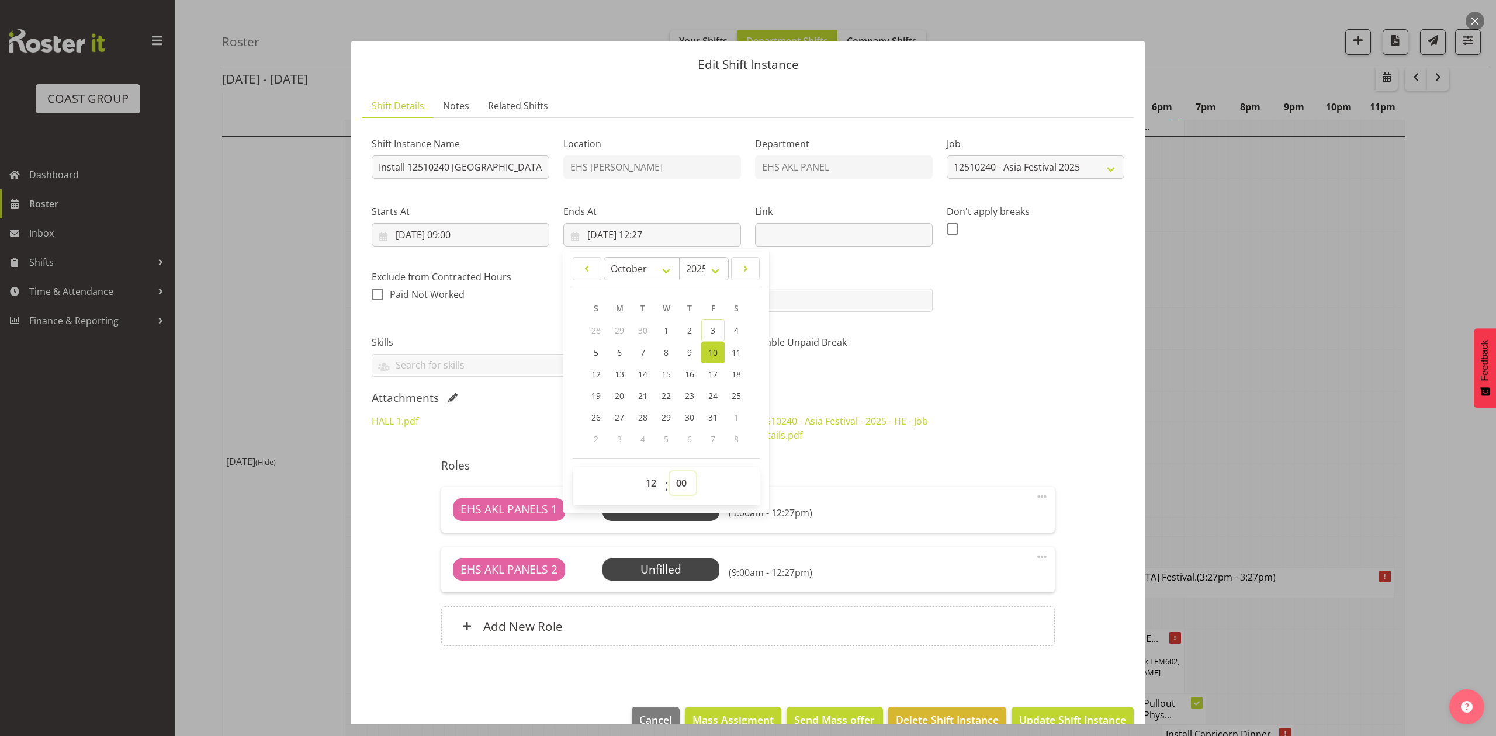
type input "[DATE] 12:00"
drag, startPoint x: 969, startPoint y: 409, endPoint x: 992, endPoint y: 416, distance: 24.4
click at [973, 409] on div "HALL 1.pdf ASIA MAP HALL 2.pdf 12510240 - Asia Festival - 2025 - HE - Job Detai…" at bounding box center [748, 428] width 767 height 42
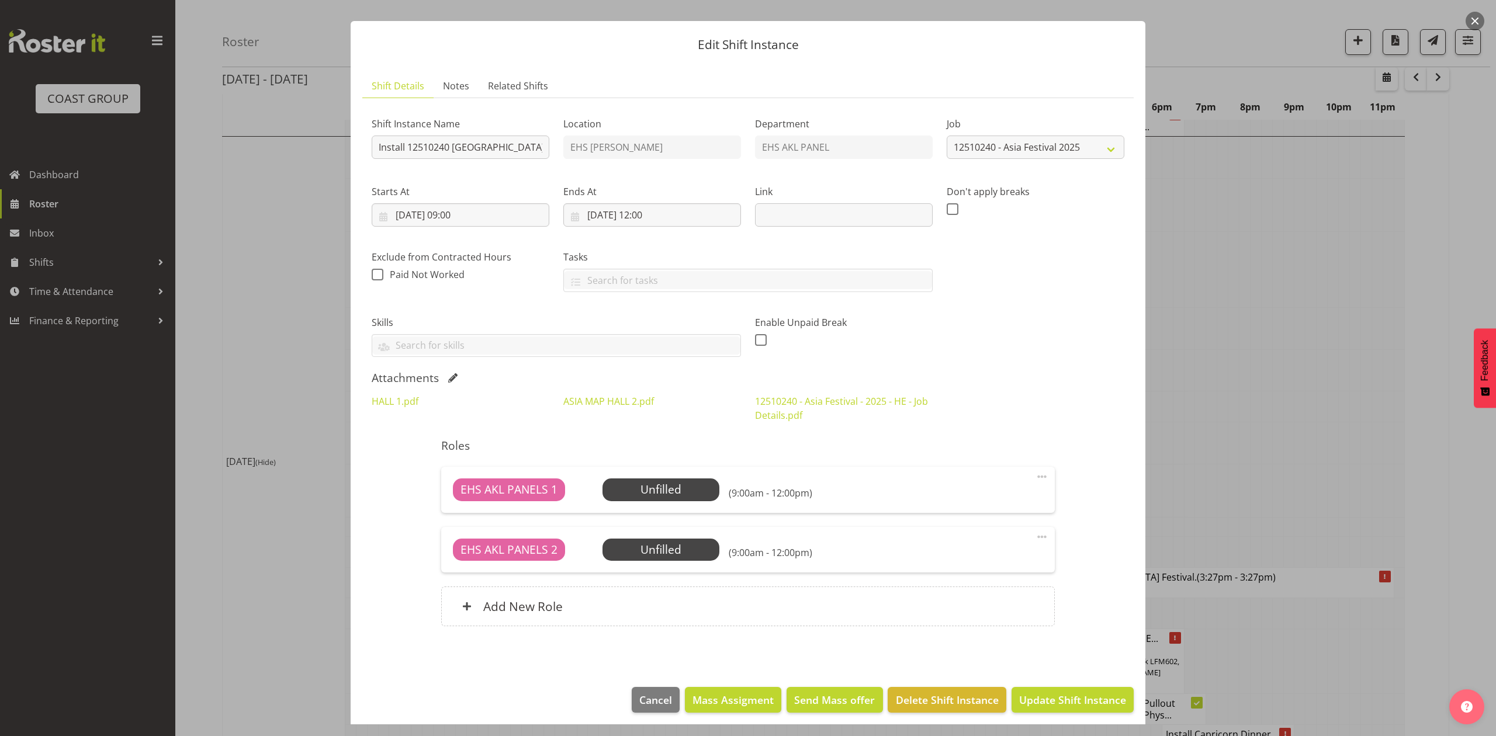
scroll to position [27, 0]
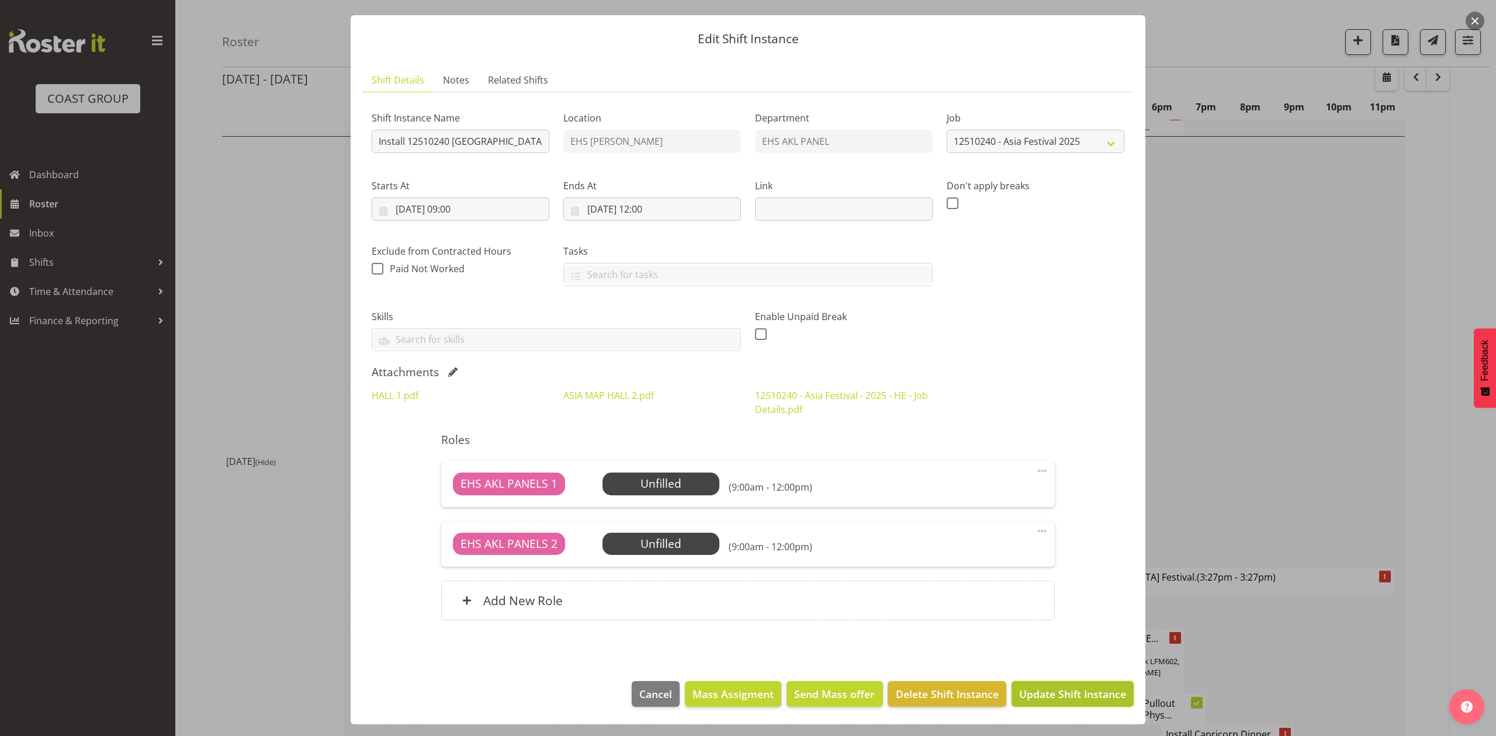
click at [1079, 691] on span "Update Shift Instance" at bounding box center [1072, 694] width 107 height 15
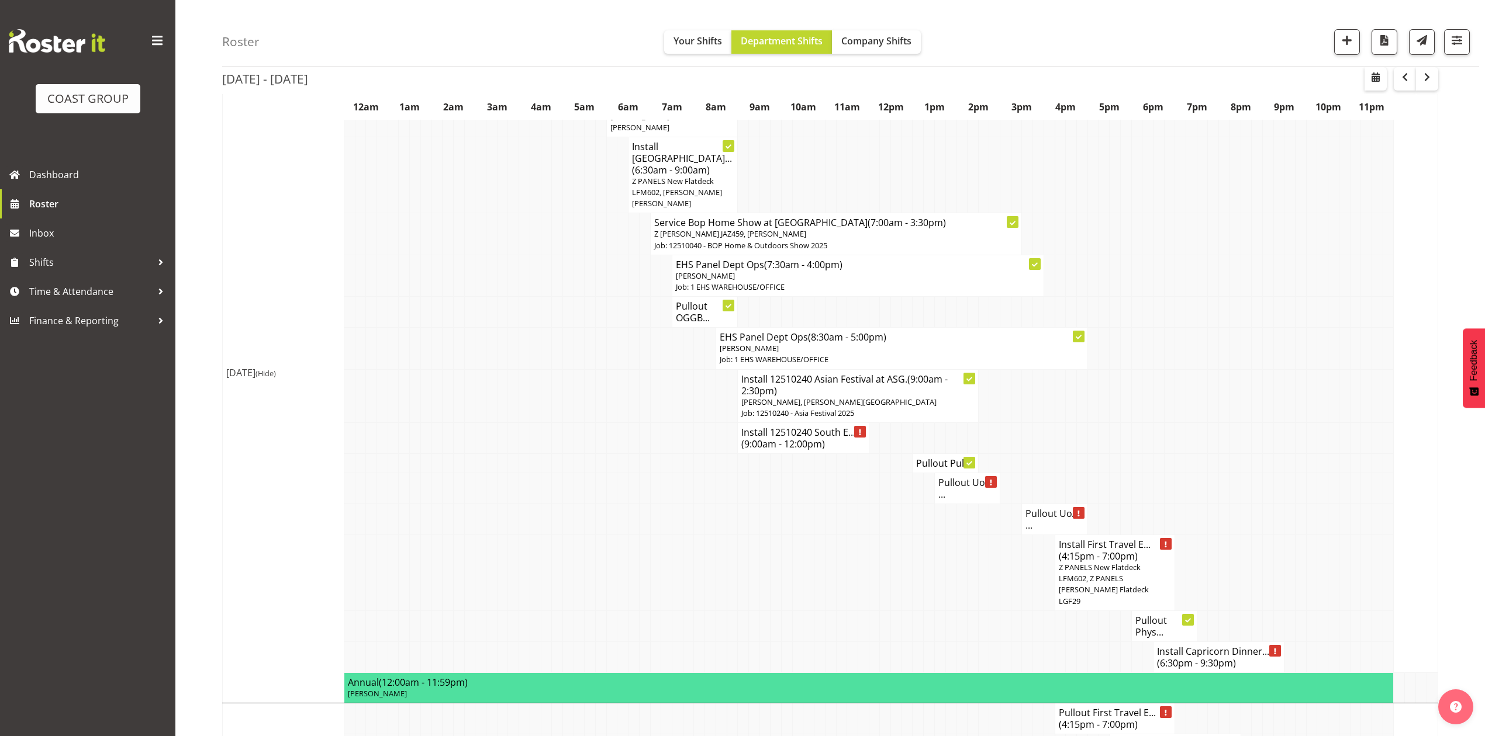
scroll to position [1630, 0]
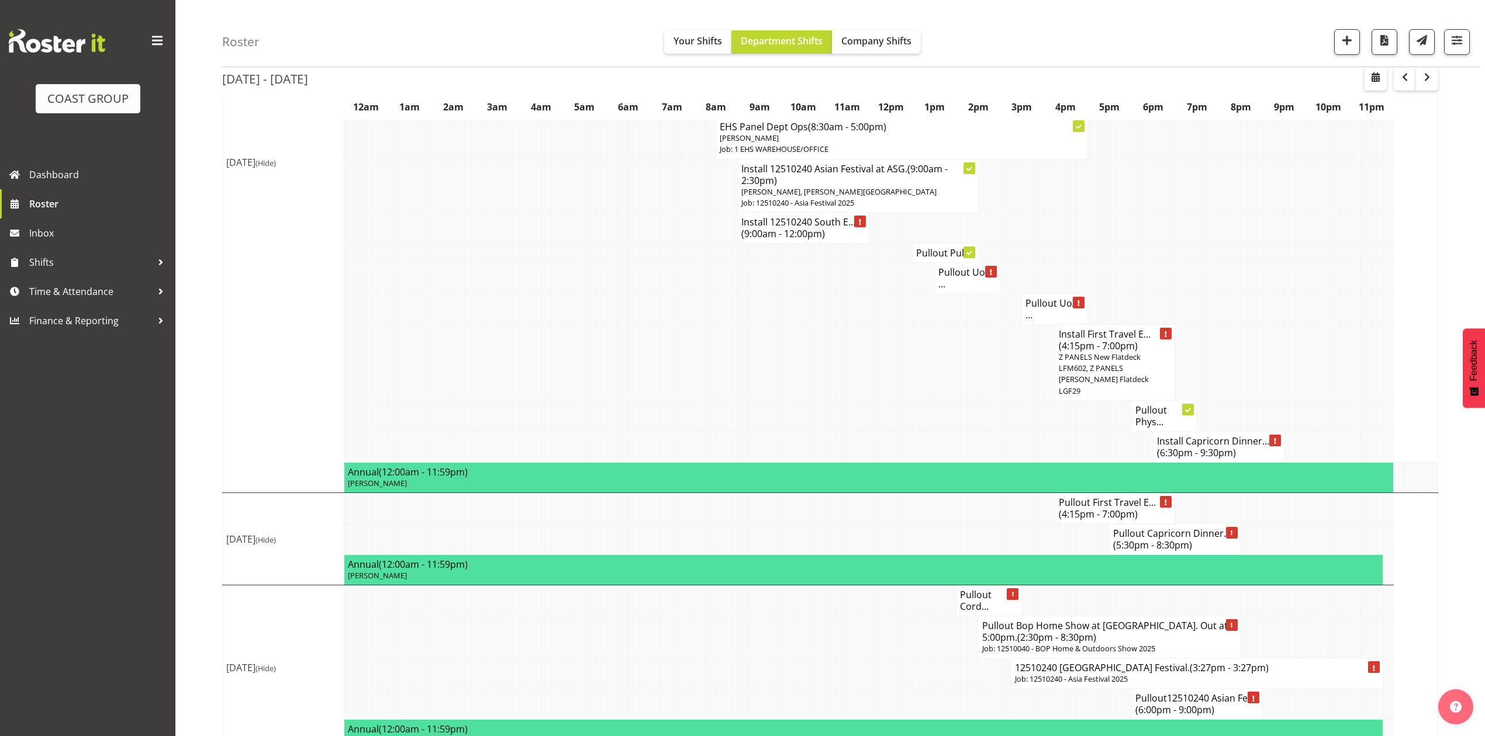
drag, startPoint x: 696, startPoint y: 658, endPoint x: 938, endPoint y: 630, distance: 244.1
click at [699, 659] on td at bounding box center [699, 674] width 11 height 30
click at [1182, 704] on span "(6:00pm - 9:00pm)" at bounding box center [1174, 710] width 79 height 13
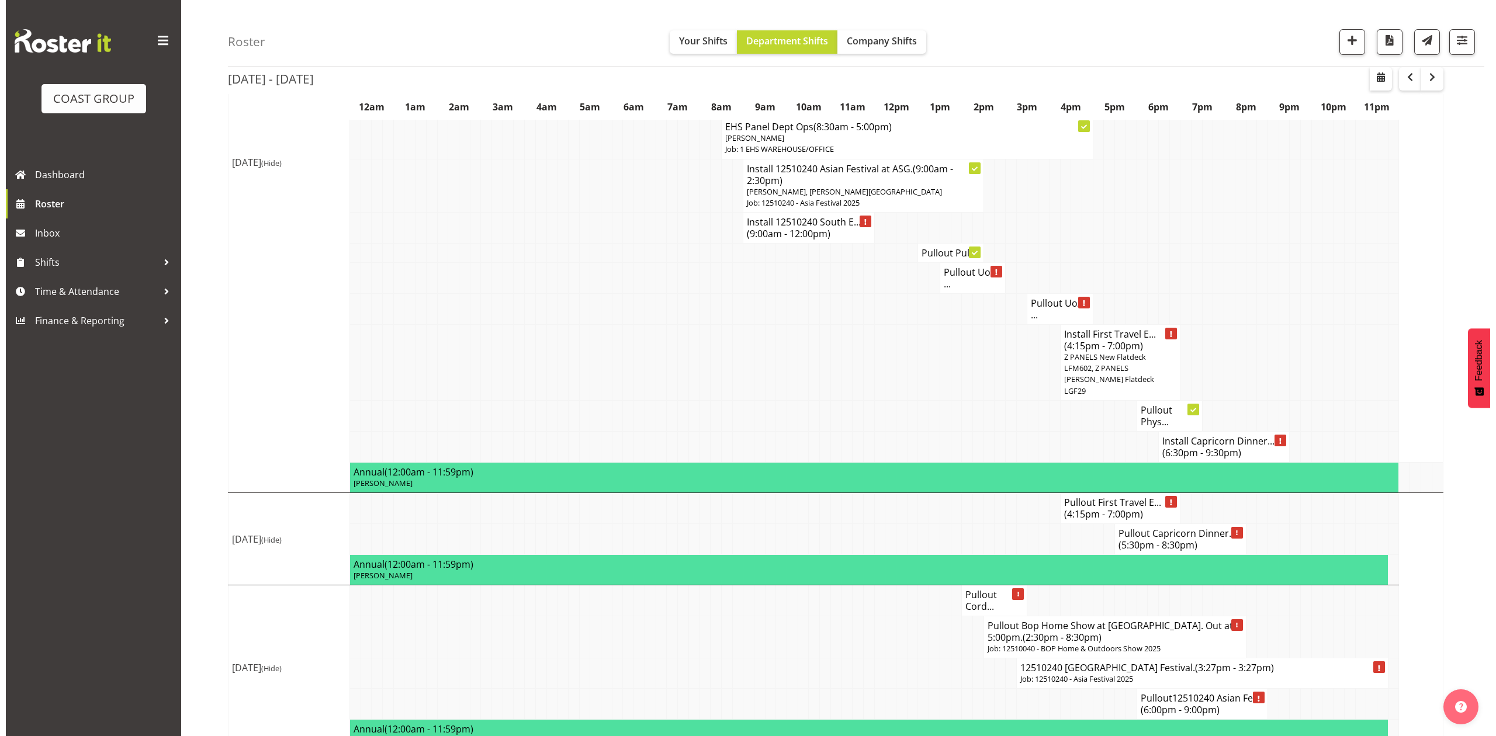
scroll to position [1607, 0]
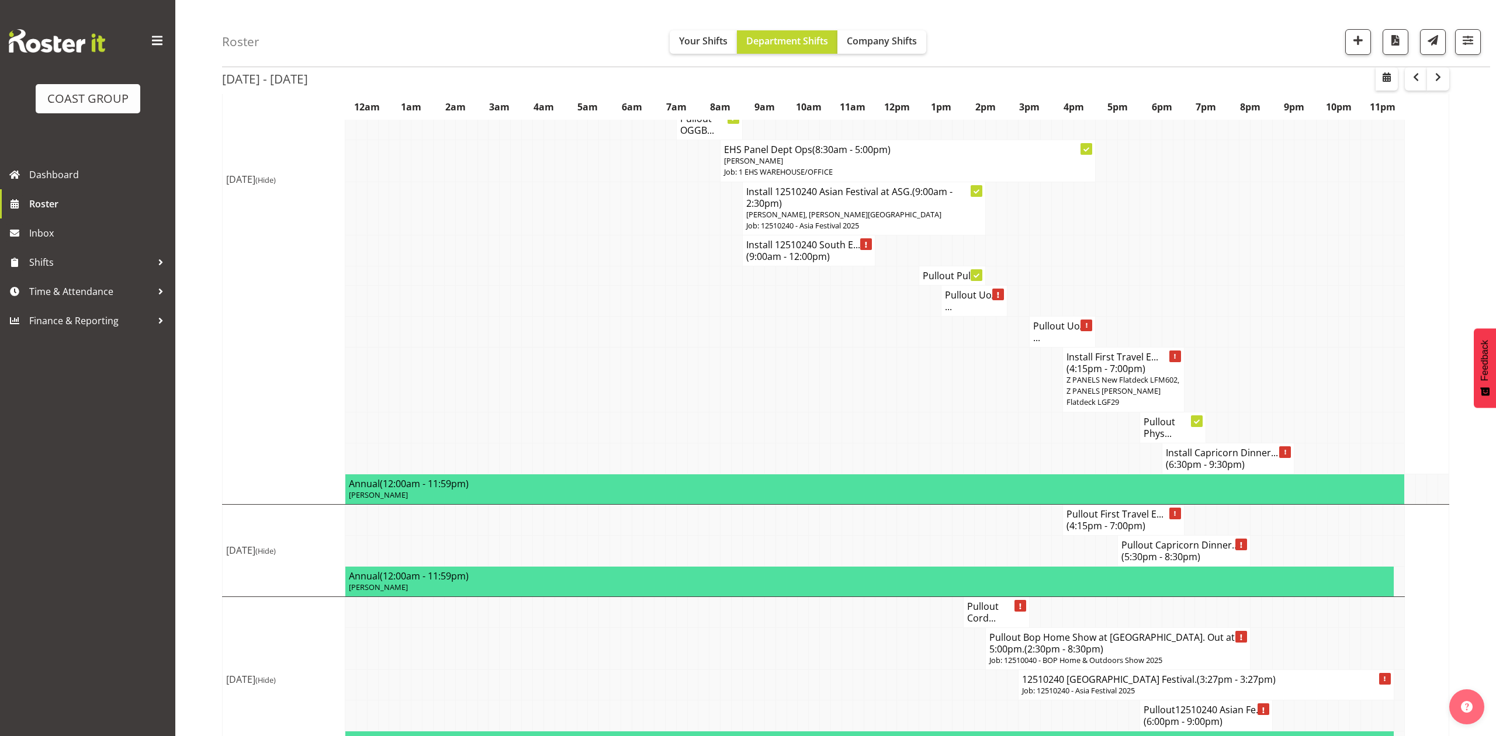
select select
select select "9"
select select "2025"
select select "18"
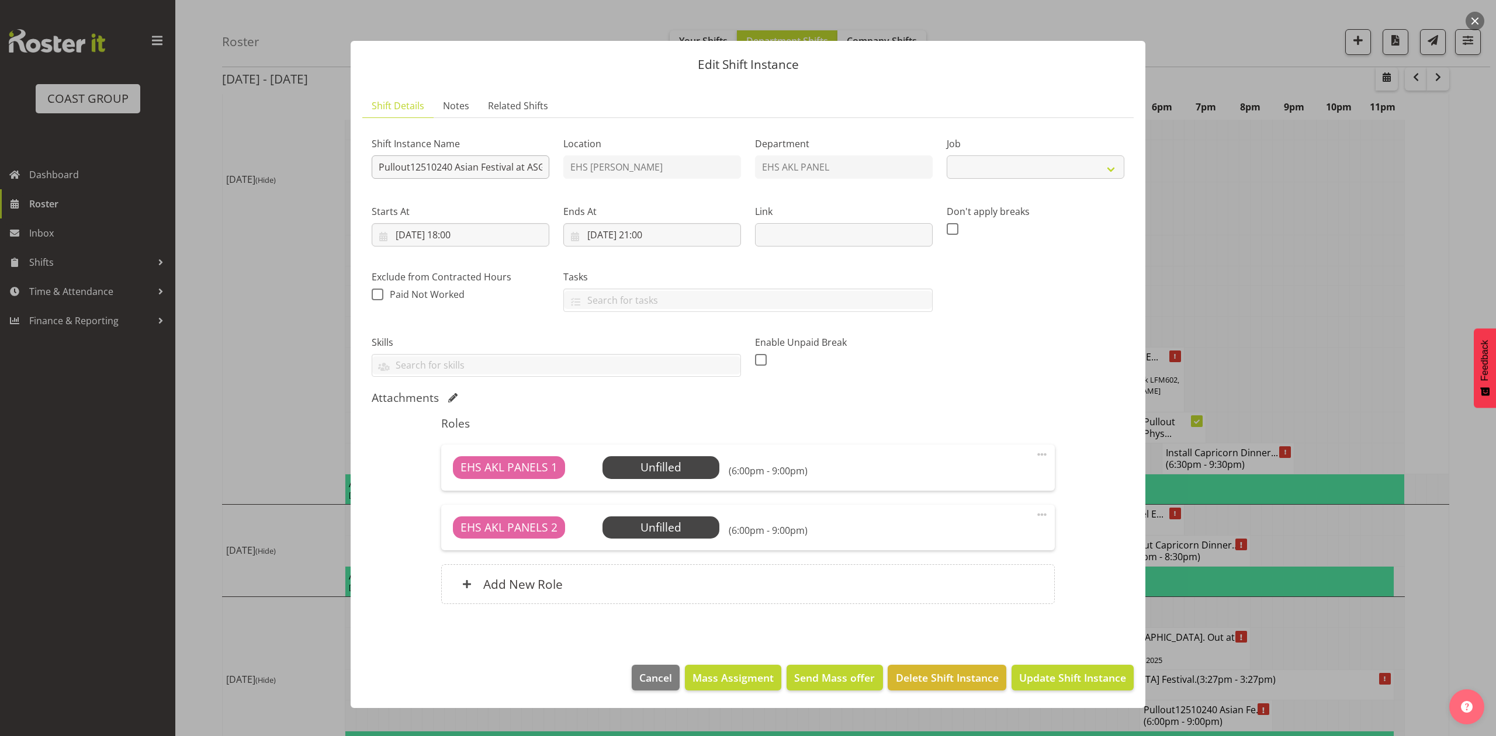
select select "10720"
click at [452, 240] on input "[DATE] 18:00" at bounding box center [461, 234] width 178 height 23
click at [464, 491] on select "00 01 02 03 04 05 06 07 08 09 10 11 12 13 14 15 16 17 18 19 20 21 22 23" at bounding box center [461, 483] width 26 height 23
select select "17"
click at [448, 472] on select "00 01 02 03 04 05 06 07 08 09 10 11 12 13 14 15 16 17 18 19 20 21 22 23" at bounding box center [461, 483] width 26 height 23
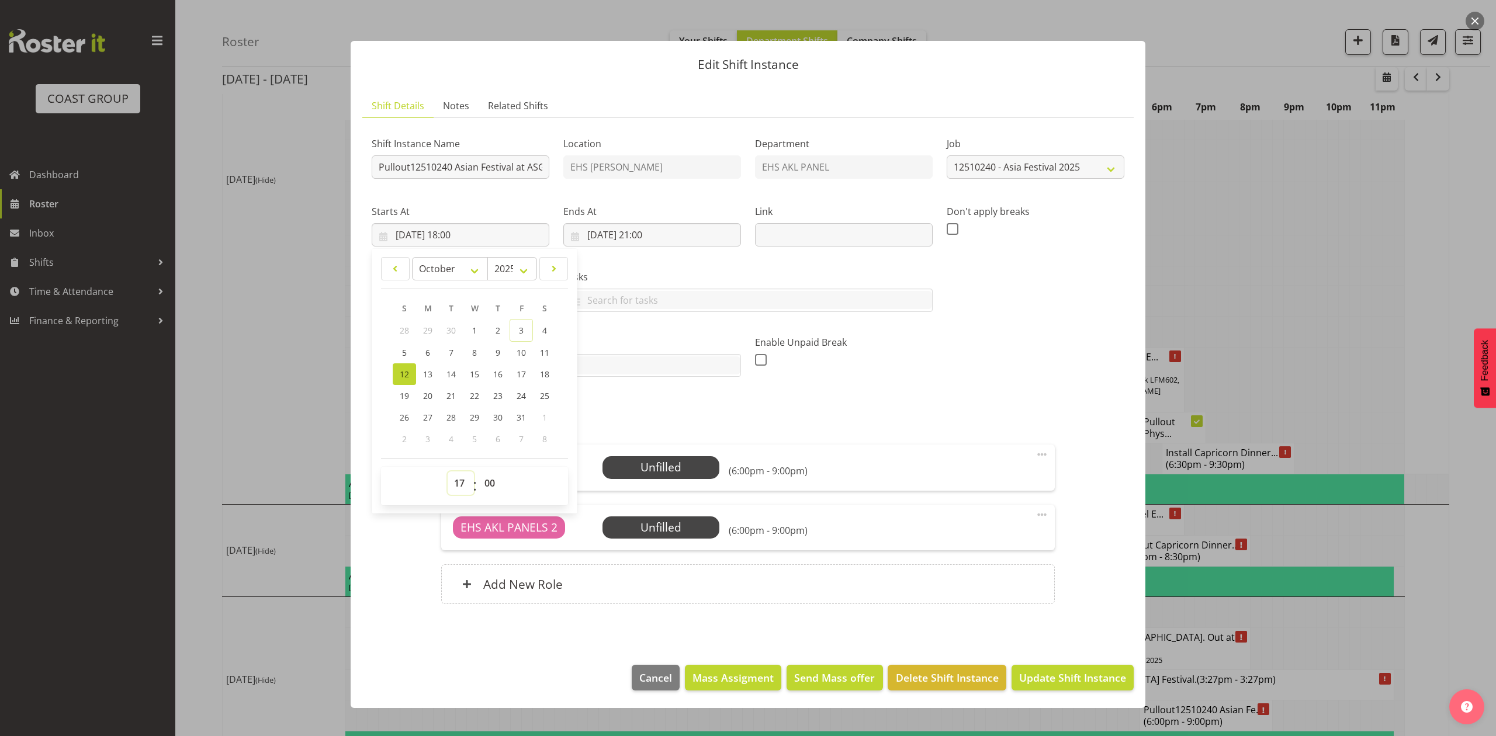
type input "[DATE] 17:00"
click at [650, 239] on input "[DATE] 21:00" at bounding box center [652, 234] width 178 height 23
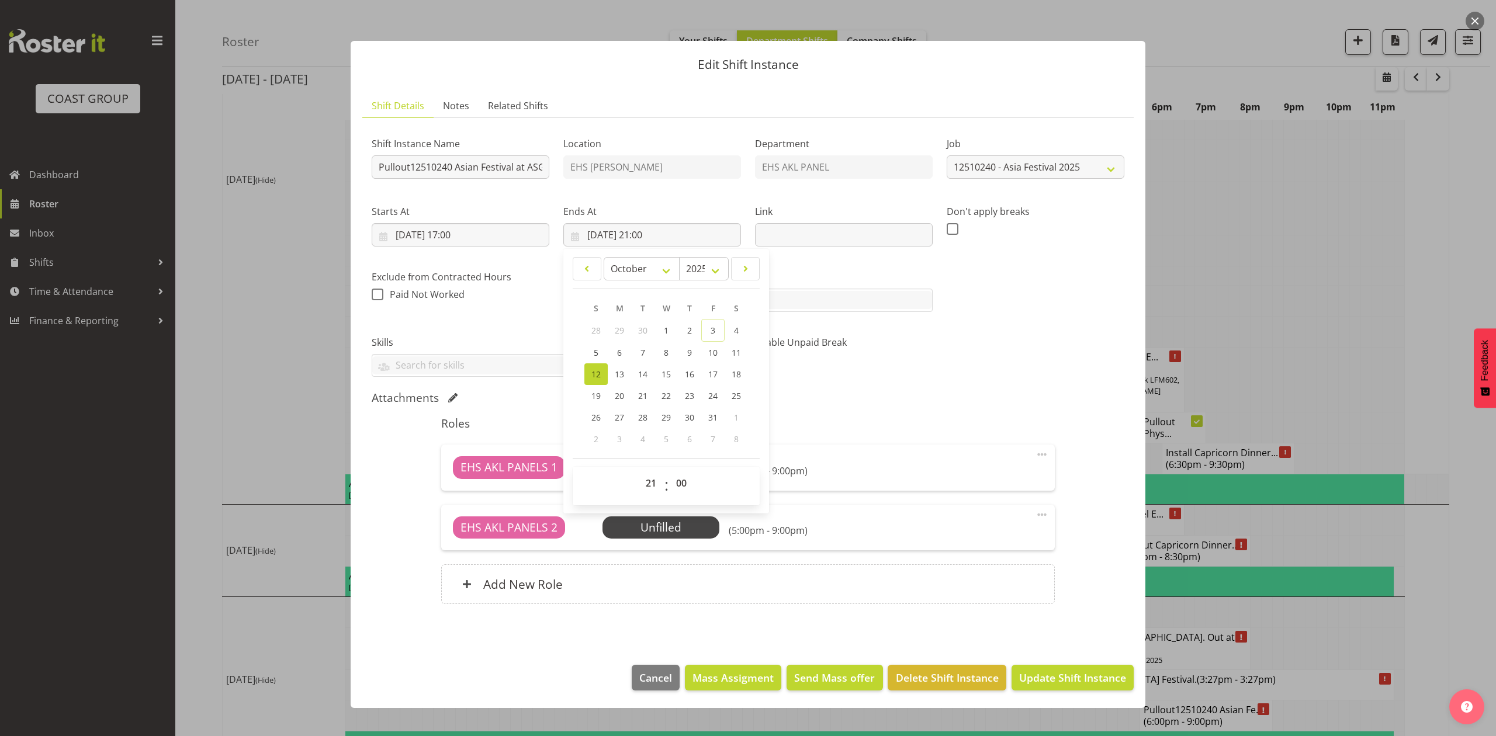
click at [648, 471] on div "00 01 02 03 04 05 06 07 08 09 10 11 12 13 14 15 16 17 18 19 20 21 22 23 : 00 01…" at bounding box center [666, 486] width 187 height 39
click at [648, 475] on select "00 01 02 03 04 05 06 07 08 09 10 11 12 13 14 15 16 17 18 19 20 21 22 23" at bounding box center [652, 483] width 26 height 23
click at [639, 472] on select "00 01 02 03 04 05 06 07 08 09 10 11 12 13 14 15 16 17 18 19 20 21 22 23" at bounding box center [652, 483] width 26 height 23
click at [989, 405] on div "Attachments" at bounding box center [748, 398] width 753 height 14
click at [1059, 669] on button "Update Shift Instance" at bounding box center [1073, 678] width 122 height 26
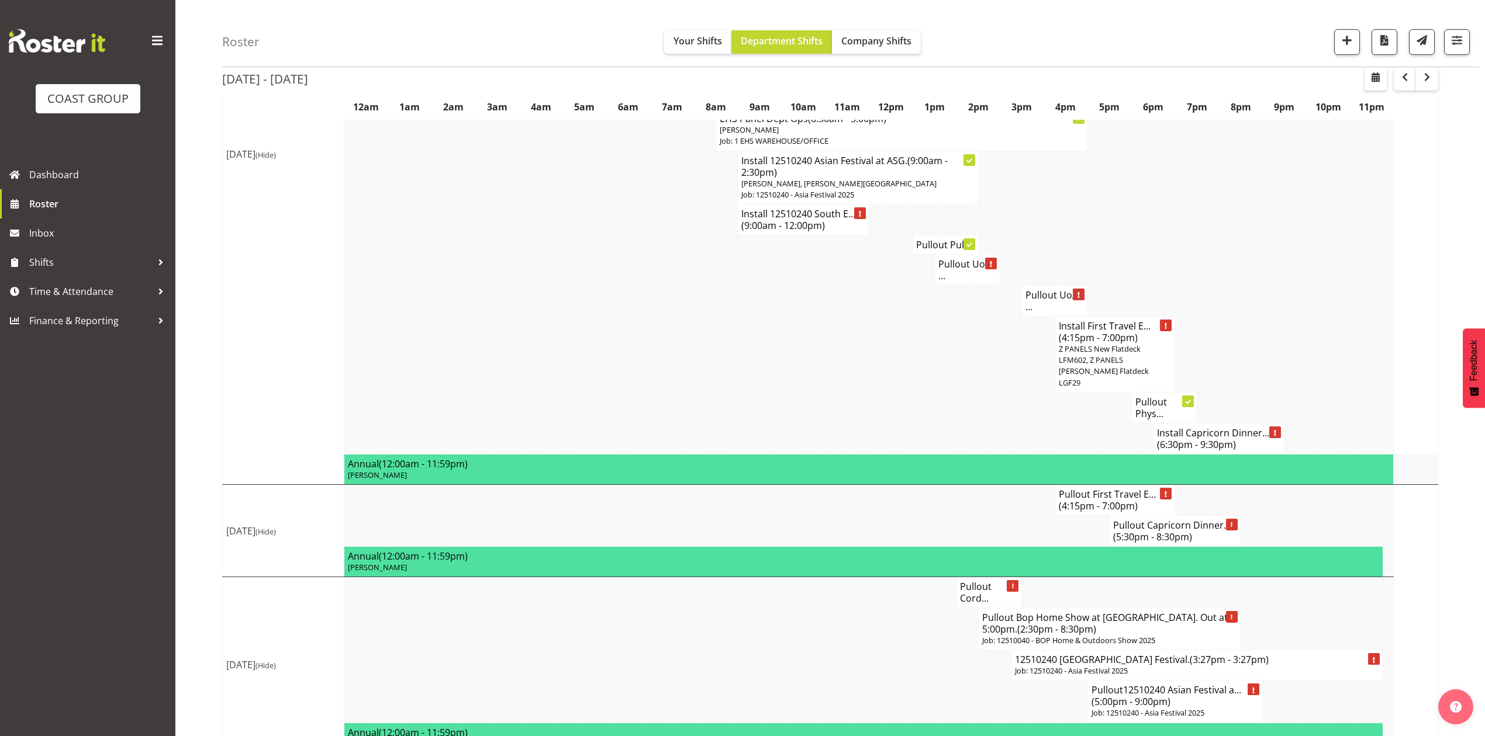
scroll to position [1641, 0]
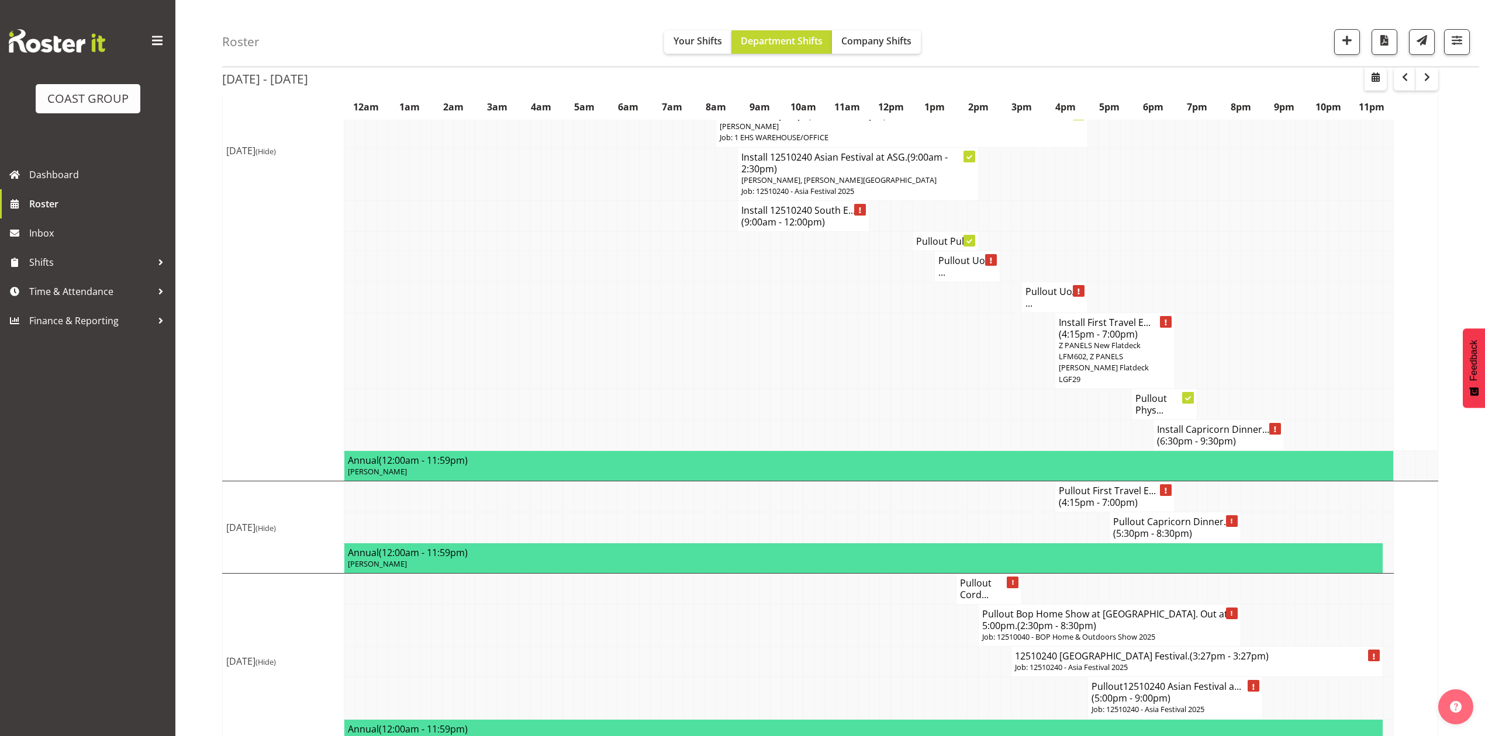
click at [938, 647] on td at bounding box center [939, 662] width 11 height 30
click at [960, 389] on td at bounding box center [961, 404] width 11 height 31
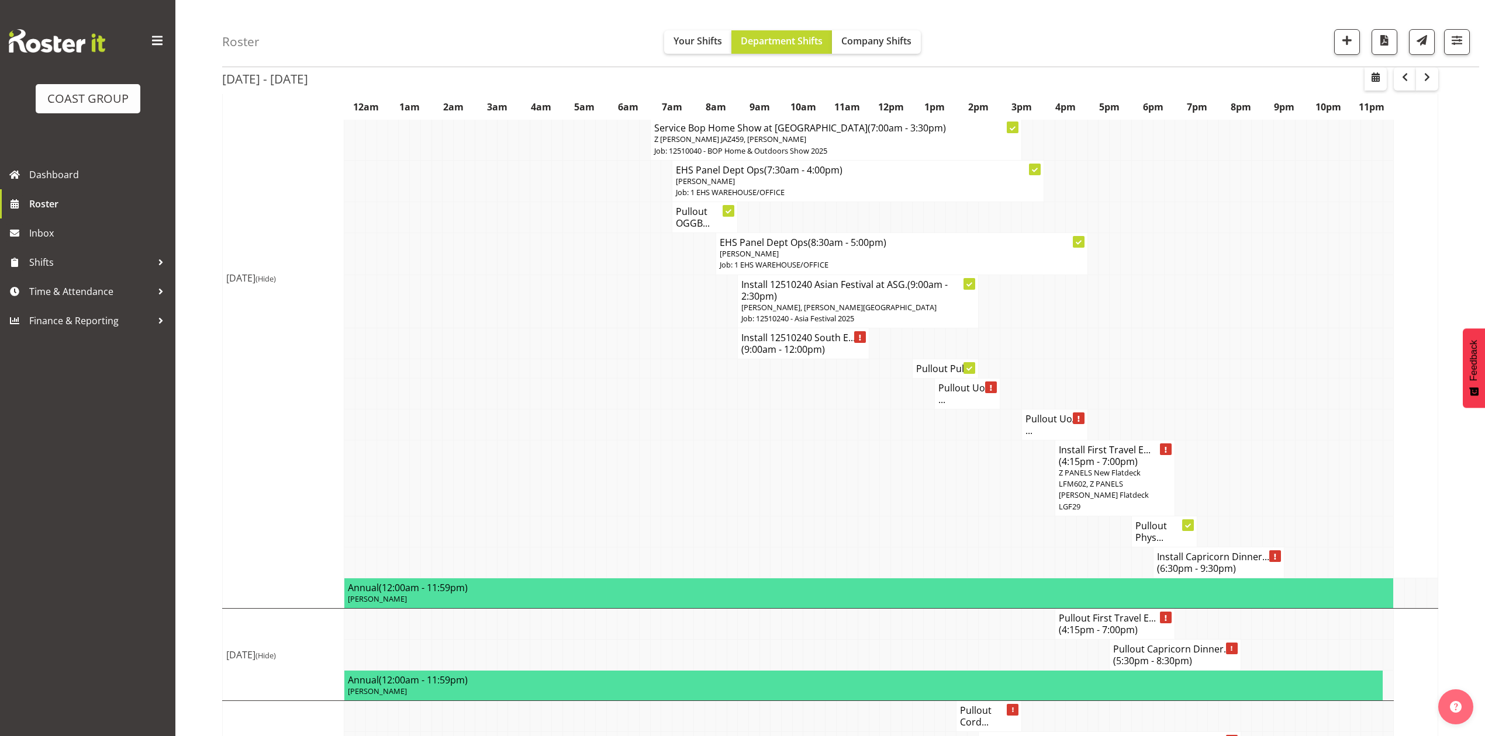
scroll to position [1485, 0]
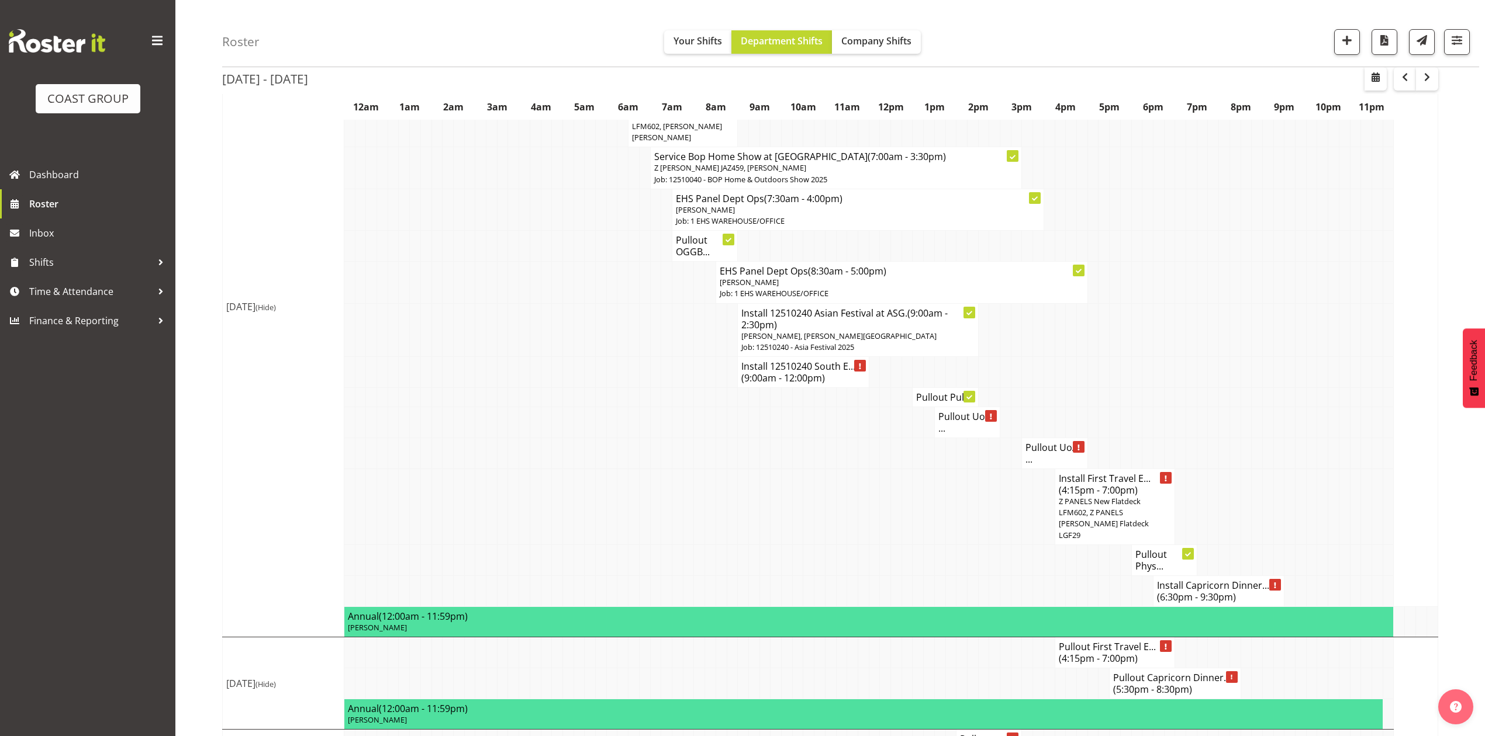
drag, startPoint x: 876, startPoint y: 503, endPoint x: 874, endPoint y: 514, distance: 11.2
click at [874, 514] on td at bounding box center [874, 507] width 11 height 76
click at [1220, 580] on h4 "Install Capricorn Dinner... (6:30pm - 9:30pm)" at bounding box center [1218, 591] width 123 height 23
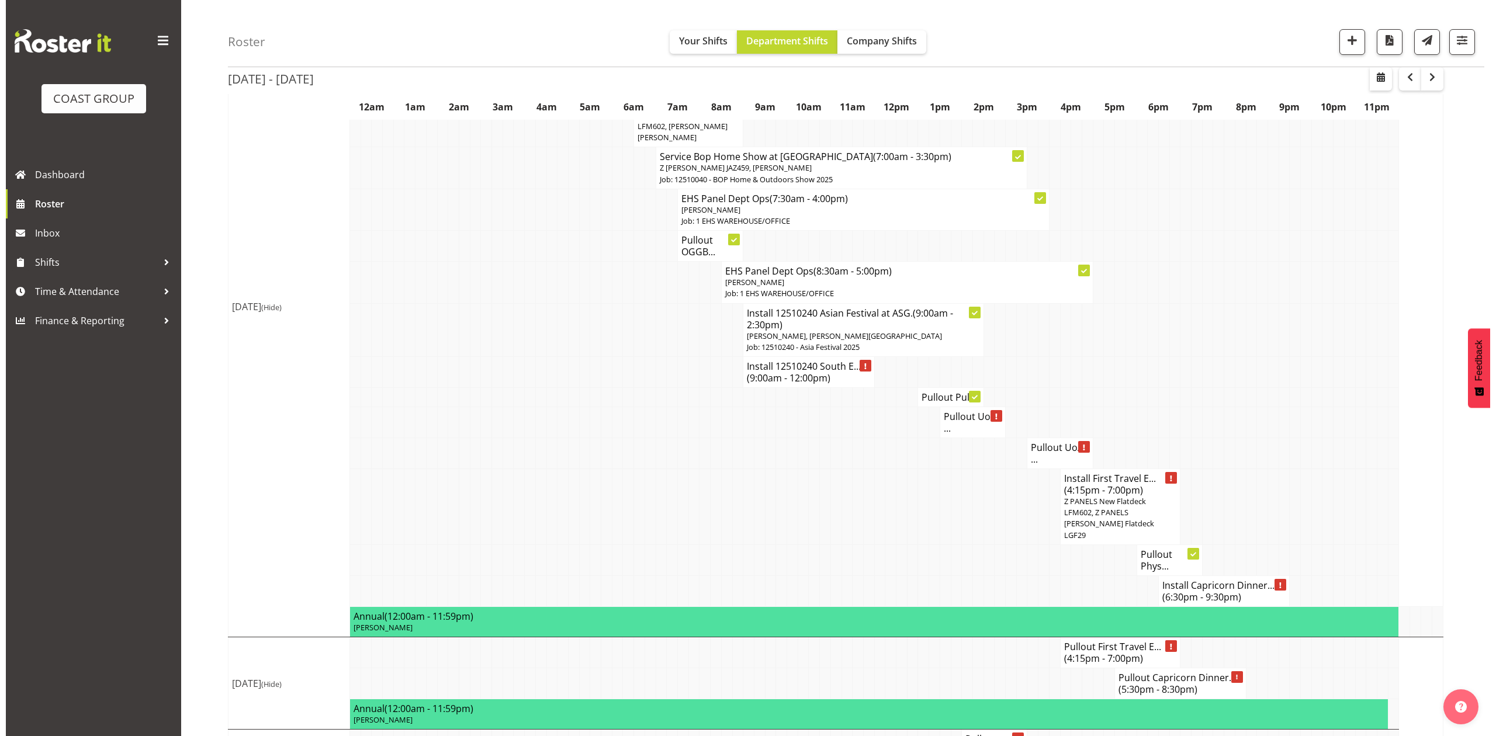
scroll to position [1469, 0]
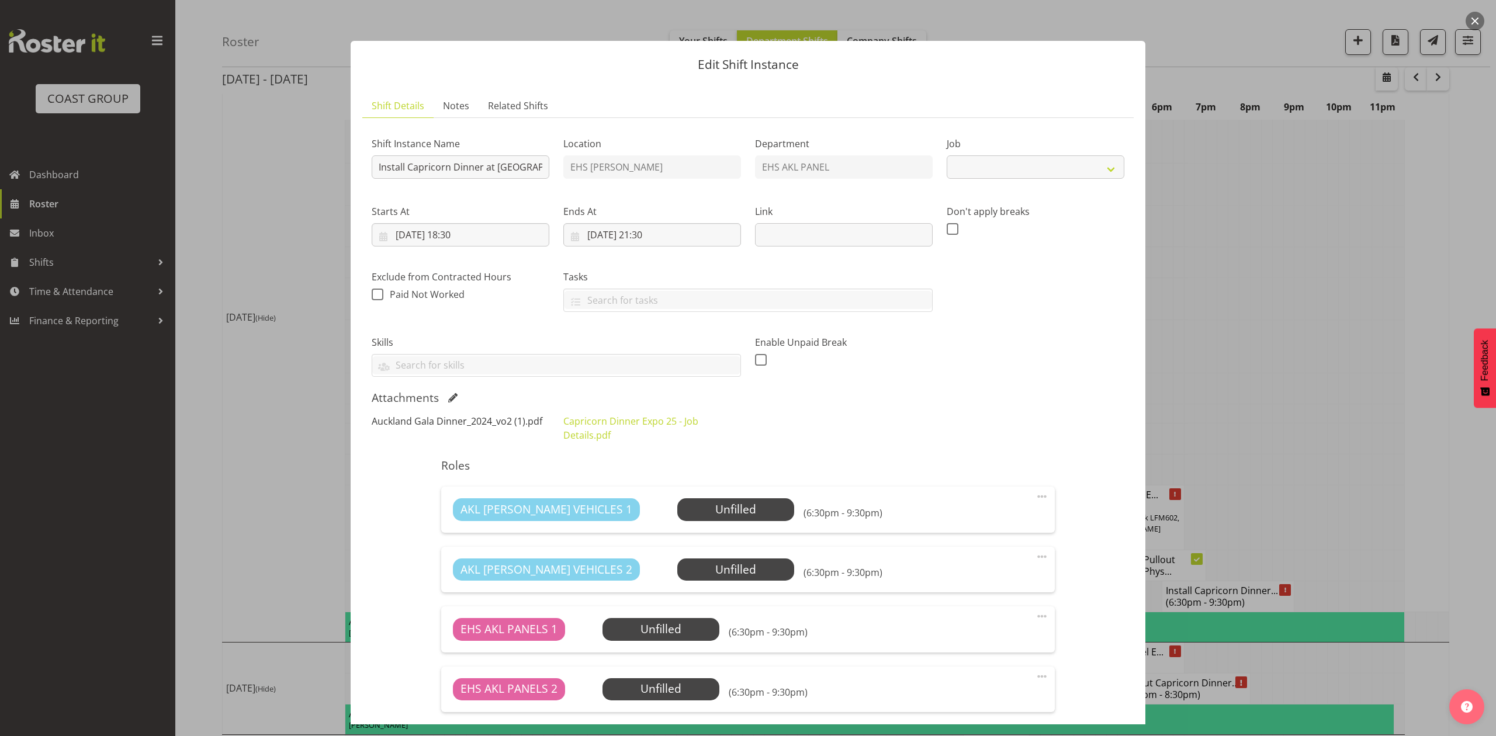
select select "9881"
click at [514, 426] on link "Auckland Gala Dinner_2024_vo2 (1).pdf" at bounding box center [457, 421] width 171 height 13
click at [603, 419] on link "Capricorn Dinner Expo 25 - Job Details.pdf" at bounding box center [630, 428] width 135 height 27
